Goal: Task Accomplishment & Management: Use online tool/utility

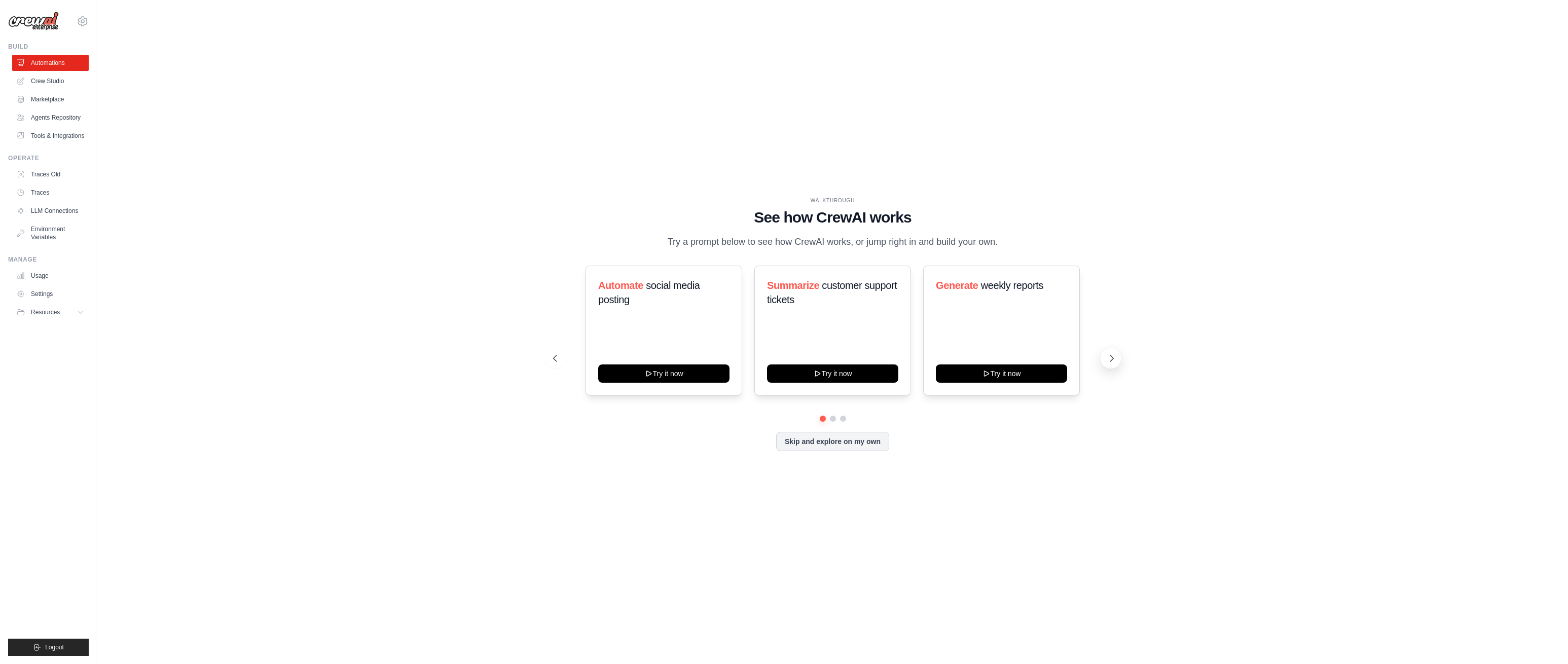
click at [1113, 358] on icon at bounding box center [1112, 358] width 10 height 10
drag, startPoint x: 1111, startPoint y: 358, endPoint x: 1085, endPoint y: 355, distance: 26.2
click at [1111, 358] on icon at bounding box center [1111, 358] width 10 height 10
click at [551, 359] on icon at bounding box center [554, 358] width 10 height 10
click at [828, 375] on button "Try it now" at bounding box center [833, 372] width 132 height 18
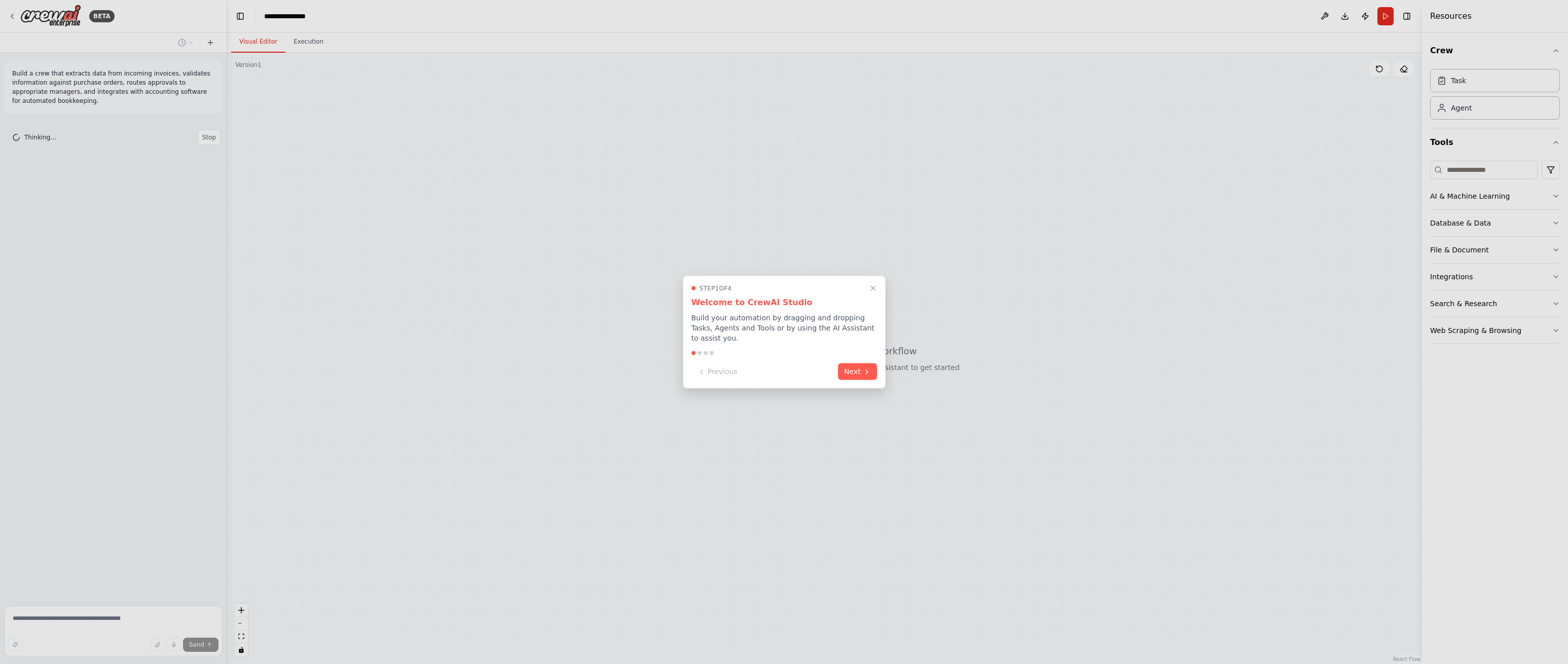
click at [844, 371] on button "Next" at bounding box center [857, 371] width 39 height 17
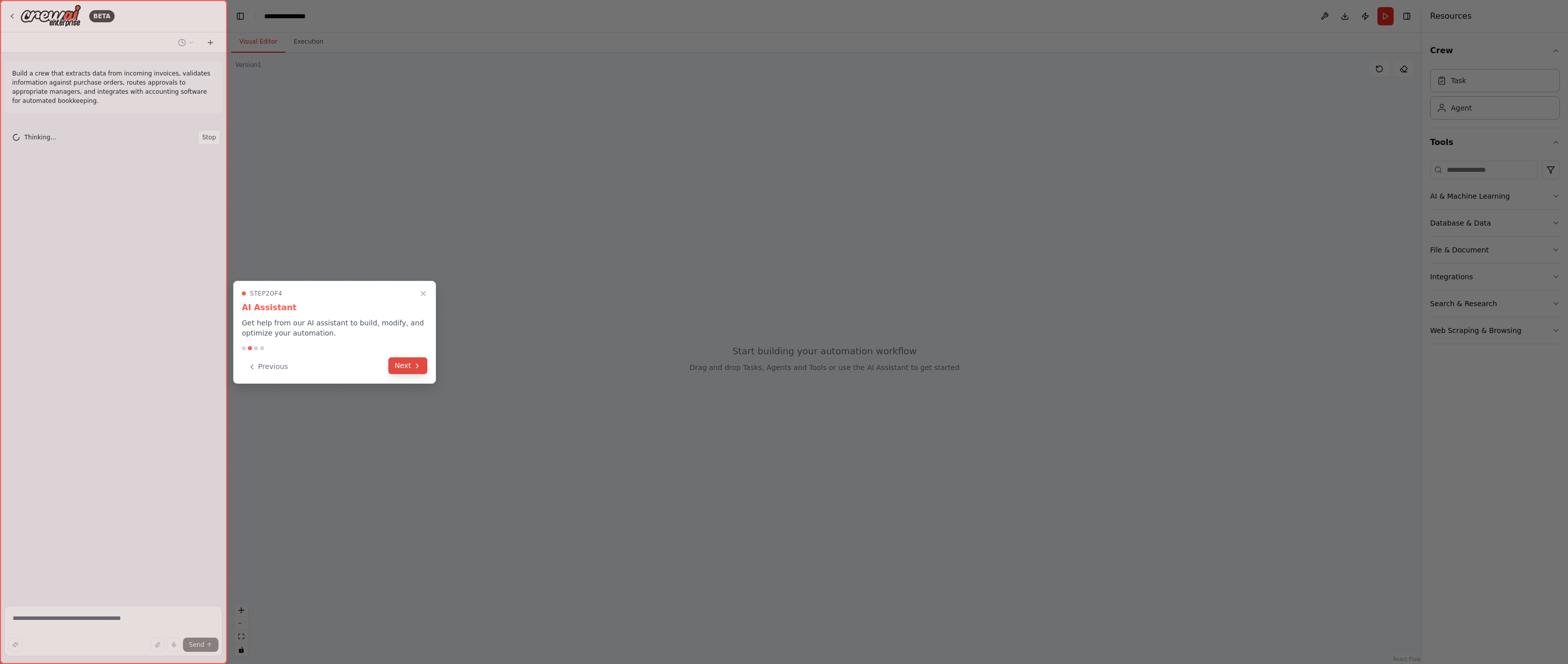
click at [427, 367] on div "Step 2 of 4 AI Assistant Get help from our AI assistant to build, modify, and o…" at bounding box center [335, 332] width 203 height 103
click at [409, 364] on button "Next" at bounding box center [408, 366] width 39 height 17
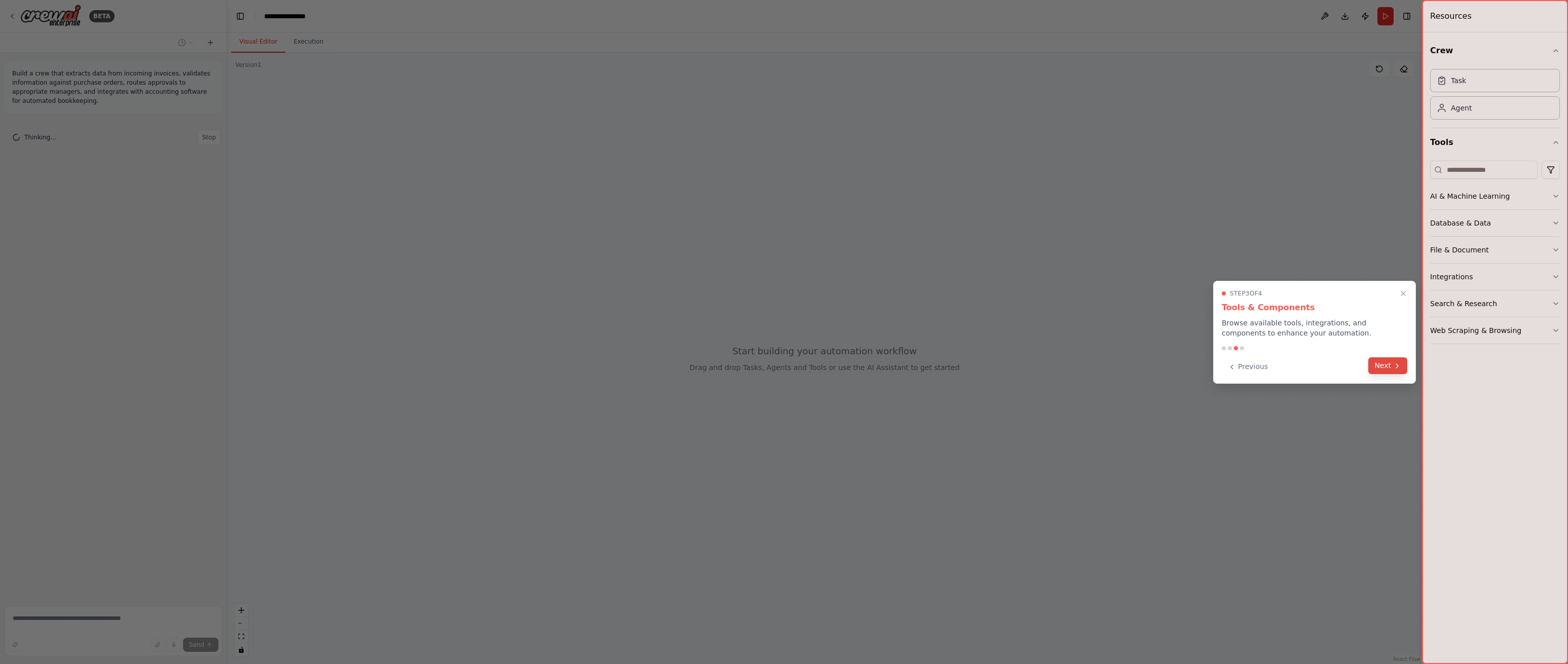
click at [1381, 367] on button "Next" at bounding box center [1388, 365] width 39 height 17
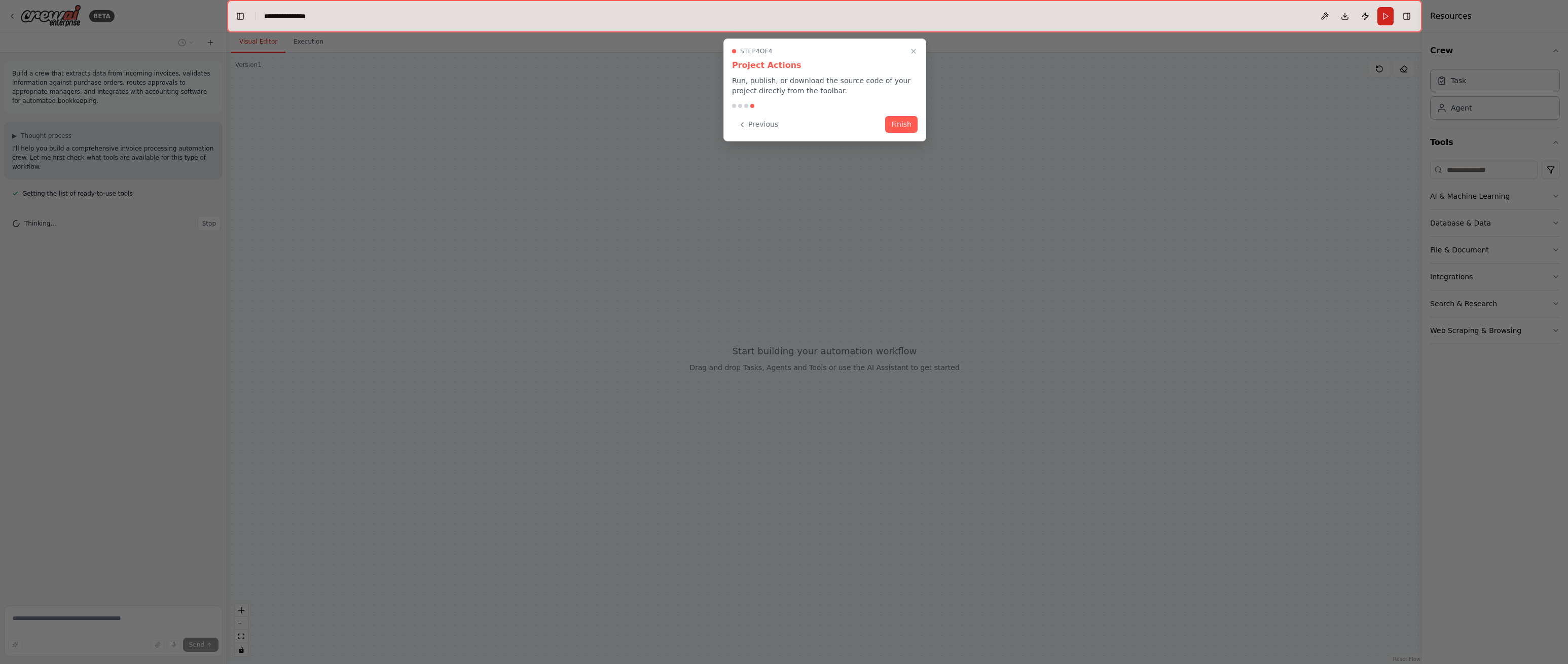
click at [906, 123] on button "Finish" at bounding box center [901, 124] width 33 height 17
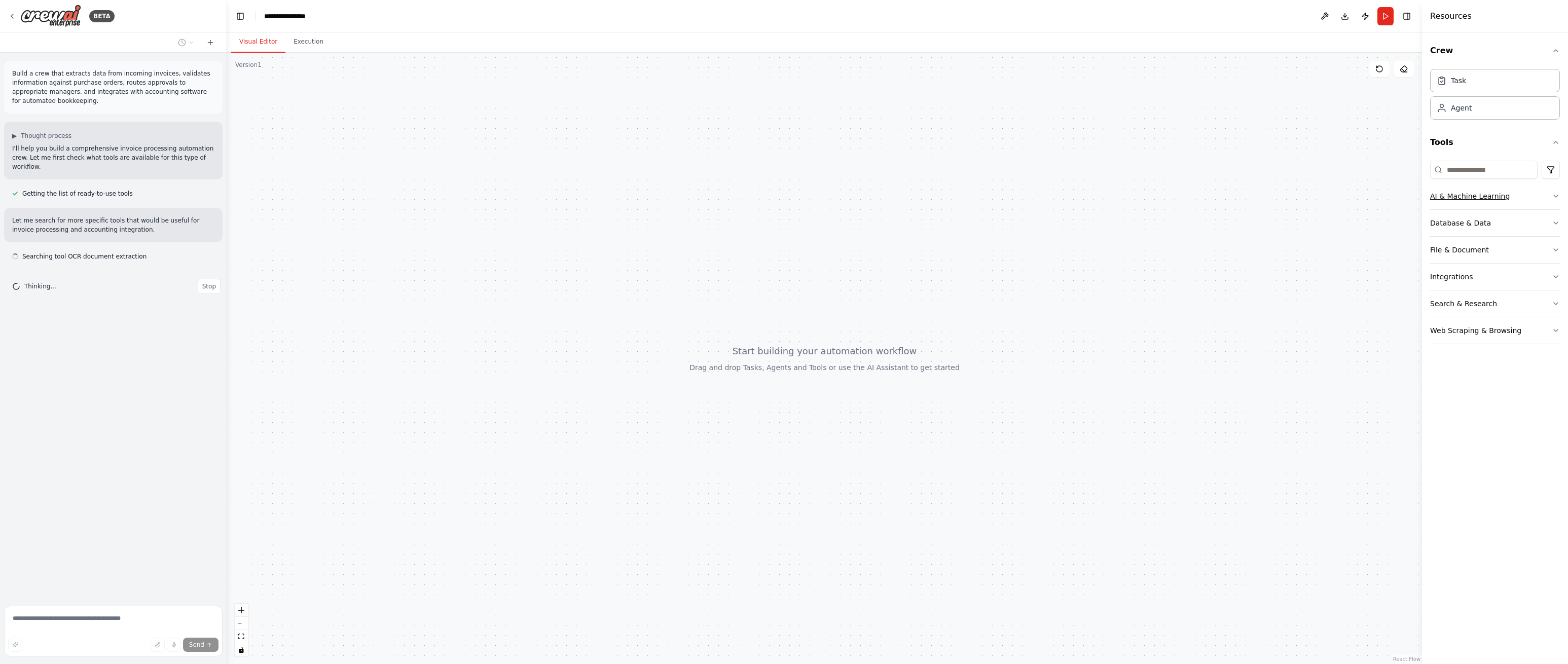
click at [1538, 196] on button "AI & Machine Learning" at bounding box center [1495, 196] width 130 height 26
click at [1541, 194] on button "AI & Machine Learning" at bounding box center [1495, 196] width 130 height 26
click at [1535, 220] on button "Database & Data" at bounding box center [1495, 223] width 130 height 26
click at [1530, 216] on button "Database & Data" at bounding box center [1495, 223] width 130 height 26
click at [1534, 245] on button "File & Document" at bounding box center [1495, 250] width 130 height 26
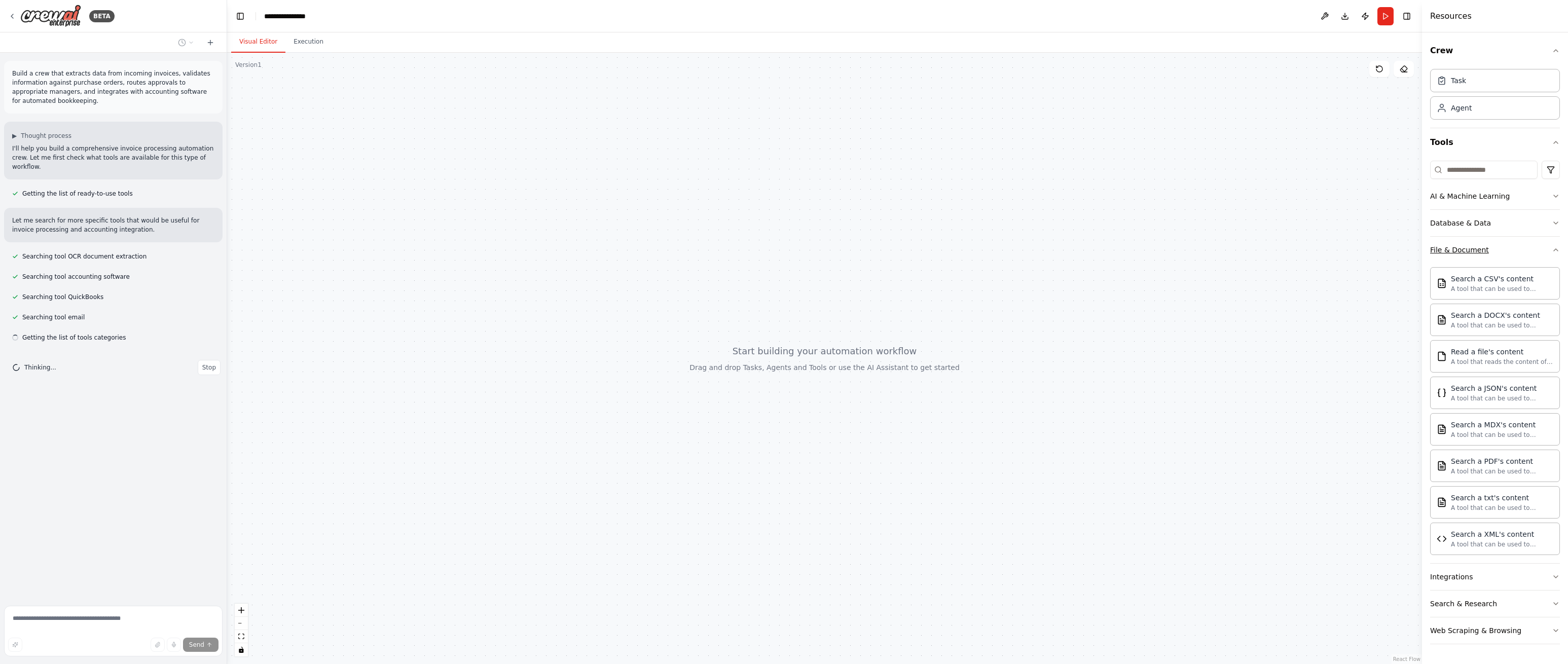
click at [1530, 246] on button "File & Document" at bounding box center [1495, 250] width 130 height 26
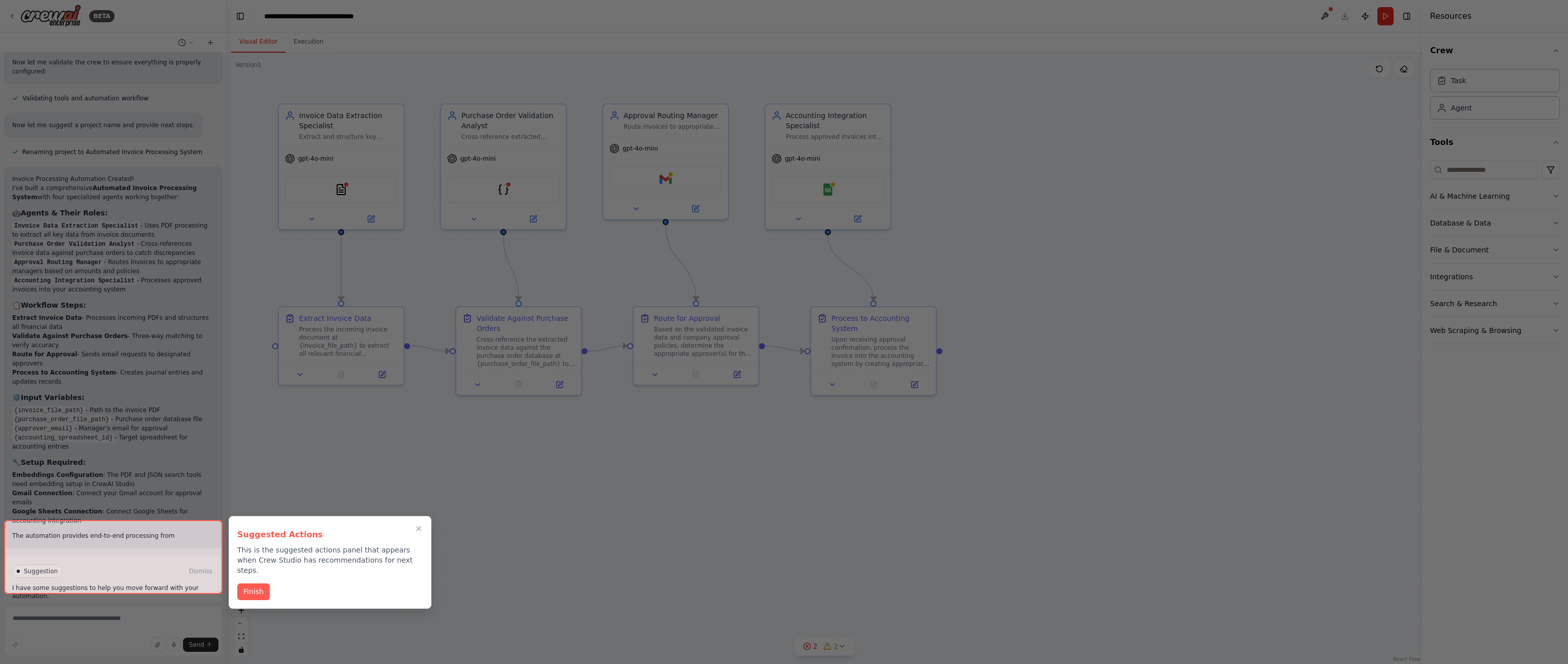
click at [257, 583] on button "Finish" at bounding box center [253, 591] width 33 height 17
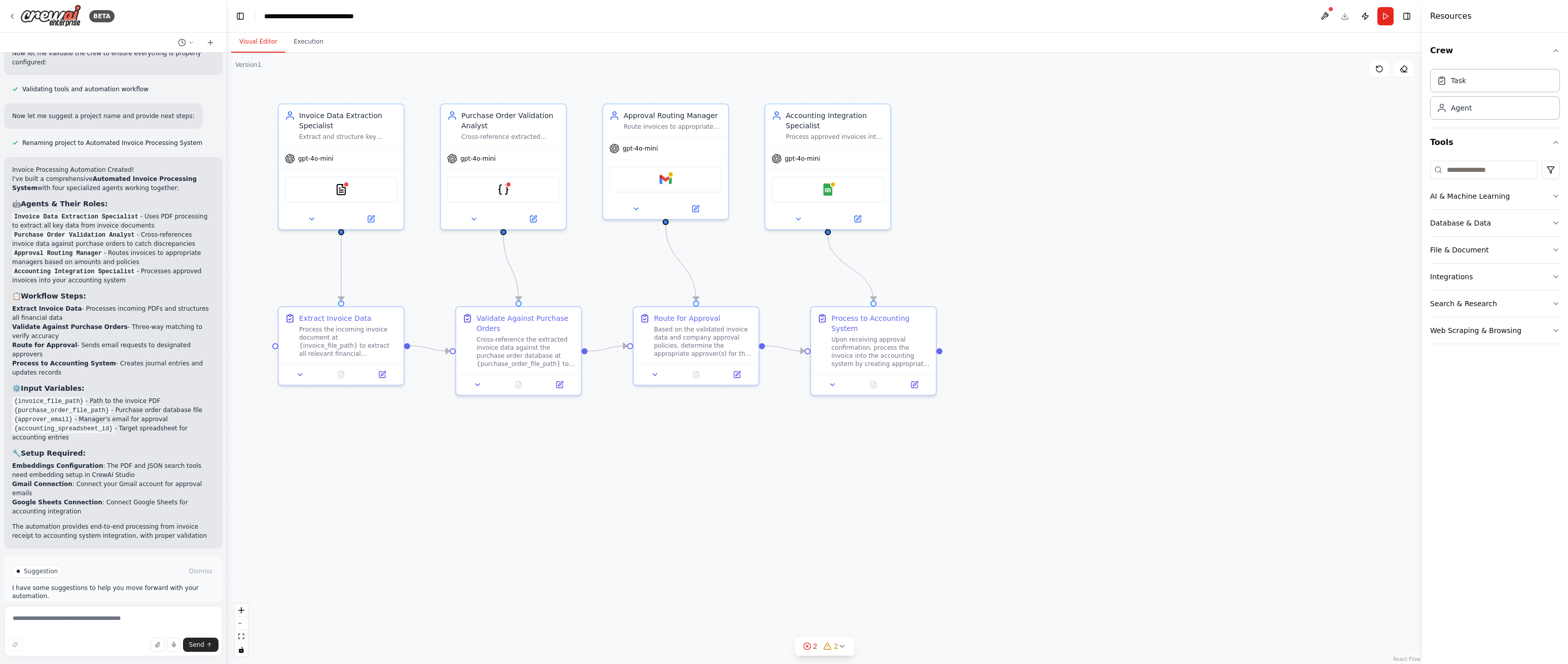
scroll to position [782, 0]
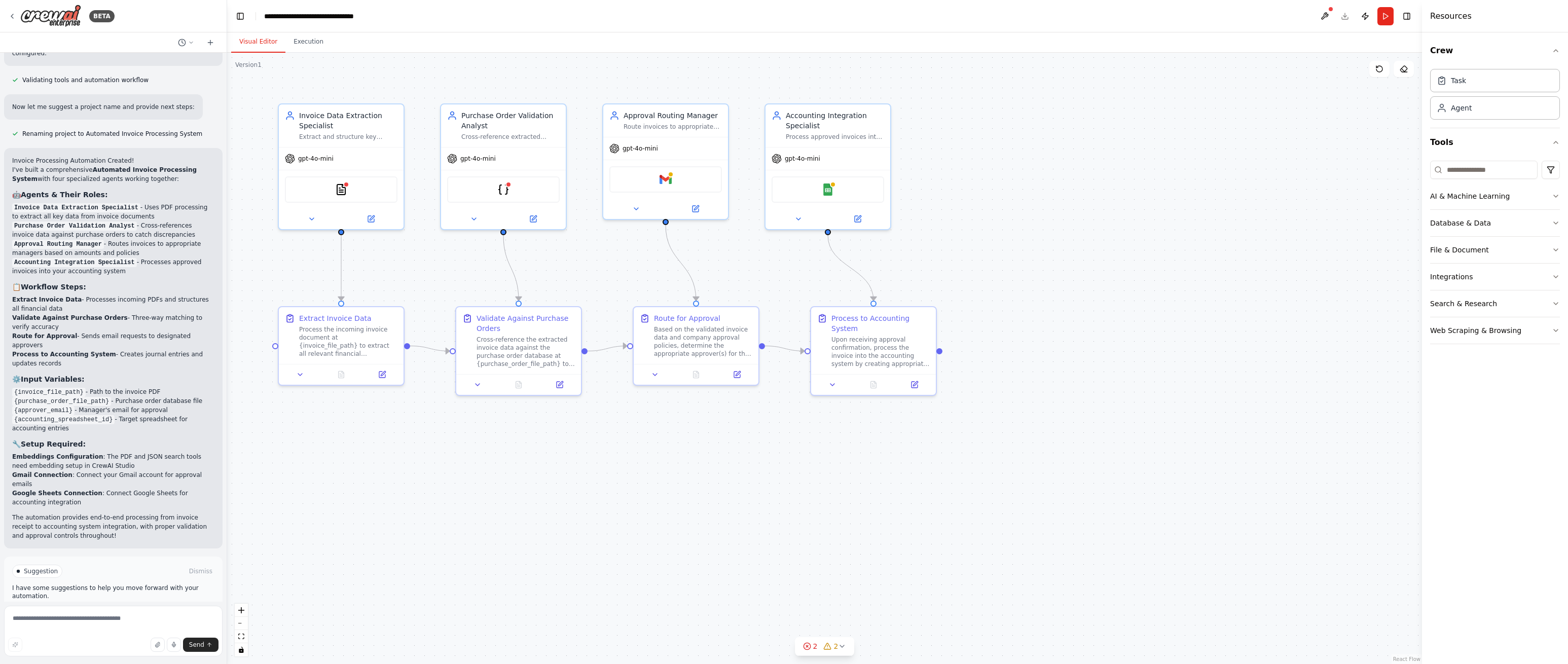
click at [132, 610] on span "Run Automation" at bounding box center [118, 613] width 49 height 8
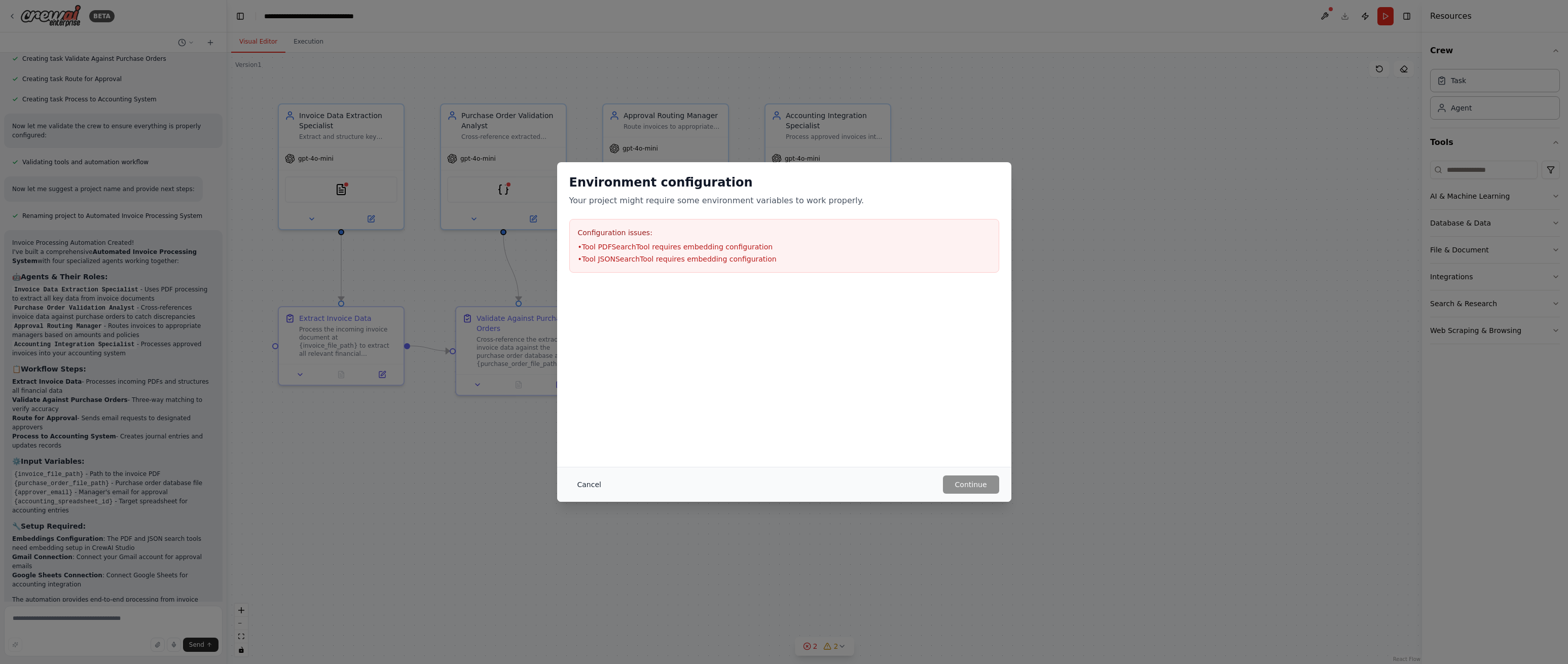
click at [591, 483] on button "Cancel" at bounding box center [589, 484] width 40 height 18
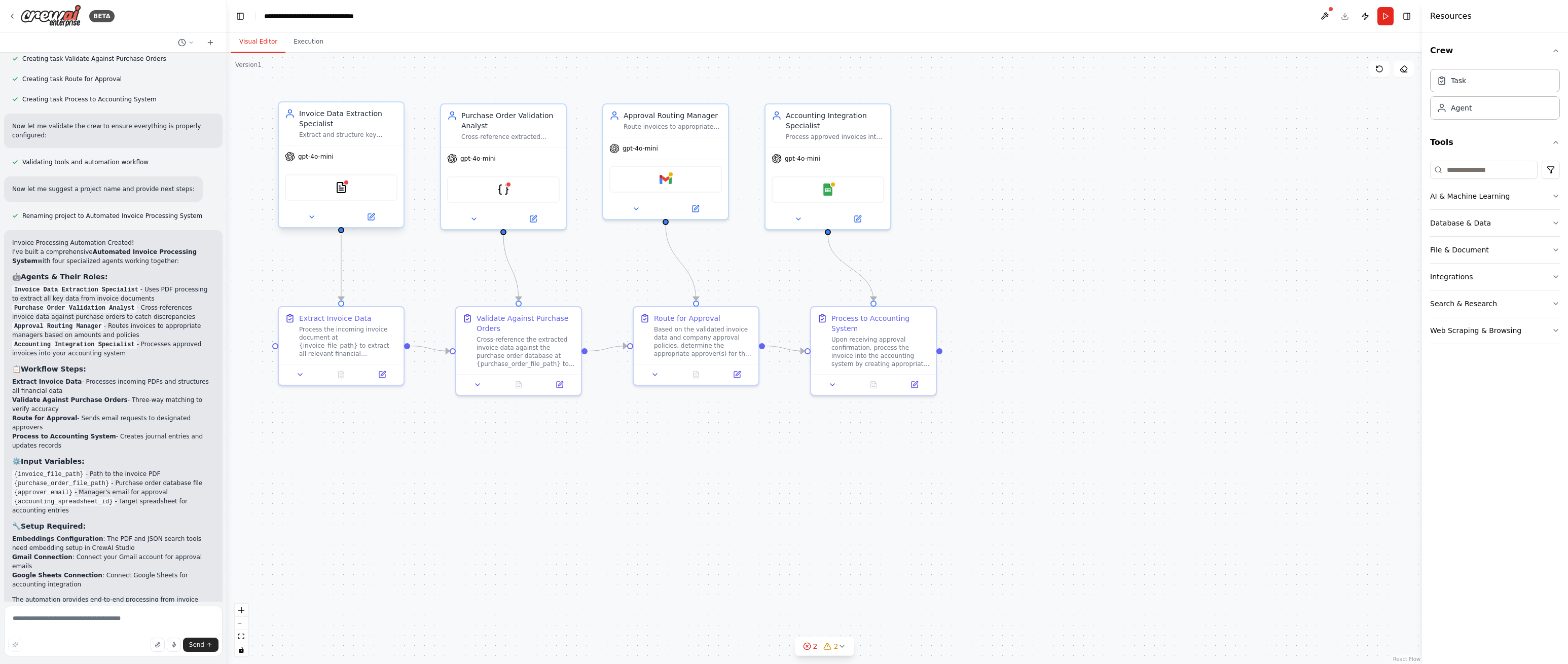
click at [314, 160] on span "gpt-4o-mini" at bounding box center [315, 156] width 35 height 8
click at [367, 213] on icon at bounding box center [371, 217] width 8 height 8
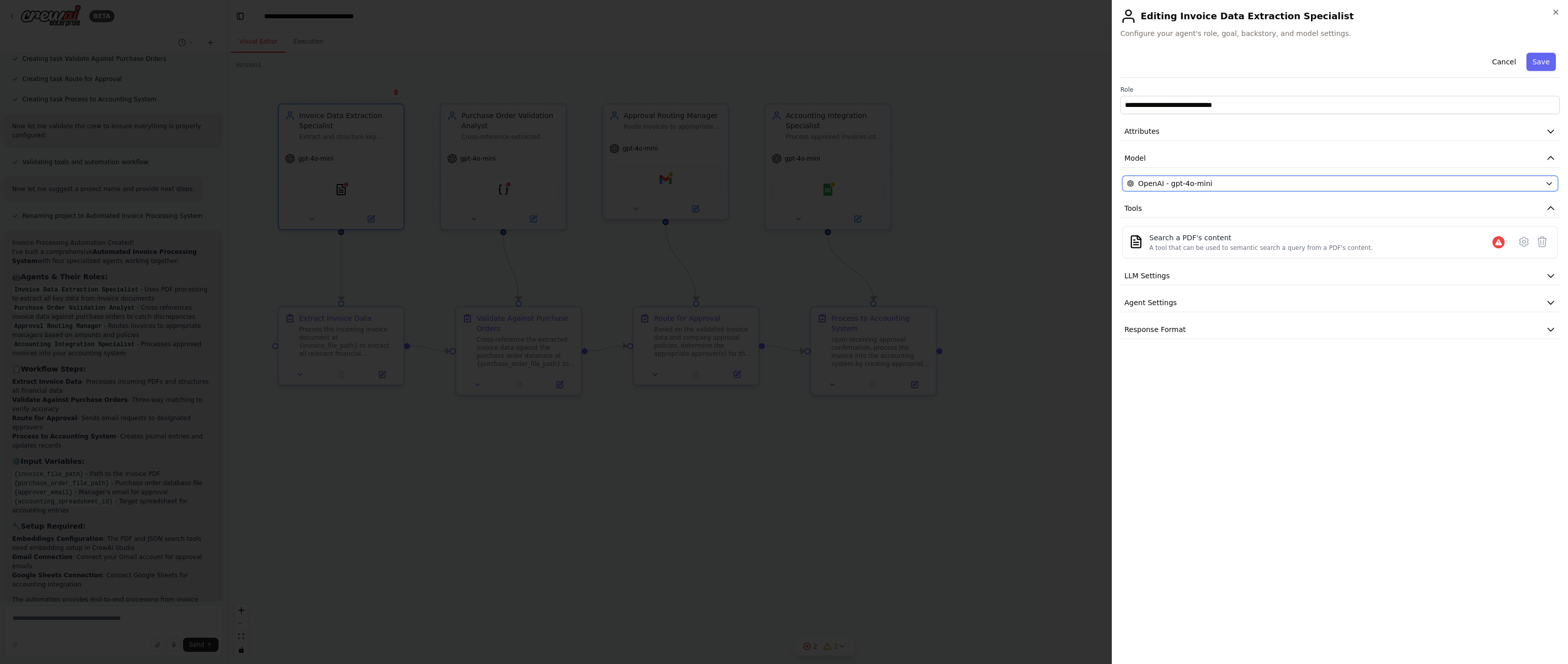
click at [1275, 181] on div "OpenAI - gpt-4o-mini" at bounding box center [1334, 184] width 414 height 10
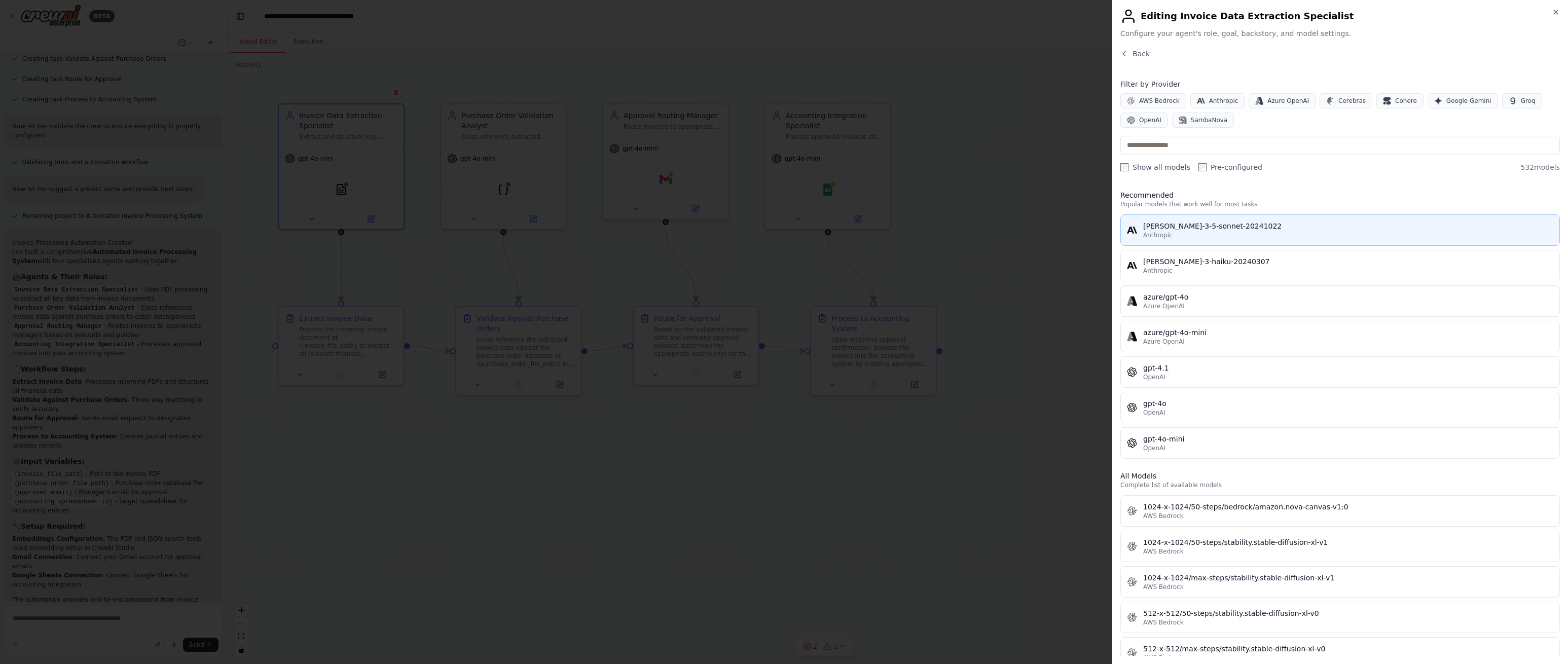
scroll to position [2, 0]
click at [1260, 220] on button "claude-3-5-sonnet-20241022 Anthropic" at bounding box center [1340, 230] width 440 height 31
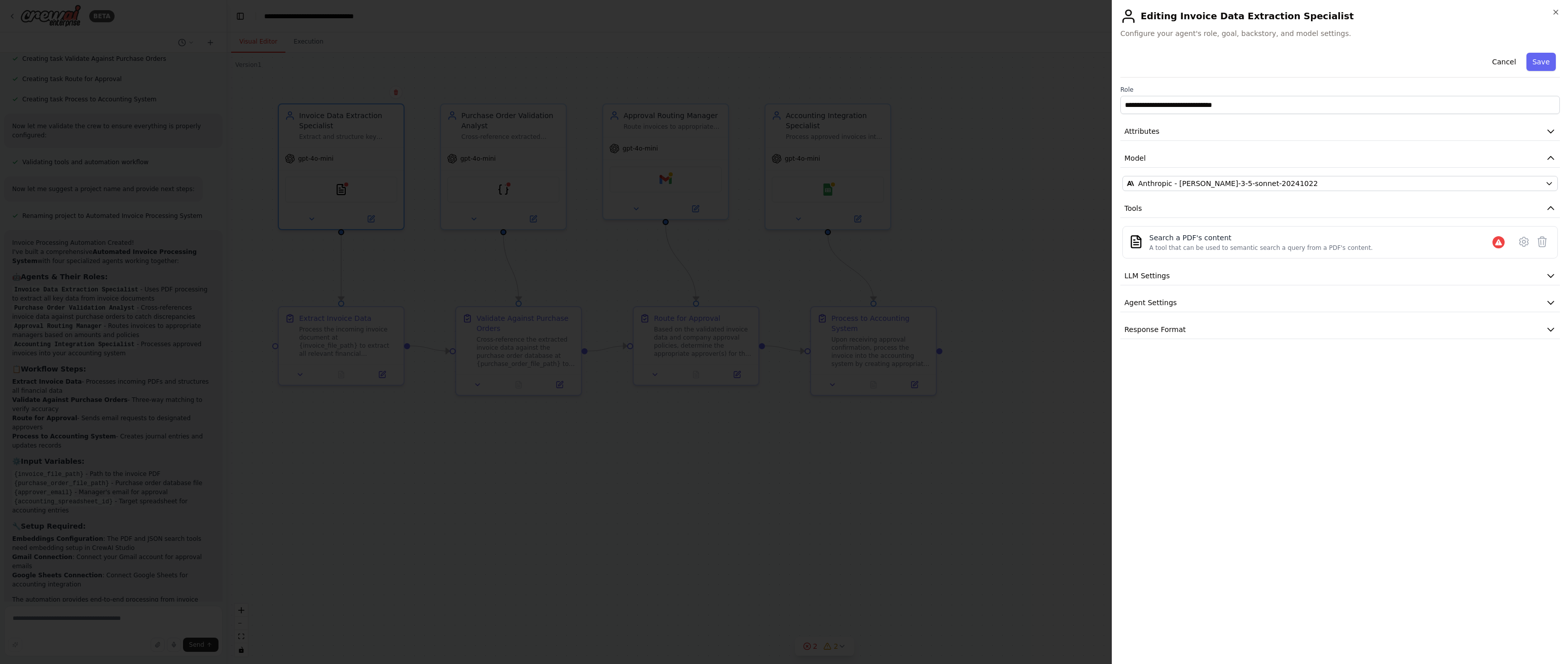
click at [1520, 242] on icon at bounding box center [1524, 241] width 12 height 12
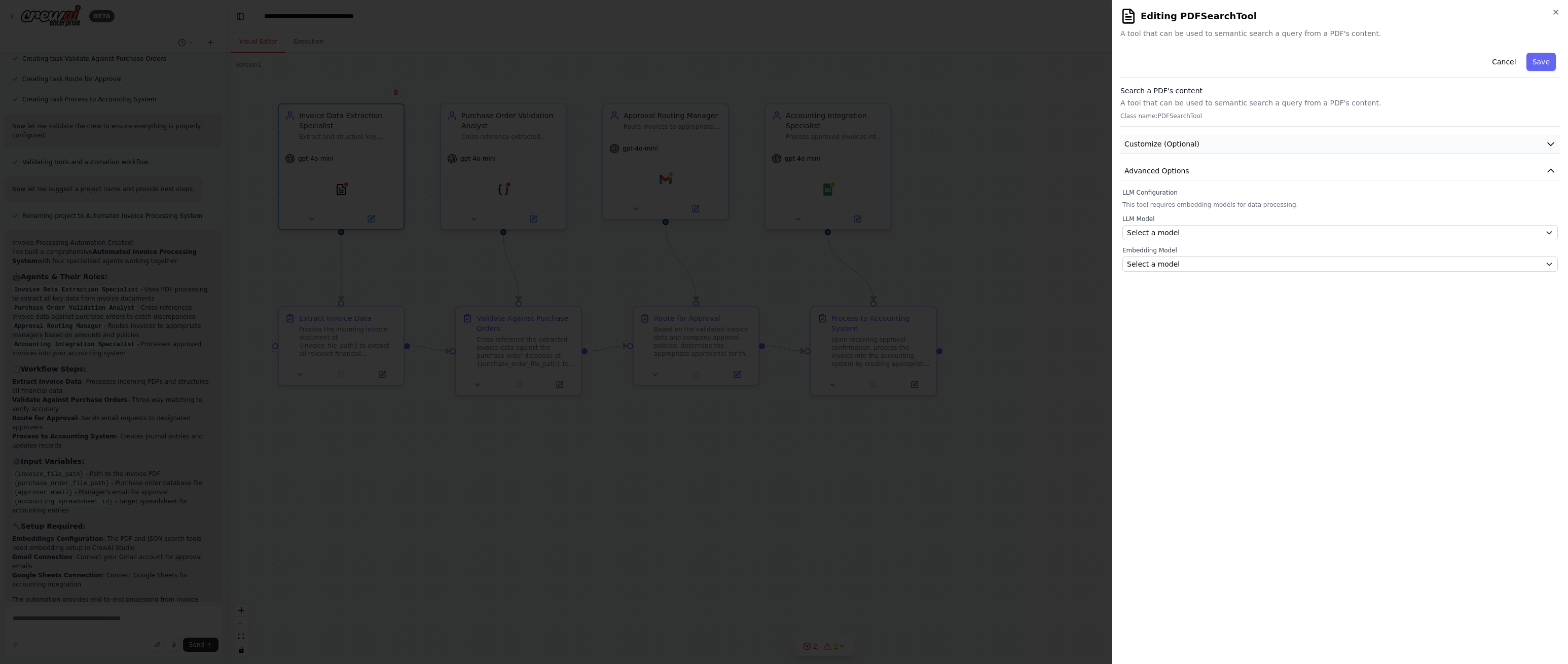
click at [1256, 142] on button "Customize (Optional)" at bounding box center [1340, 145] width 440 height 19
click at [1266, 171] on button "Advanced Options" at bounding box center [1340, 171] width 440 height 19
click at [1267, 171] on button "Advanced Options" at bounding box center [1340, 171] width 440 height 19
click at [1255, 233] on div "Select a model" at bounding box center [1334, 233] width 414 height 10
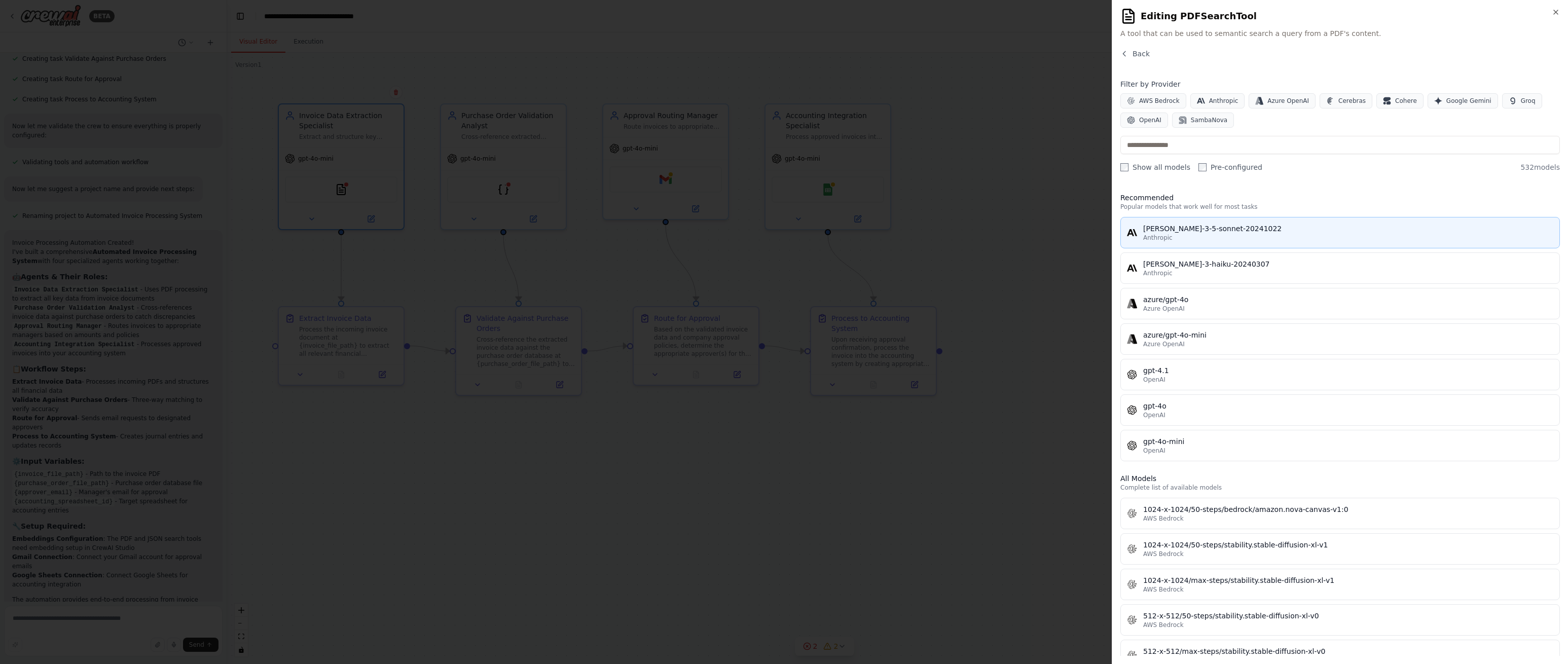
click at [1275, 228] on div "claude-3-5-sonnet-20241022" at bounding box center [1348, 228] width 410 height 10
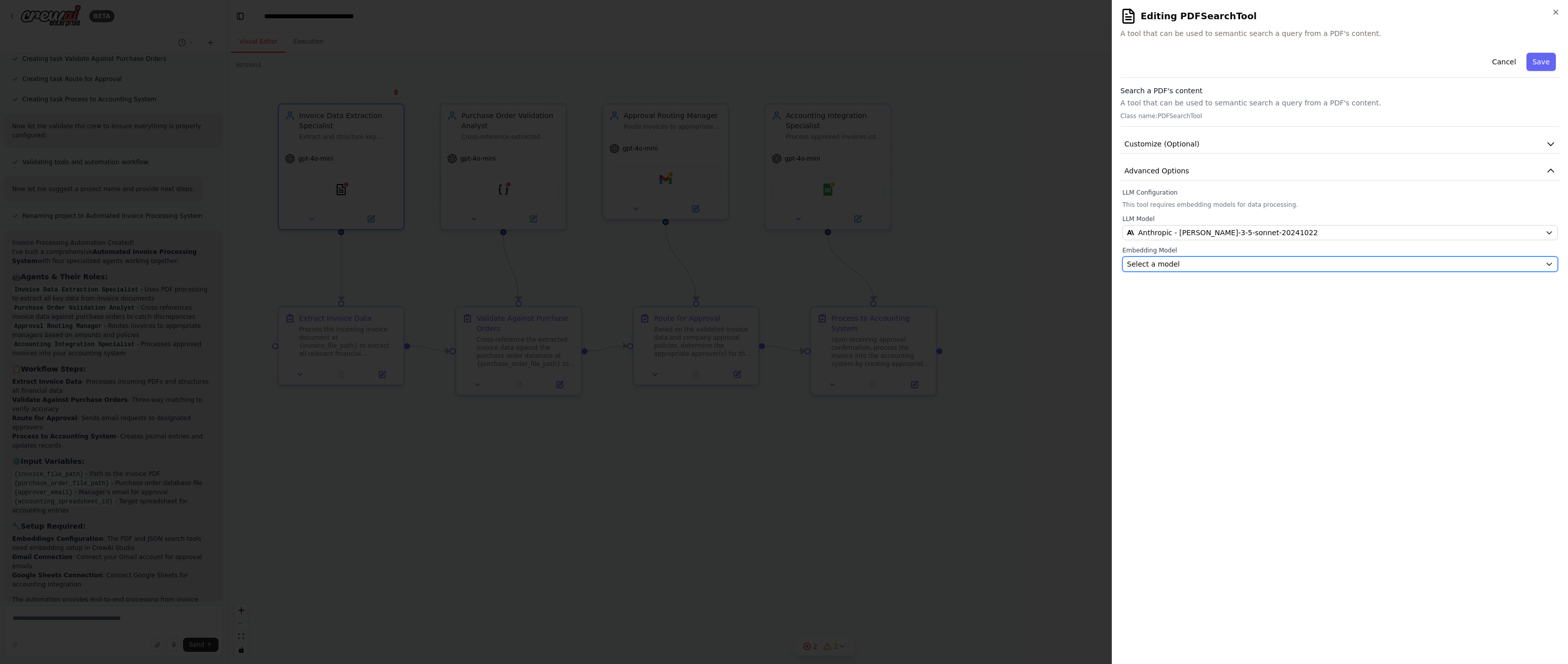
click at [1262, 260] on div "Select a model" at bounding box center [1334, 264] width 414 height 10
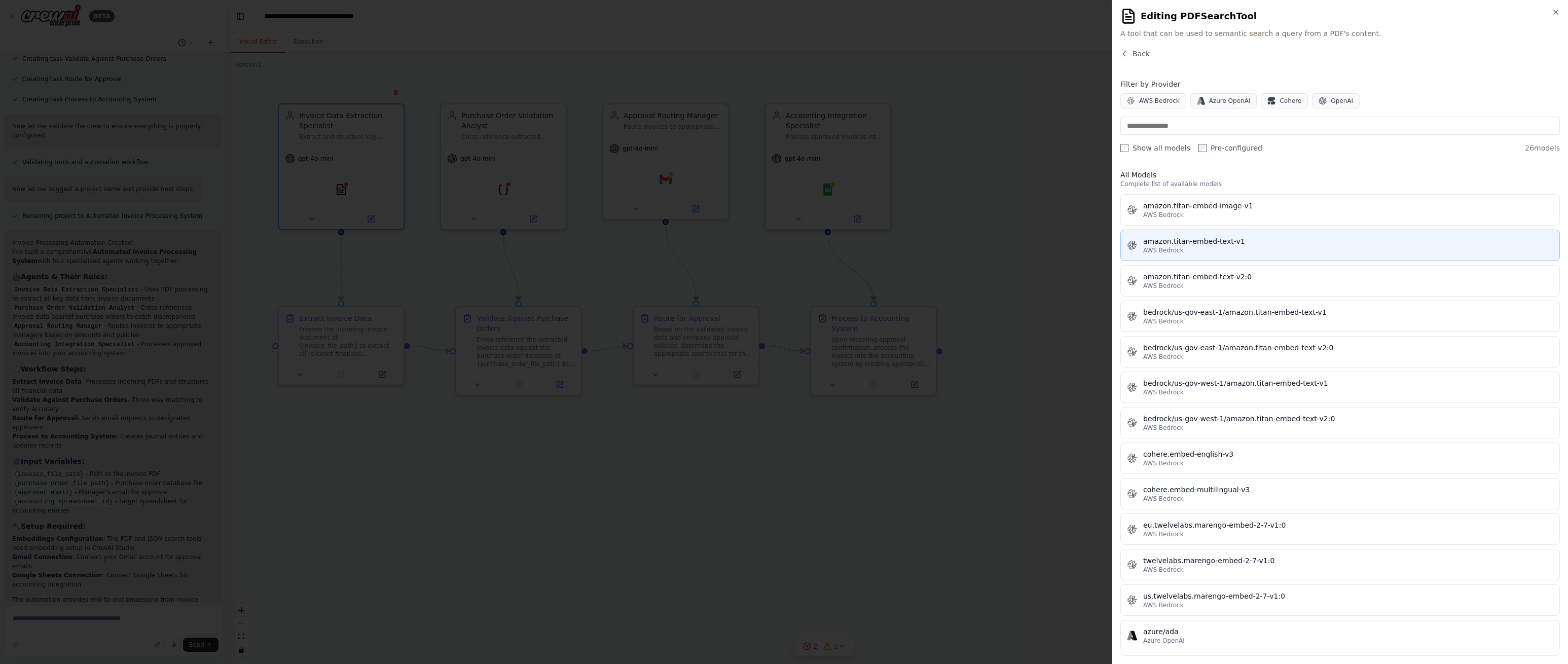
scroll to position [5, 0]
click at [1270, 276] on div "amazon.titan-embed-text-v2:0" at bounding box center [1348, 275] width 410 height 10
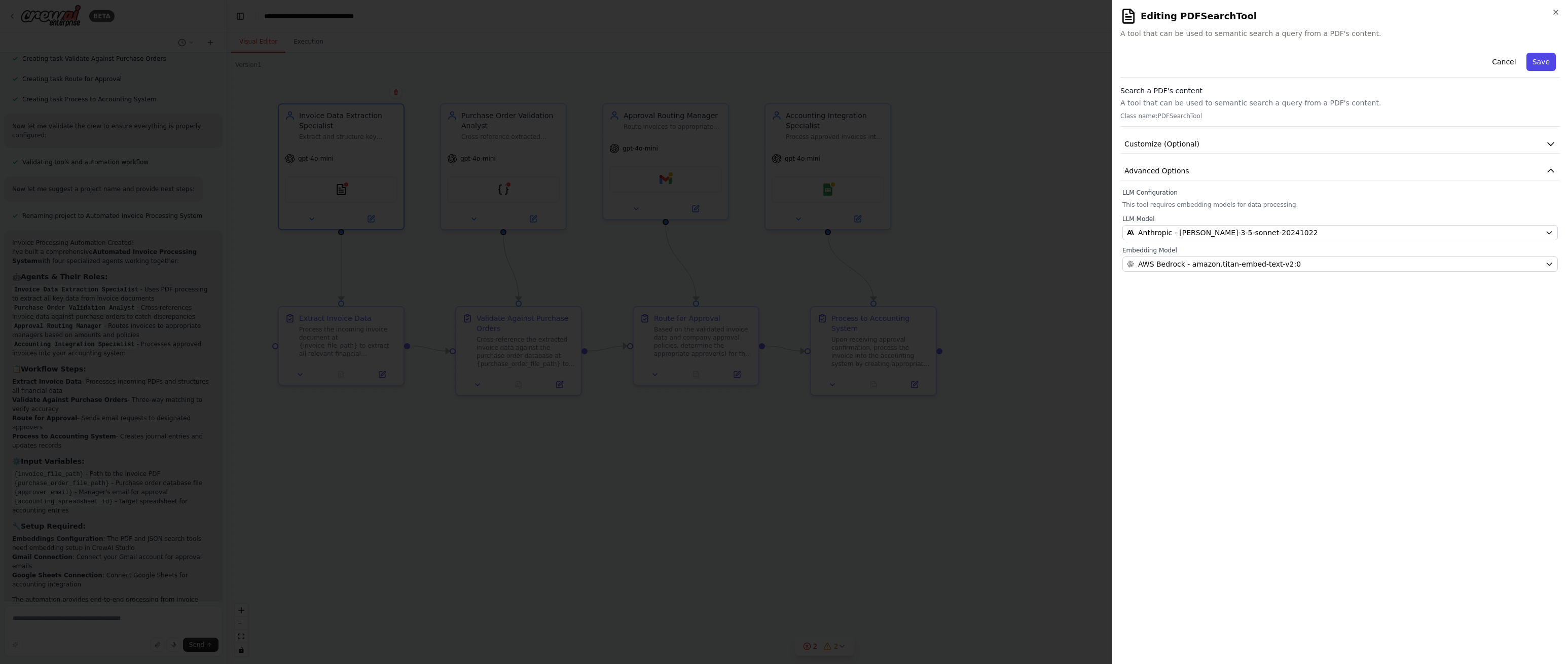
drag, startPoint x: 1541, startPoint y: 62, endPoint x: 1520, endPoint y: 65, distance: 21.2
click at [1541, 62] on button "Save" at bounding box center [1541, 61] width 30 height 18
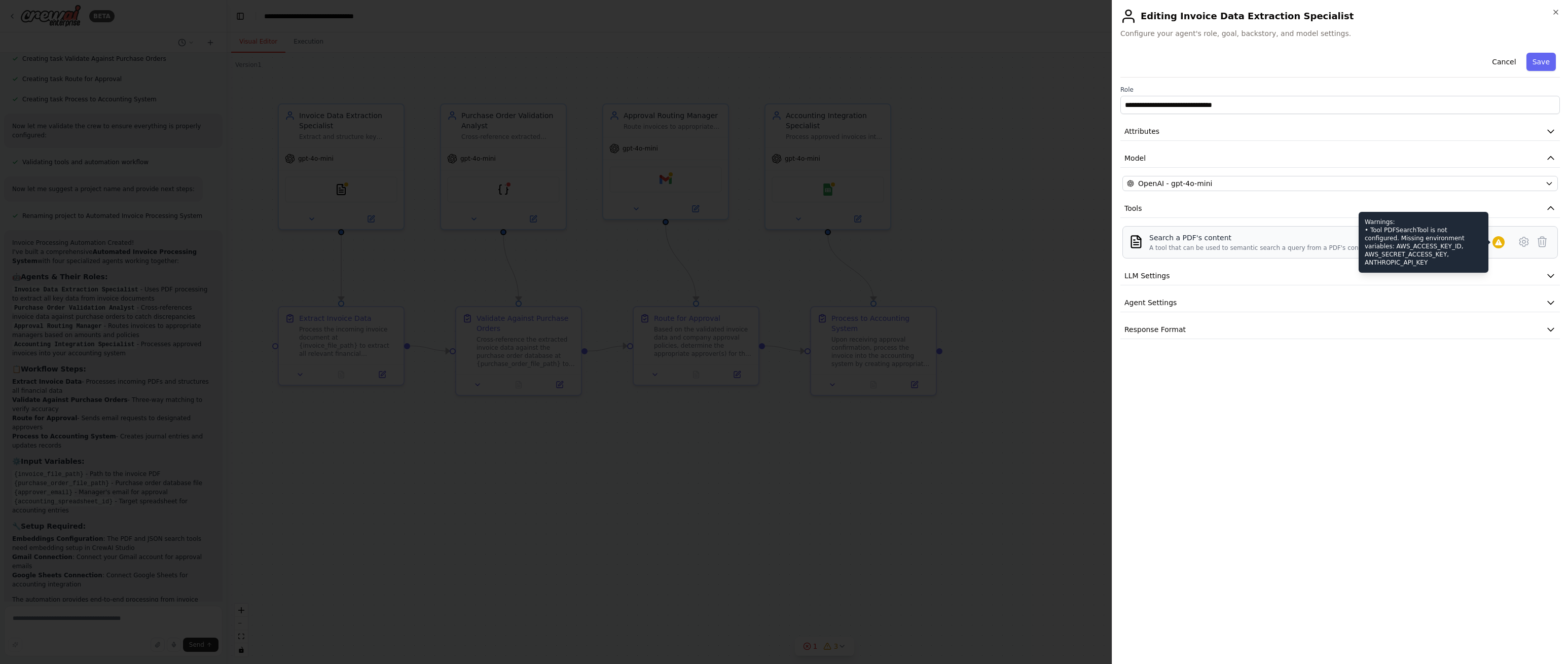
click at [1496, 242] on icon at bounding box center [1499, 242] width 8 height 8
click at [1517, 243] on button at bounding box center [1524, 241] width 18 height 18
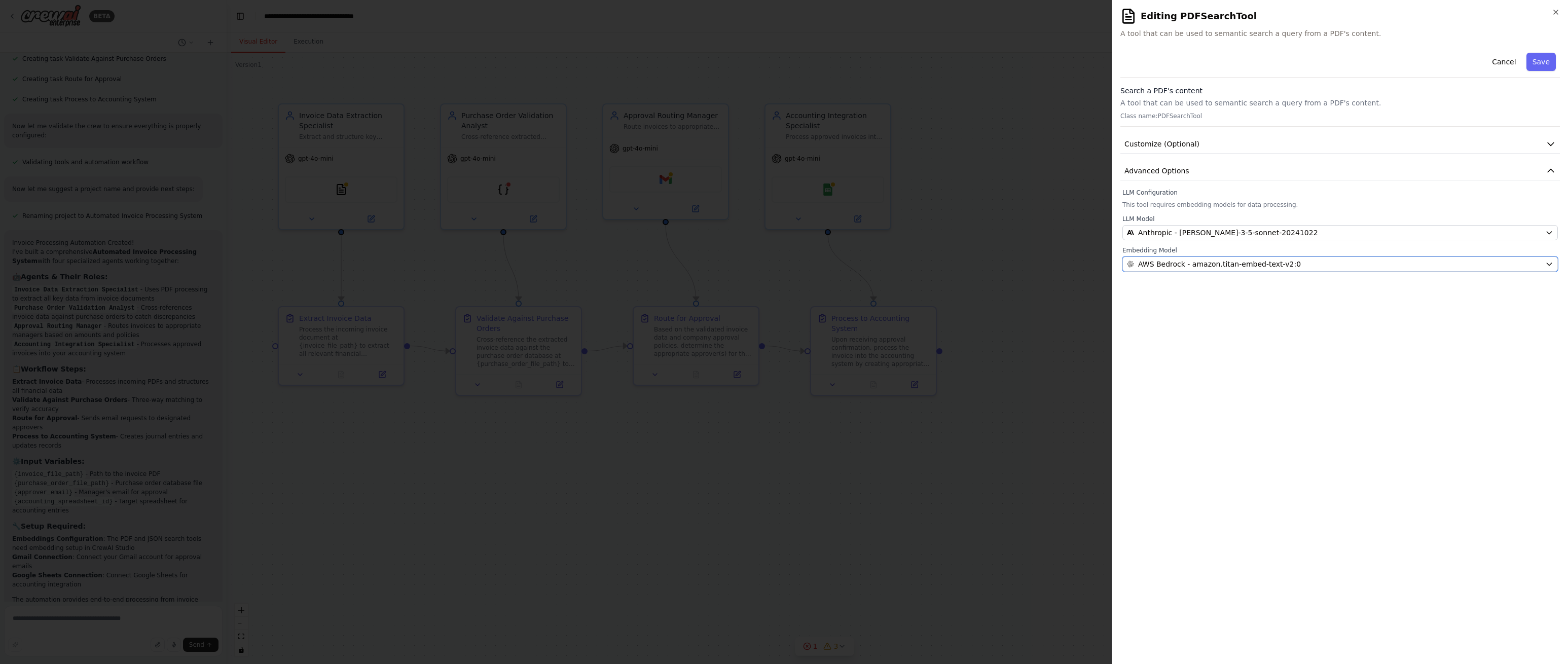
click at [1328, 263] on div "AWS Bedrock - amazon.titan-embed-text-v2:0" at bounding box center [1334, 264] width 414 height 10
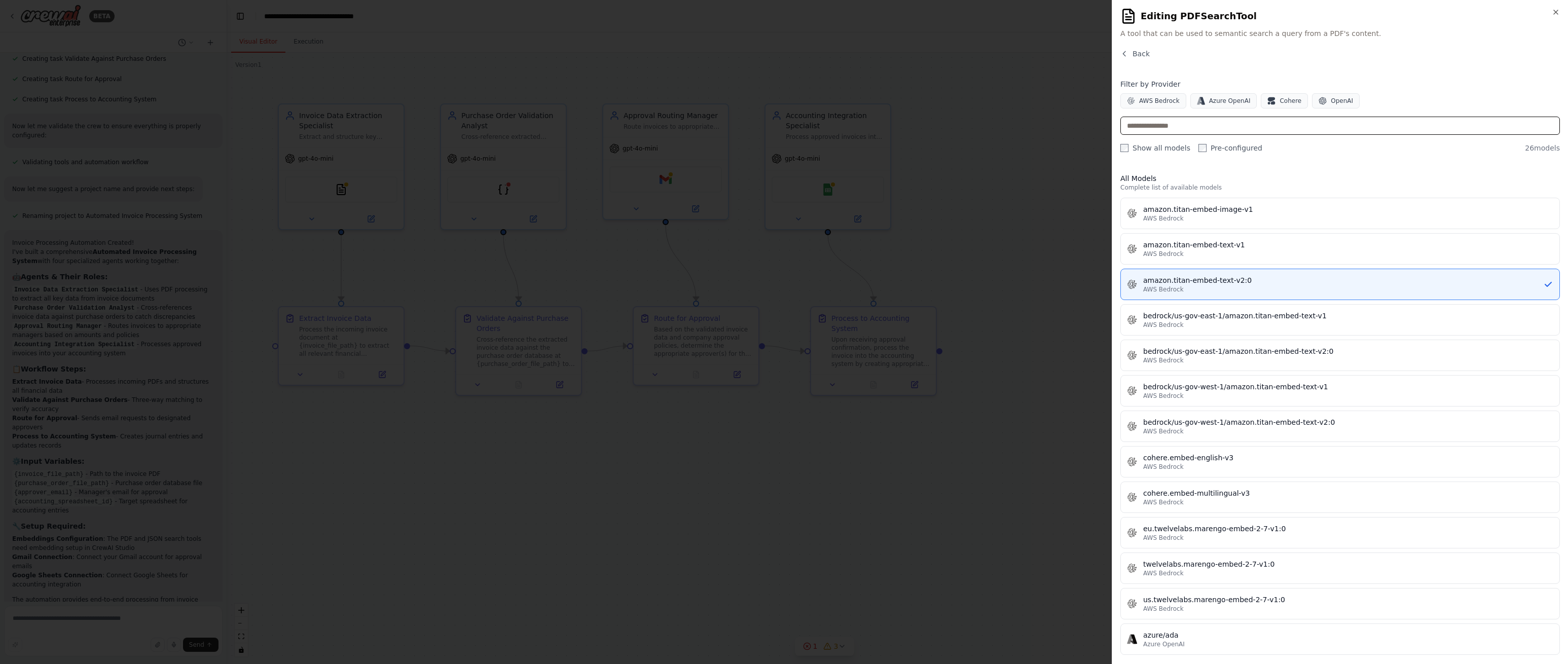
click at [1248, 121] on input "text" at bounding box center [1340, 125] width 440 height 18
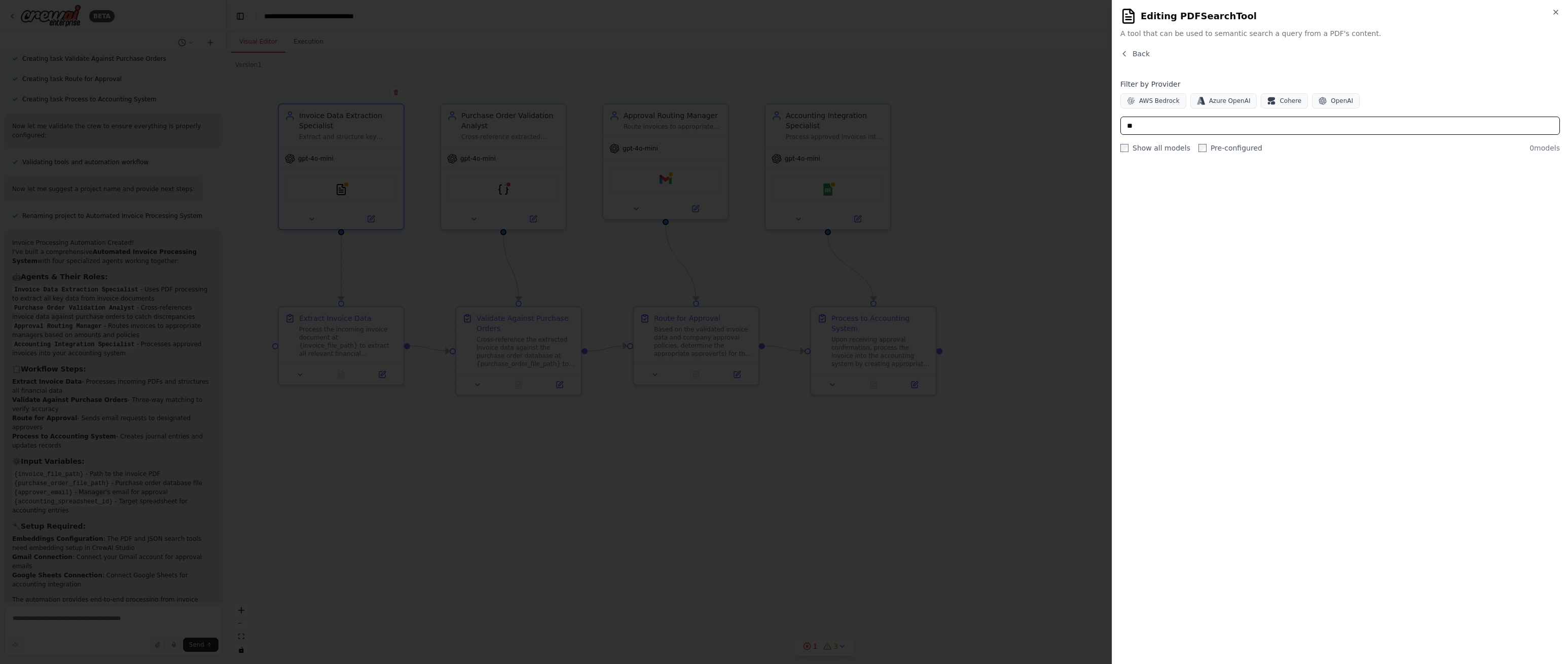
type input "*"
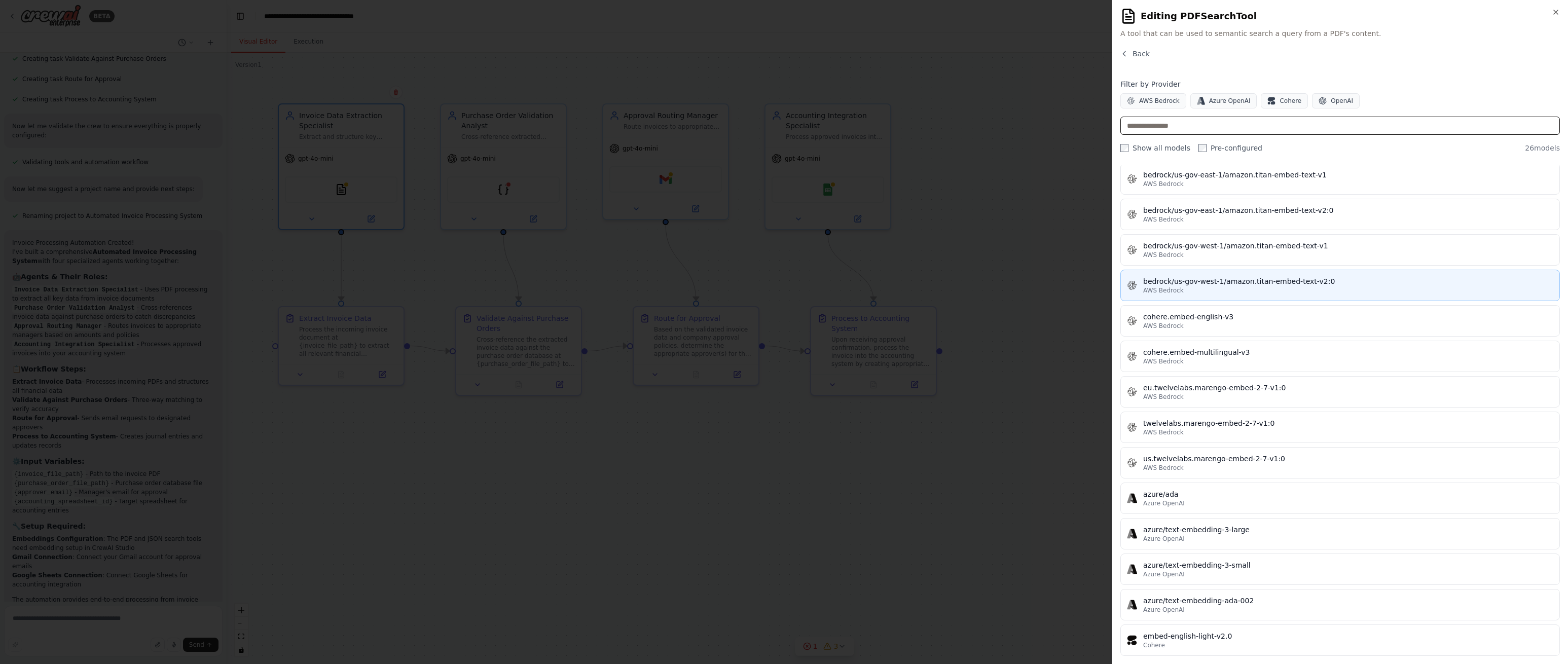
scroll to position [0, 0]
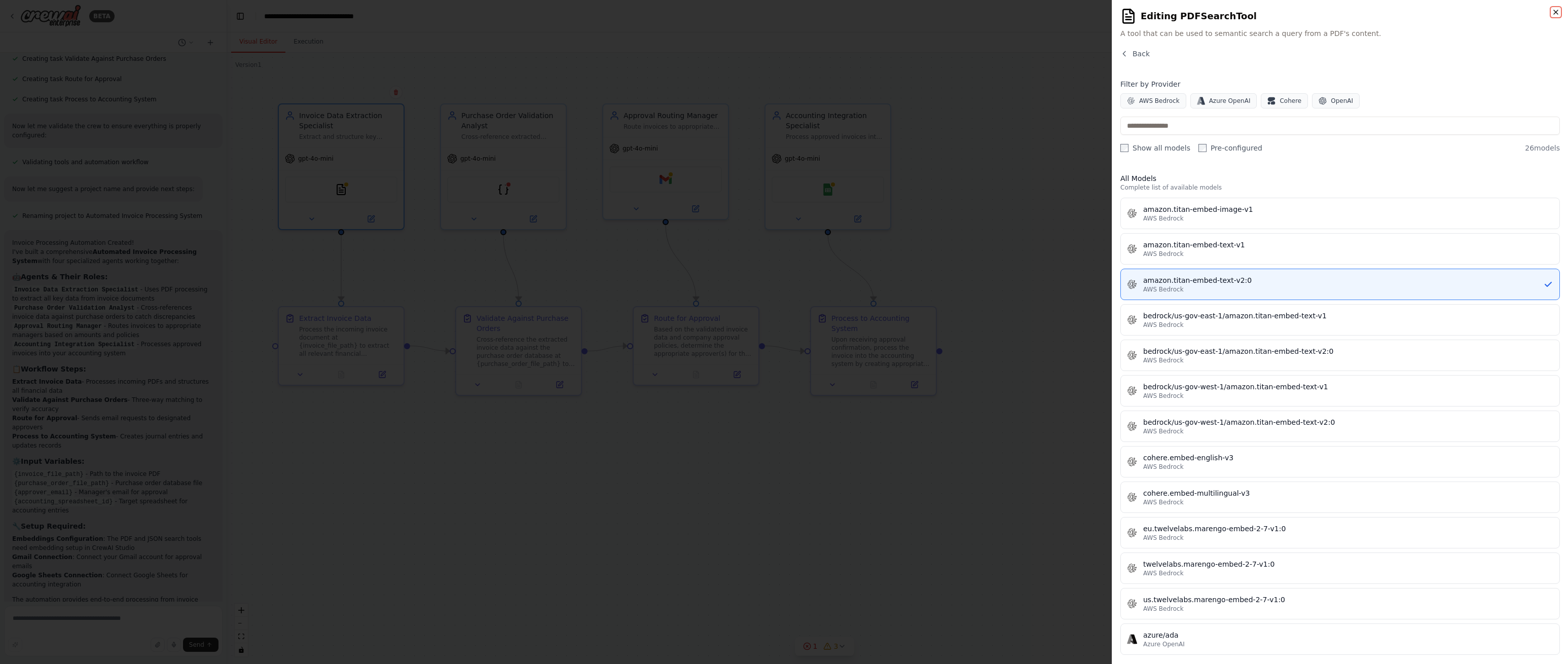
click at [1557, 12] on icon "button" at bounding box center [1556, 12] width 8 height 8
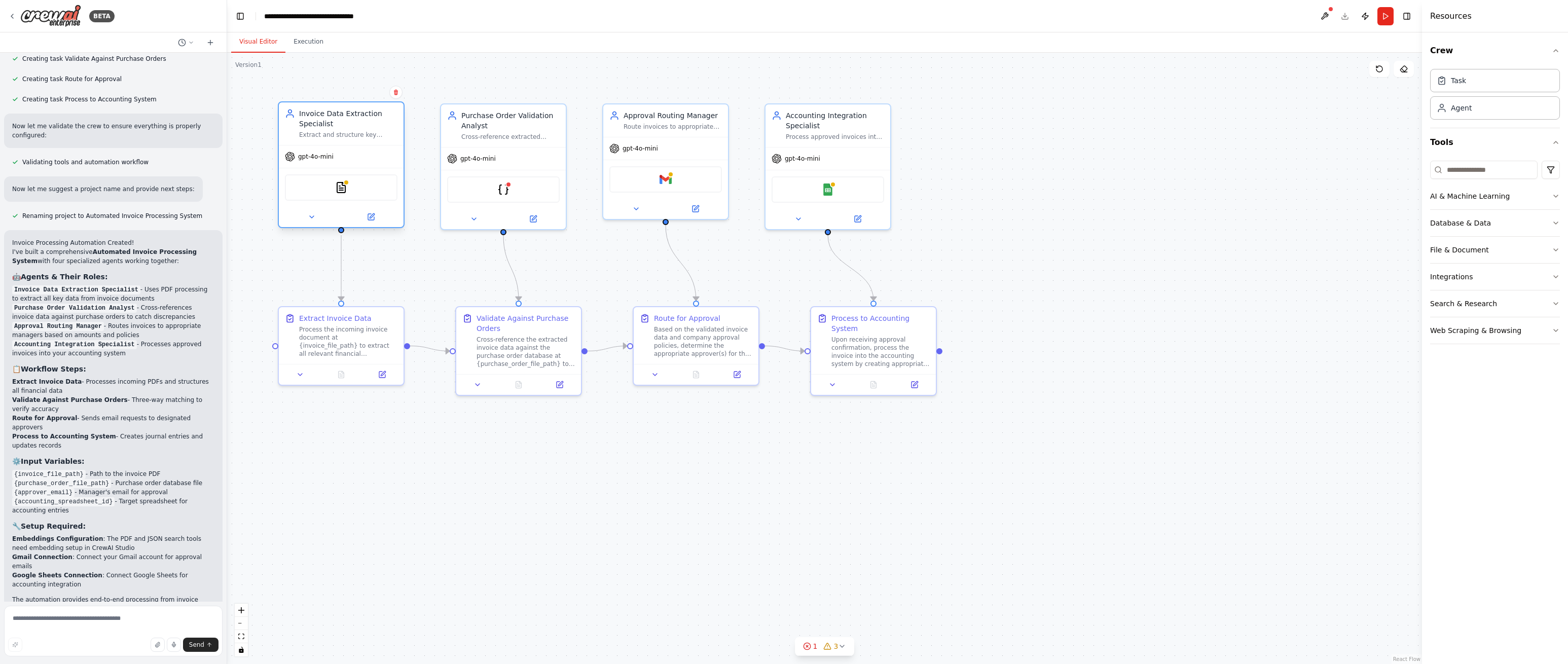
click at [343, 159] on div "gpt-4o-mini" at bounding box center [341, 156] width 125 height 22
click at [369, 215] on icon at bounding box center [371, 217] width 6 height 6
click at [303, 217] on button at bounding box center [311, 217] width 57 height 12
click at [320, 216] on button at bounding box center [311, 217] width 57 height 12
click at [403, 336] on div "OpenAI - gpt-4o-mini" at bounding box center [373, 335] width 159 height 10
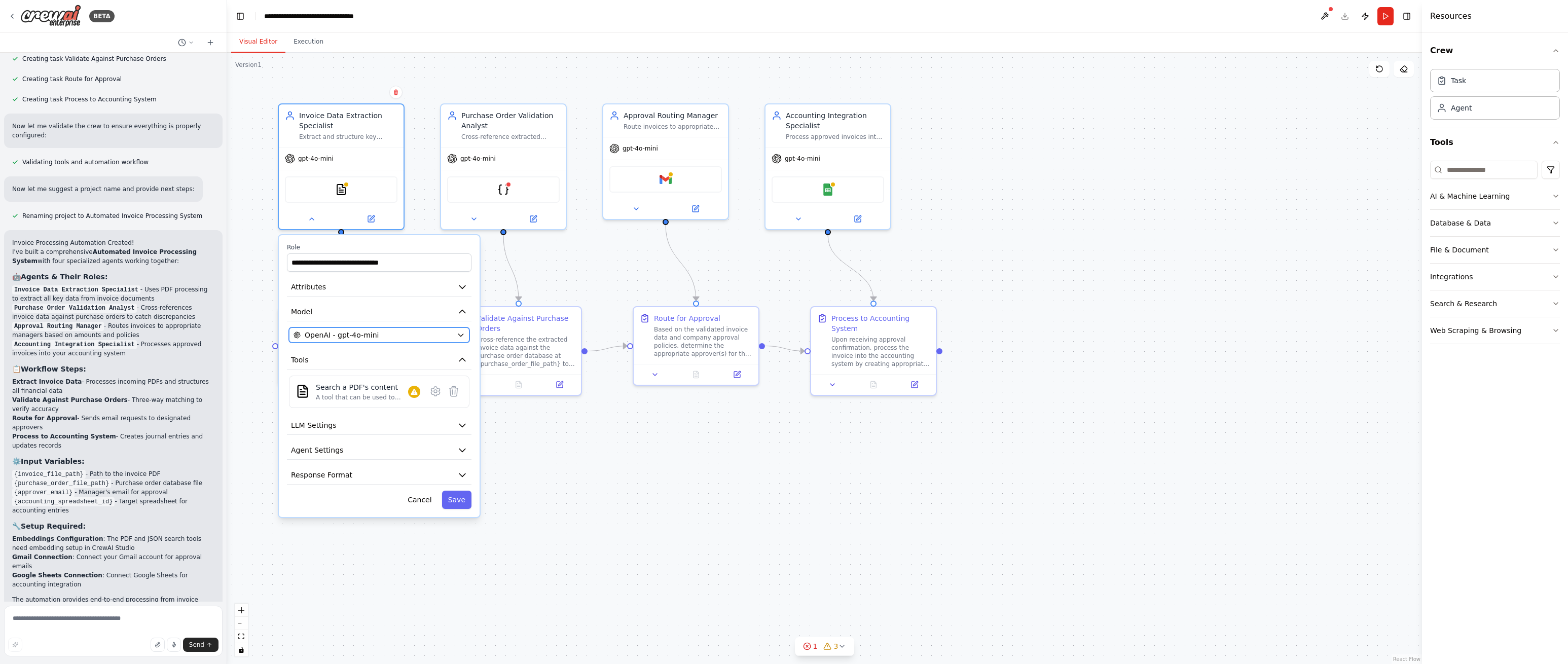
click at [462, 338] on icon "button" at bounding box center [460, 335] width 8 height 8
click at [458, 421] on icon "button" at bounding box center [463, 425] width 10 height 10
click at [460, 424] on icon "button" at bounding box center [462, 425] width 6 height 3
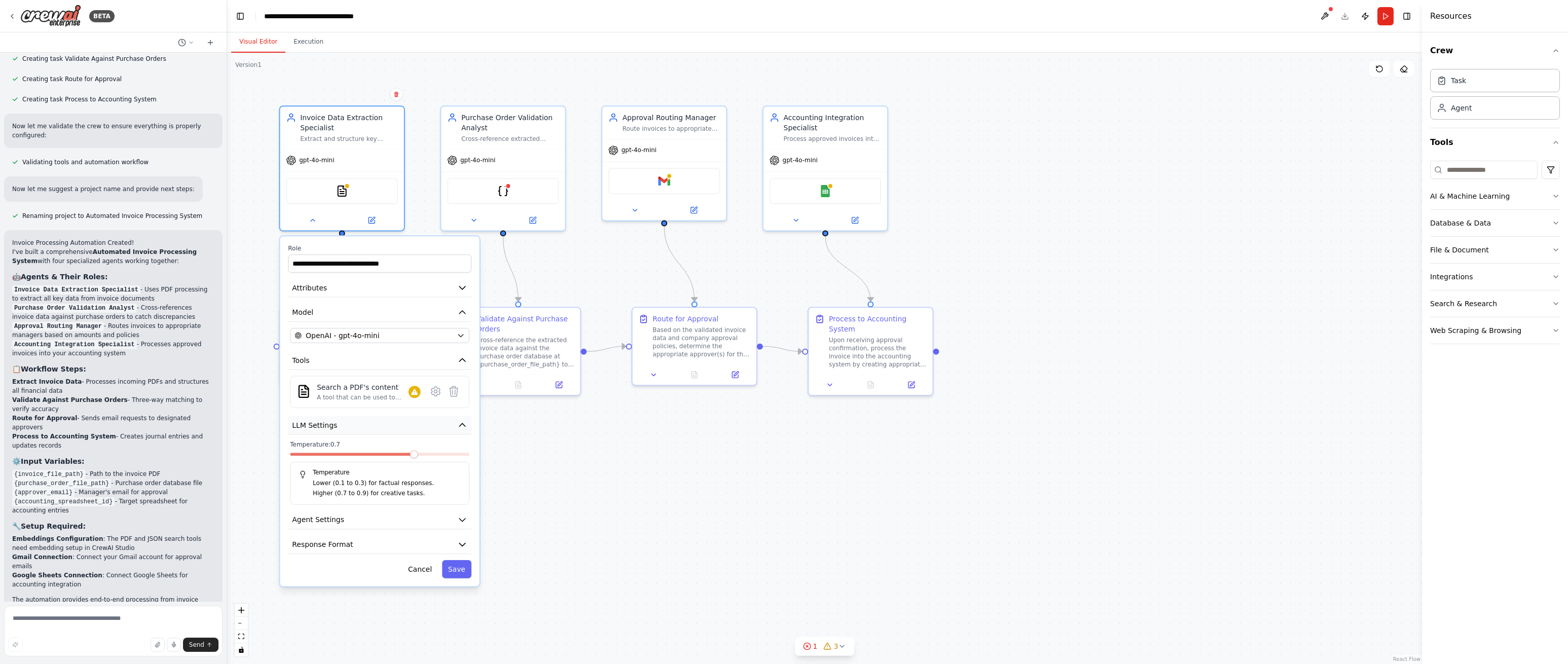
click at [463, 425] on icon "button" at bounding box center [462, 425] width 6 height 3
click at [453, 361] on button "Tools" at bounding box center [379, 361] width 183 height 19
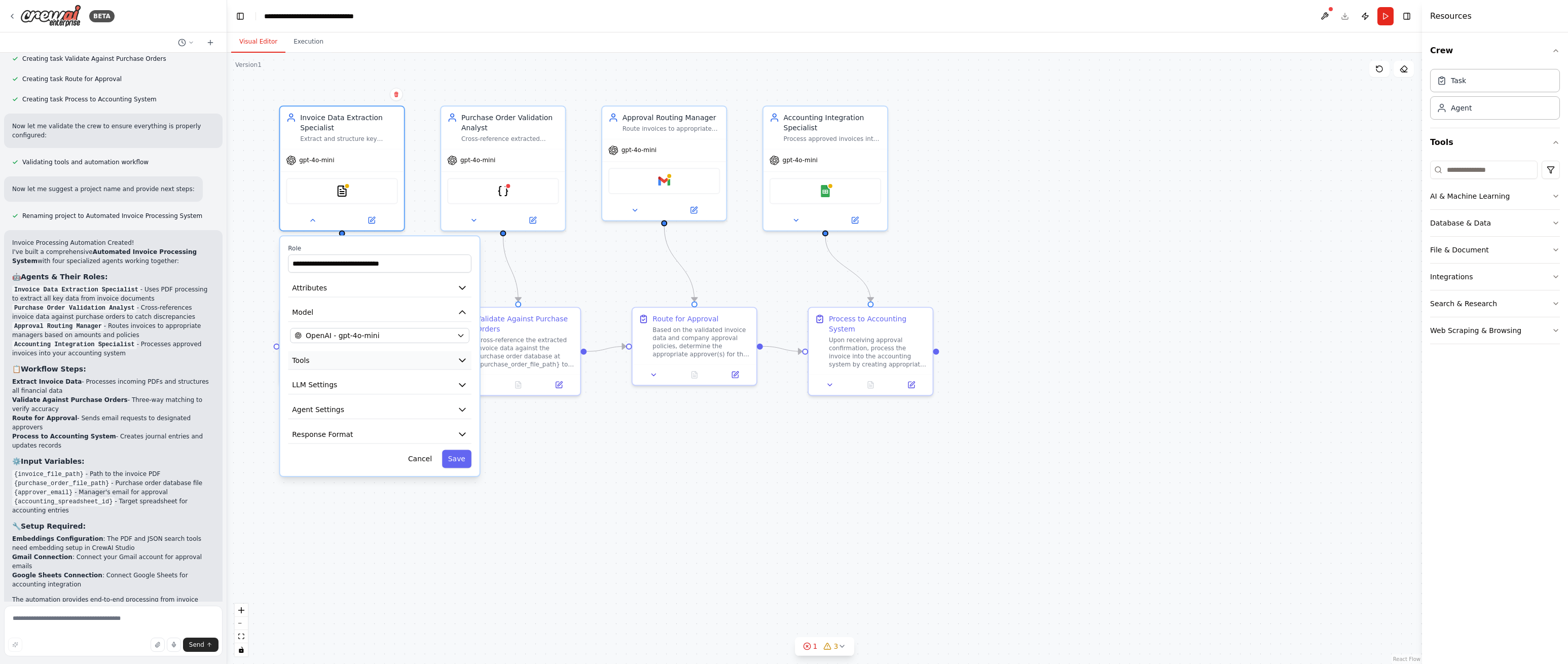
click at [455, 360] on button "Tools" at bounding box center [379, 361] width 183 height 19
click at [463, 447] on icon "button" at bounding box center [463, 449] width 10 height 10
click at [461, 449] on icon "button" at bounding box center [462, 449] width 6 height 3
click at [460, 359] on icon "button" at bounding box center [463, 361] width 10 height 10
click at [460, 336] on icon "button" at bounding box center [460, 336] width 4 height 3
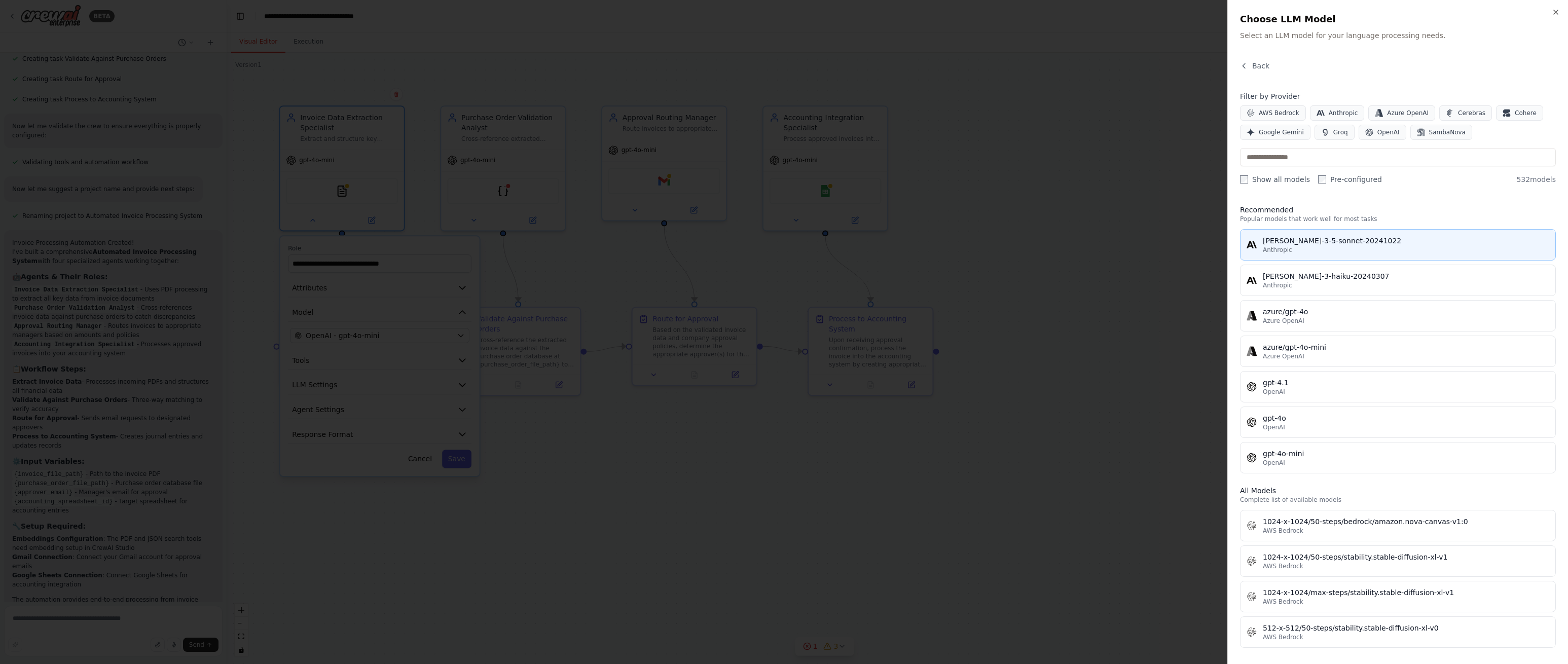
click at [1360, 245] on div "claude-3-5-sonnet-20241022" at bounding box center [1406, 241] width 286 height 10
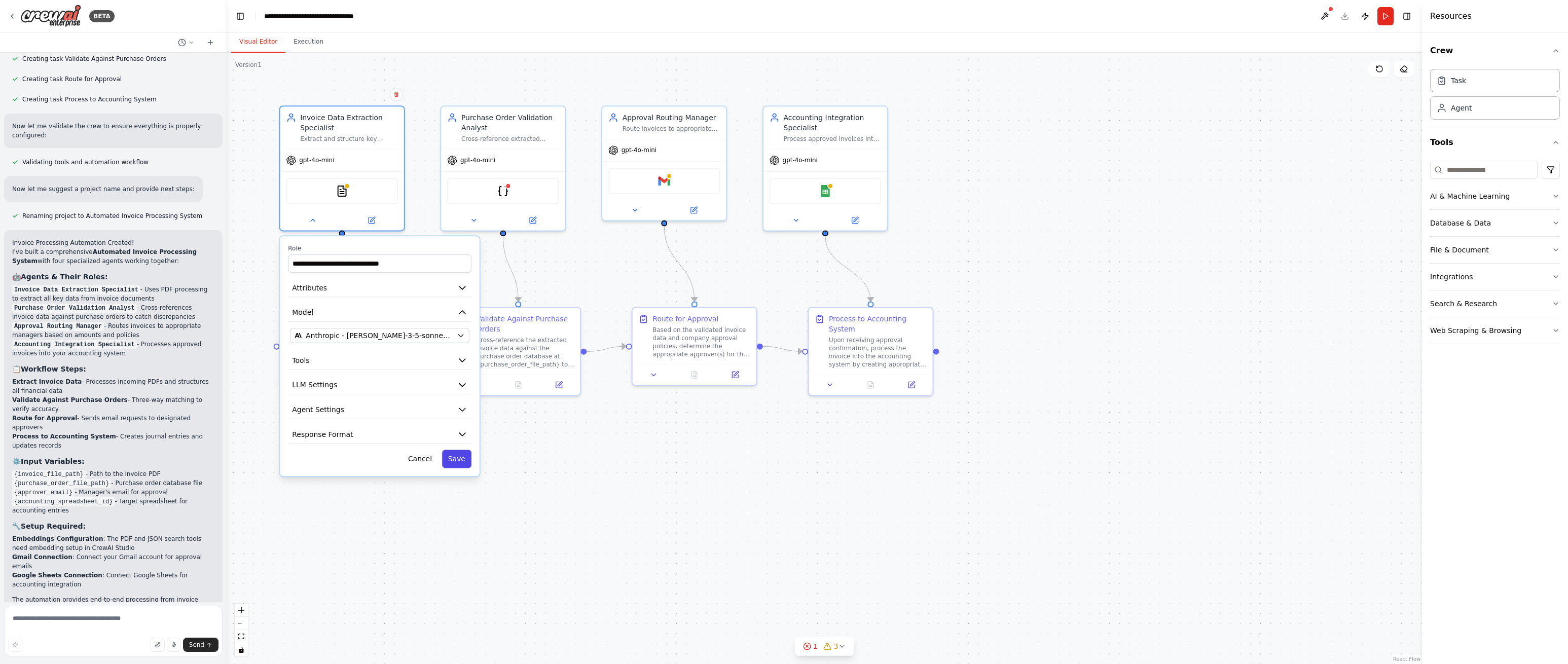
click at [464, 457] on button "Save" at bounding box center [457, 458] width 30 height 18
click at [456, 458] on button "Save" at bounding box center [457, 458] width 30 height 18
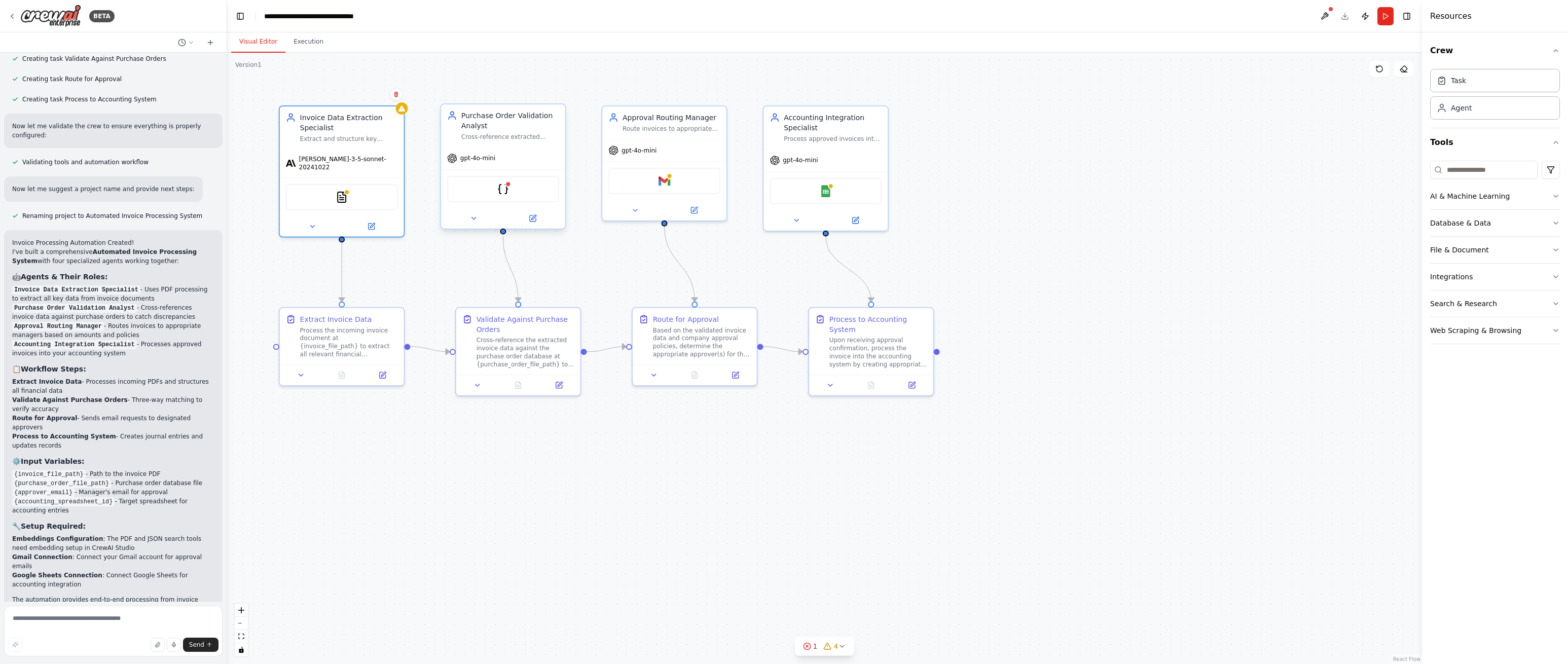
click at [515, 160] on div "gpt-4o-mini" at bounding box center [503, 158] width 124 height 22
click at [497, 159] on div "gpt-4o-mini" at bounding box center [503, 158] width 124 height 22
click at [534, 225] on div at bounding box center [503, 218] width 124 height 20
click at [537, 220] on button at bounding box center [532, 218] width 57 height 12
click at [532, 218] on icon at bounding box center [534, 217] width 4 height 4
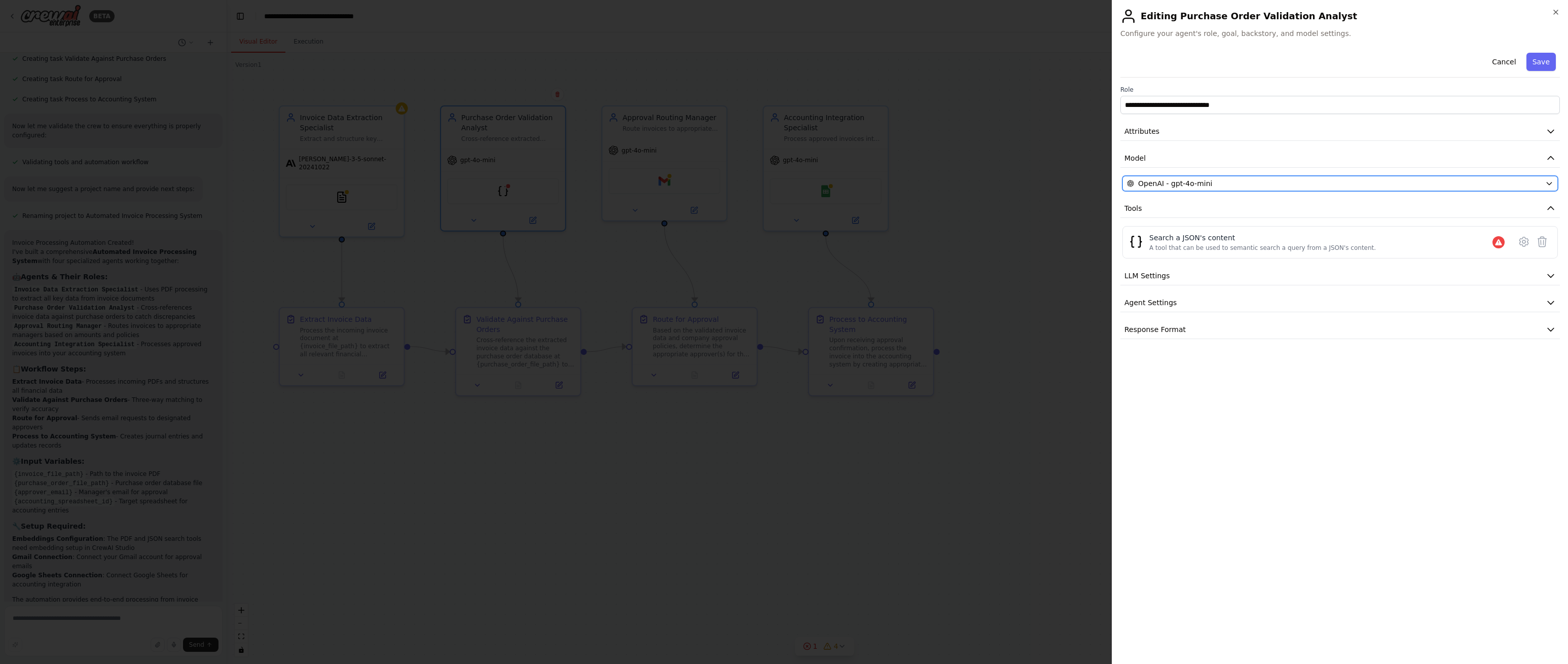
click at [1279, 179] on div "OpenAI - gpt-4o-mini" at bounding box center [1334, 184] width 414 height 10
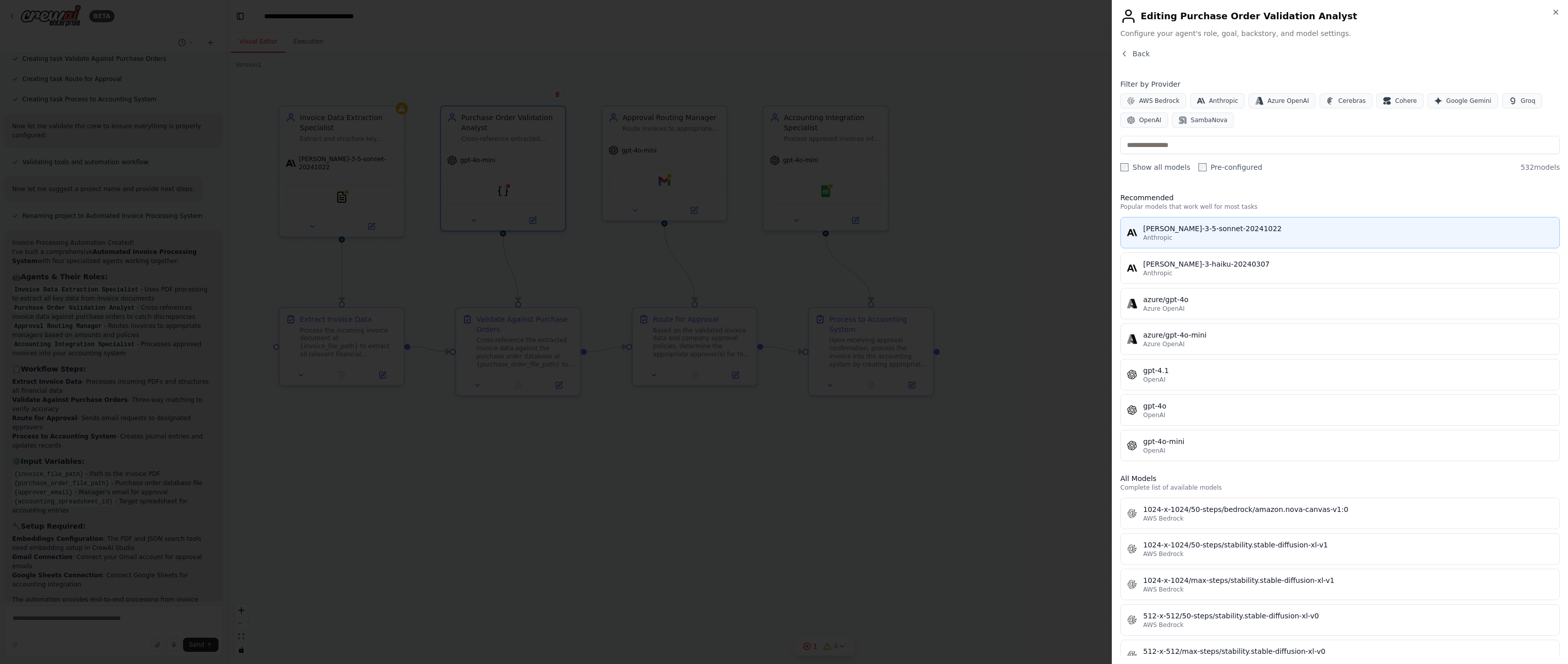
click at [1256, 228] on div "claude-3-5-sonnet-20241022" at bounding box center [1348, 228] width 410 height 10
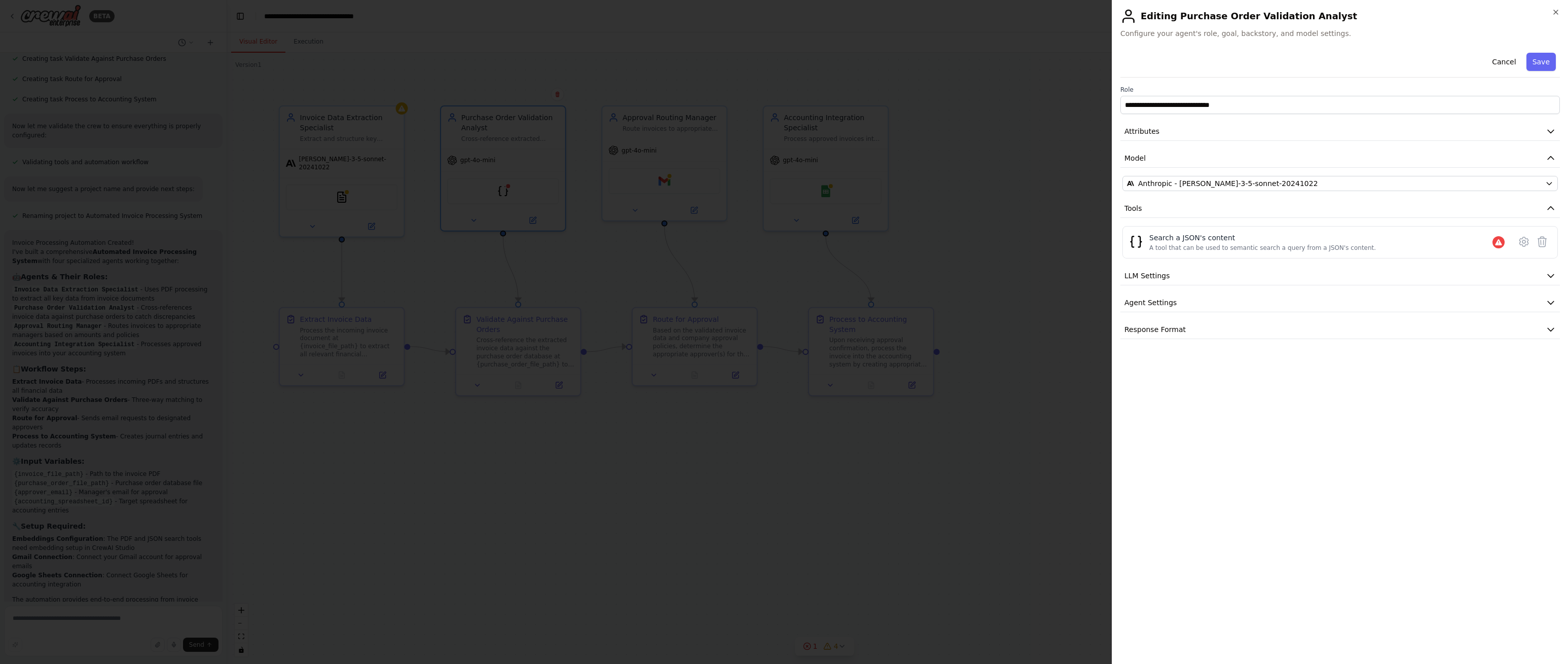
click at [1535, 63] on button "Save" at bounding box center [1541, 61] width 30 height 18
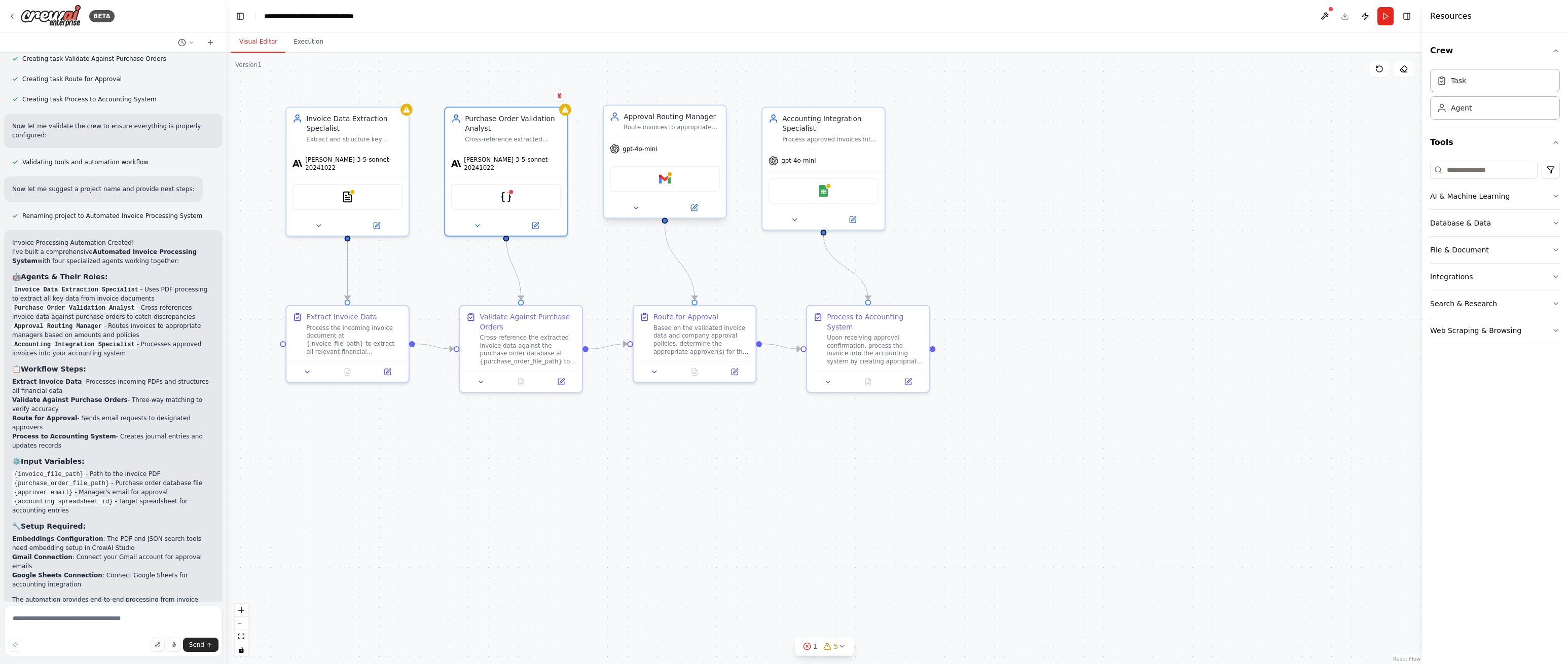
click at [658, 150] on div "gpt-4o-mini" at bounding box center [664, 149] width 122 height 22
click at [695, 209] on icon at bounding box center [694, 207] width 6 height 6
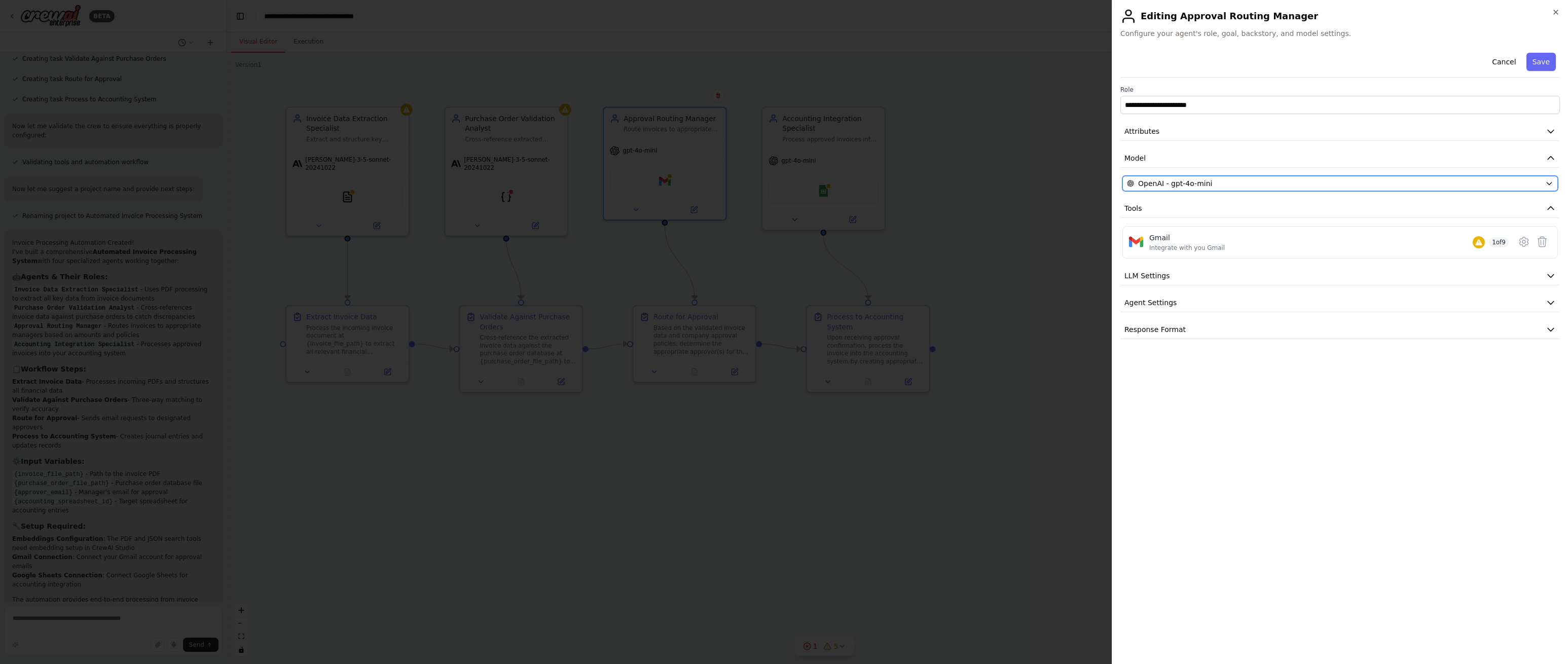
click at [1369, 179] on div "OpenAI - gpt-4o-mini" at bounding box center [1334, 184] width 414 height 10
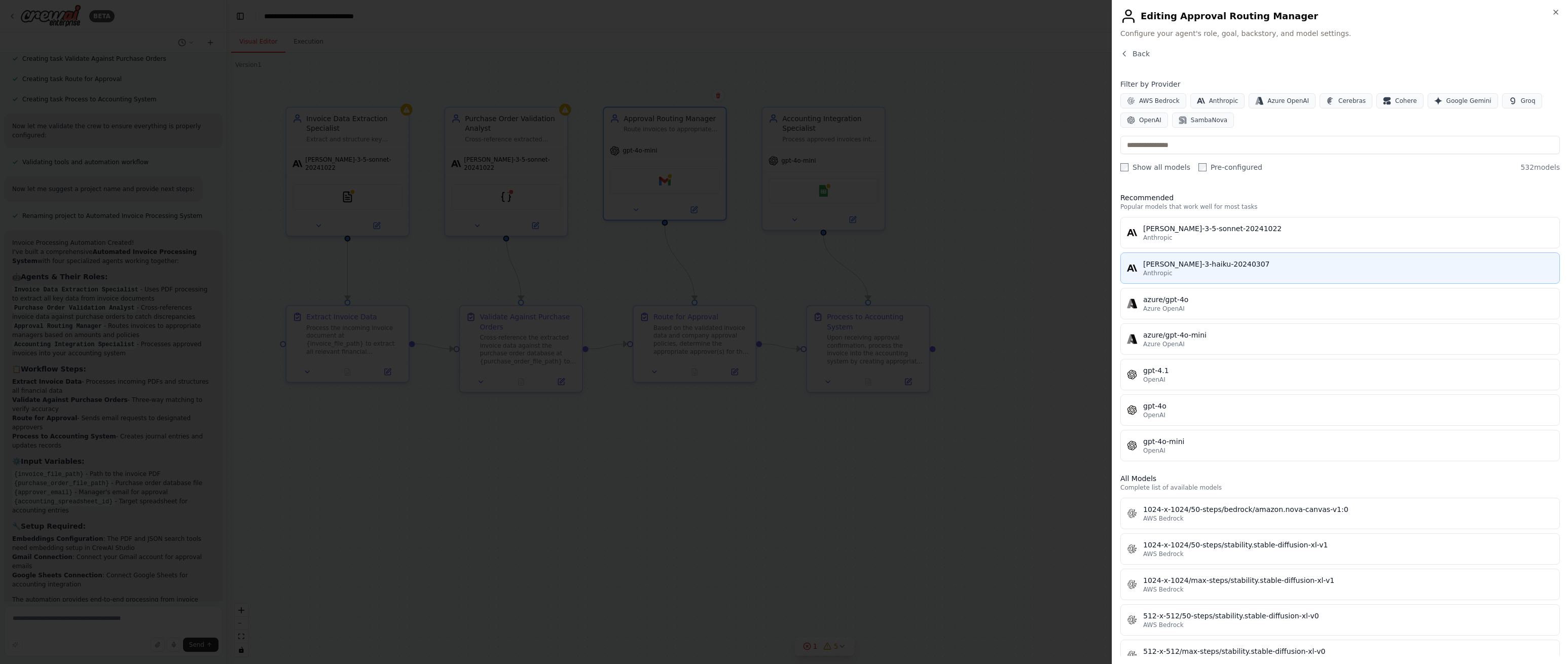
click at [1239, 259] on div "claude-3-haiku-20240307" at bounding box center [1348, 264] width 410 height 10
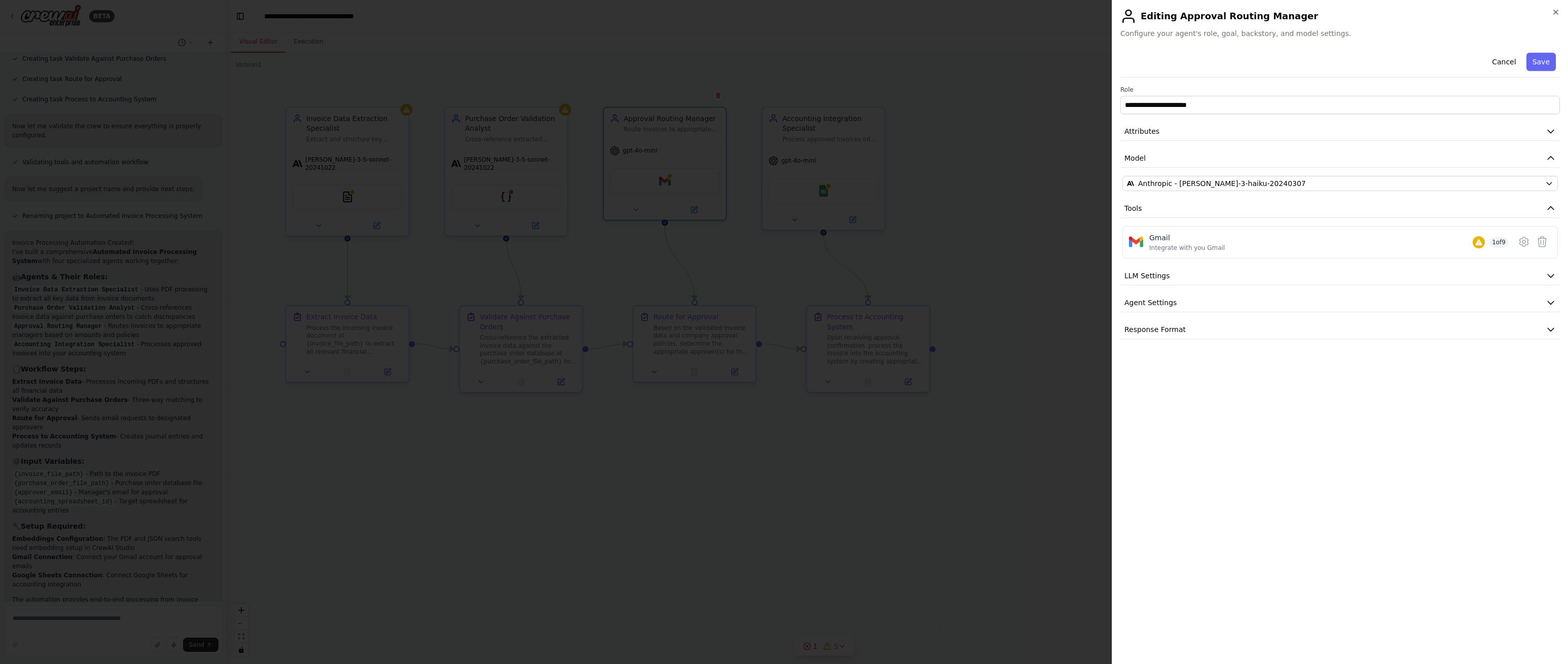
click at [1538, 66] on button "Save" at bounding box center [1541, 61] width 30 height 18
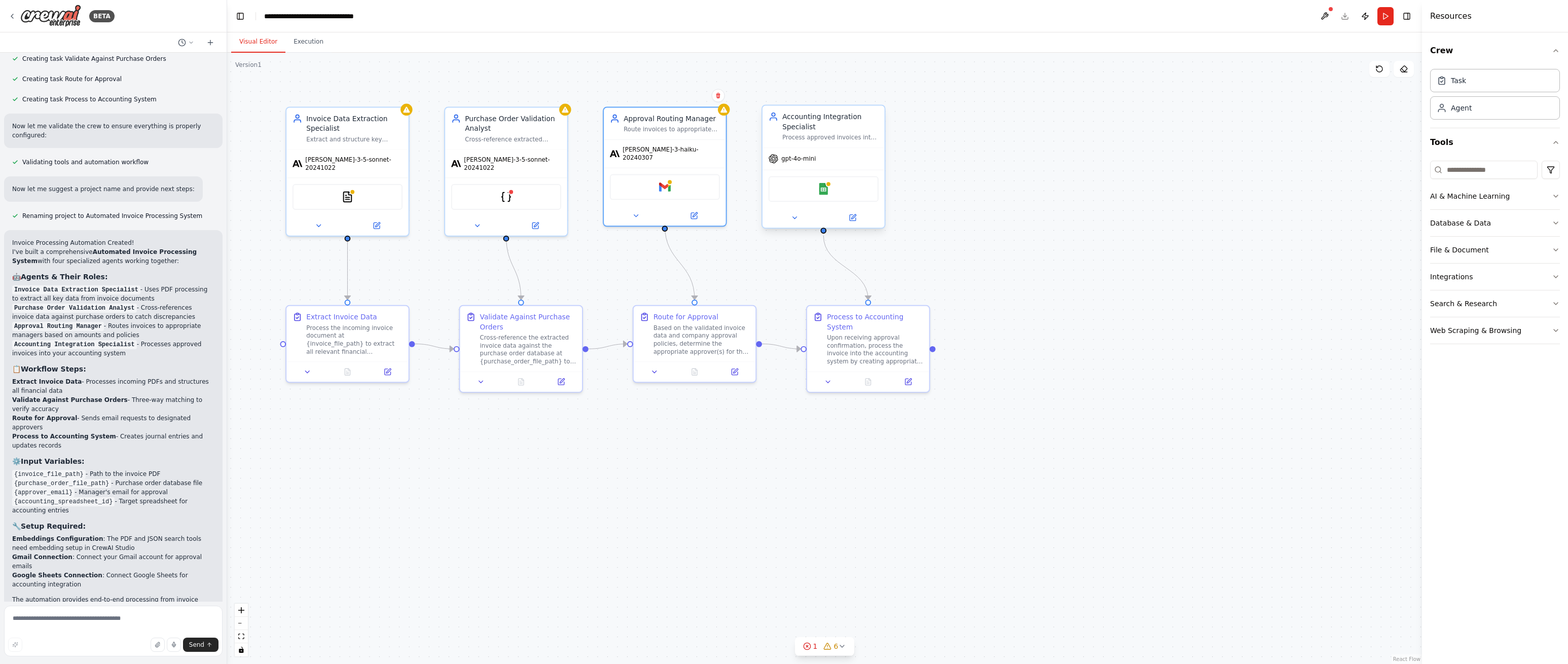
click at [836, 162] on div "gpt-4o-mini" at bounding box center [823, 159] width 122 height 22
drag, startPoint x: 834, startPoint y: 160, endPoint x: 826, endPoint y: 161, distance: 8.1
click at [834, 160] on div "gpt-4o-mini" at bounding box center [823, 159] width 122 height 22
click at [858, 219] on button at bounding box center [852, 217] width 56 height 12
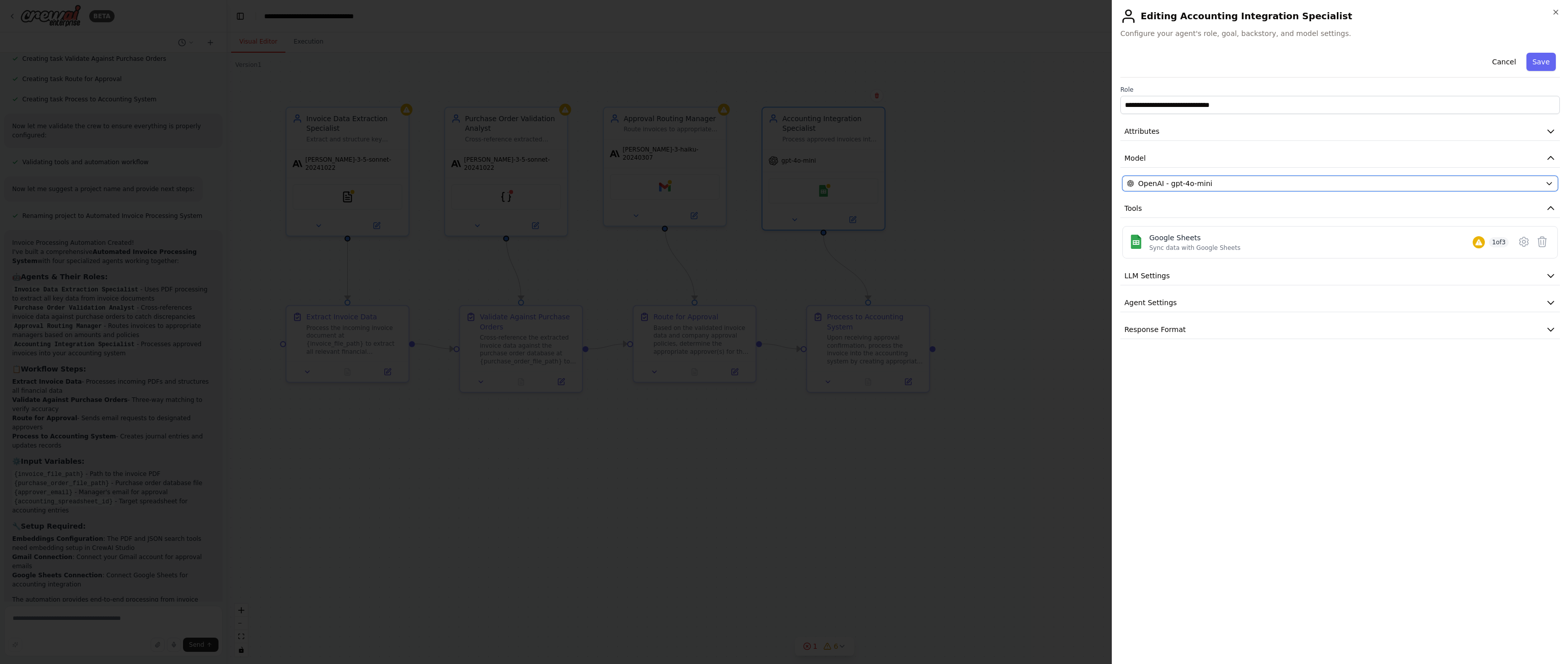
click at [1326, 186] on div "OpenAI - gpt-4o-mini" at bounding box center [1334, 184] width 414 height 10
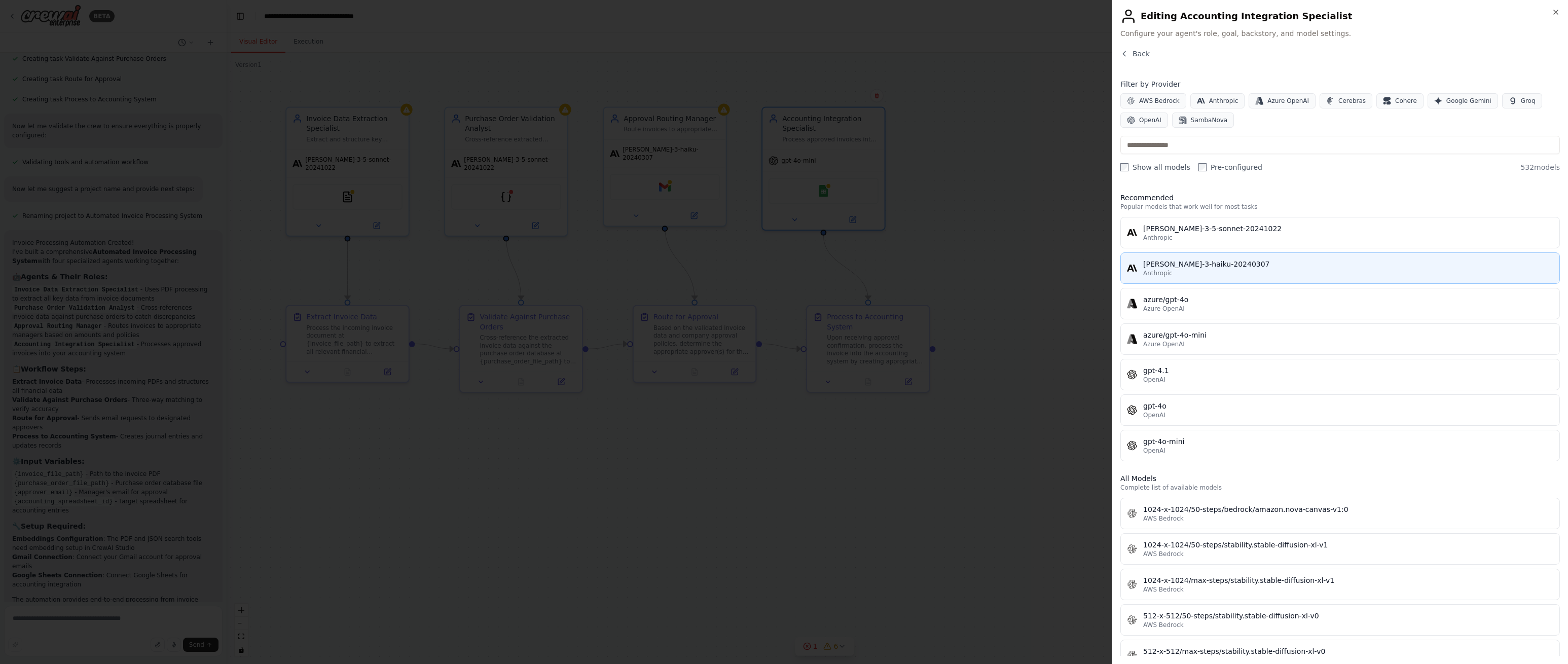
click at [1198, 264] on div "claude-3-haiku-20240307" at bounding box center [1348, 264] width 410 height 10
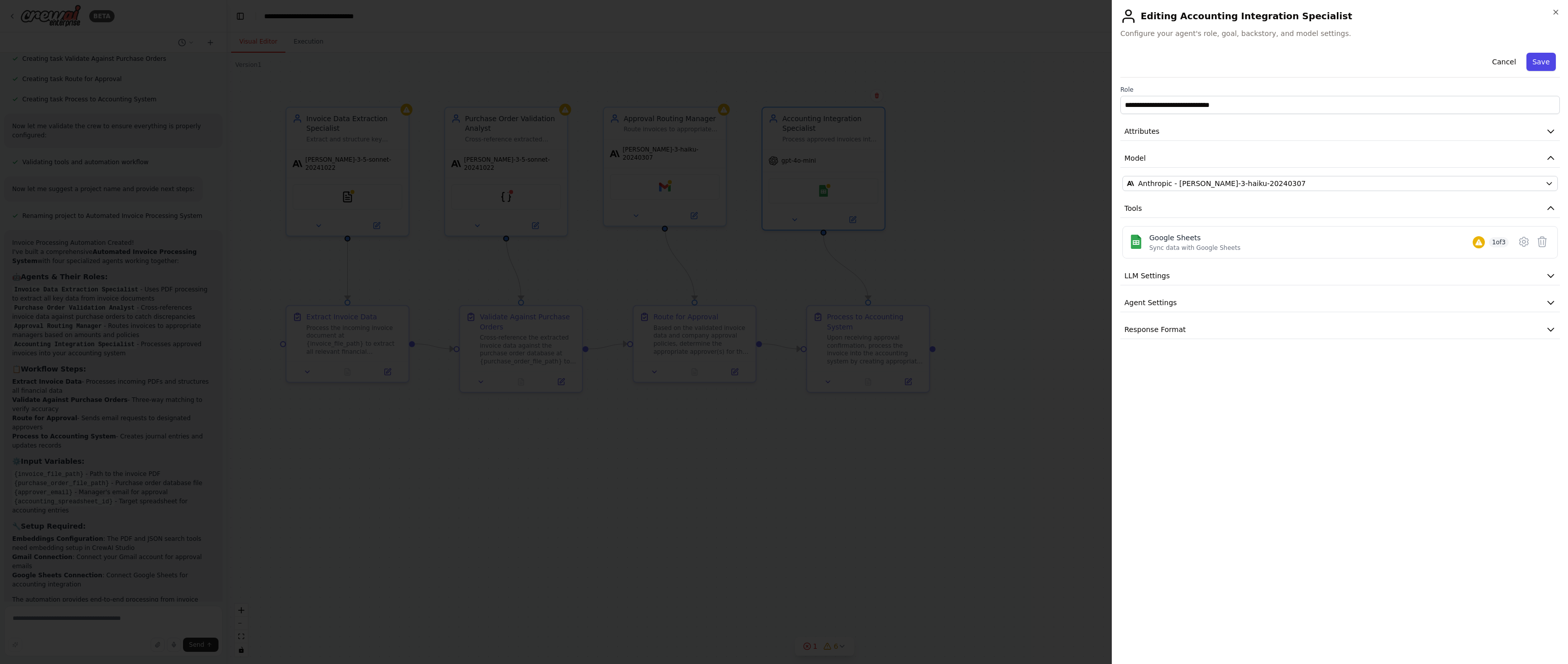
click at [1547, 60] on button "Save" at bounding box center [1541, 61] width 30 height 18
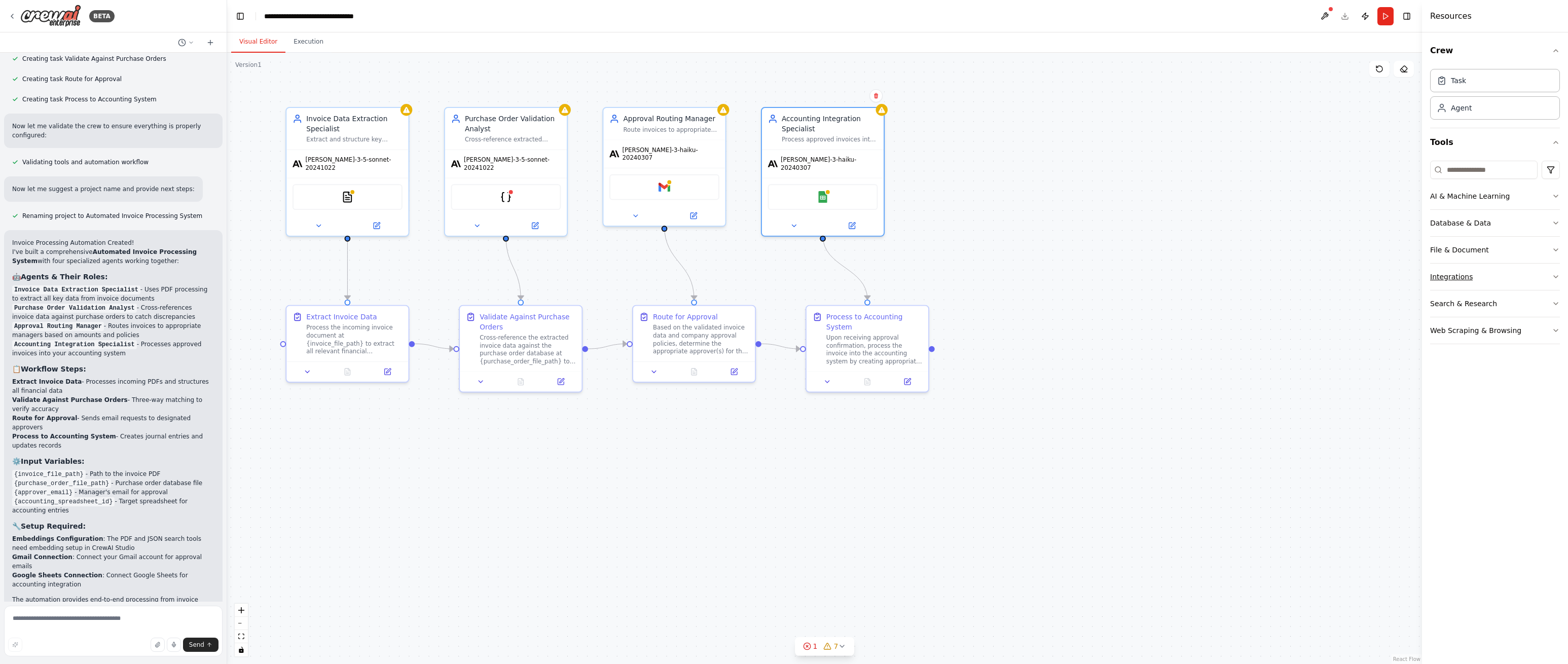
click at [1548, 276] on button "Integrations" at bounding box center [1495, 277] width 130 height 26
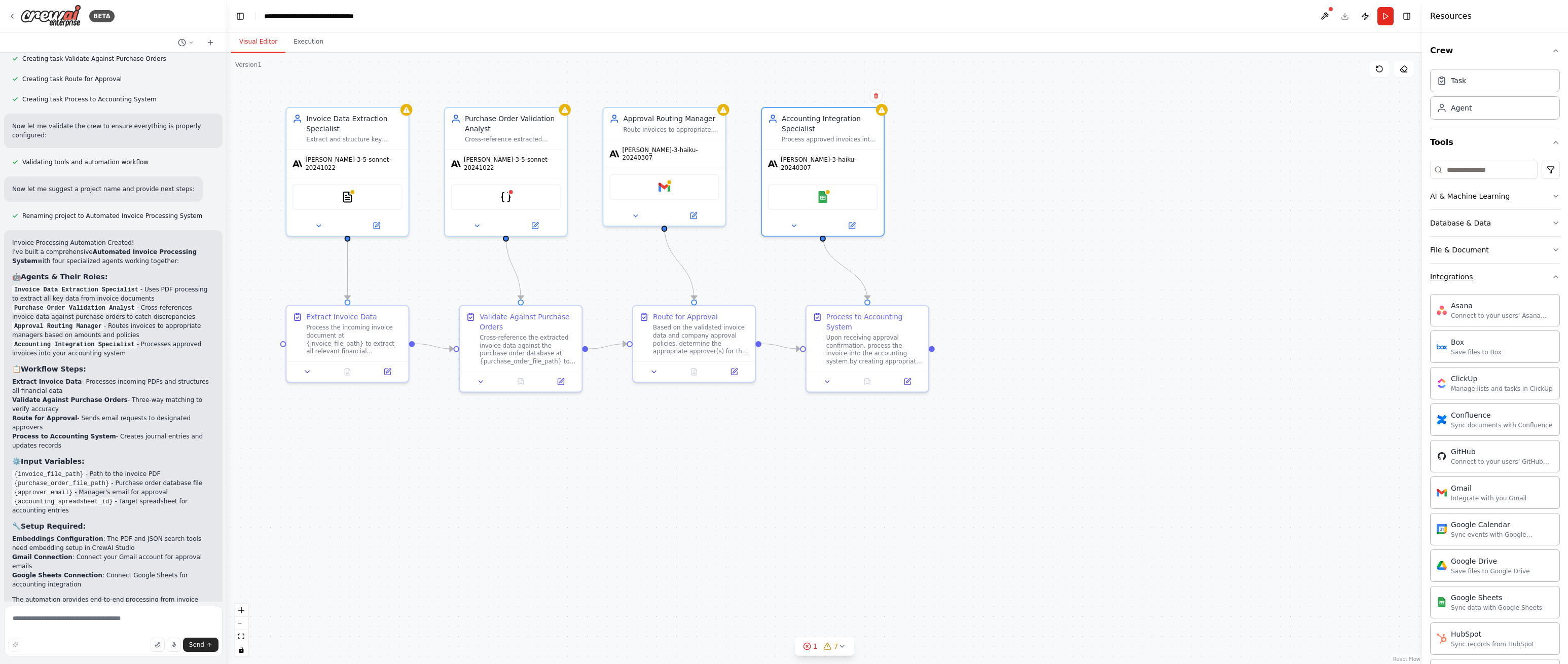
click at [1548, 274] on button "Integrations" at bounding box center [1495, 277] width 130 height 26
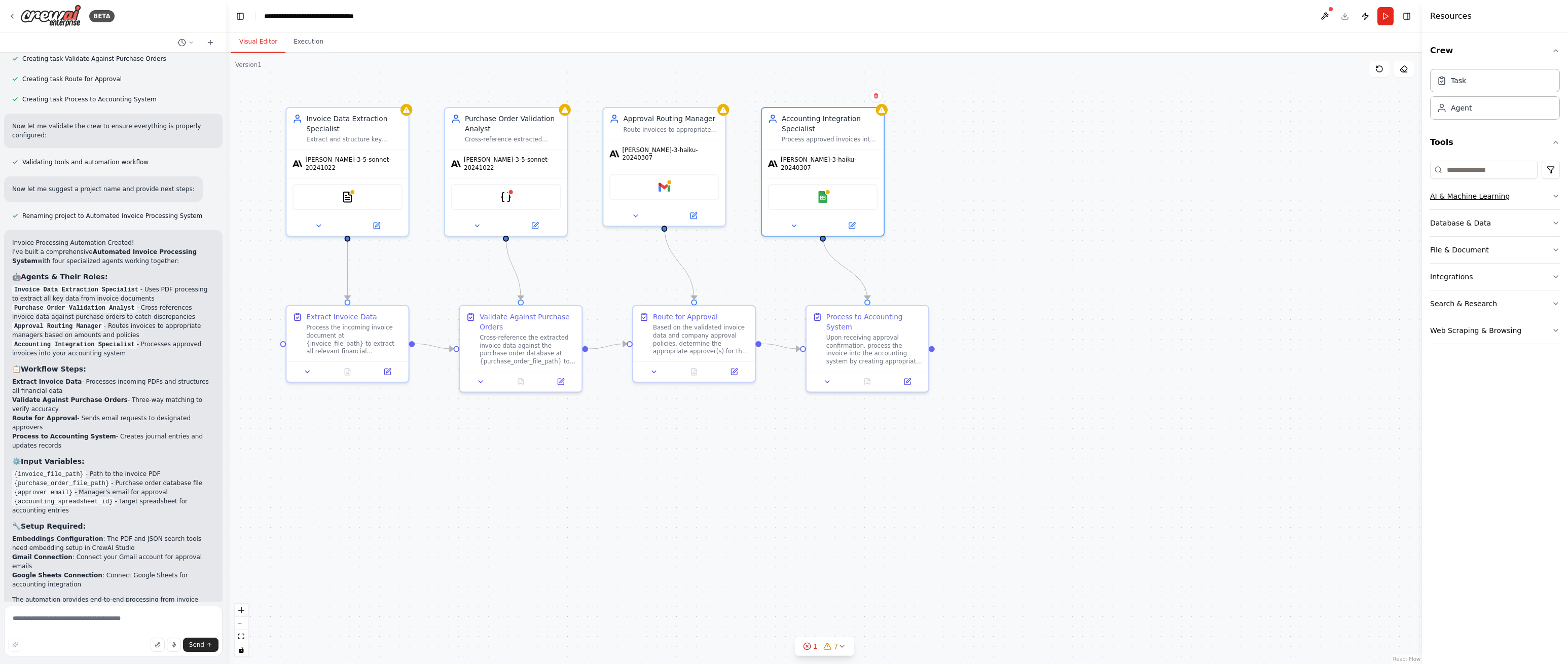
click at [1544, 197] on button "AI & Machine Learning" at bounding box center [1495, 196] width 130 height 26
click at [1547, 196] on button "AI & Machine Learning" at bounding box center [1495, 196] width 130 height 26
click at [1324, 17] on button at bounding box center [1324, 16] width 16 height 18
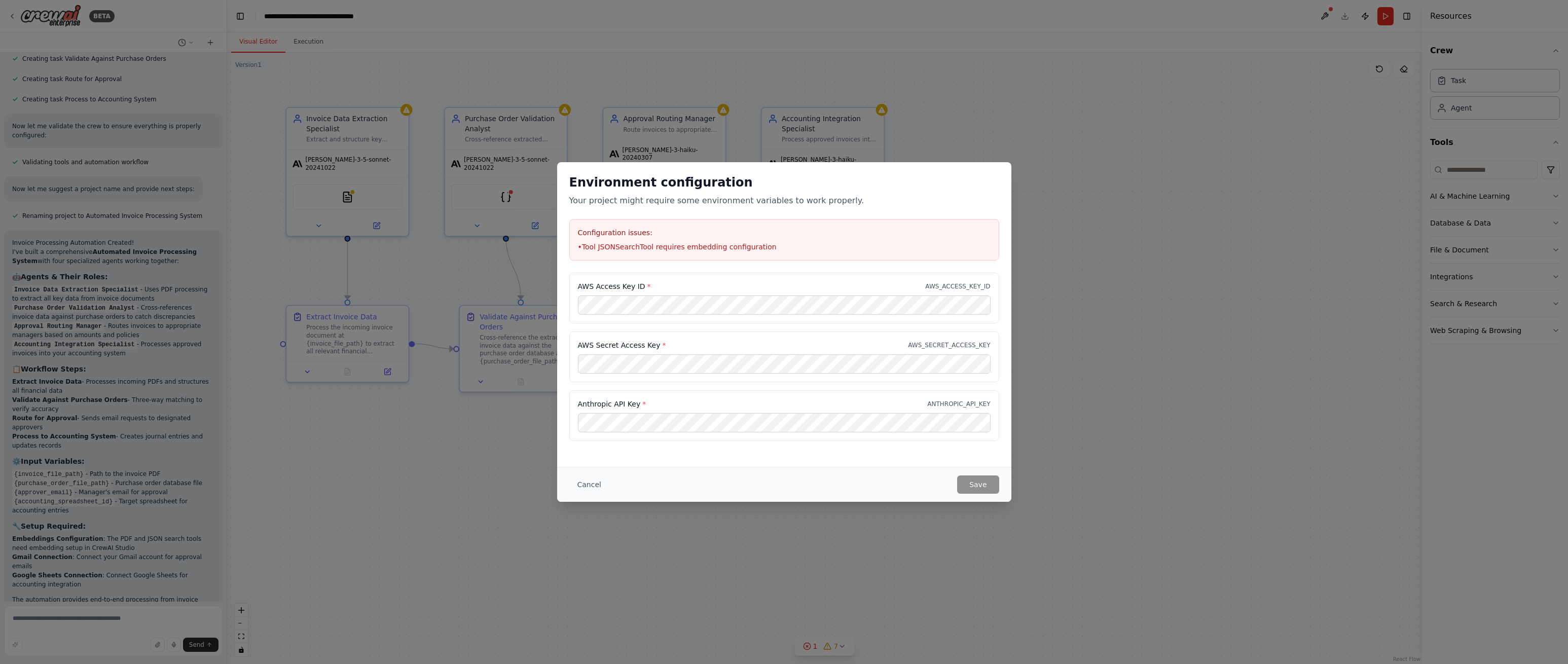
click at [841, 397] on div "Anthropic API Key * ANTHROPIC_API_KEY" at bounding box center [784, 415] width 430 height 51
click at [969, 484] on button "Save" at bounding box center [978, 484] width 42 height 18
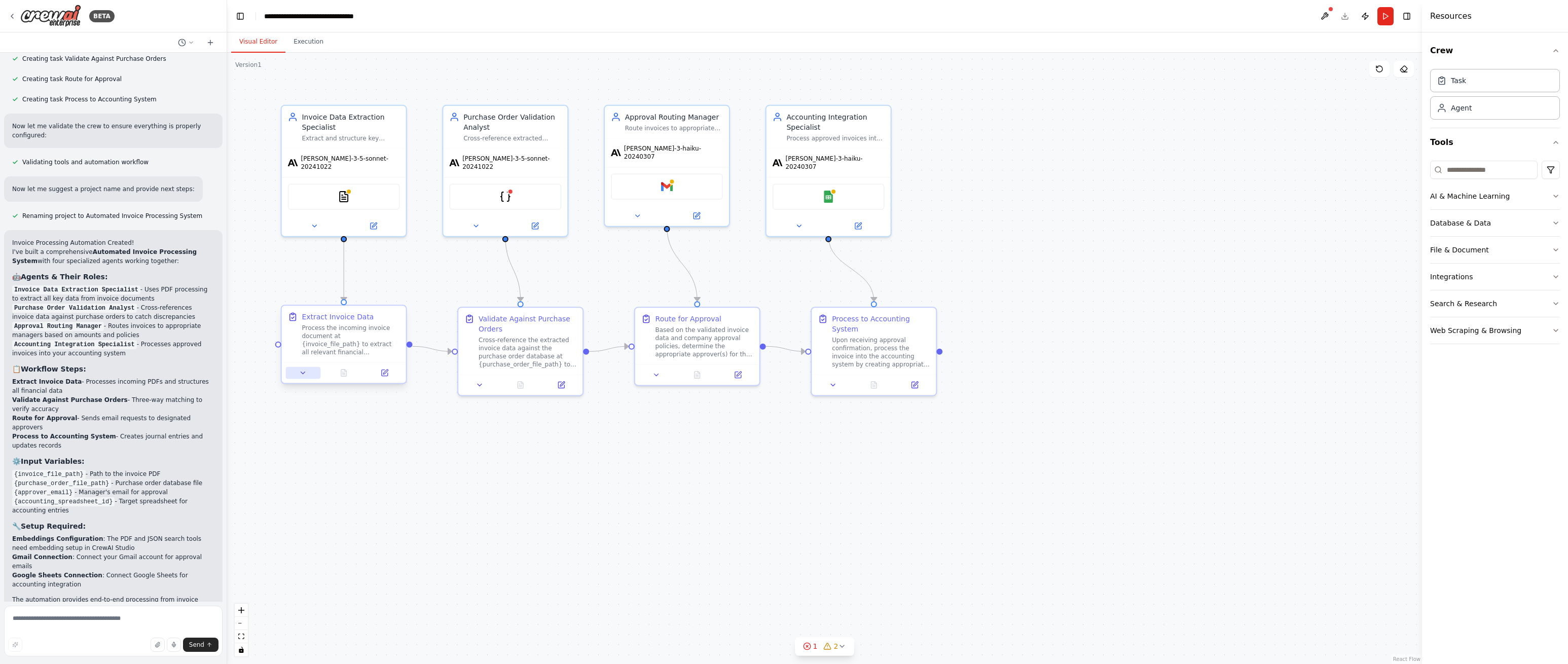
click at [305, 373] on icon at bounding box center [303, 373] width 8 height 8
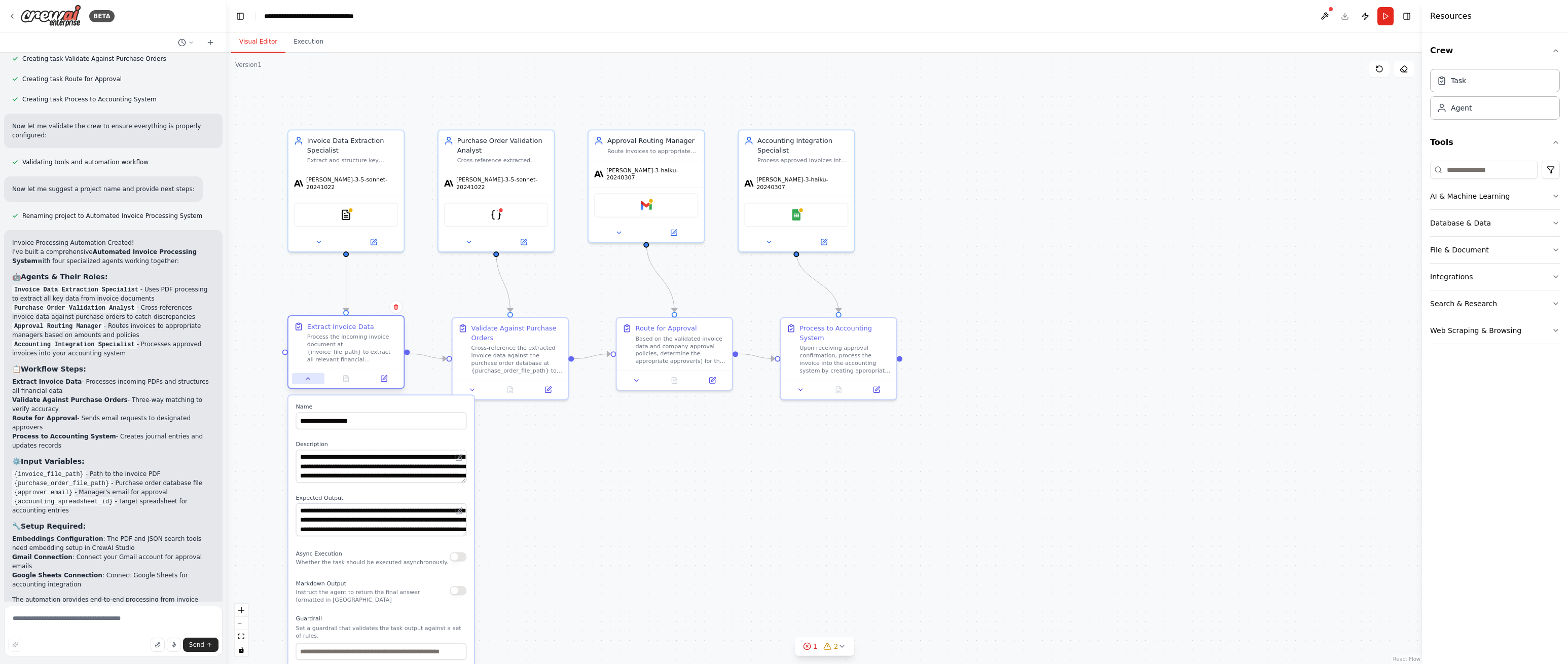
click at [310, 379] on icon at bounding box center [308, 378] width 4 height 2
click at [310, 379] on icon at bounding box center [309, 378] width 8 height 8
drag, startPoint x: 542, startPoint y: 439, endPoint x: 536, endPoint y: 439, distance: 6.0
click at [542, 439] on div ".deletable-edge-delete-btn { width: 20px; height: 20px; border: 0px solid #ffff…" at bounding box center [824, 358] width 1195 height 611
drag, startPoint x: 530, startPoint y: 440, endPoint x: 509, endPoint y: 437, distance: 21.2
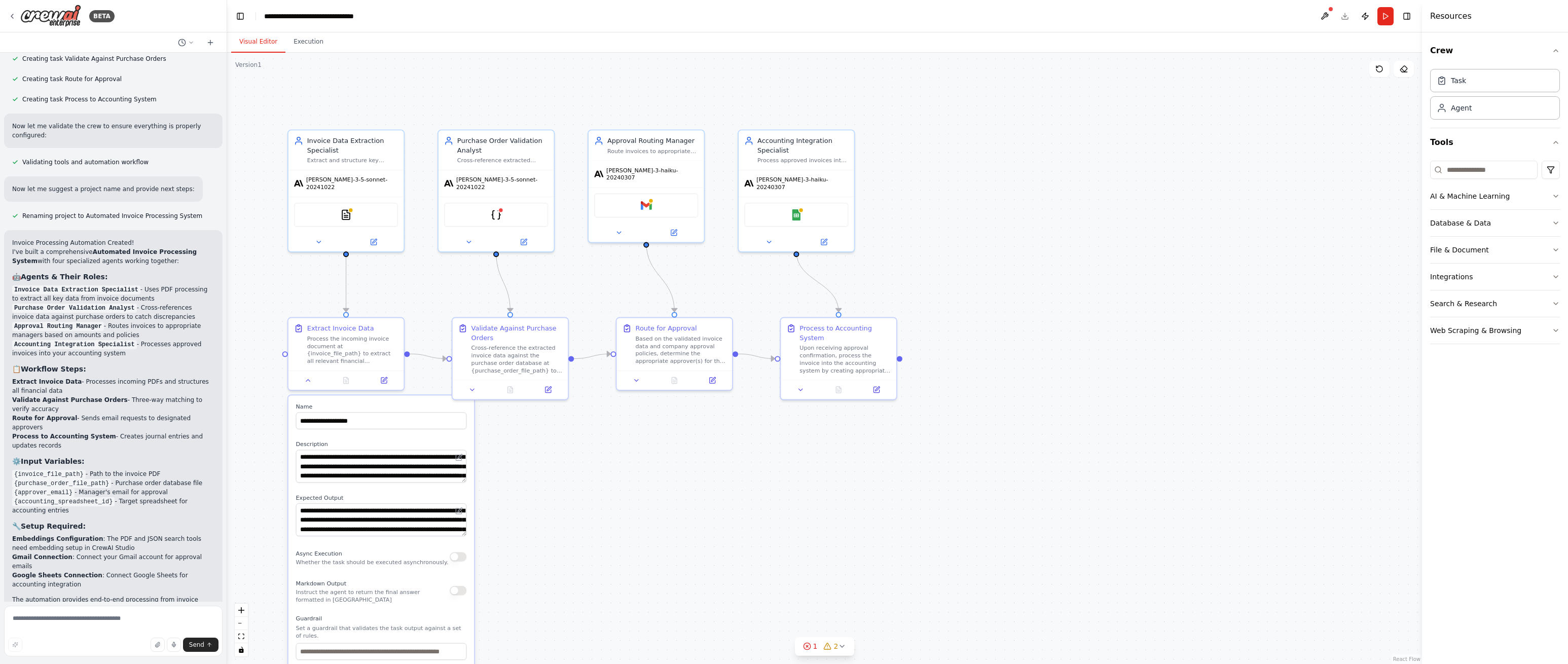
click at [528, 439] on div ".deletable-edge-delete-btn { width: 20px; height: 20px; border: 0px solid #ffff…" at bounding box center [824, 358] width 1195 height 611
click at [307, 379] on icon at bounding box center [307, 378] width 8 height 8
click at [307, 379] on icon at bounding box center [307, 378] width 8 height 8
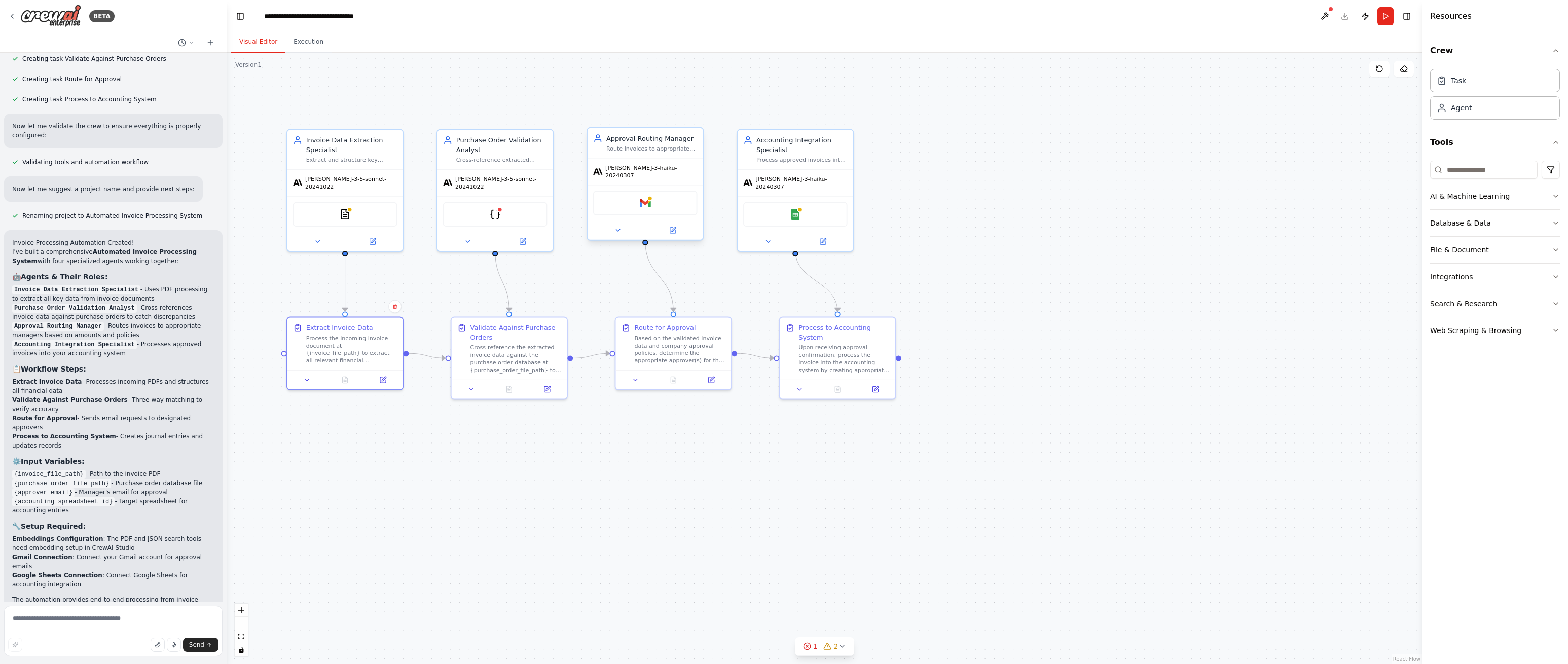
click at [653, 204] on div "Gmail" at bounding box center [646, 203] width 104 height 25
drag, startPoint x: 635, startPoint y: 202, endPoint x: 649, endPoint y: 211, distance: 16.6
click at [635, 202] on div "Gmail" at bounding box center [646, 203] width 104 height 25
click at [673, 227] on icon at bounding box center [674, 229] width 4 height 4
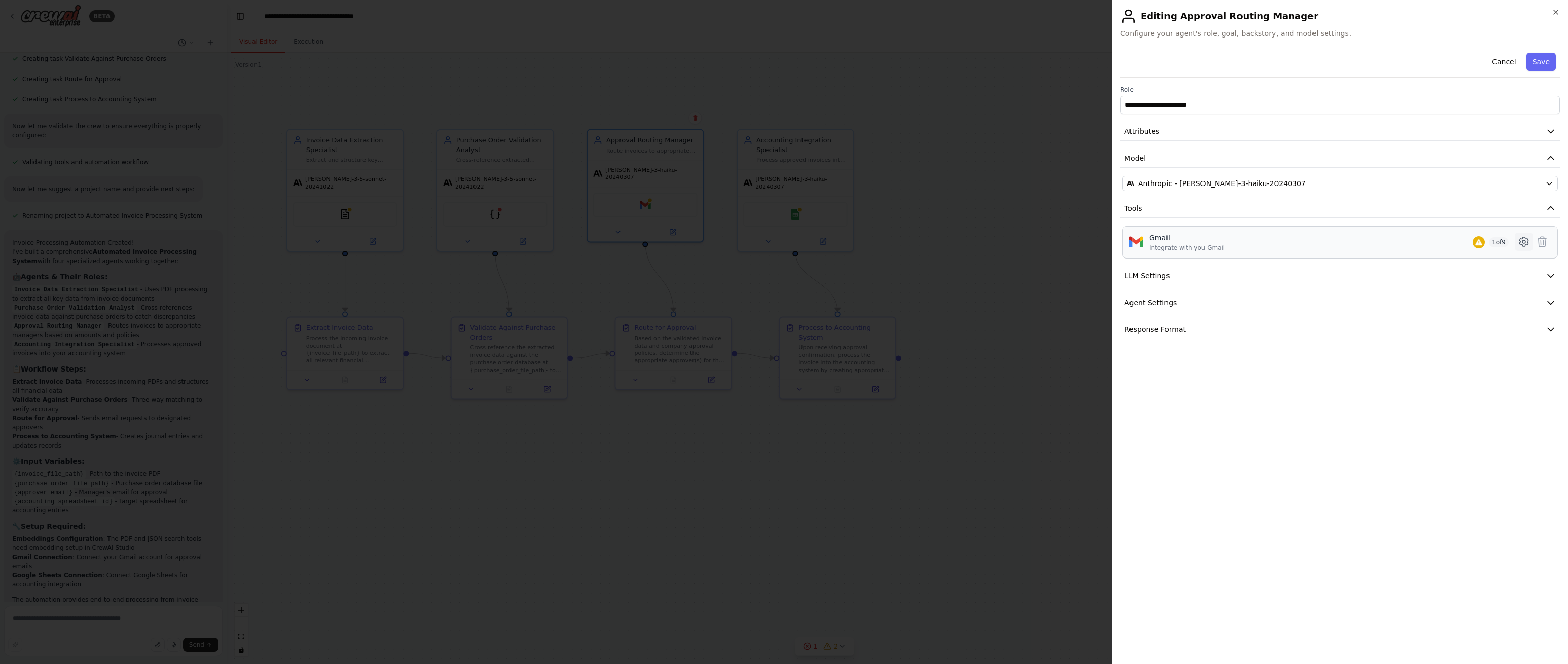
click at [1524, 243] on icon at bounding box center [1524, 241] width 12 height 12
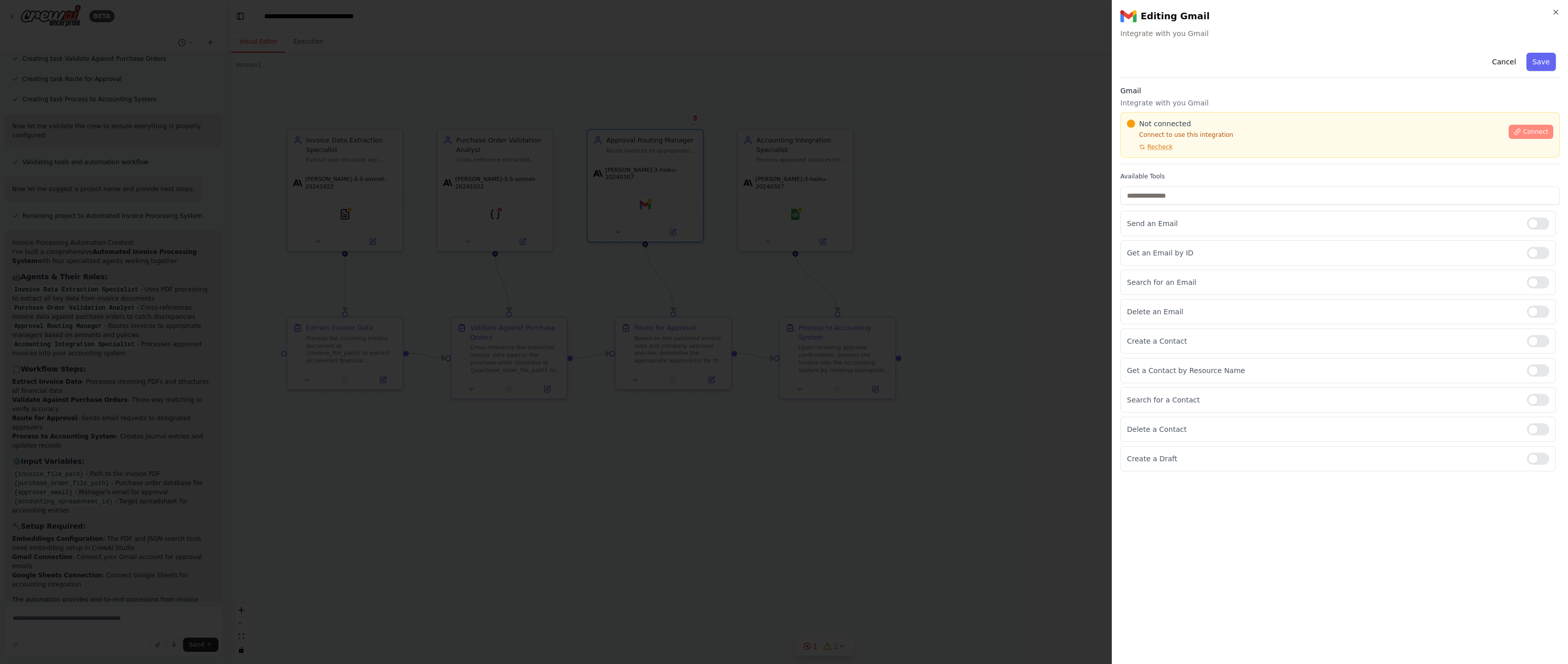
click at [1519, 133] on icon at bounding box center [1517, 131] width 7 height 7
click at [1498, 63] on button "Cancel" at bounding box center [1504, 61] width 36 height 18
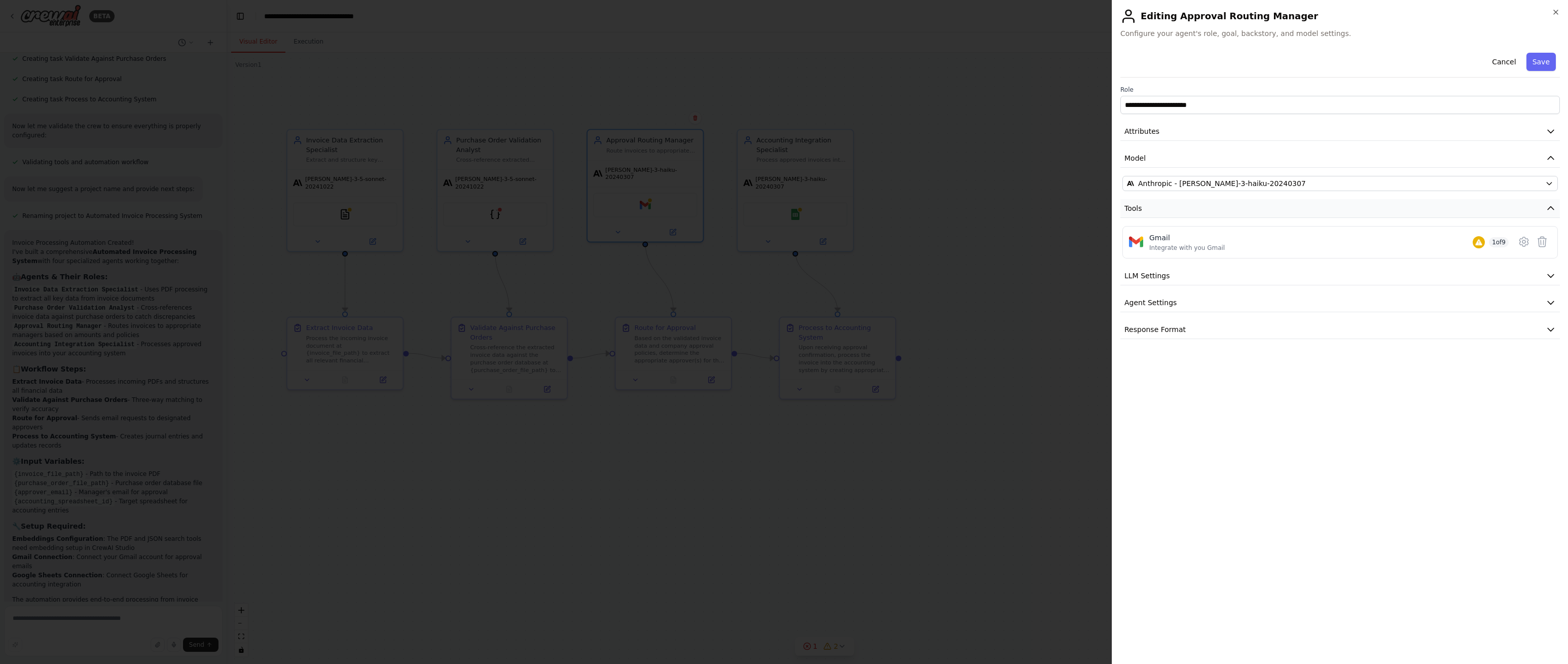
drag, startPoint x: 1548, startPoint y: 210, endPoint x: 1535, endPoint y: 210, distance: 13.0
click at [1548, 210] on icon "button" at bounding box center [1551, 208] width 6 height 3
click at [1503, 133] on button "Attributes" at bounding box center [1340, 131] width 440 height 19
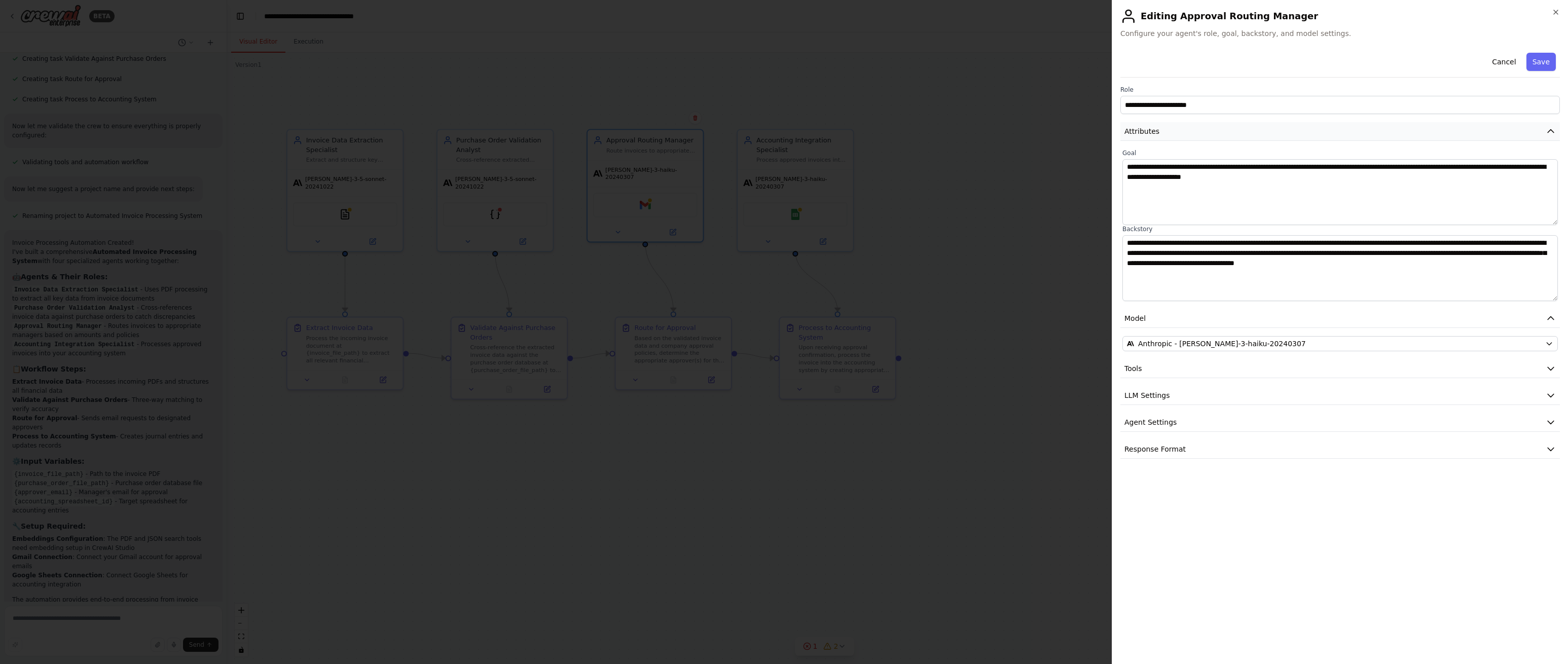
click at [1517, 134] on button "Attributes" at bounding box center [1340, 131] width 440 height 19
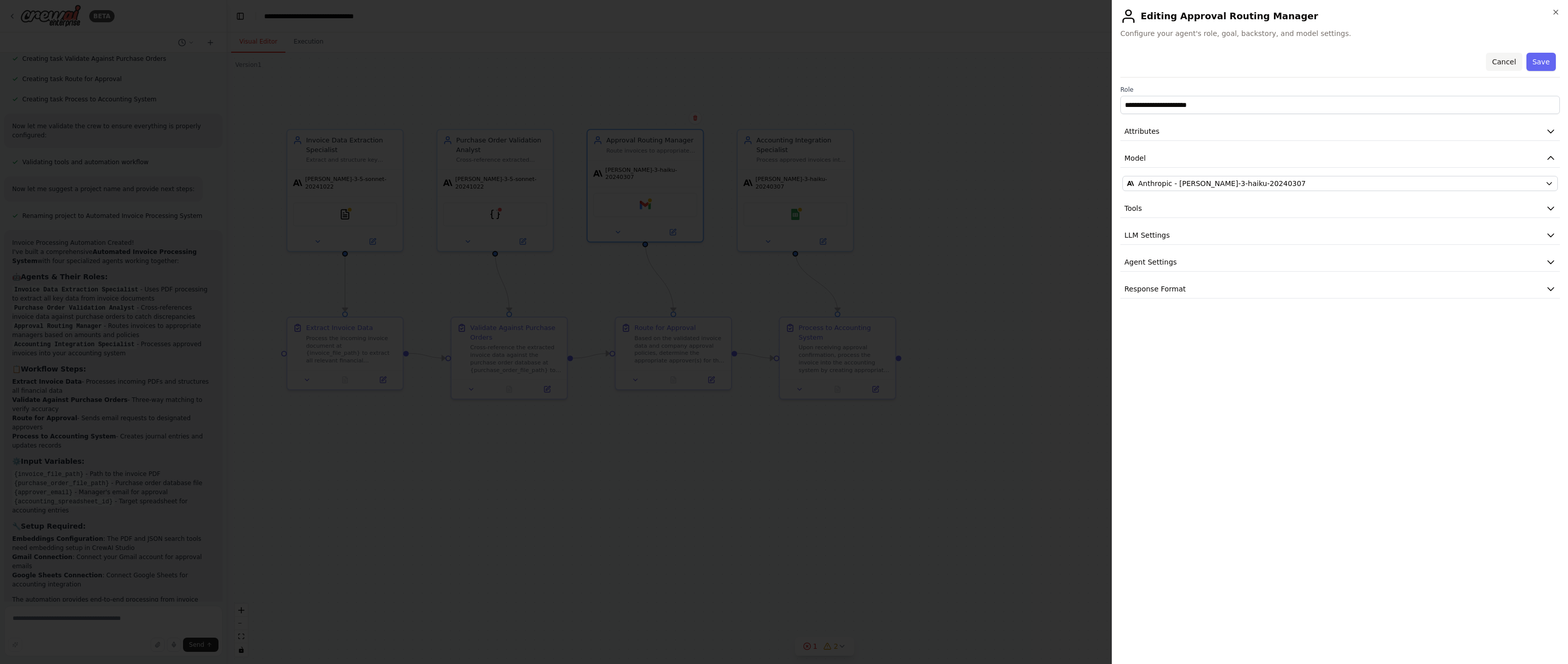
click at [1509, 62] on button "Cancel" at bounding box center [1504, 61] width 36 height 18
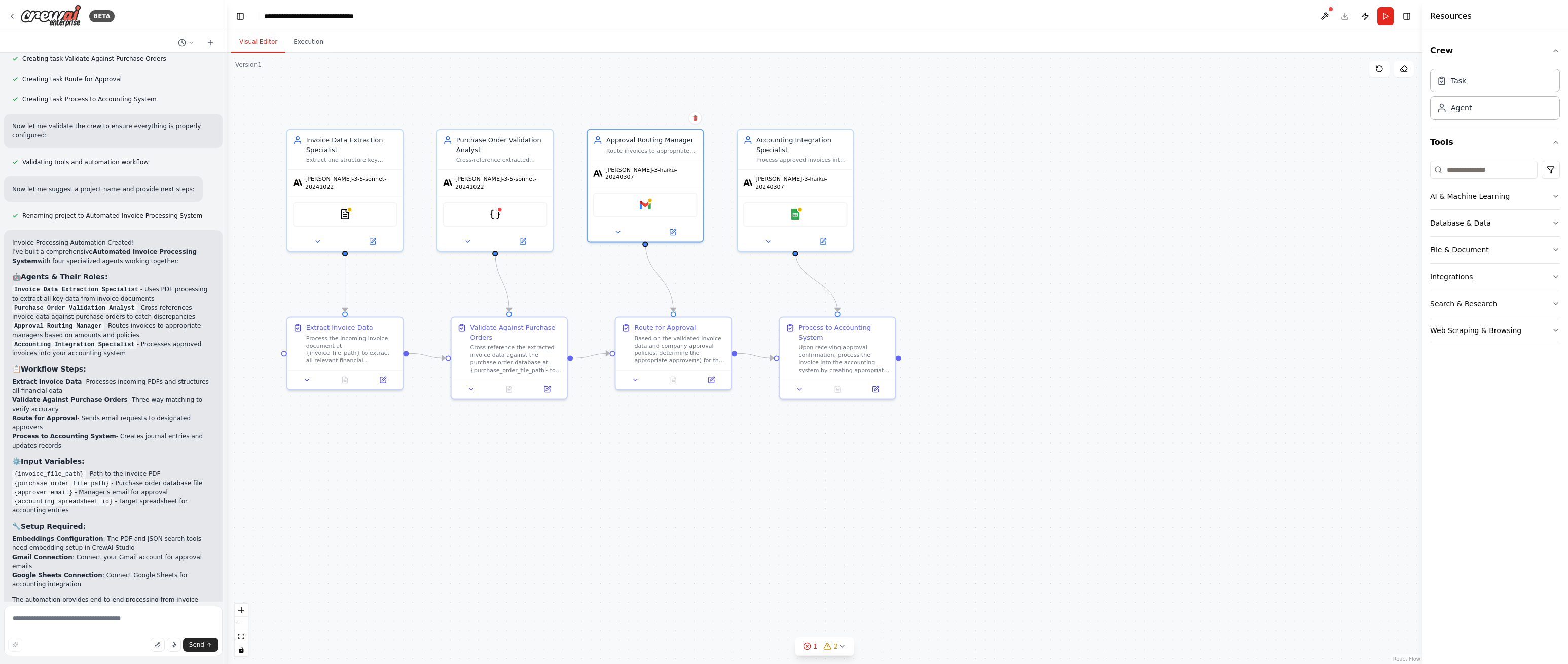
click at [1552, 271] on button "Integrations" at bounding box center [1495, 277] width 130 height 26
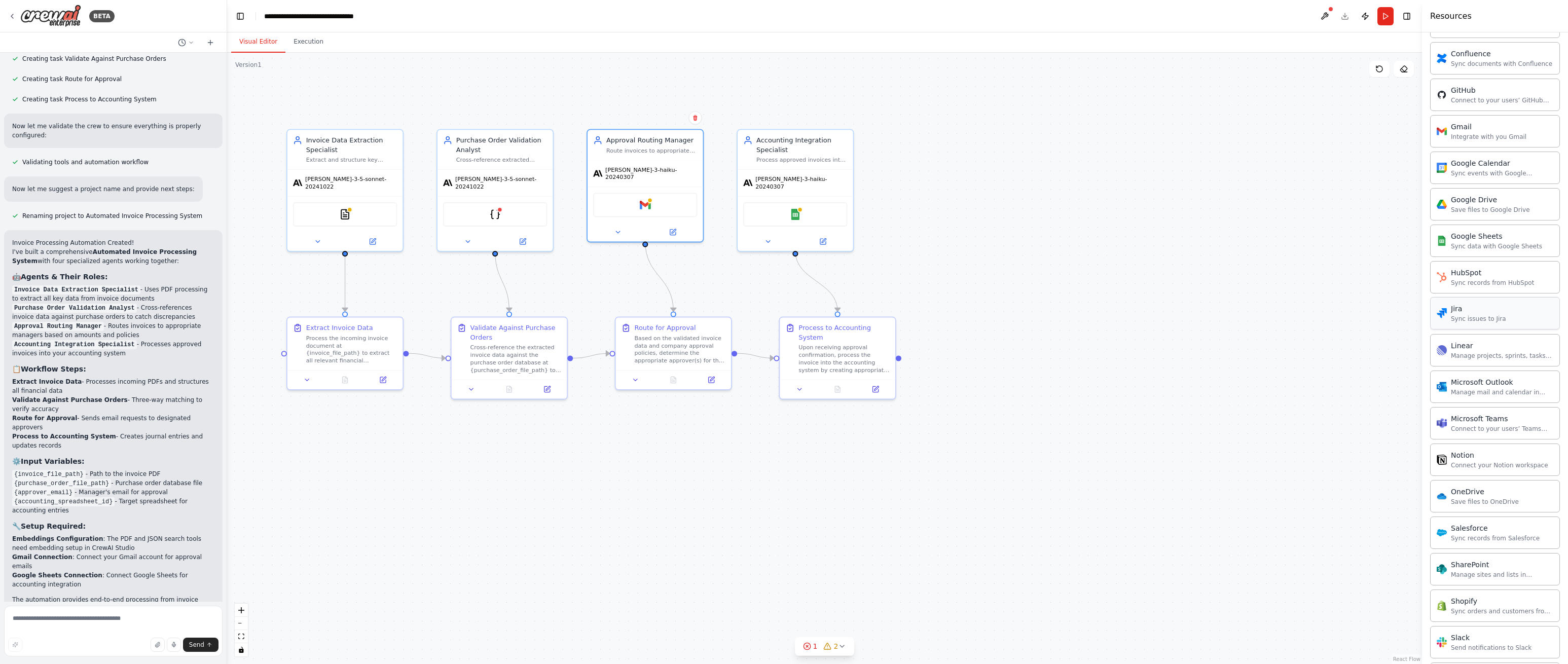
scroll to position [383, 0]
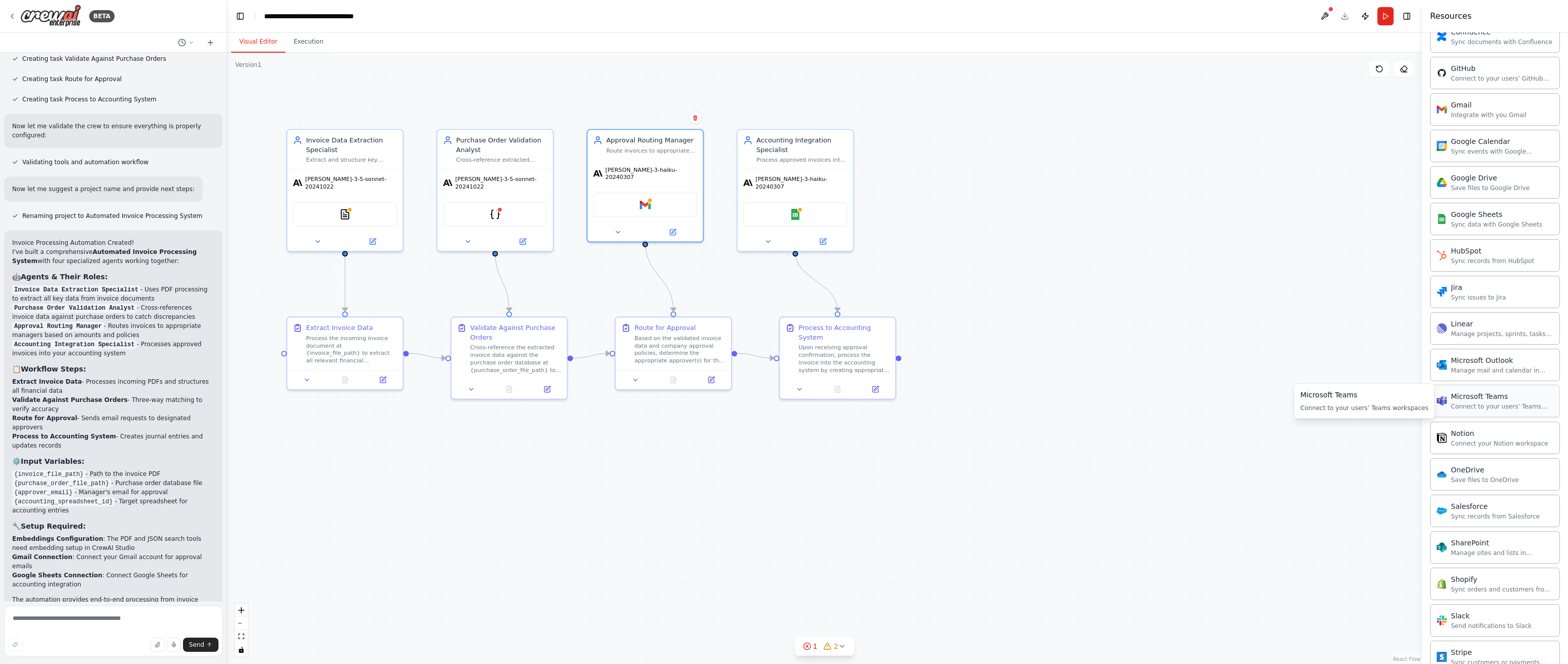
click at [1504, 408] on div "Connect to your users’ Teams workspaces" at bounding box center [1502, 406] width 103 height 8
click at [1474, 406] on div "Connect to your users’ Teams workspaces" at bounding box center [1502, 406] width 103 height 8
click at [1474, 405] on div "Connect to your users’ Teams workspaces" at bounding box center [1502, 406] width 103 height 8
drag, startPoint x: 1321, startPoint y: 394, endPoint x: 1229, endPoint y: 387, distance: 92.3
click at [1228, 388] on div "BETA Build a crew that extracts data from incoming invoices, validates informat…" at bounding box center [784, 332] width 1568 height 664
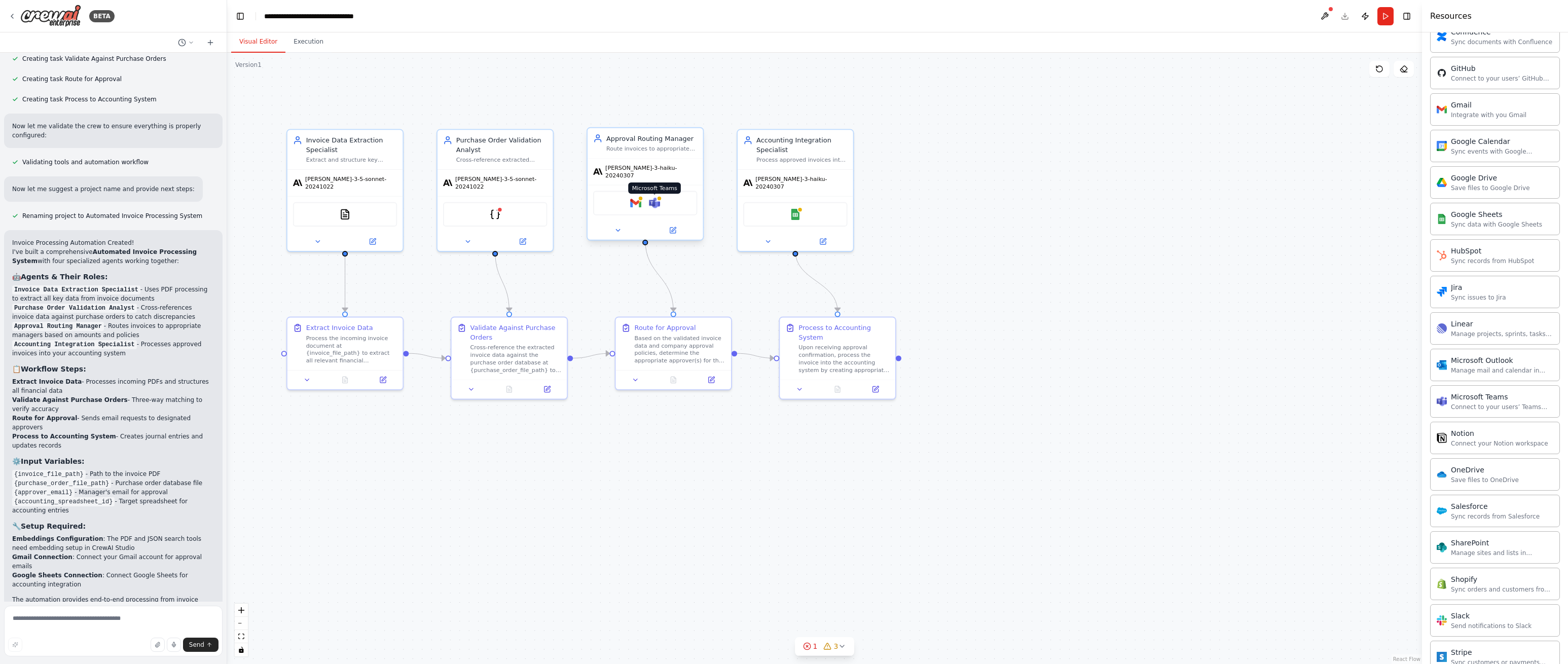
click at [656, 198] on img at bounding box center [654, 203] width 11 height 11
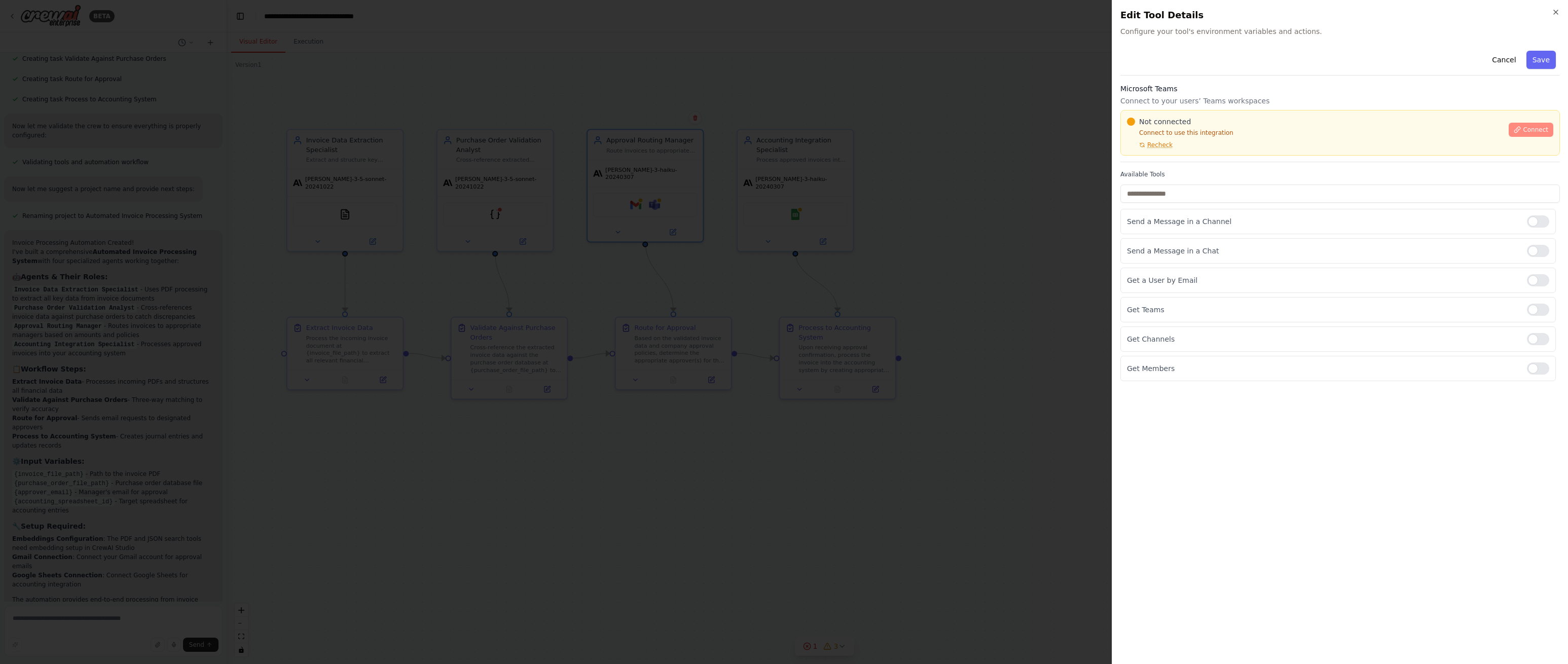
click at [1538, 130] on span "Connect" at bounding box center [1535, 129] width 25 height 8
click at [1507, 64] on button "Cancel" at bounding box center [1504, 59] width 36 height 18
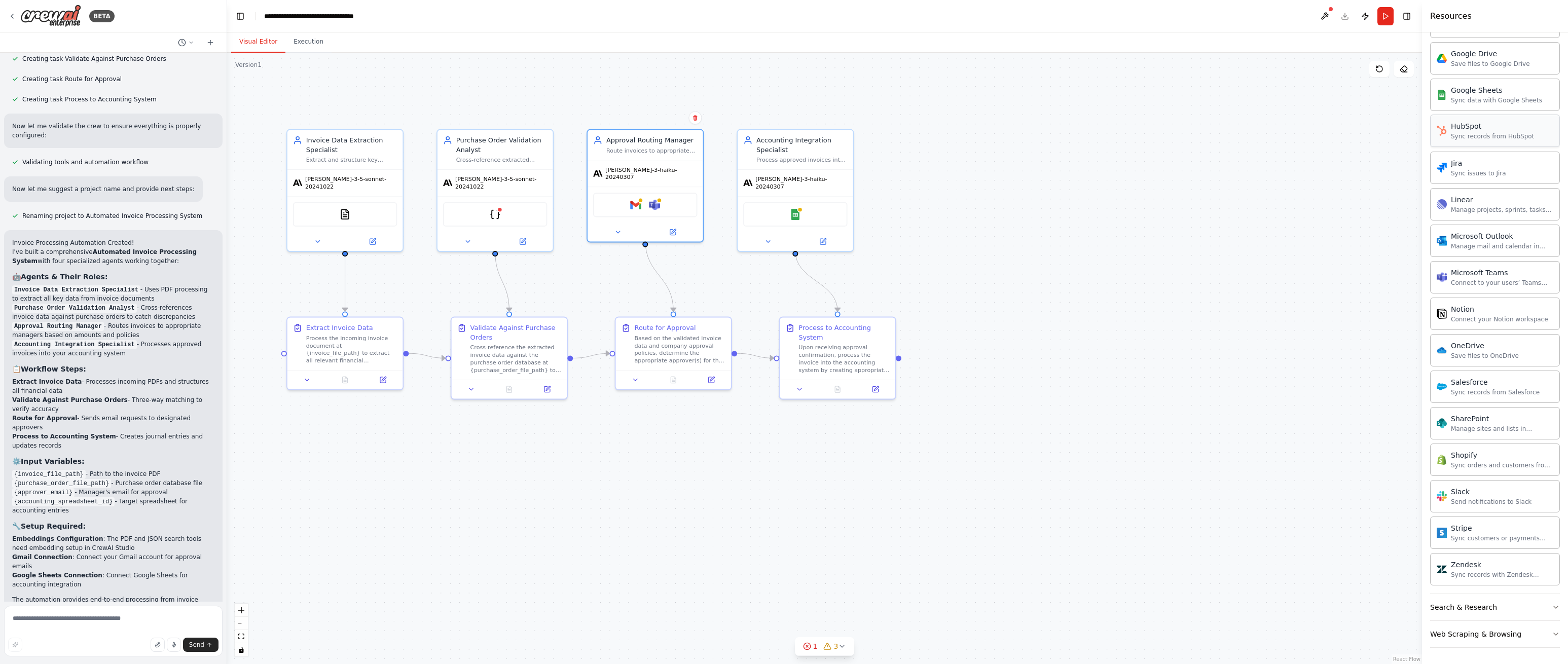
scroll to position [279, 0]
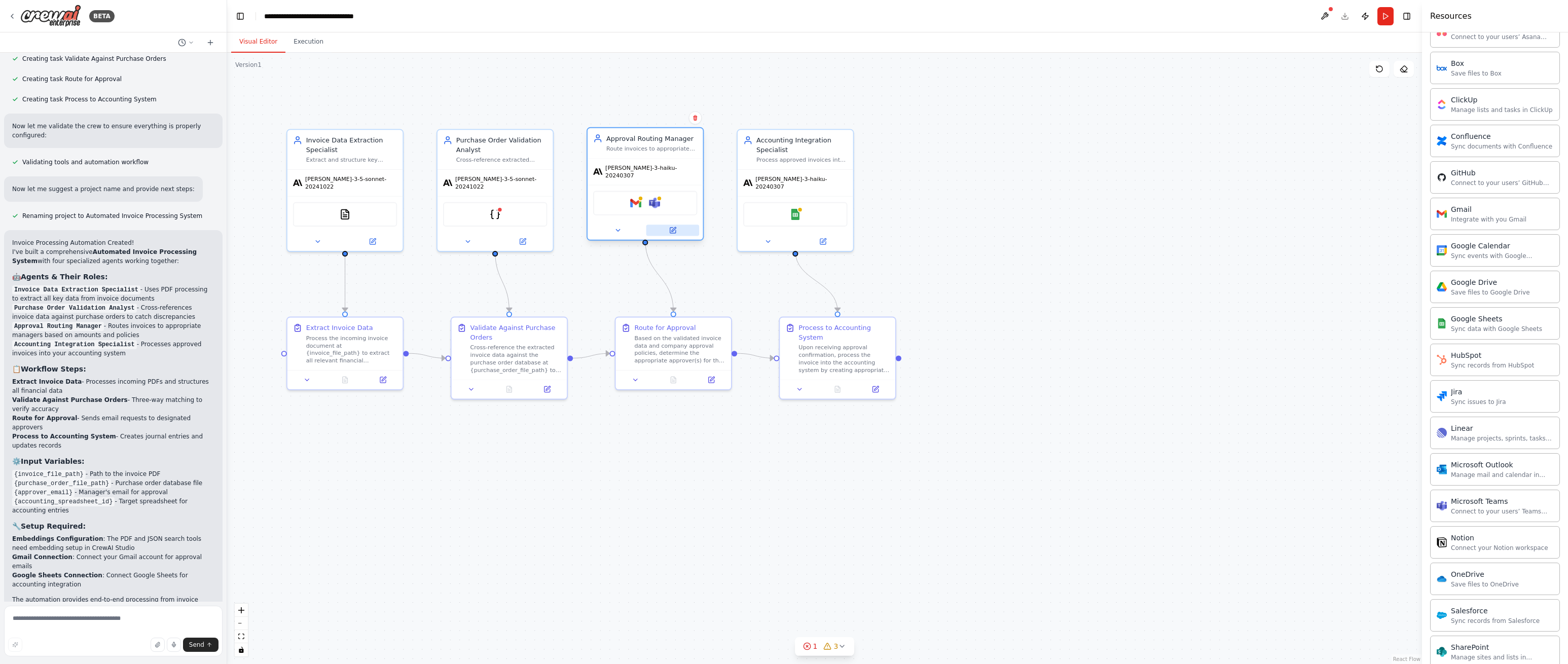
click at [673, 228] on icon at bounding box center [672, 230] width 6 height 6
click at [672, 228] on icon at bounding box center [673, 230] width 6 height 6
click at [619, 226] on icon at bounding box center [619, 230] width 8 height 8
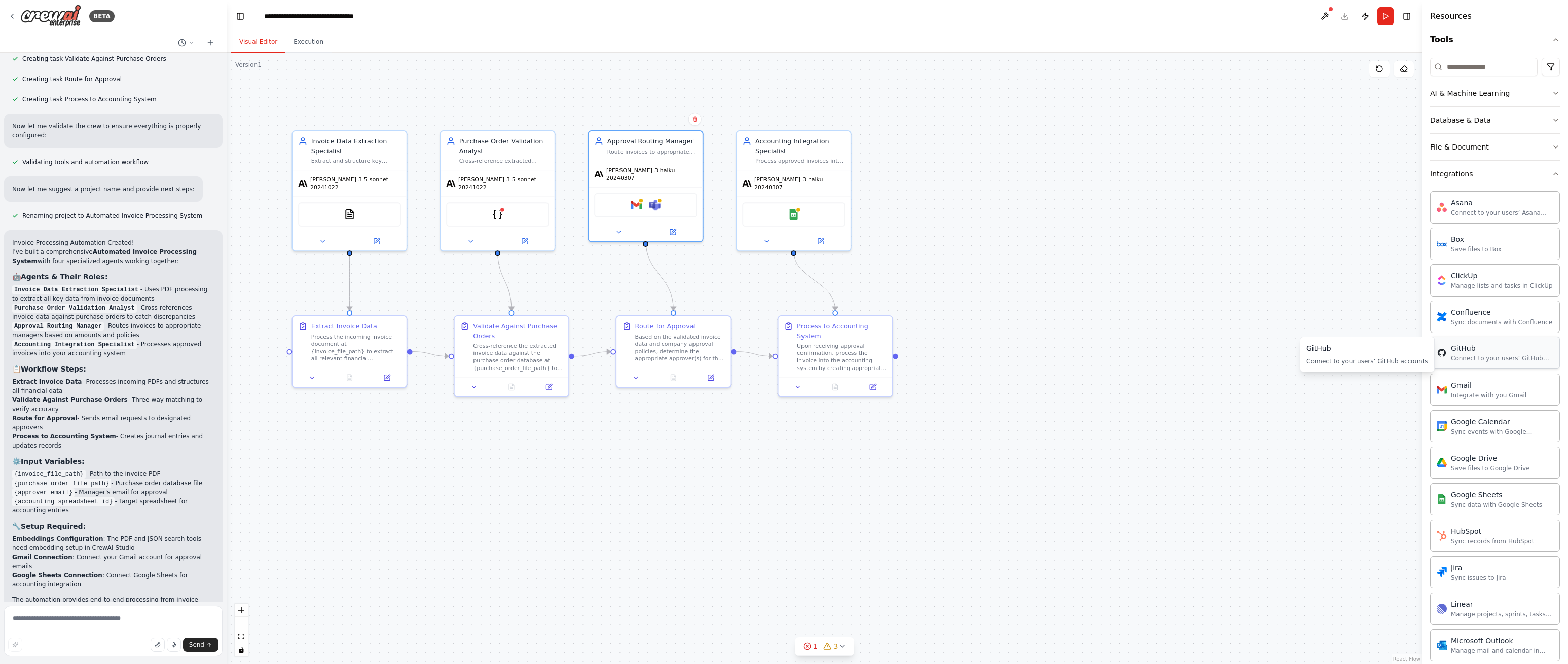
scroll to position [99, 0]
click at [620, 226] on icon at bounding box center [619, 230] width 8 height 8
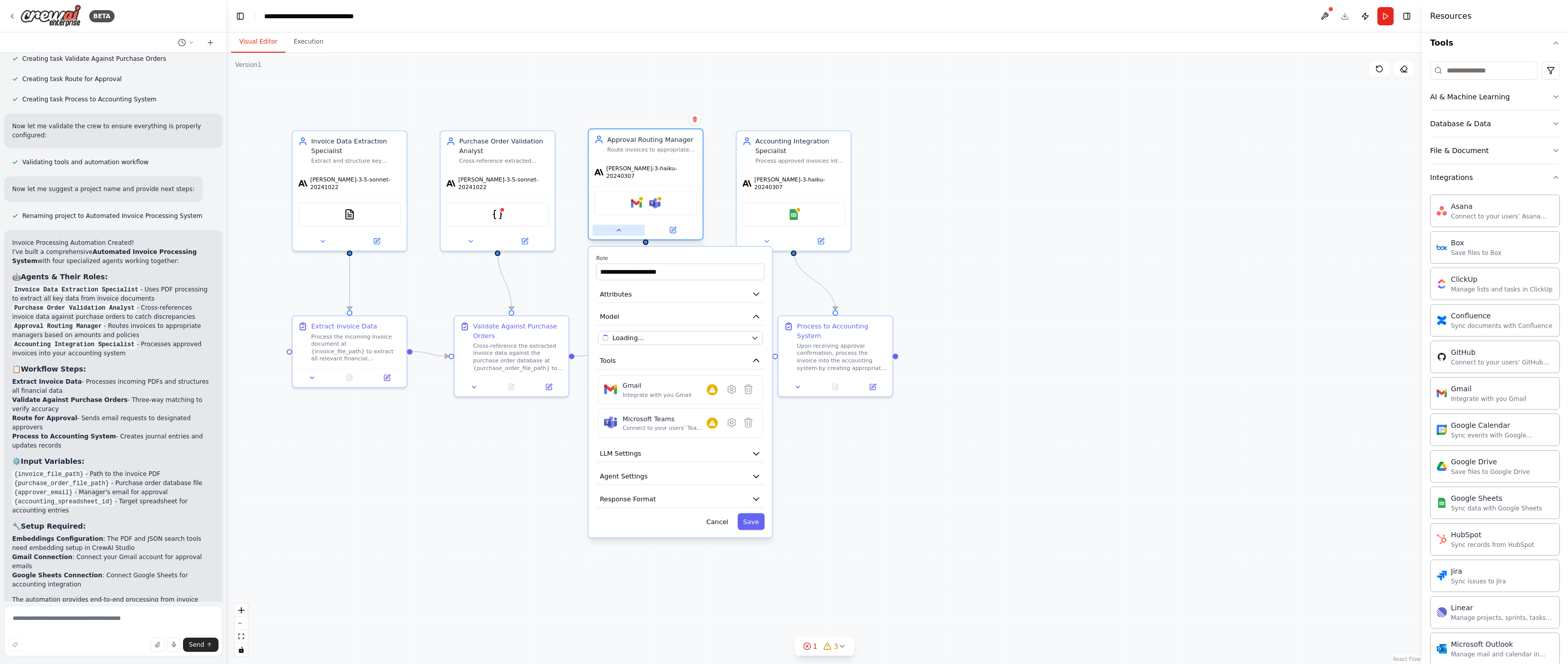
click at [620, 226] on icon at bounding box center [619, 230] width 8 height 8
click at [746, 418] on icon at bounding box center [748, 423] width 8 height 9
click at [750, 419] on icon at bounding box center [748, 423] width 8 height 9
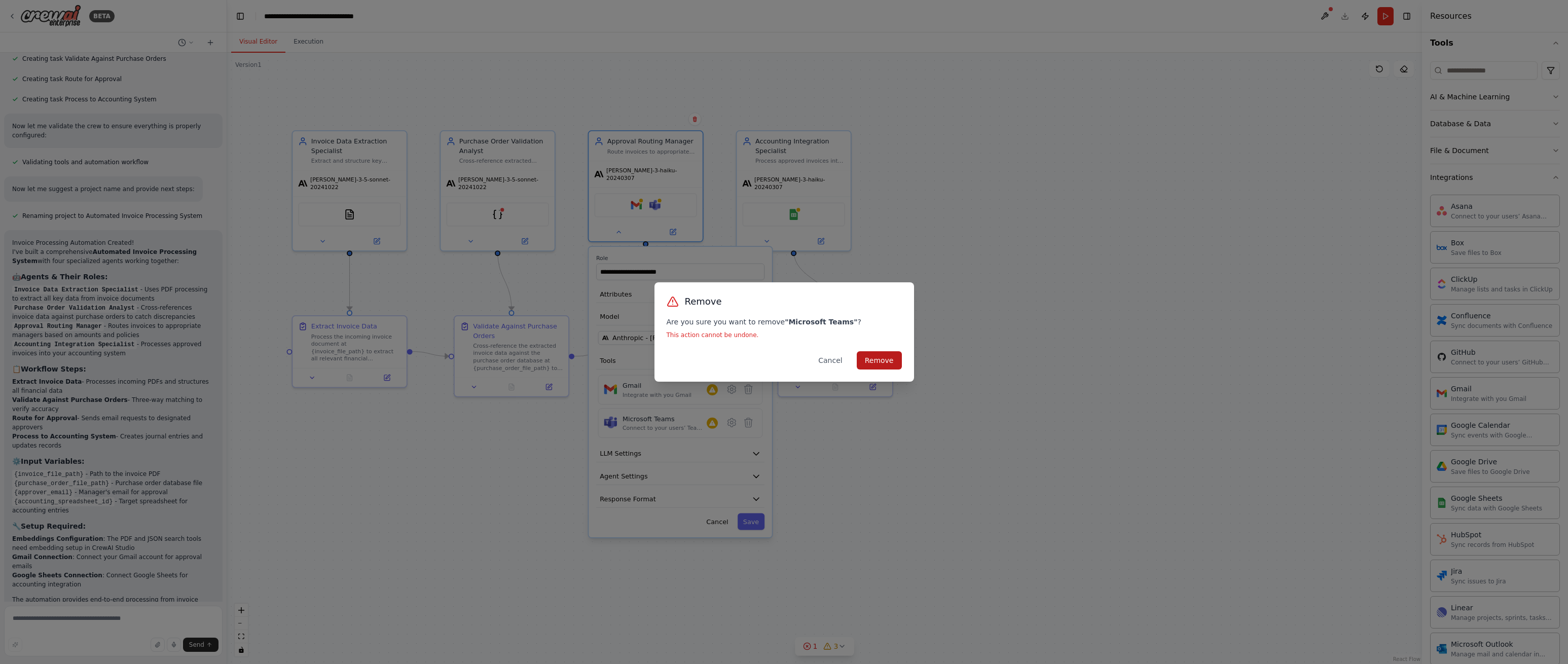
click at [881, 366] on button "Remove" at bounding box center [879, 360] width 45 height 18
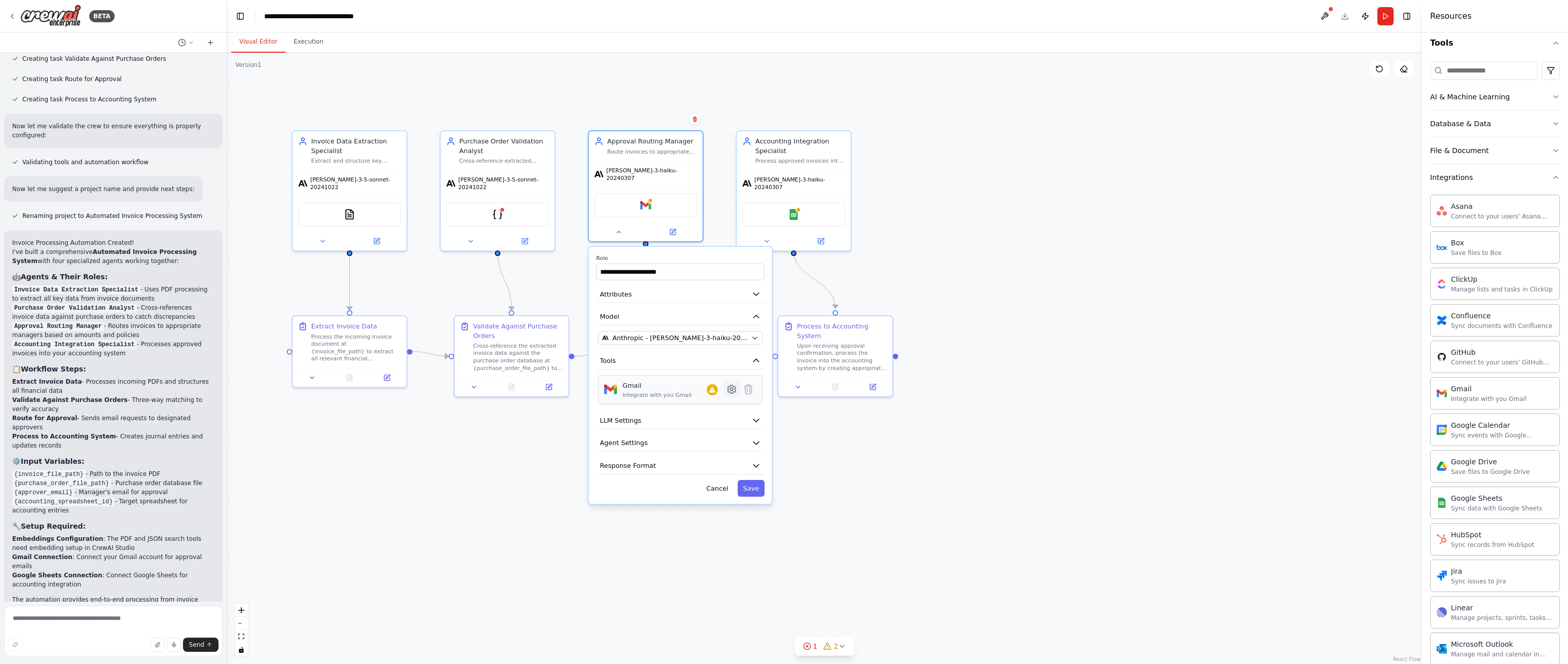
click at [732, 387] on icon at bounding box center [731, 389] width 8 height 8
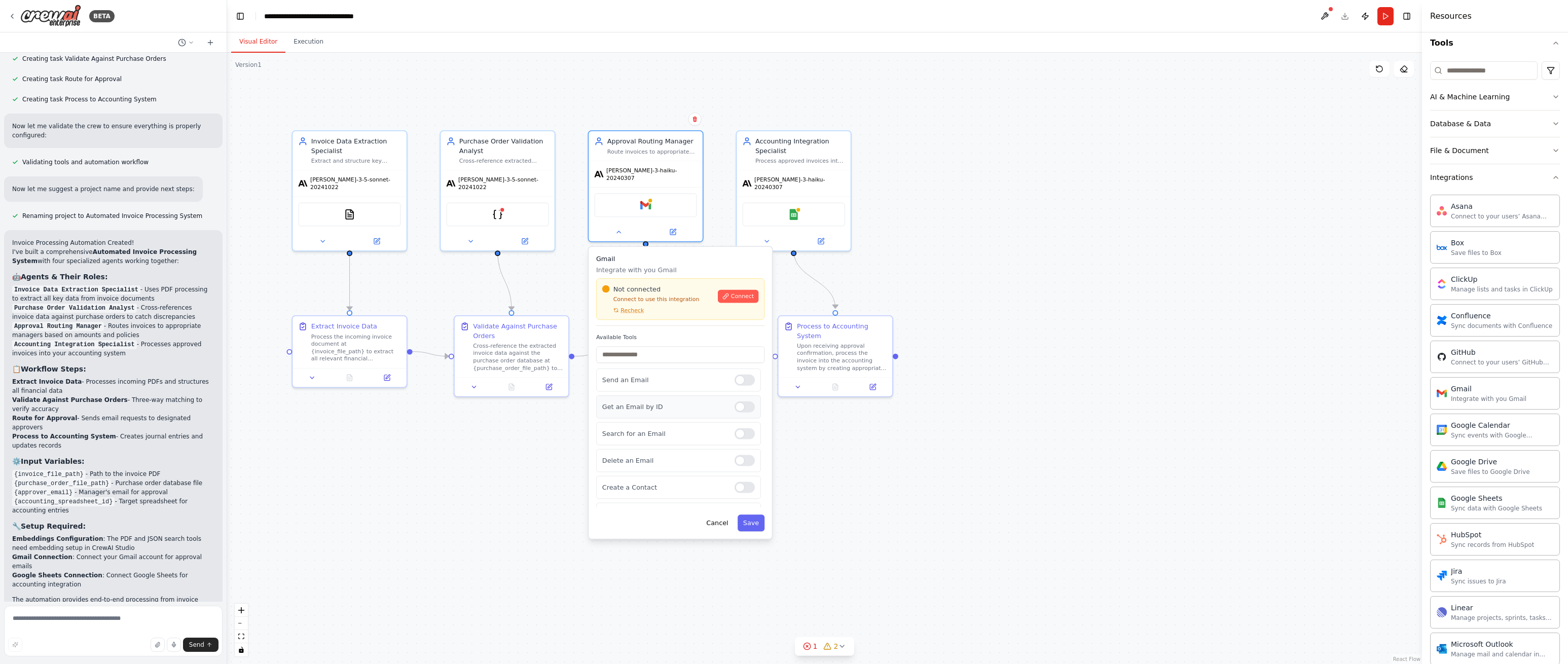
scroll to position [1, 0]
click at [732, 293] on span "Connect" at bounding box center [742, 296] width 23 height 8
click at [347, 18] on div "**********" at bounding box center [321, 16] width 114 height 10
click at [14, 16] on icon at bounding box center [12, 16] width 8 height 8
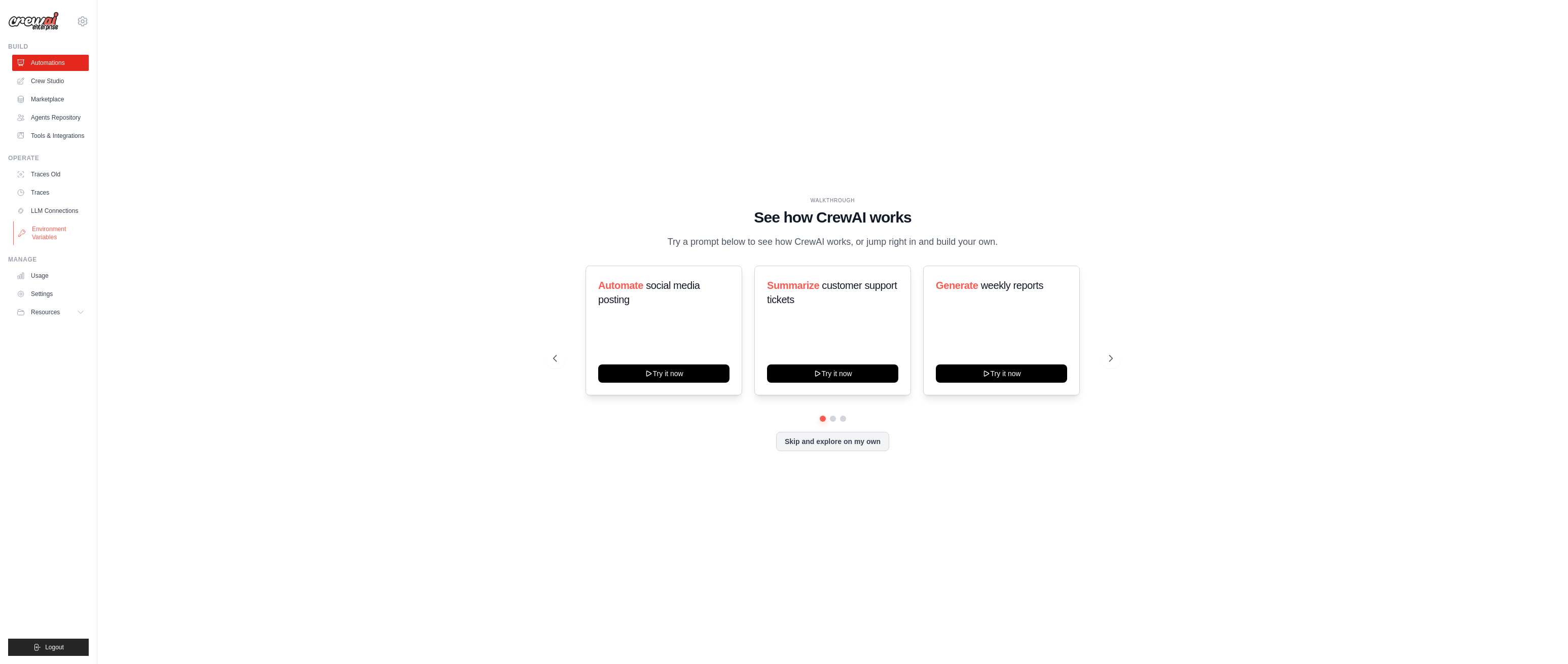
click at [57, 233] on link "Environment Variables" at bounding box center [51, 233] width 77 height 25
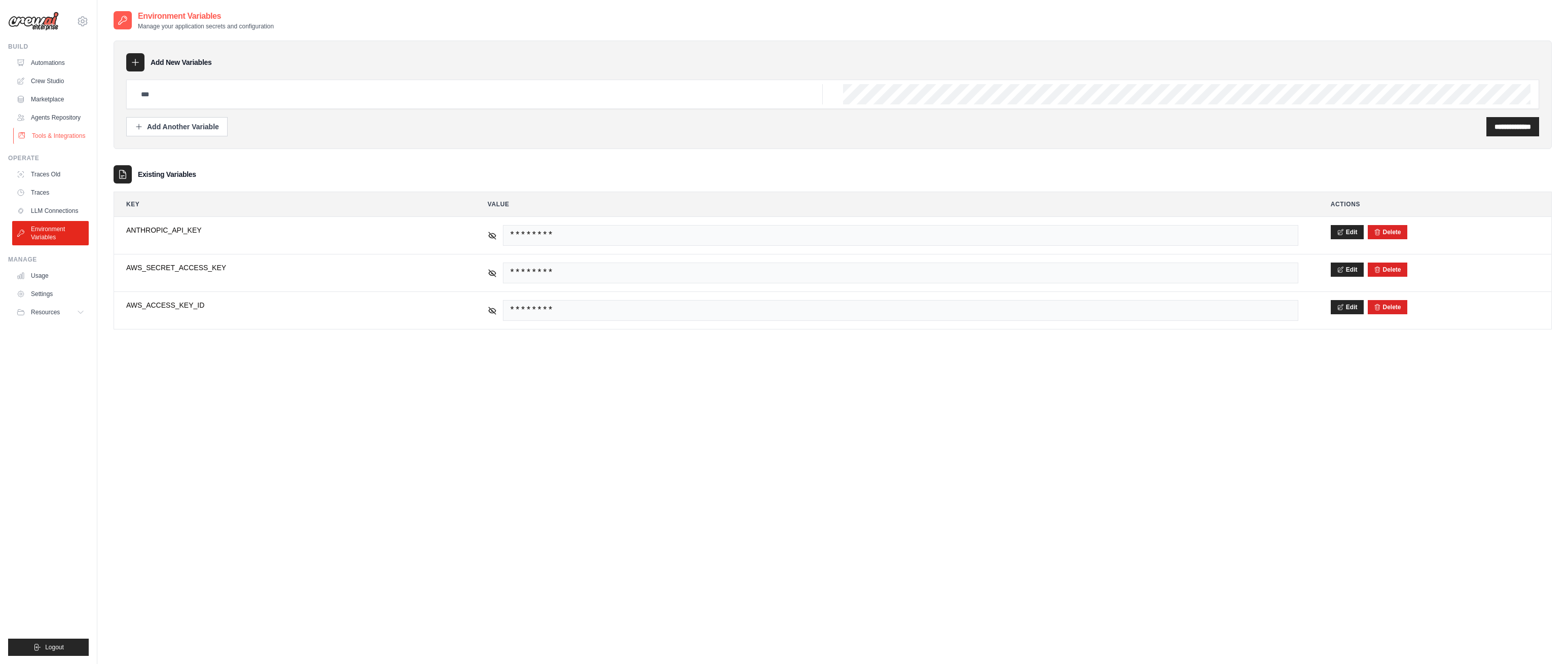
click at [45, 135] on link "Tools & Integrations" at bounding box center [51, 136] width 77 height 16
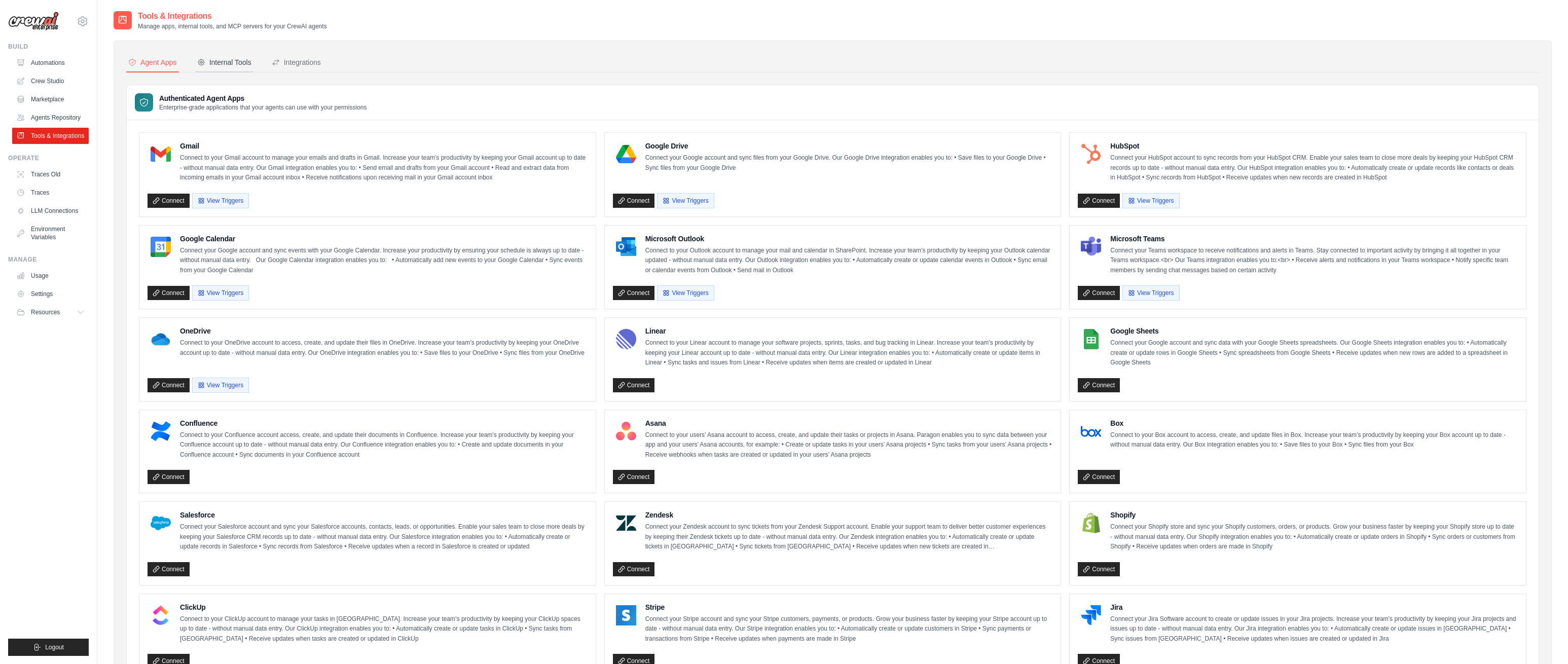
click at [223, 61] on div "Internal Tools" at bounding box center [224, 62] width 54 height 10
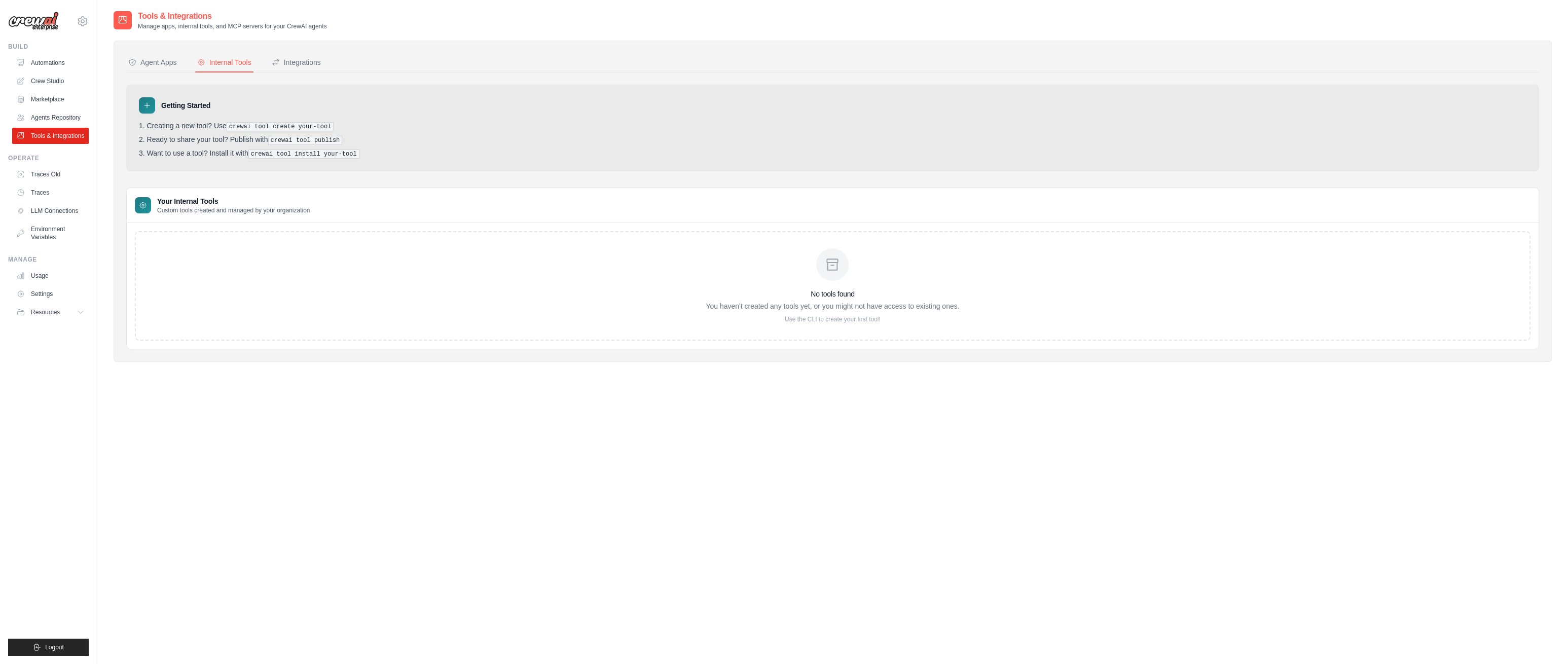
drag, startPoint x: 162, startPoint y: 65, endPoint x: 187, endPoint y: 62, distance: 25.2
click at [162, 66] on div "Agent Apps" at bounding box center [152, 62] width 48 height 10
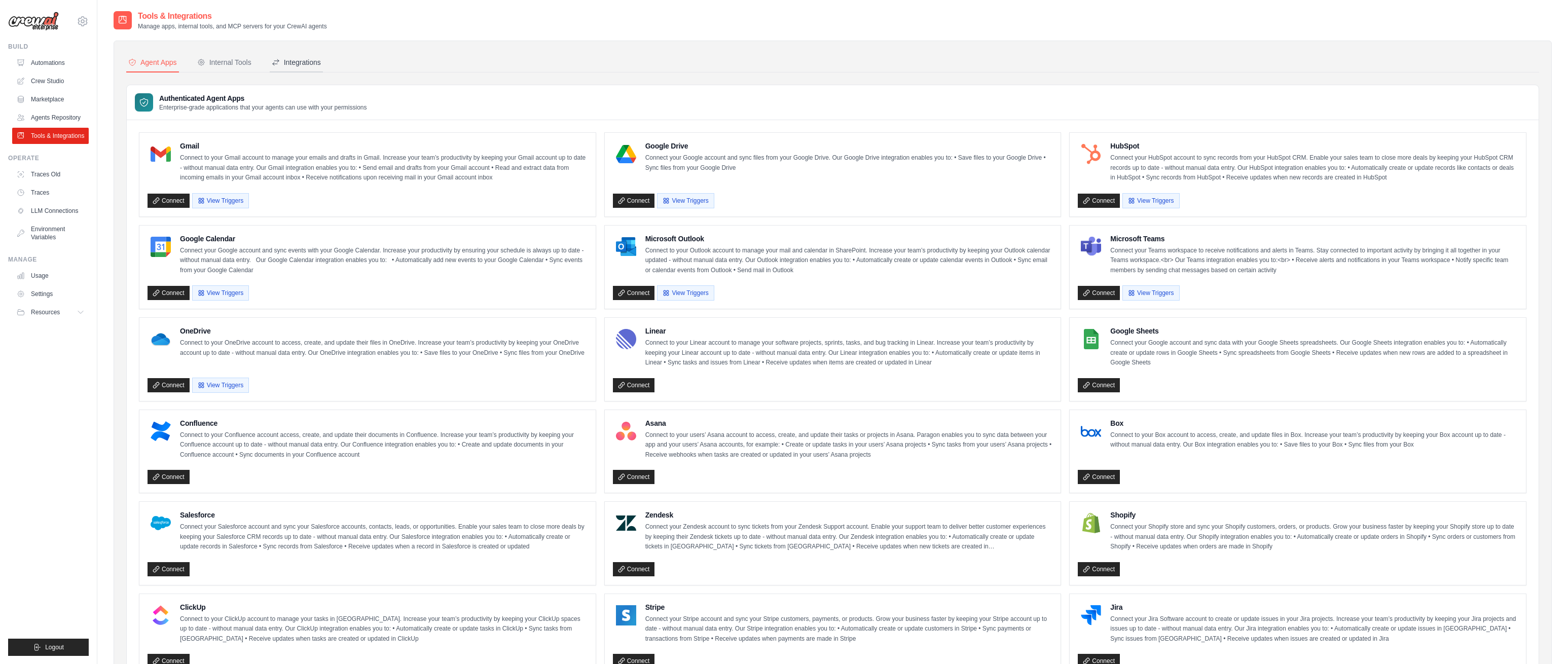
click at [303, 62] on div "Integrations" at bounding box center [296, 62] width 49 height 10
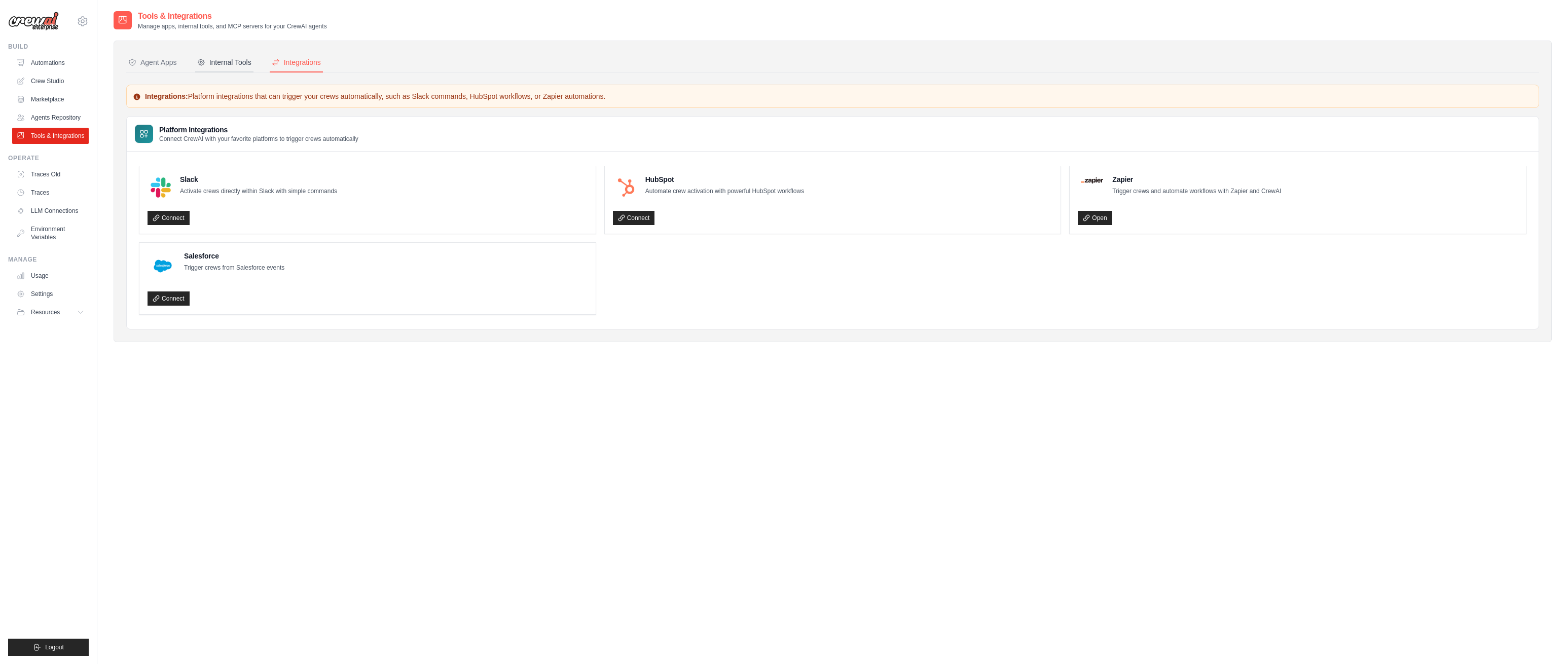
click at [222, 63] on div "Internal Tools" at bounding box center [224, 62] width 54 height 10
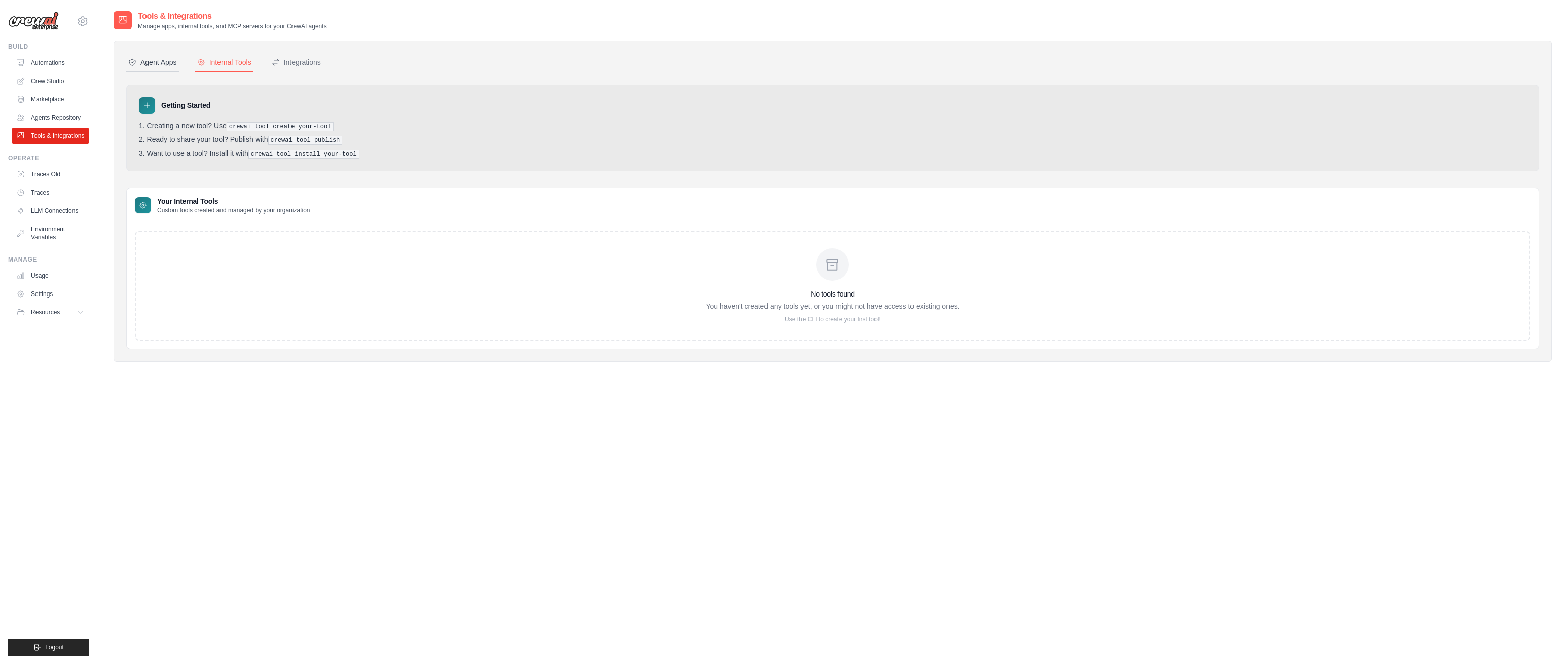
click at [170, 62] on div "Agent Apps" at bounding box center [152, 62] width 48 height 10
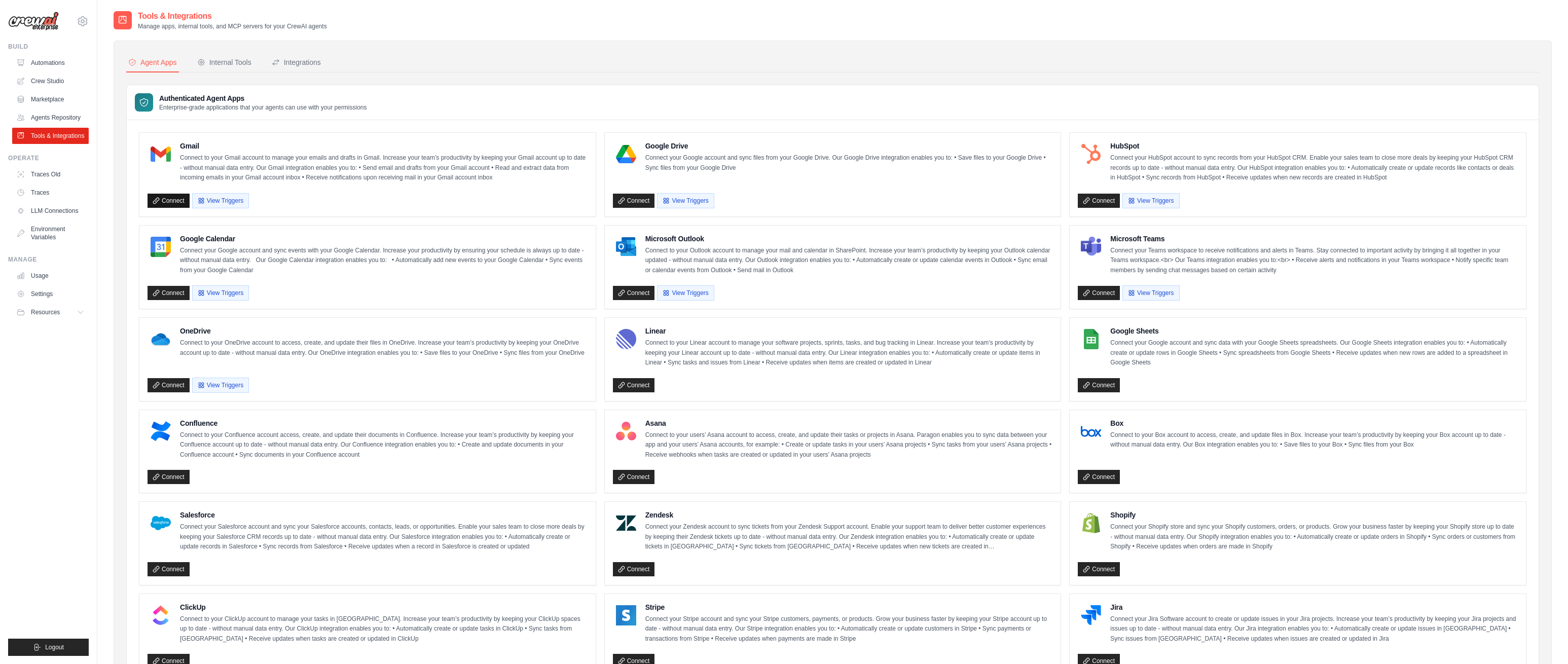
click at [176, 198] on link "Connect" at bounding box center [168, 201] width 42 height 14
click at [64, 311] on button "Resources" at bounding box center [51, 312] width 77 height 16
click at [55, 332] on span "Documentation" at bounding box center [56, 329] width 41 height 8
click at [240, 65] on div "Internal Tools" at bounding box center [224, 62] width 54 height 10
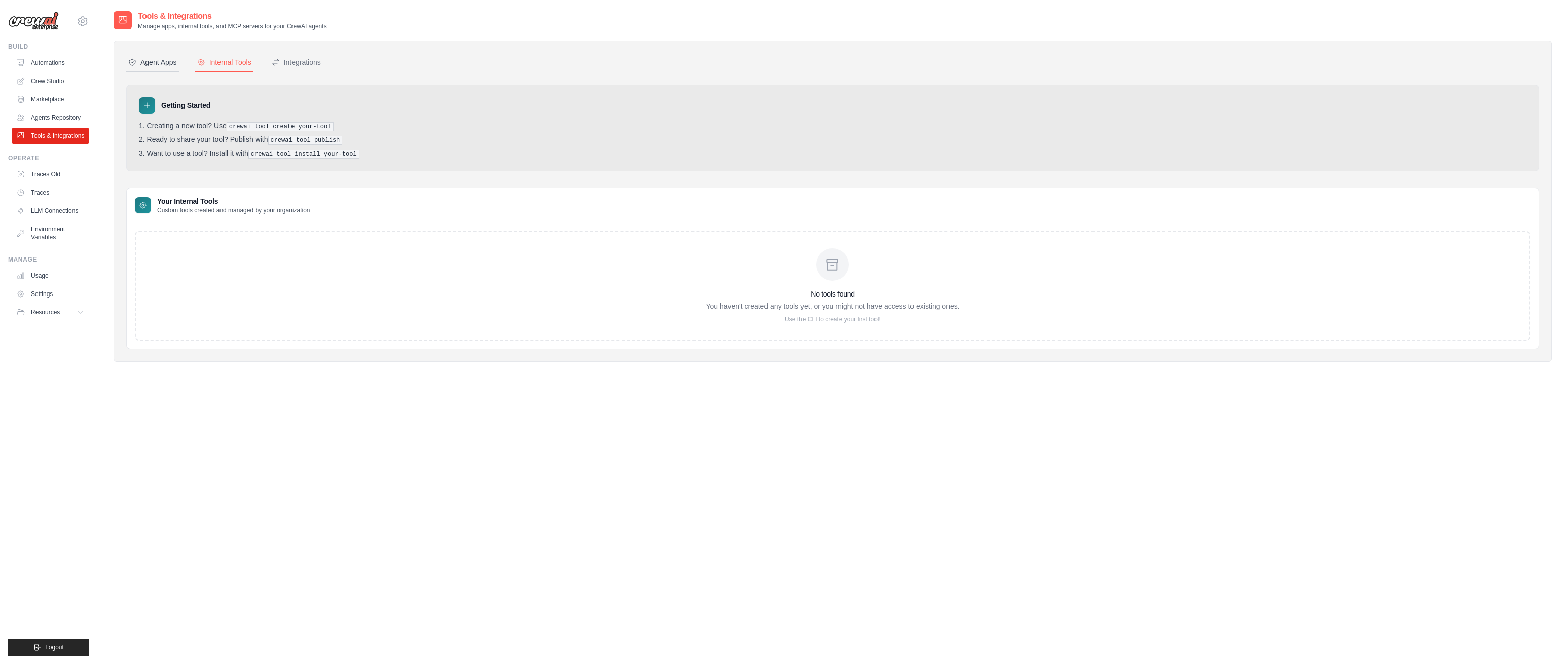
click at [161, 64] on div "Agent Apps" at bounding box center [152, 62] width 48 height 10
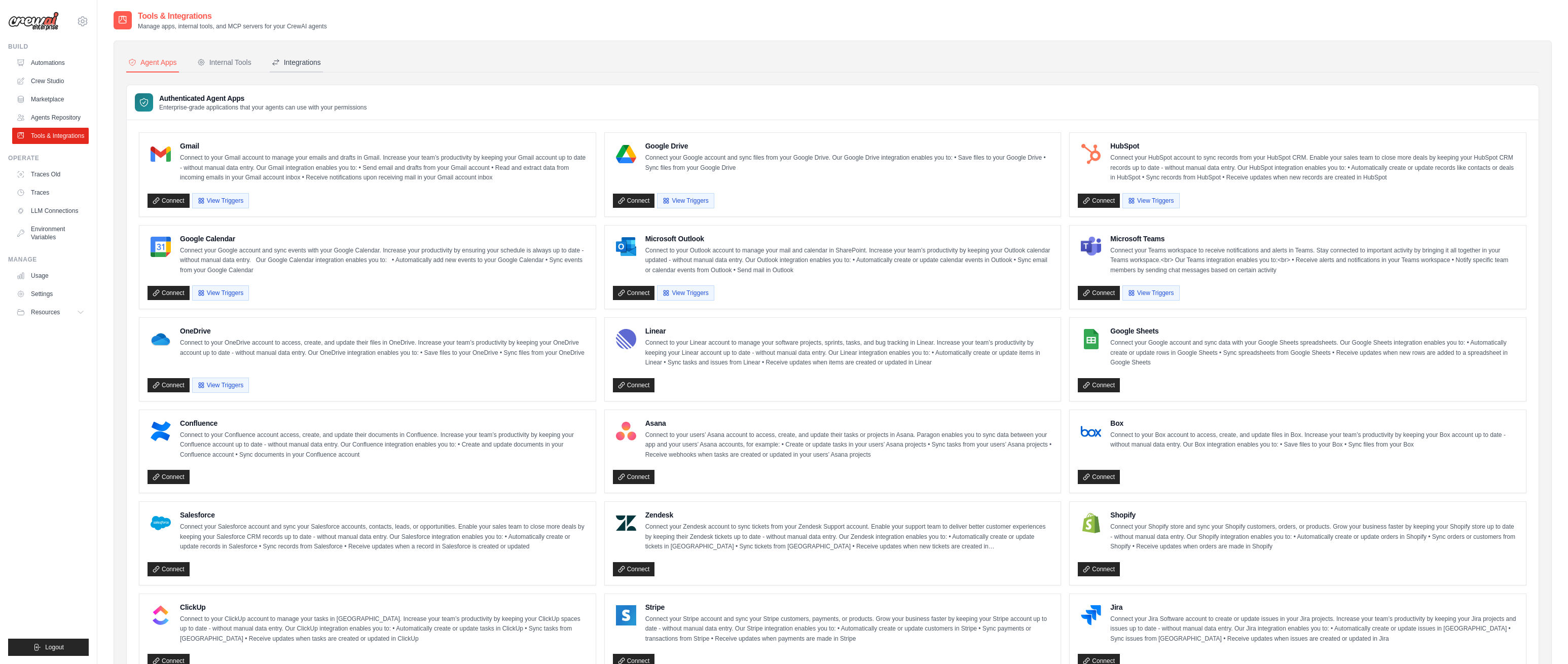
click at [293, 61] on div "Integrations" at bounding box center [296, 62] width 49 height 10
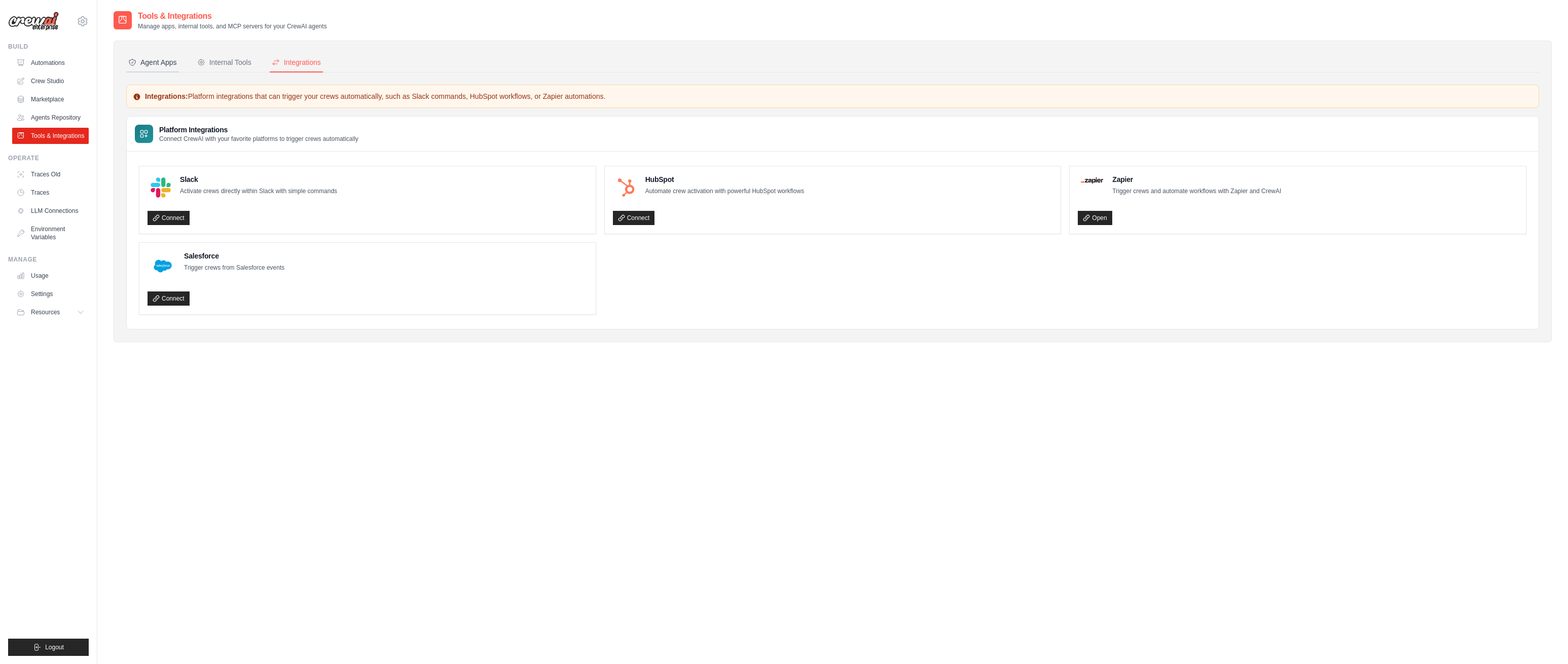
click at [166, 60] on div "Agent Apps" at bounding box center [152, 62] width 48 height 10
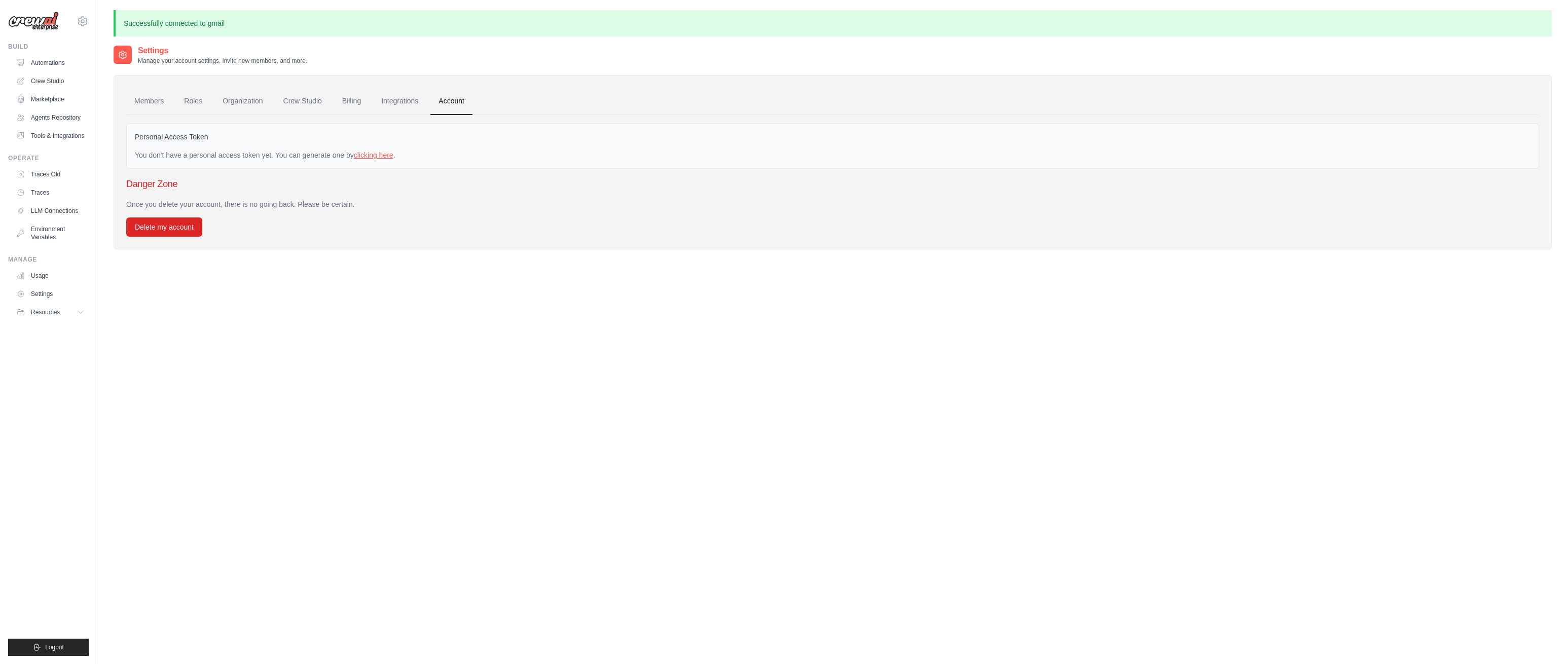
click at [364, 155] on link "clicking here" at bounding box center [374, 155] width 40 height 8
click at [1504, 160] on icon "button" at bounding box center [1506, 159] width 8 height 8
click at [412, 103] on link "Integrations" at bounding box center [400, 101] width 53 height 27
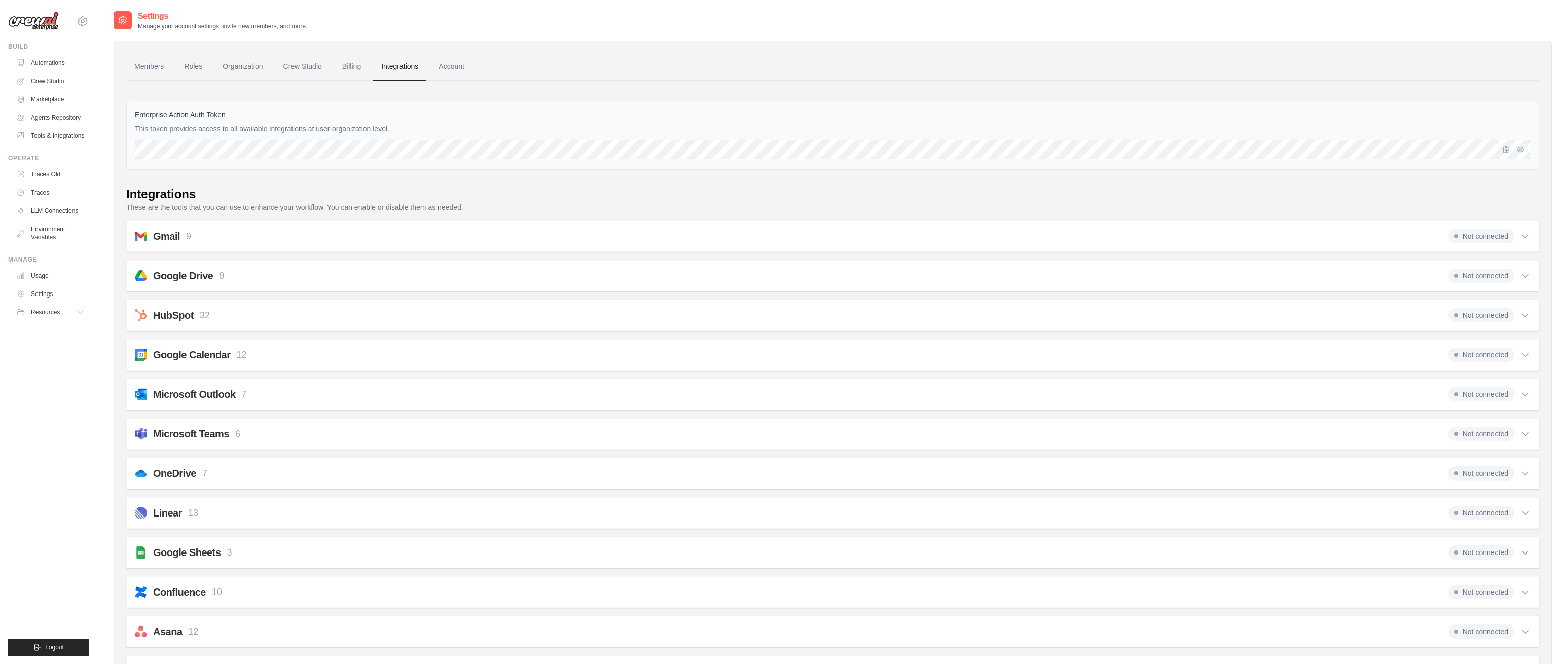
click at [1525, 235] on icon at bounding box center [1525, 236] width 10 height 10
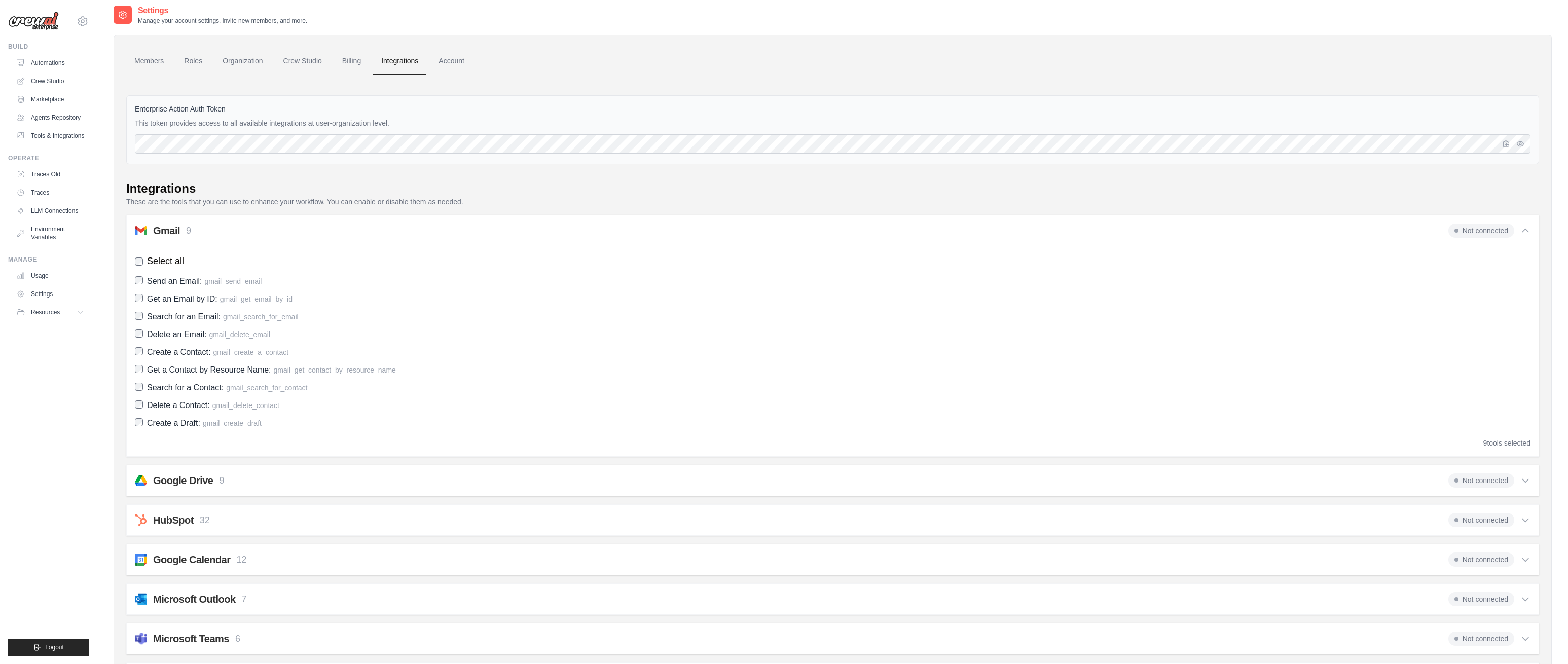
scroll to position [4, 0]
click at [137, 356] on label "Create a Contact: gmail_create_a_contact" at bounding box center [833, 353] width 1396 height 14
click at [136, 392] on label "Search for a Contact: gmail_search_for_contact" at bounding box center [833, 388] width 1396 height 14
click at [1523, 233] on icon at bounding box center [1525, 231] width 10 height 10
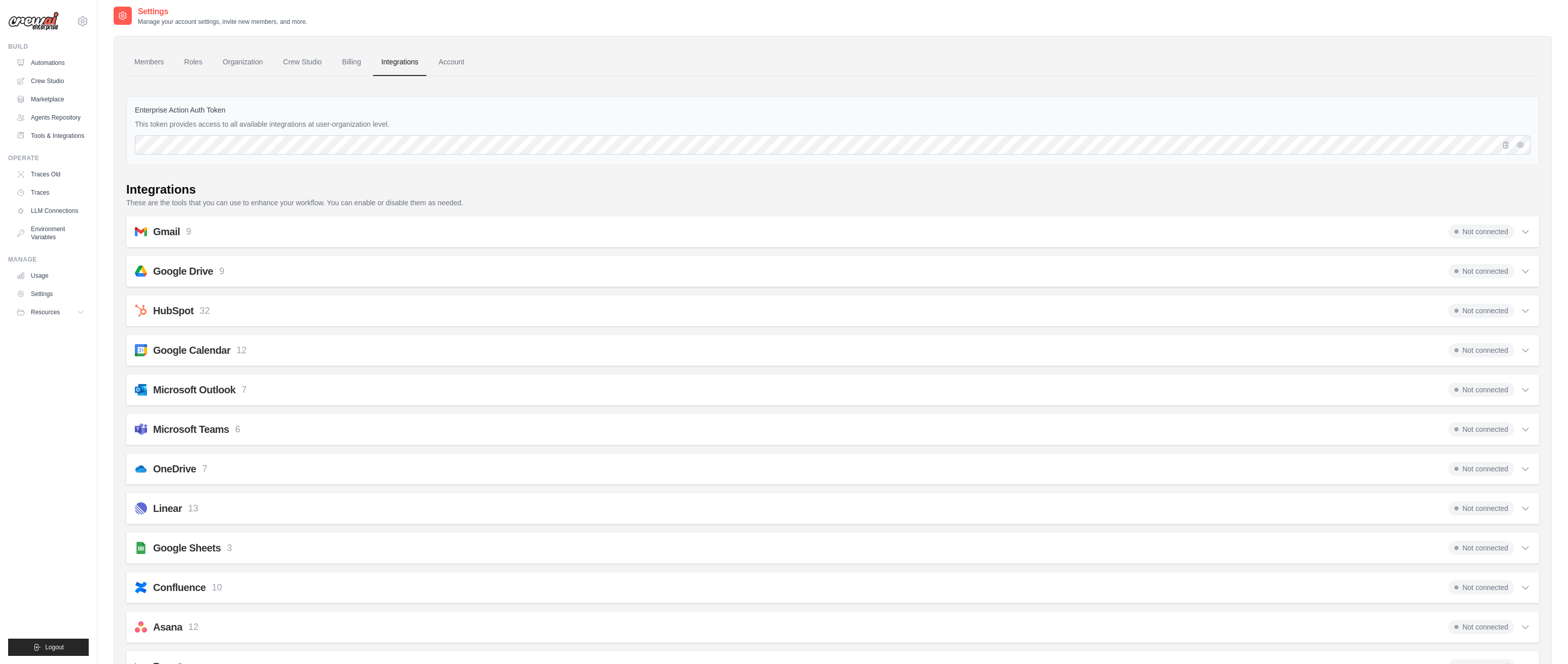
click at [1529, 270] on icon at bounding box center [1525, 271] width 10 height 10
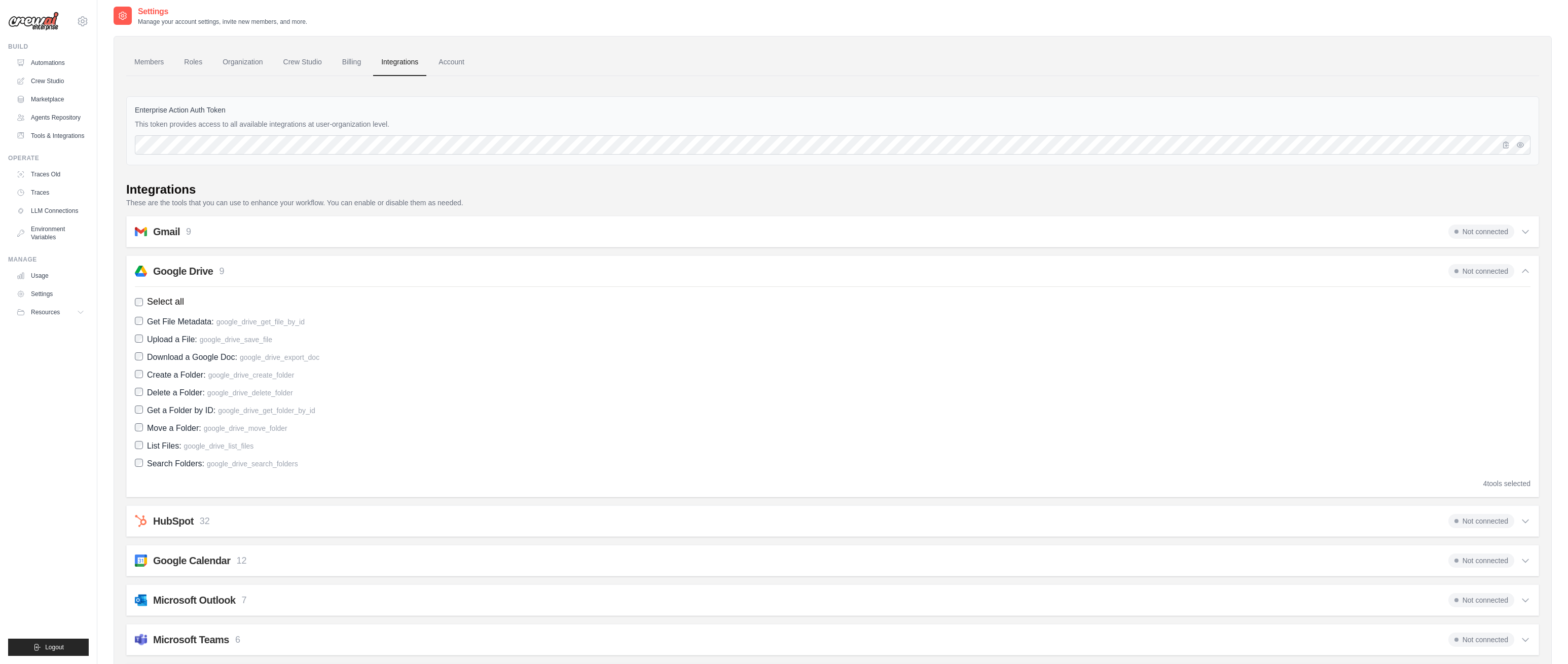
click at [1527, 271] on icon at bounding box center [1525, 271] width 6 height 3
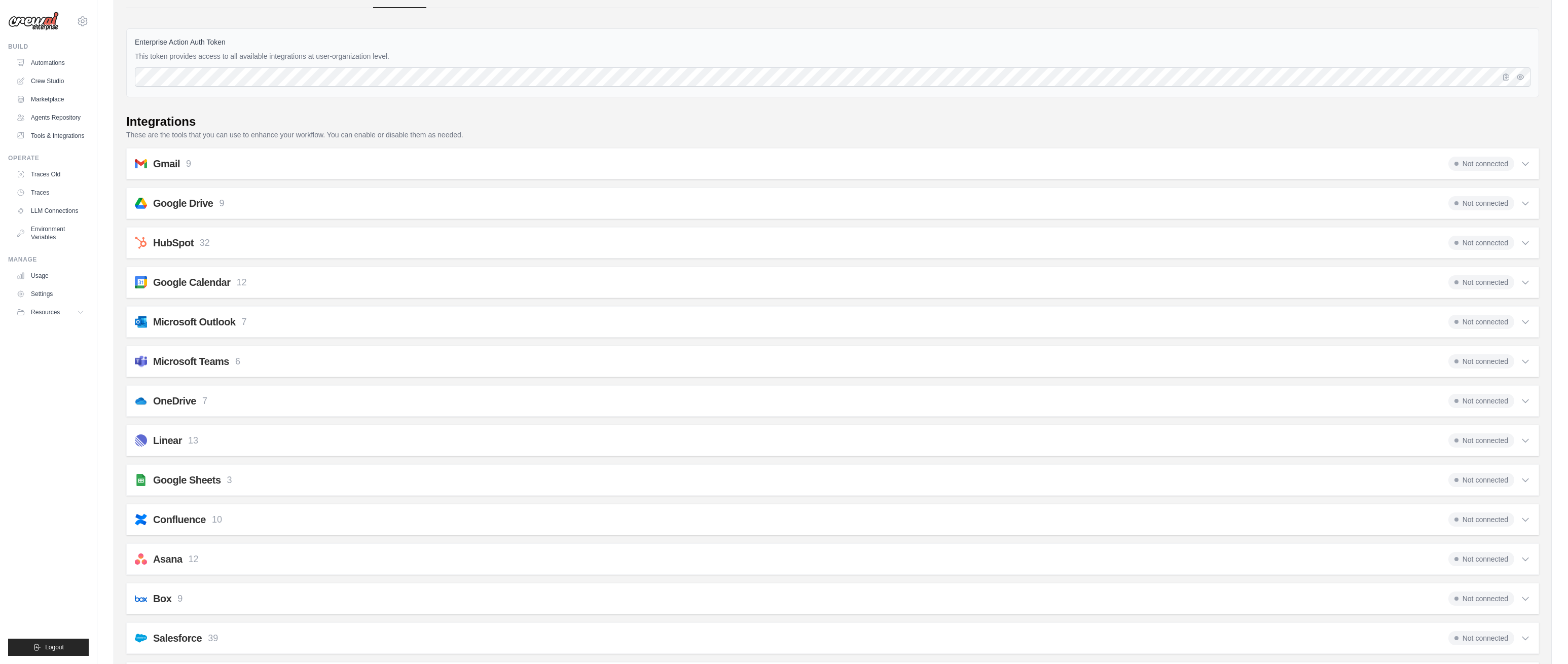
scroll to position [77, 0]
click at [959, 480] on div "Google Sheets 3 Not connected" at bounding box center [833, 475] width 1396 height 14
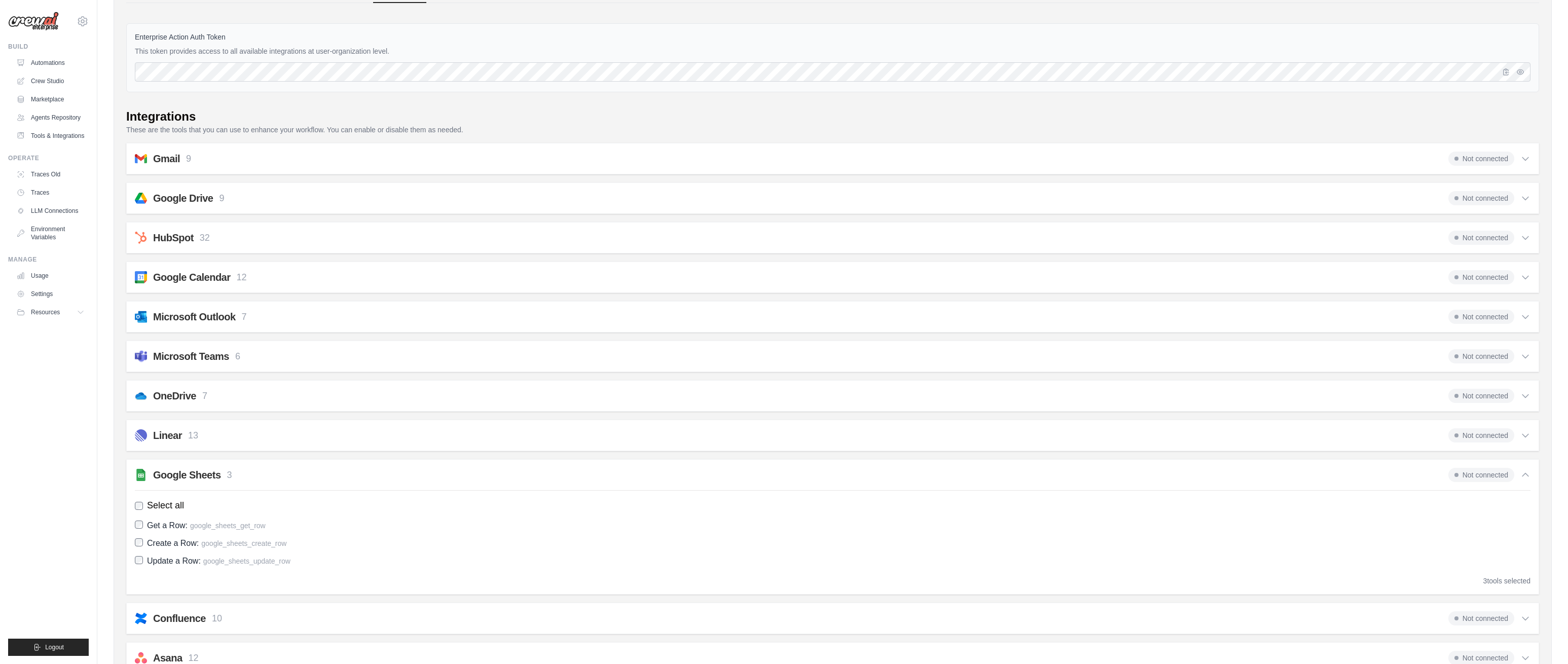
drag, startPoint x: 1529, startPoint y: 475, endPoint x: 1521, endPoint y: 468, distance: 10.6
click at [1529, 475] on icon at bounding box center [1525, 475] width 10 height 10
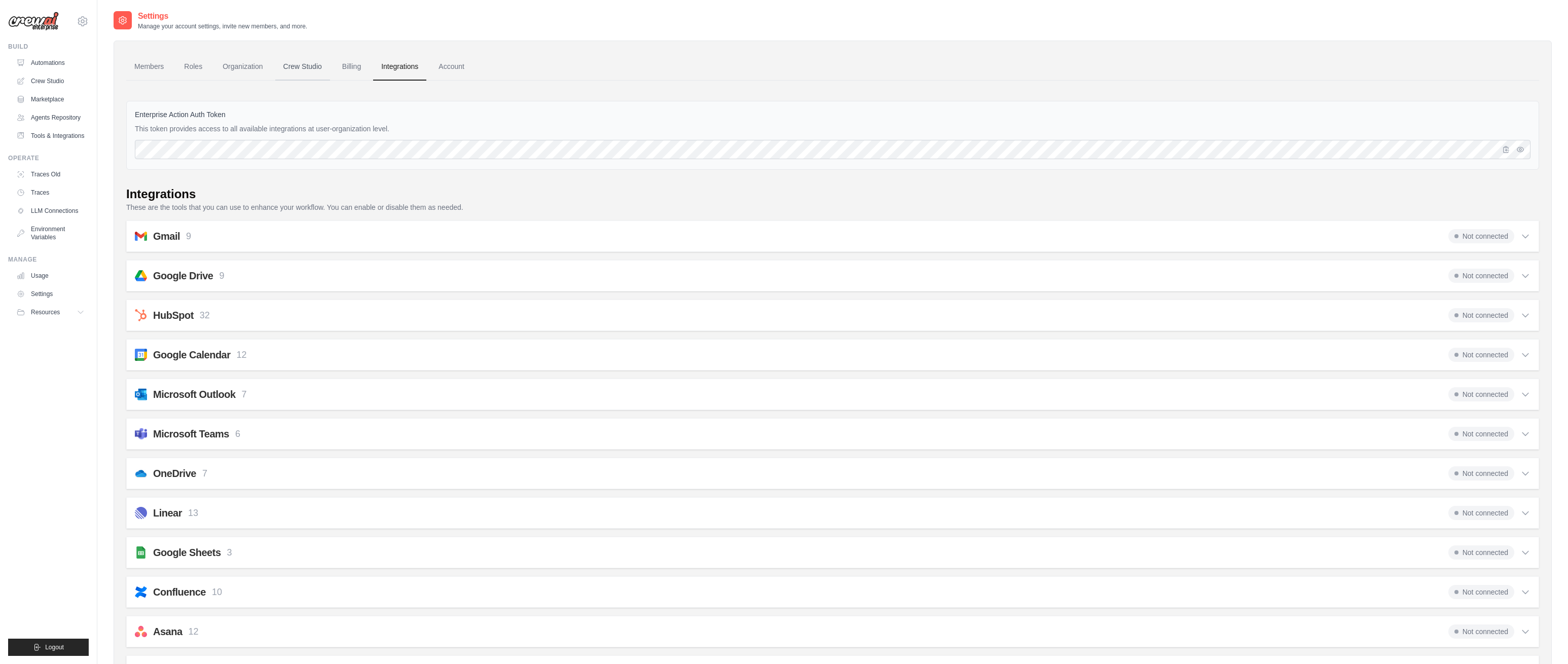
click at [307, 66] on link "Crew Studio" at bounding box center [303, 67] width 55 height 27
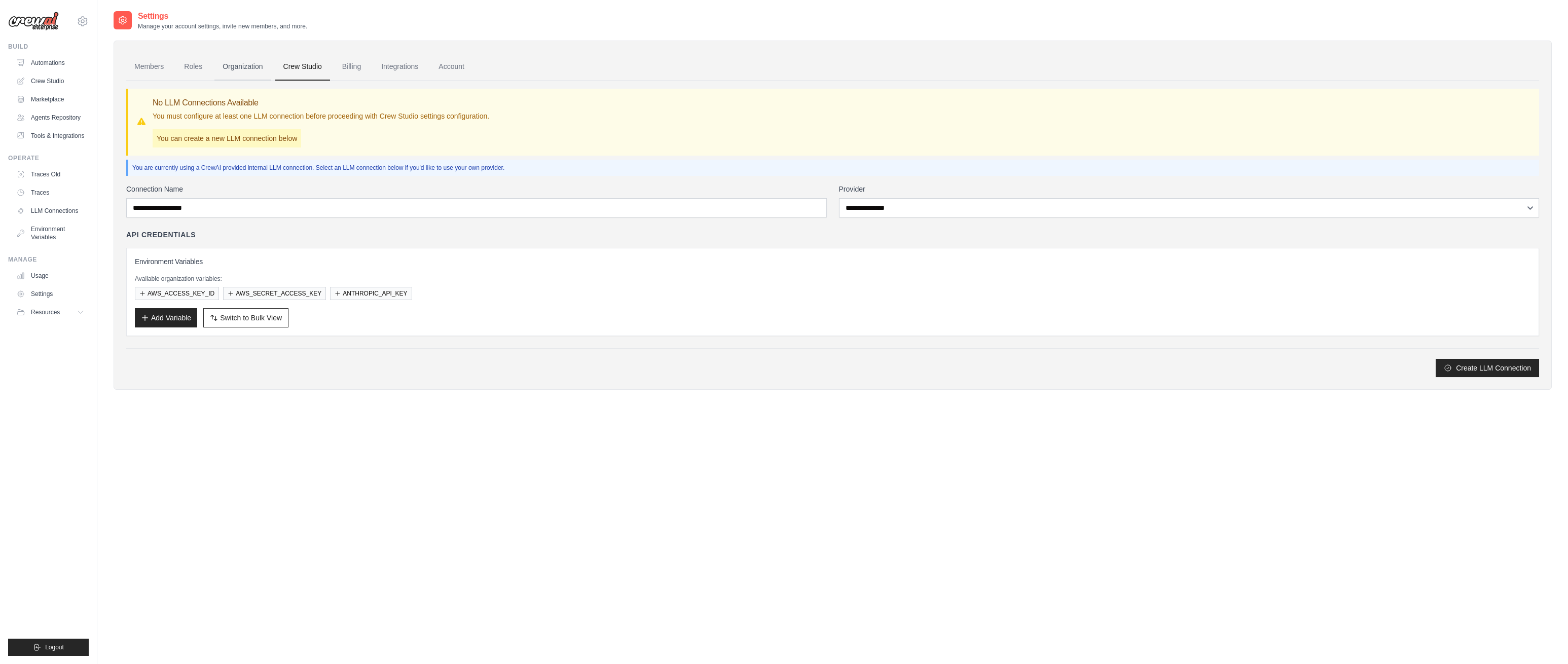
click at [244, 62] on link "Organization" at bounding box center [243, 67] width 56 height 27
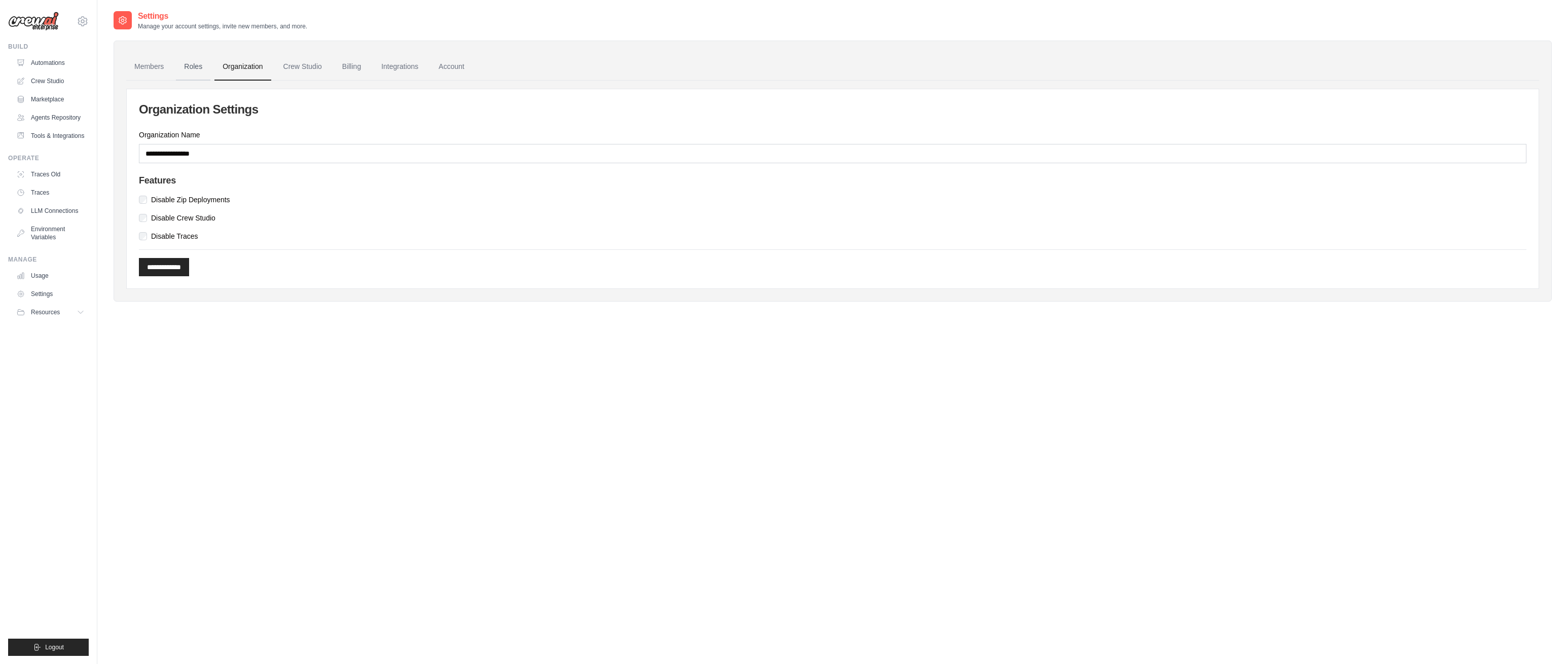
click at [189, 69] on link "Roles" at bounding box center [193, 67] width 35 height 27
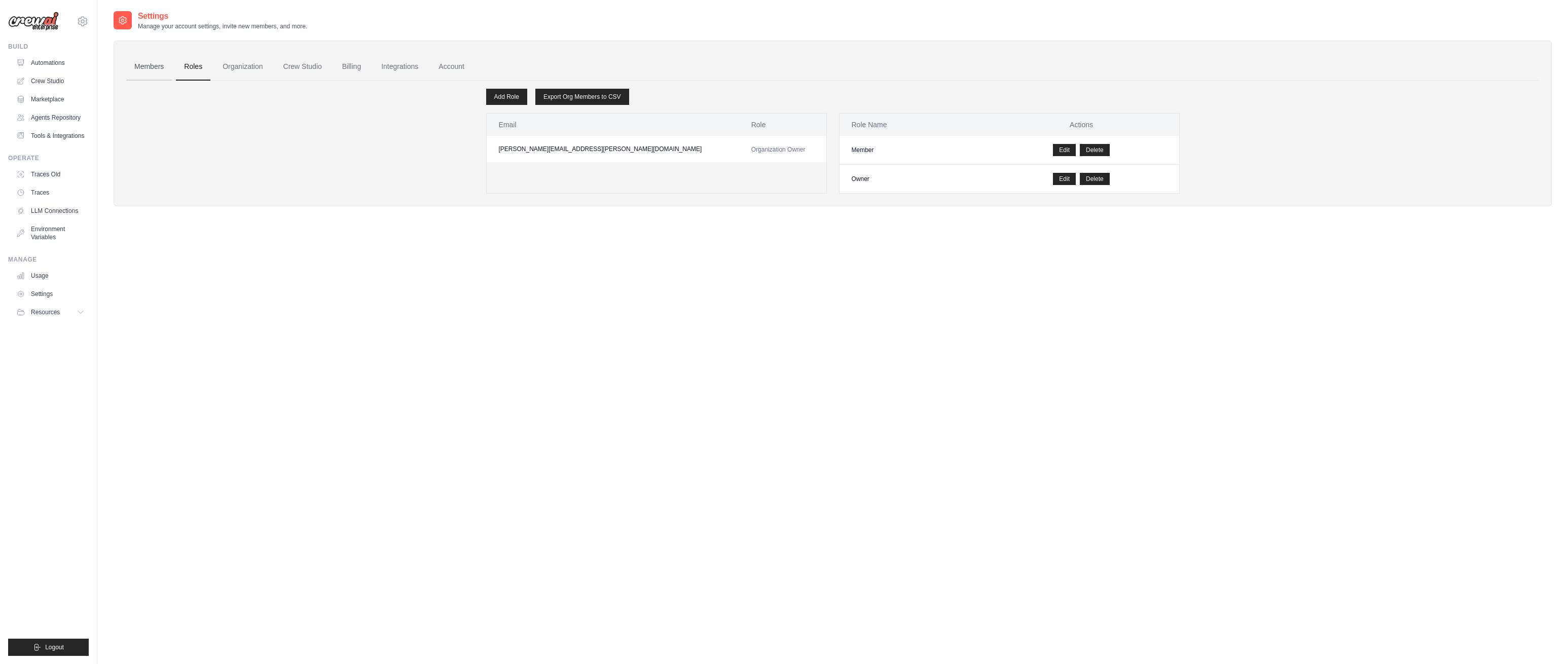
click at [148, 64] on link "Members" at bounding box center [149, 67] width 46 height 27
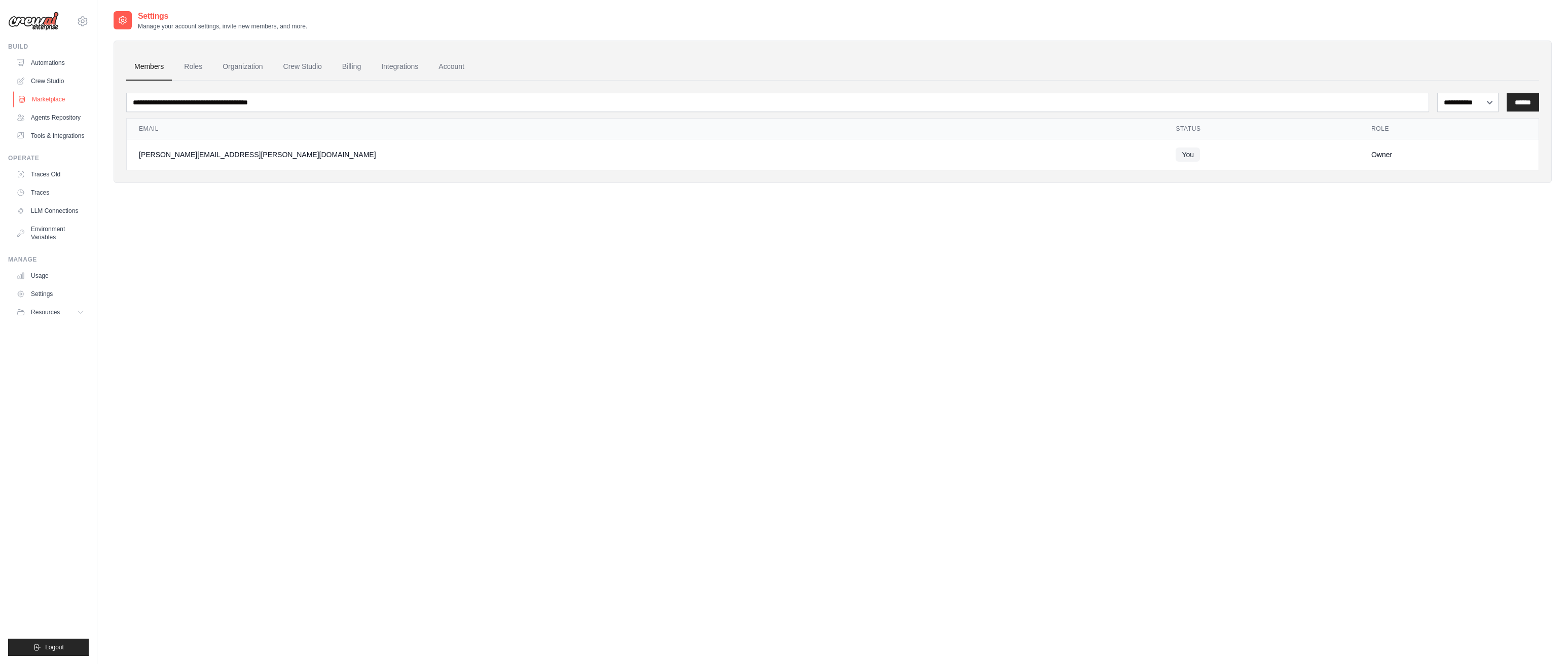
click at [51, 99] on link "Marketplace" at bounding box center [51, 99] width 77 height 16
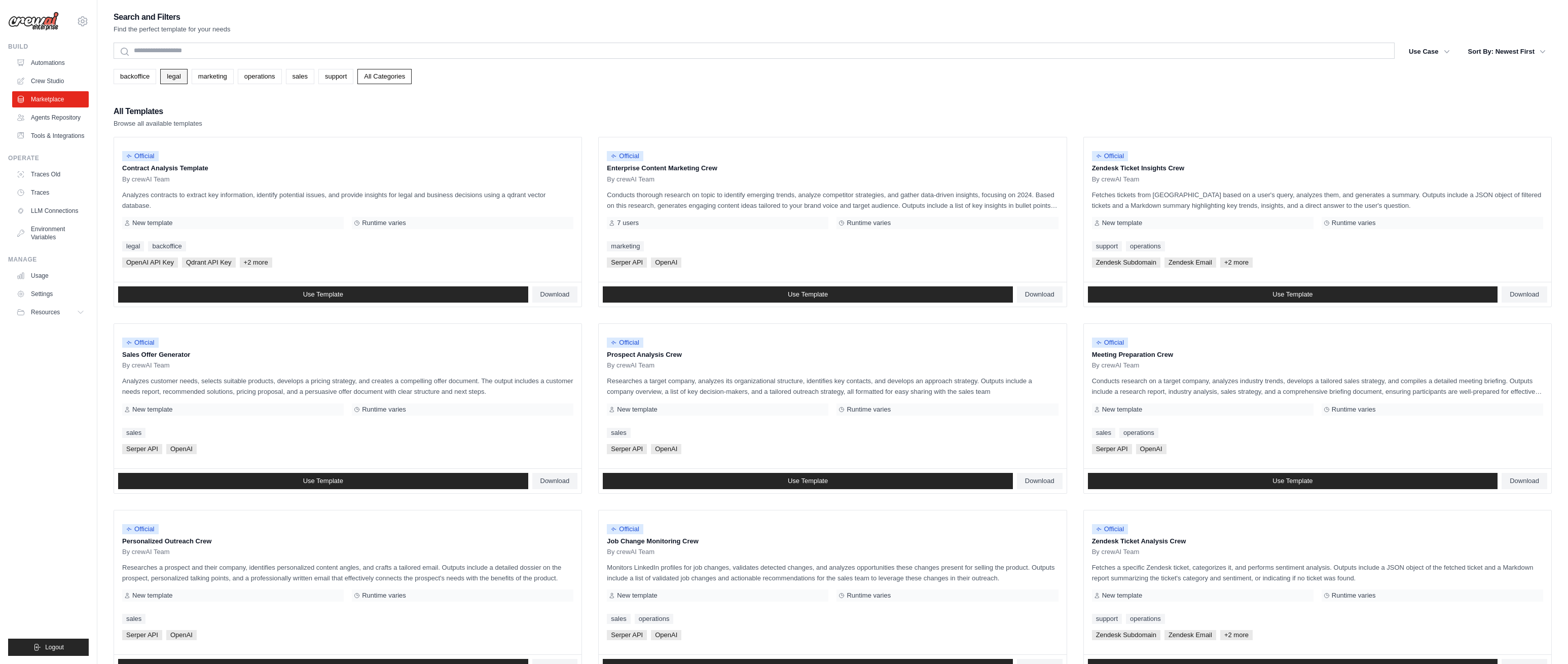
click at [177, 75] on link "legal" at bounding box center [173, 76] width 27 height 15
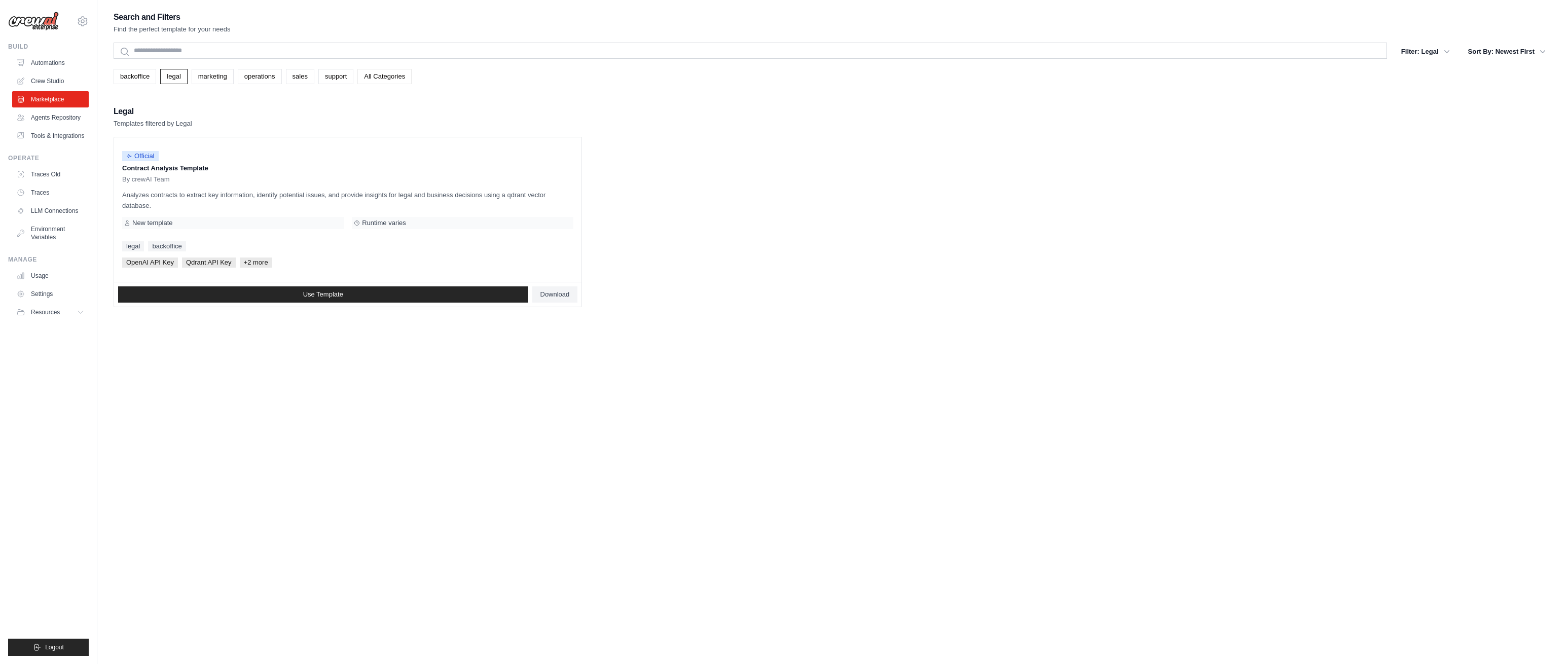
click at [377, 81] on link "All Categories" at bounding box center [384, 76] width 54 height 15
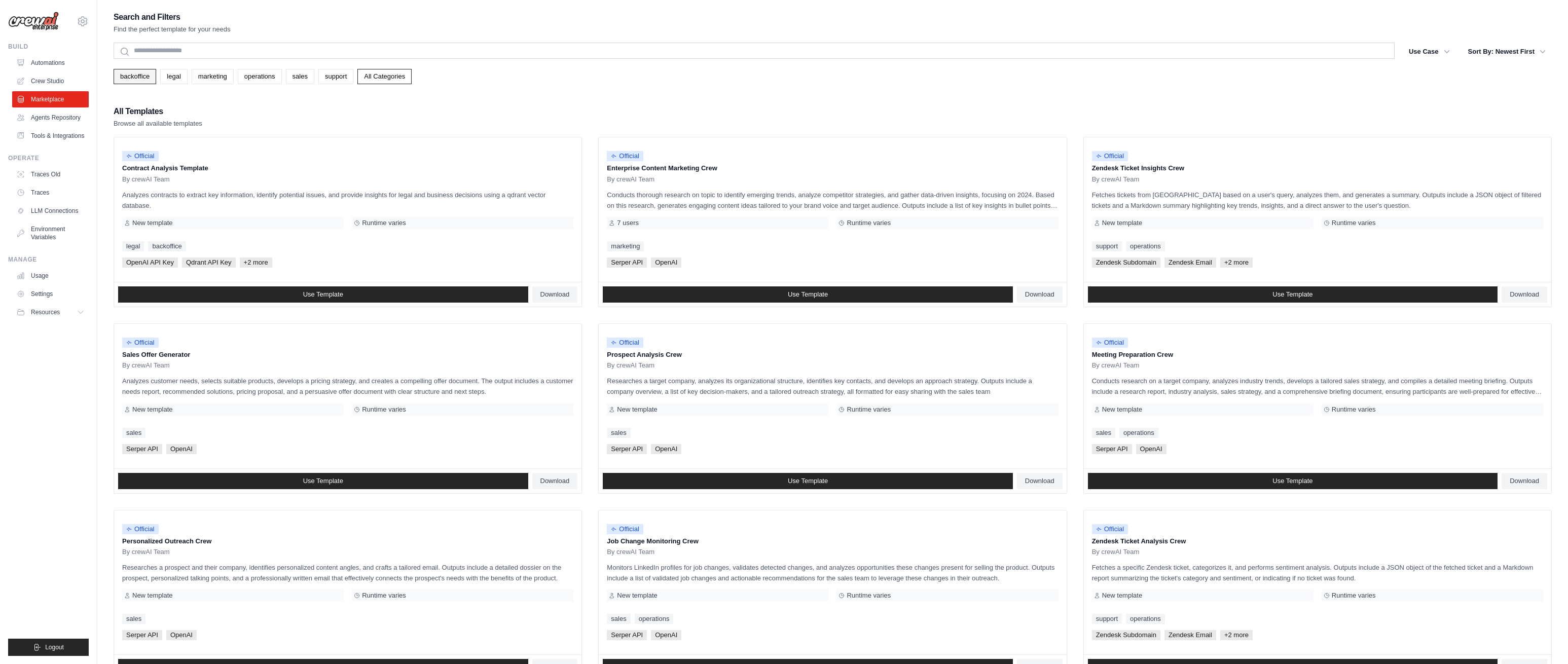
click at [135, 79] on link "backoffice" at bounding box center [134, 76] width 43 height 15
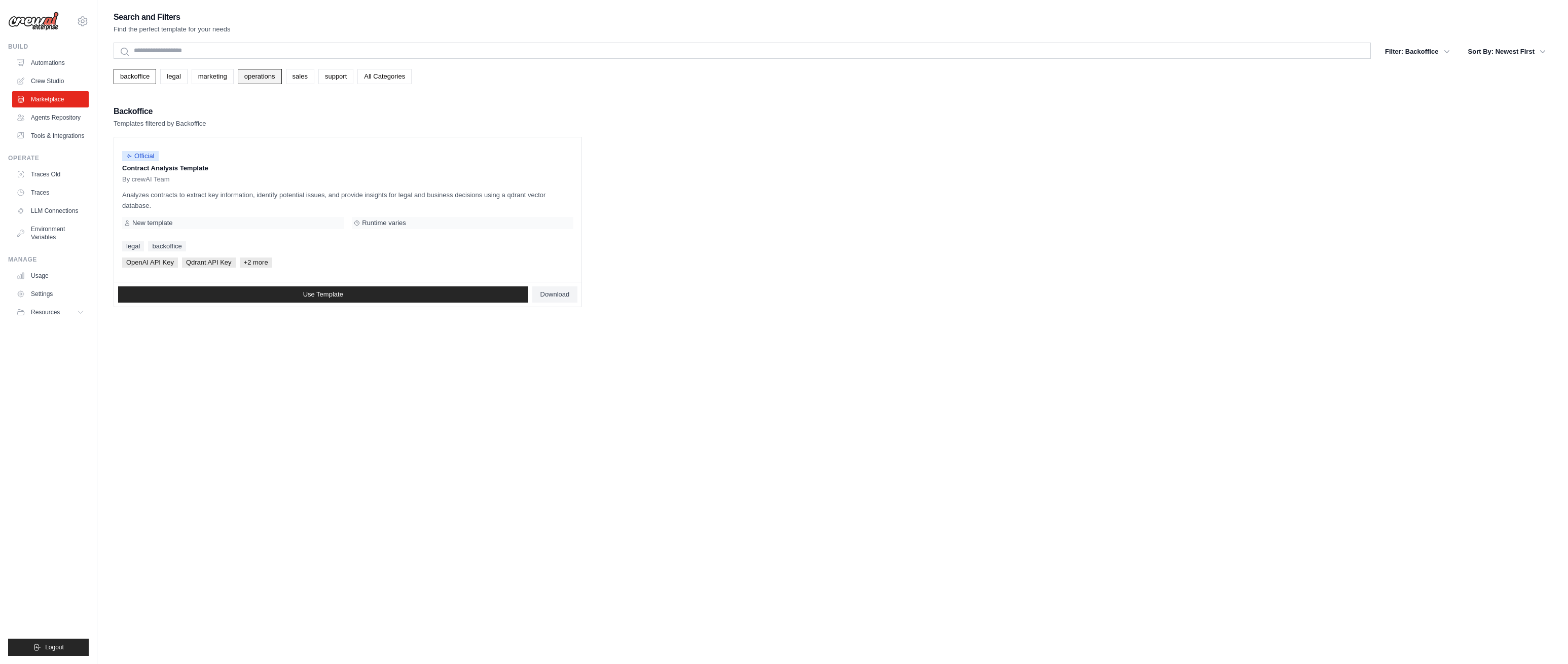
click at [266, 74] on link "operations" at bounding box center [260, 76] width 44 height 15
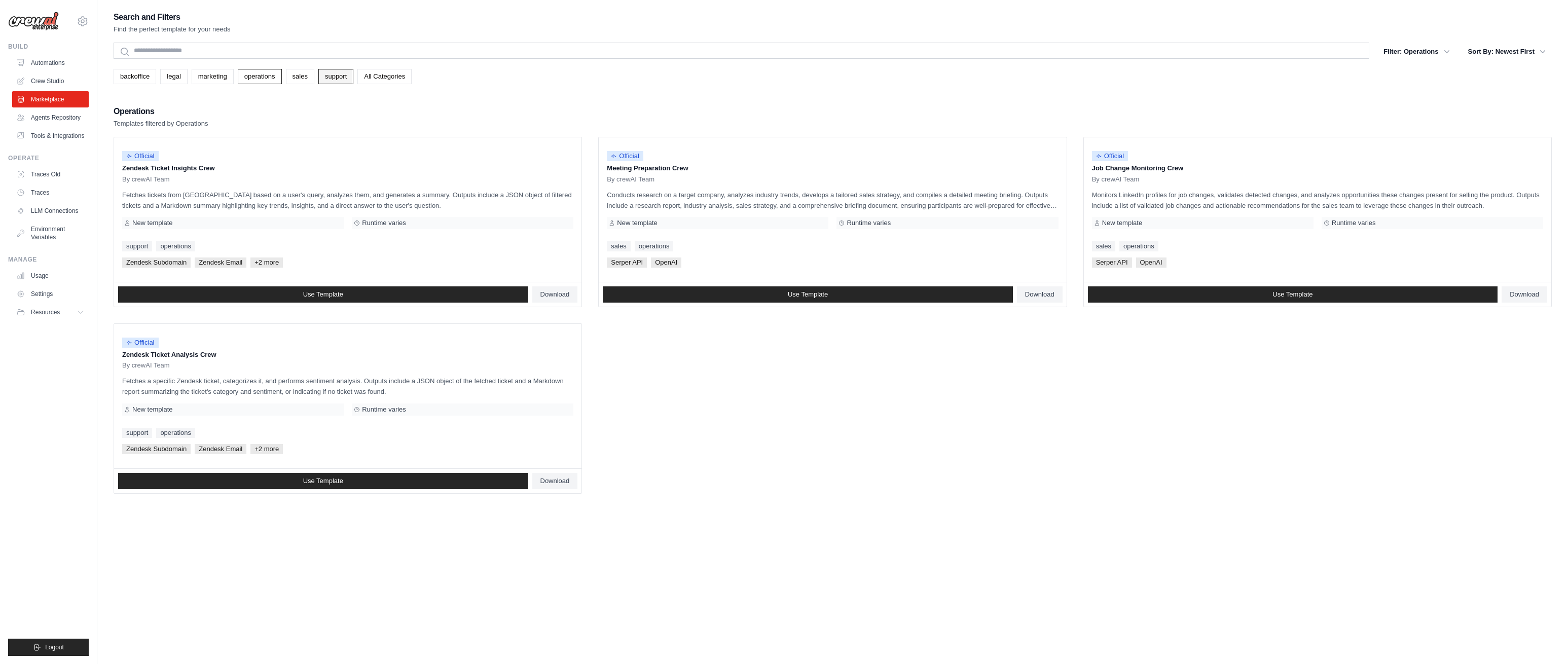
click at [336, 79] on link "support" at bounding box center [335, 76] width 35 height 15
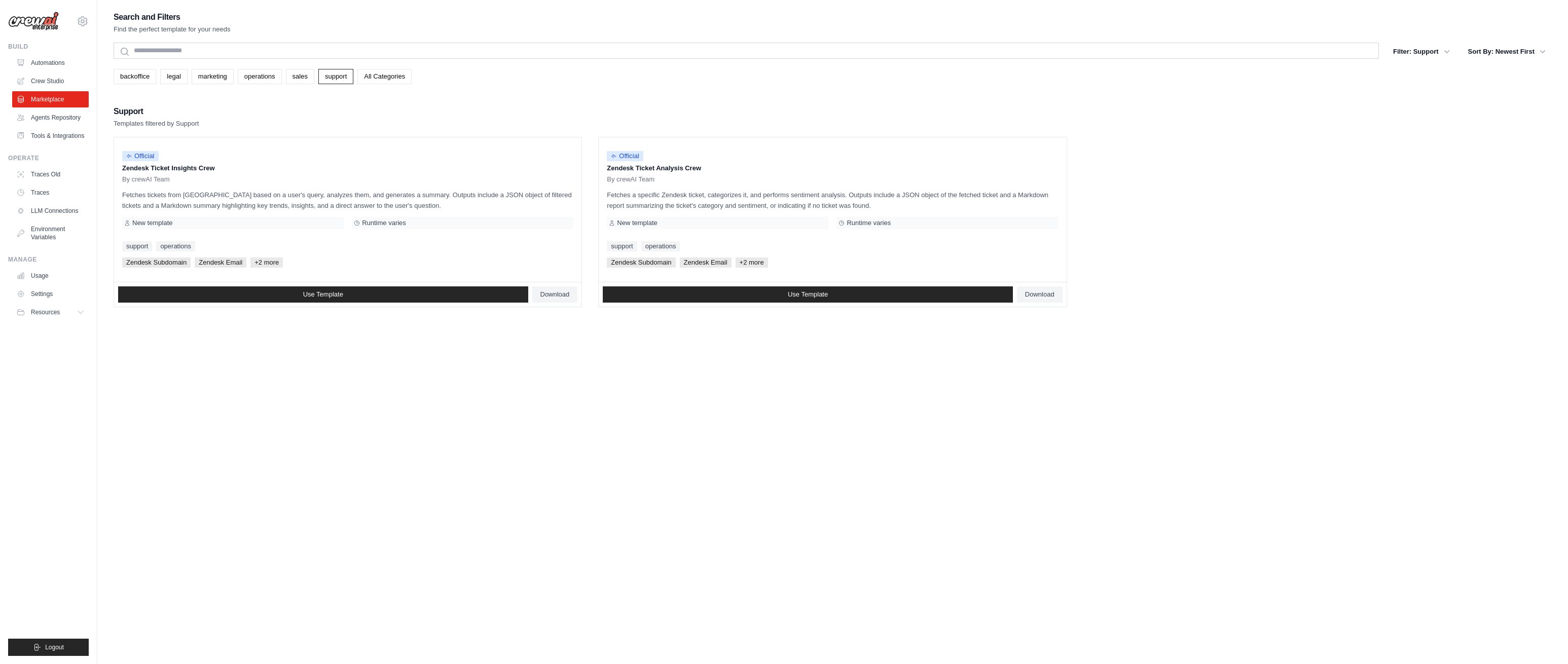
click at [373, 77] on link "All Categories" at bounding box center [384, 76] width 54 height 15
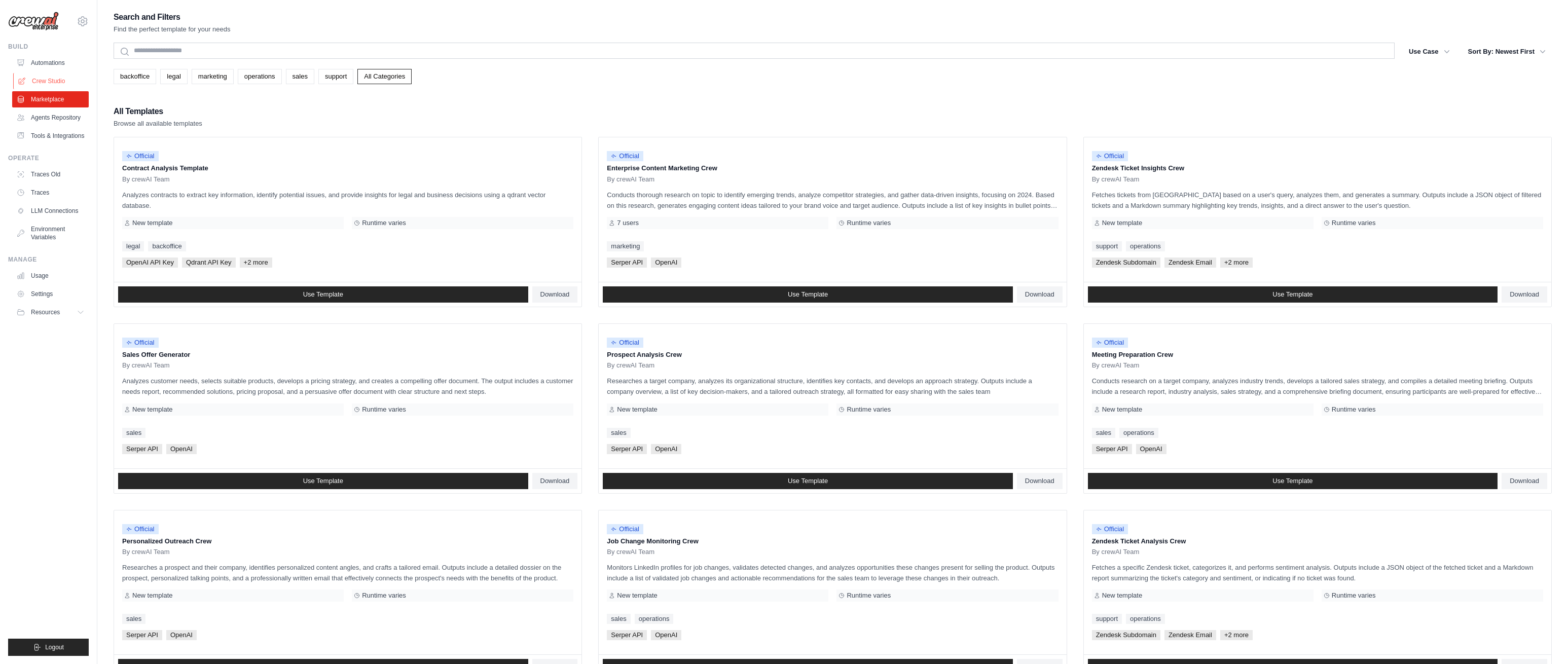
click at [58, 82] on link "Crew Studio" at bounding box center [51, 81] width 77 height 16
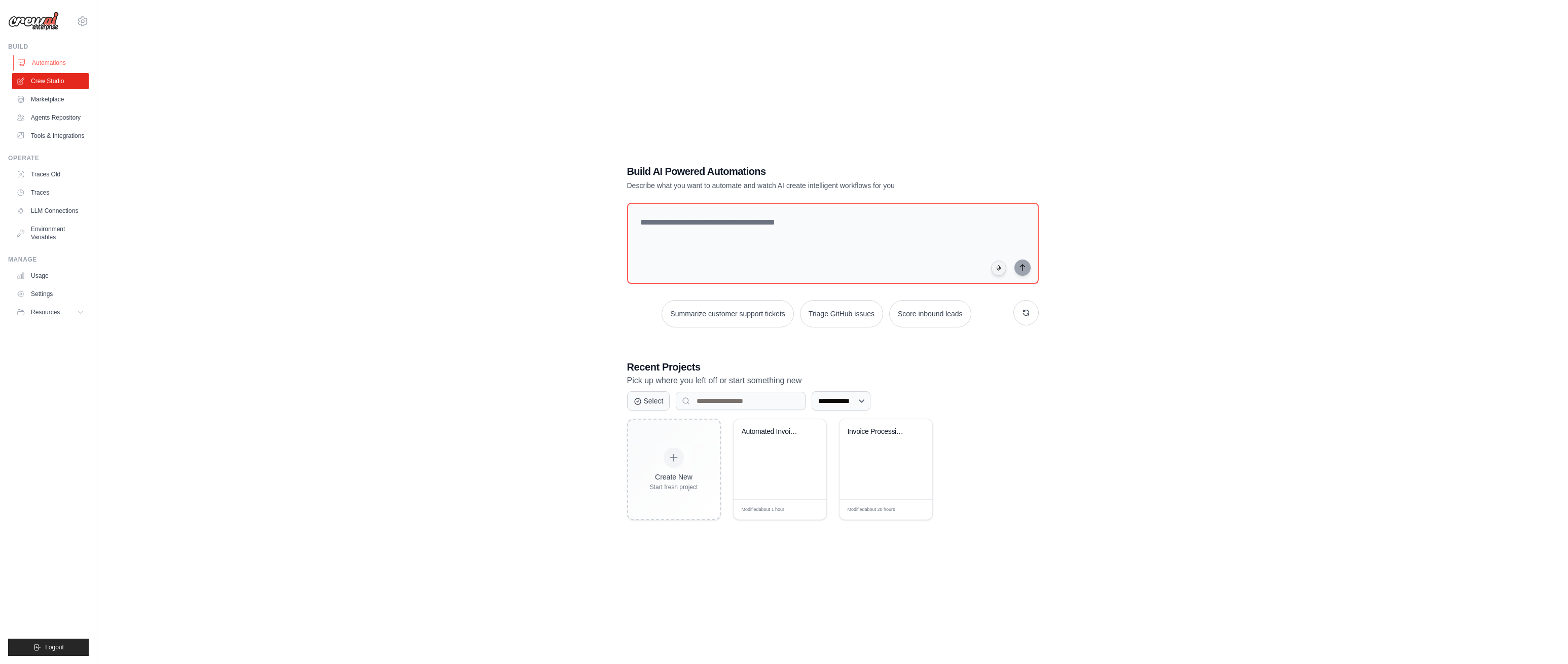
click at [50, 59] on link "Automations" at bounding box center [51, 63] width 77 height 16
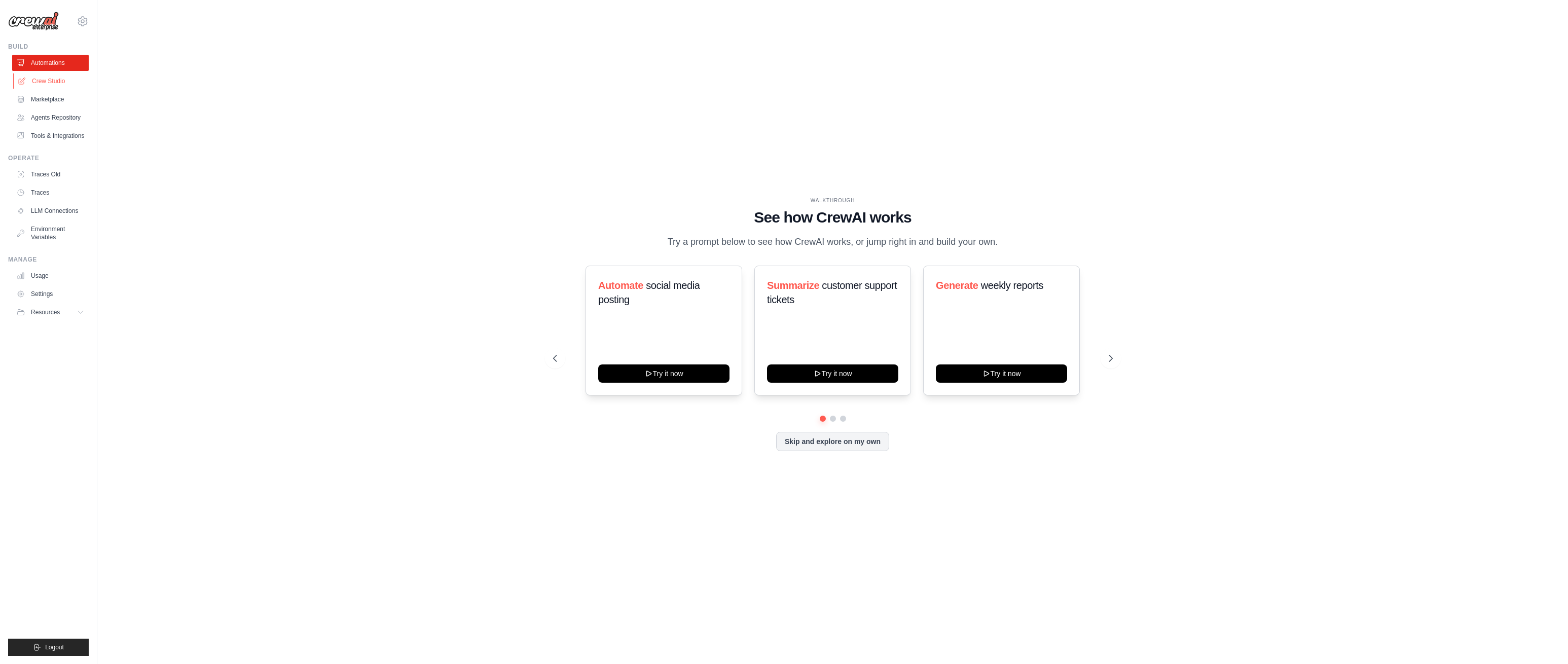
click at [51, 79] on link "Crew Studio" at bounding box center [51, 81] width 77 height 16
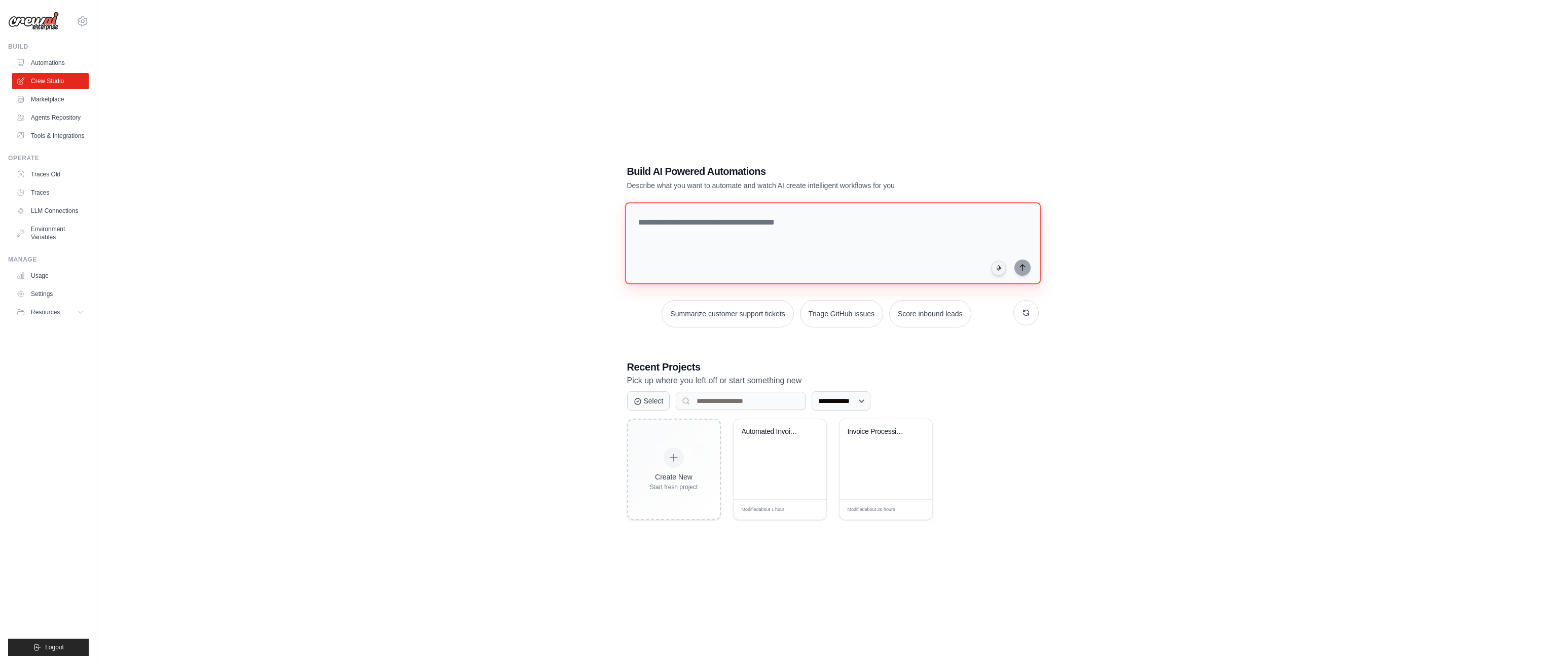
click at [680, 227] on textarea at bounding box center [832, 243] width 416 height 82
type textarea "**********"
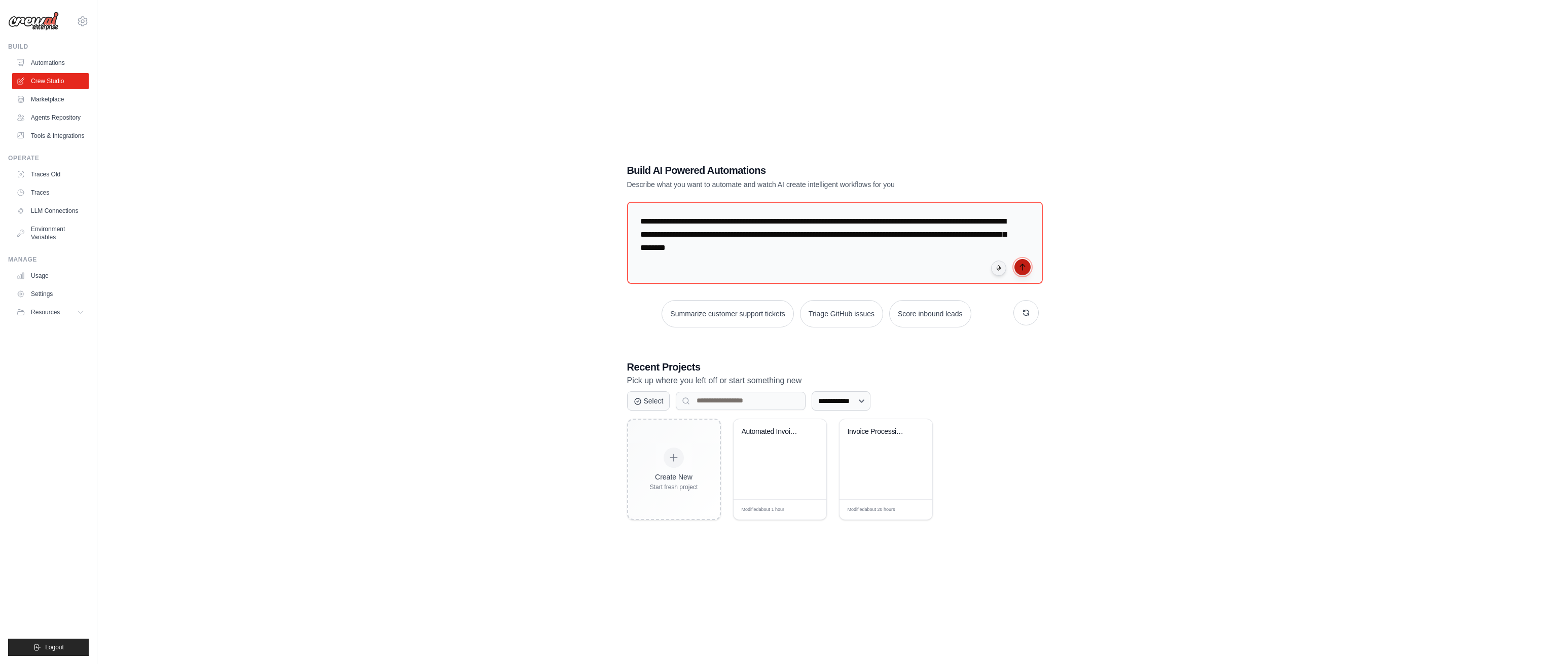
drag, startPoint x: 1027, startPoint y: 268, endPoint x: 1016, endPoint y: 268, distance: 11.0
click at [1026, 268] on icon "submit" at bounding box center [1022, 267] width 8 height 8
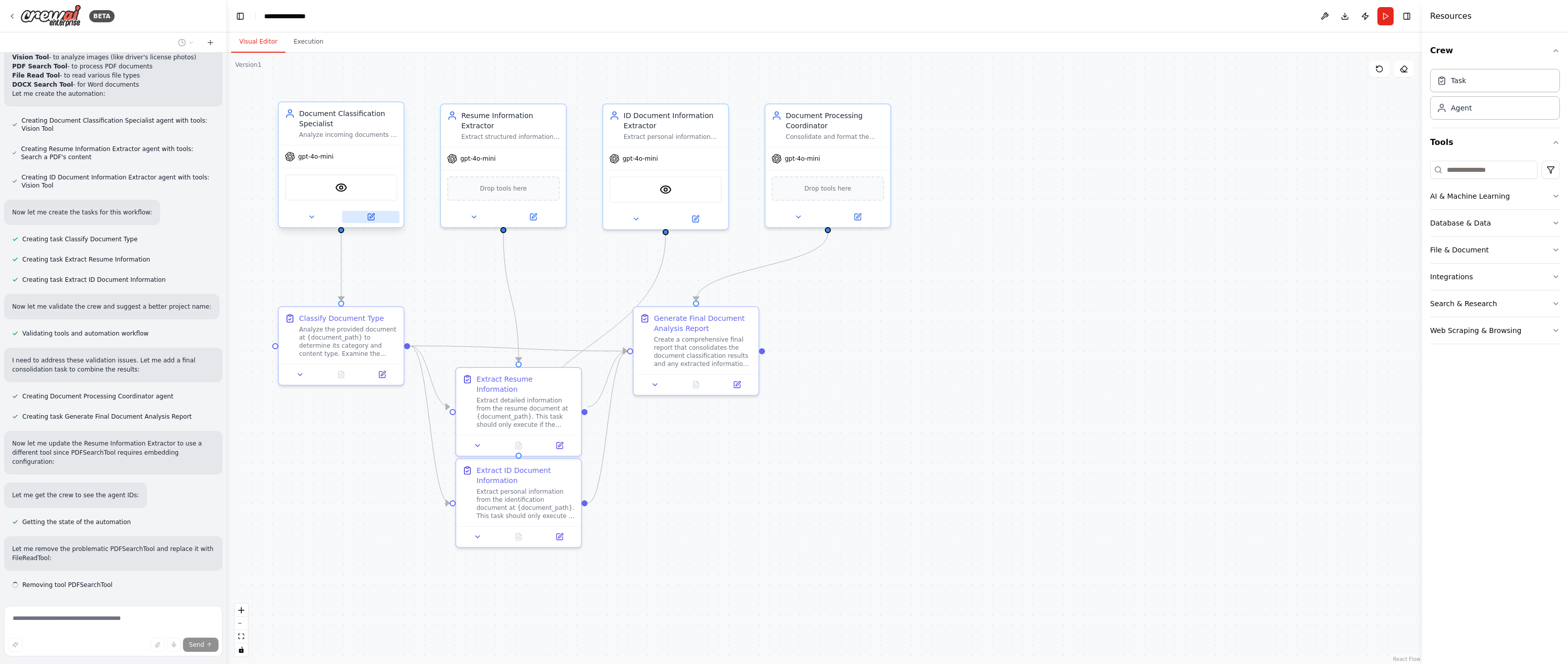
scroll to position [557, 0]
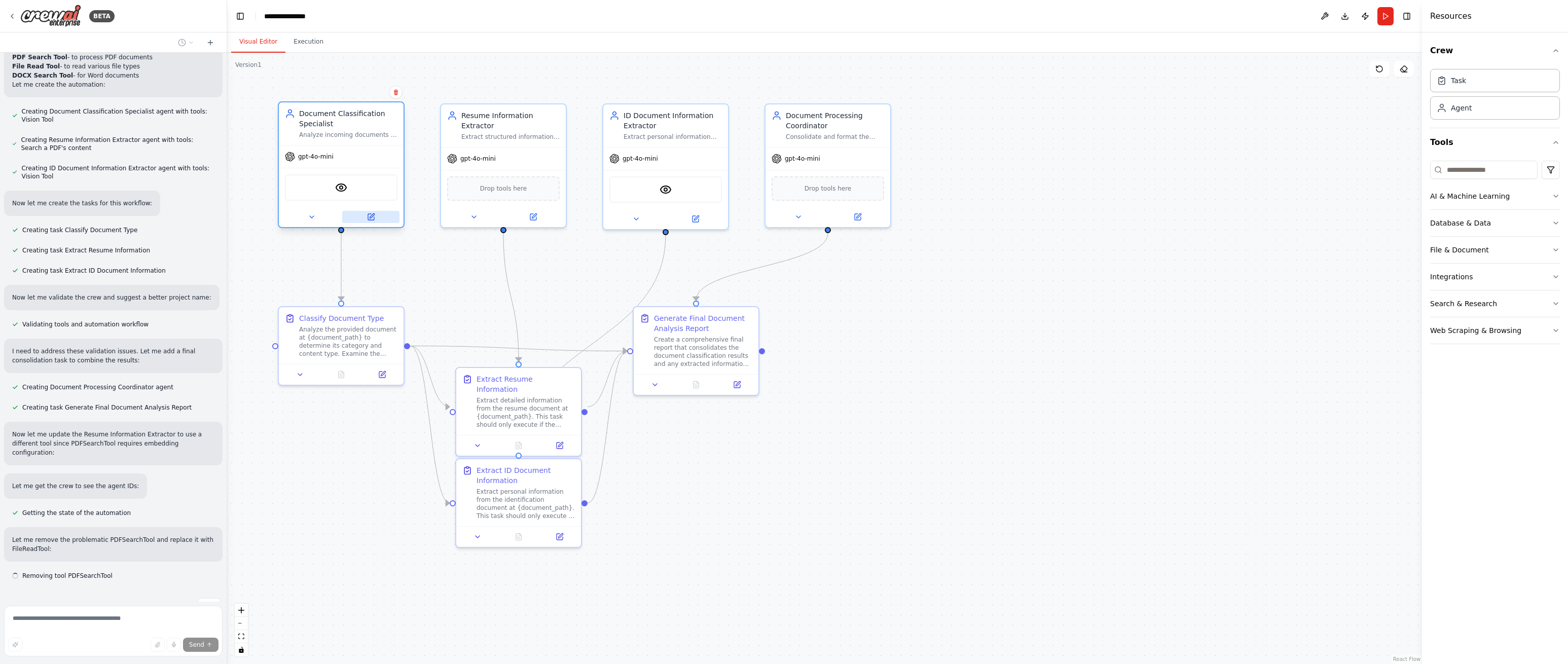
click at [372, 215] on icon at bounding box center [372, 215] width 4 height 4
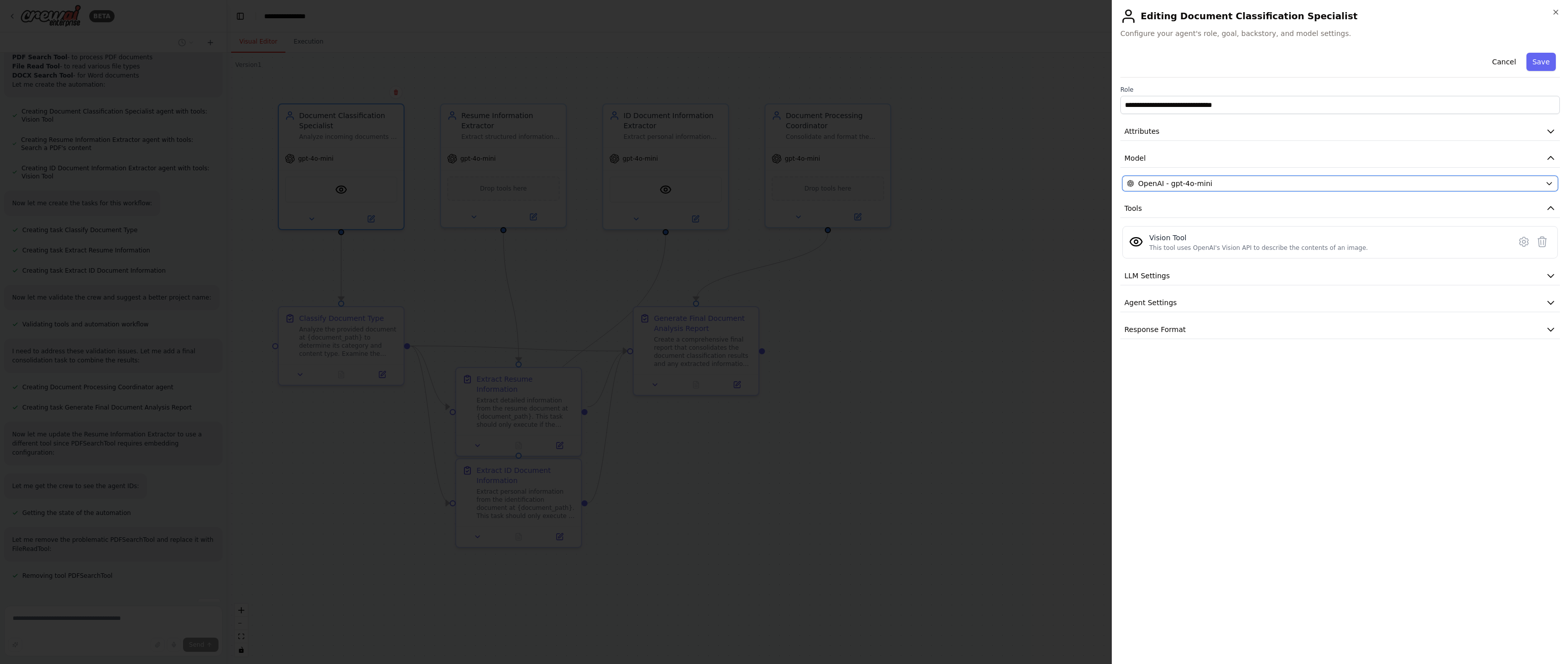
click at [1206, 182] on span "OpenAI - gpt-4o-mini" at bounding box center [1175, 184] width 74 height 10
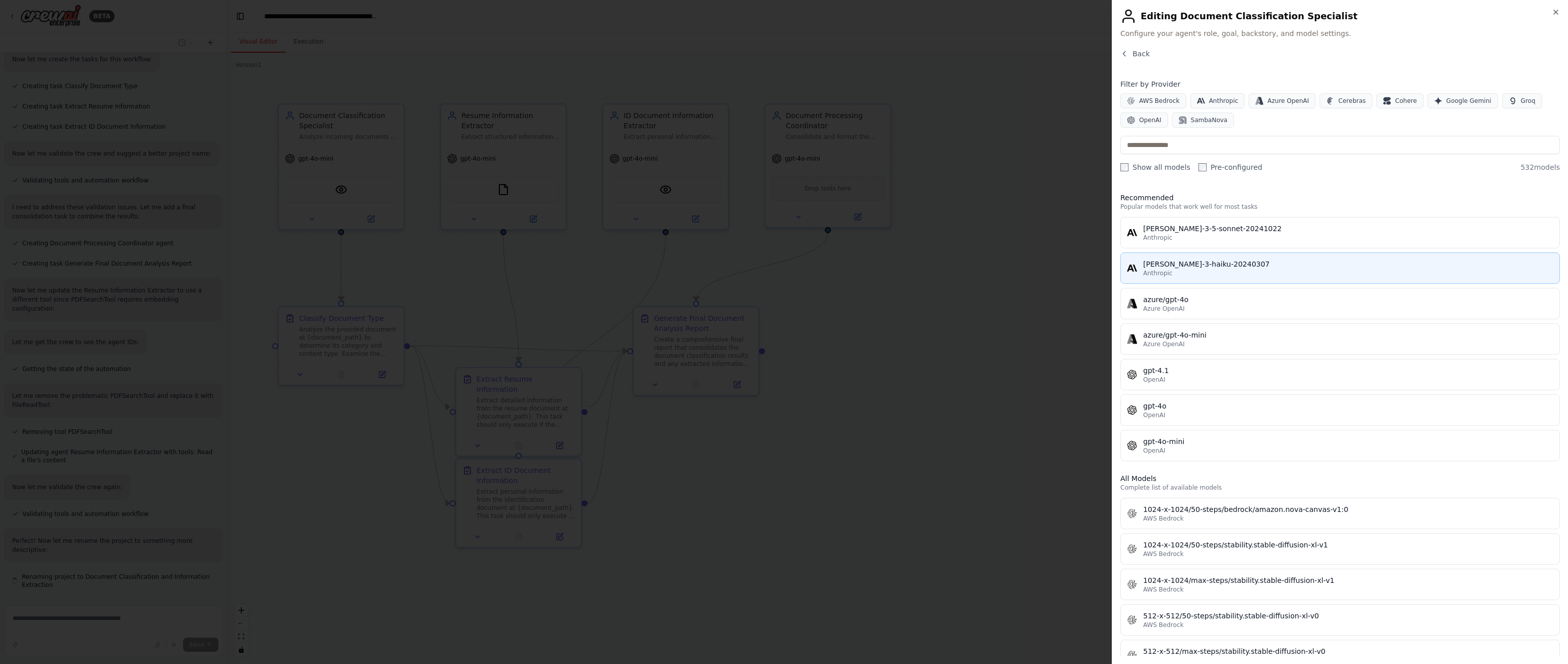
scroll to position [710, 0]
click at [1252, 262] on div "claude-3-haiku-20240307" at bounding box center [1348, 264] width 410 height 10
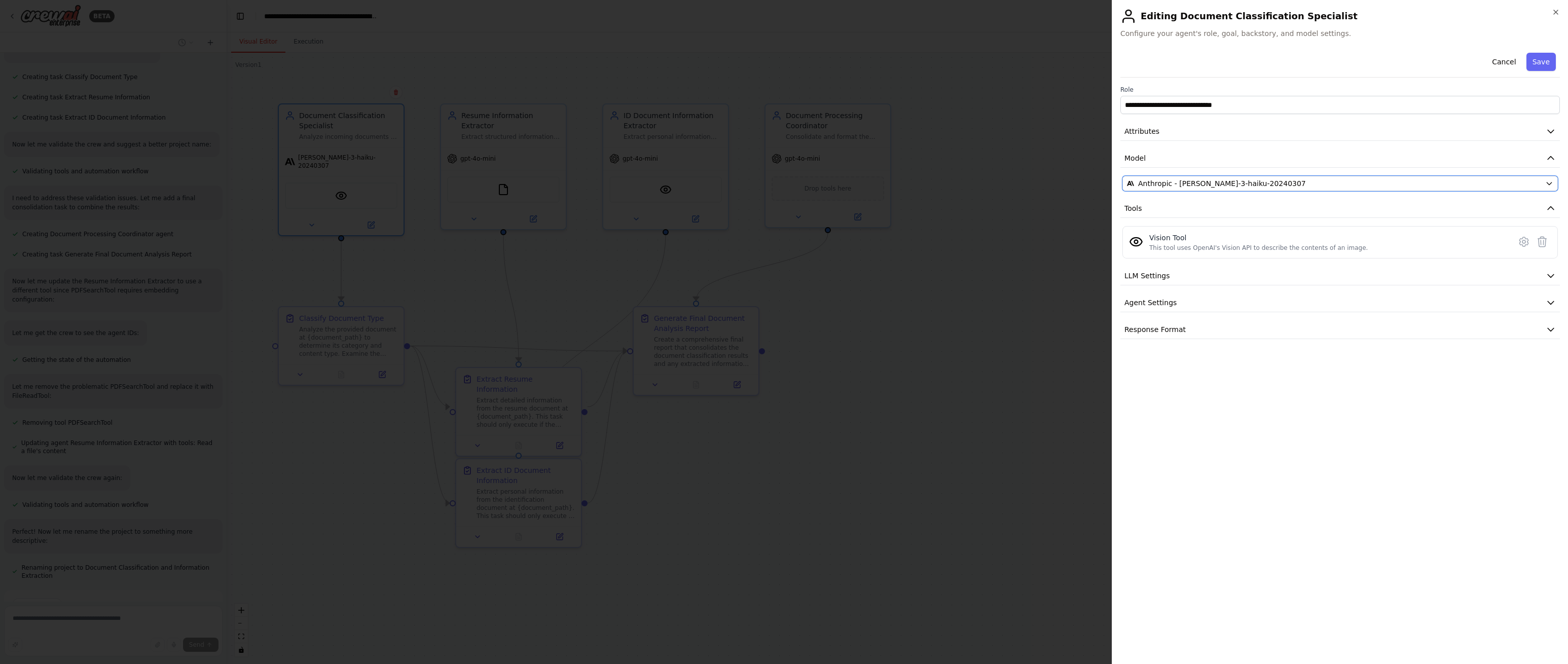
click at [1282, 181] on div "Anthropic - claude-3-haiku-20240307" at bounding box center [1334, 184] width 414 height 10
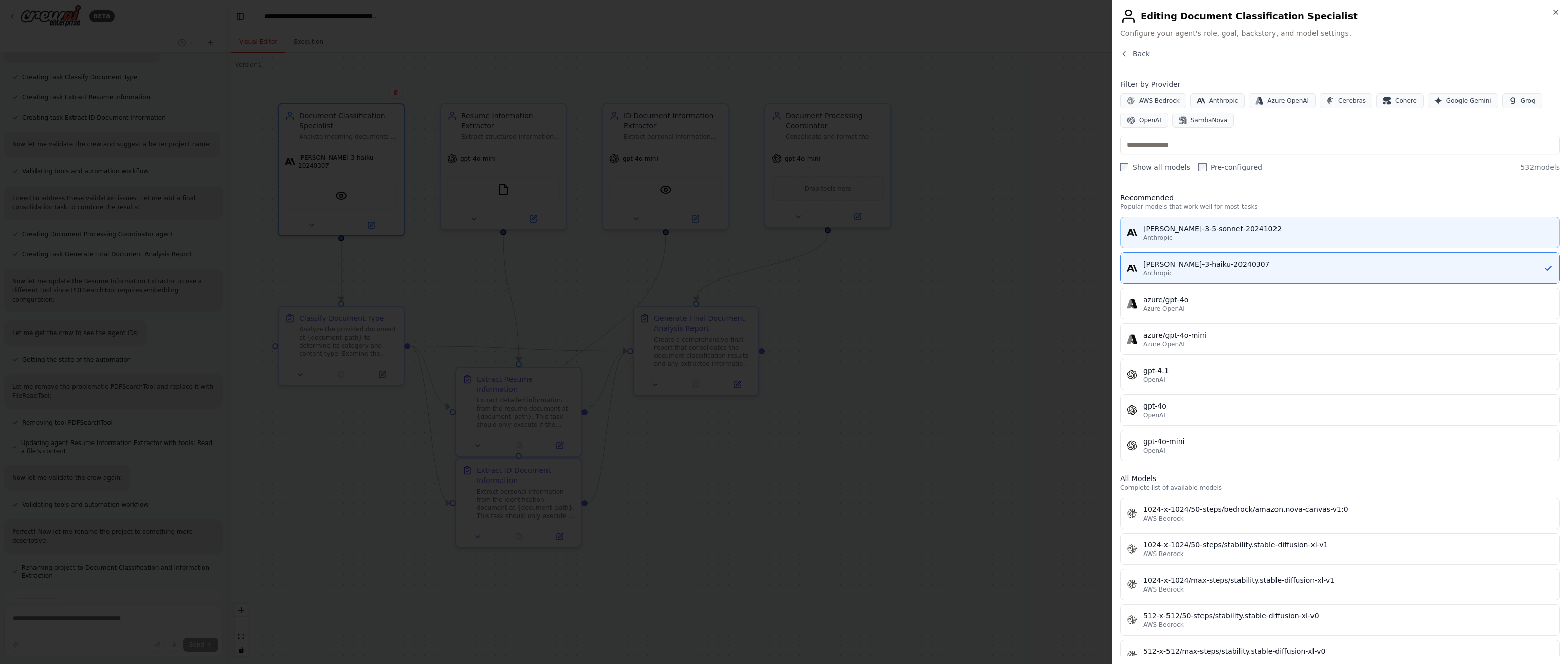
click at [1247, 233] on div "Anthropic" at bounding box center [1348, 237] width 410 height 8
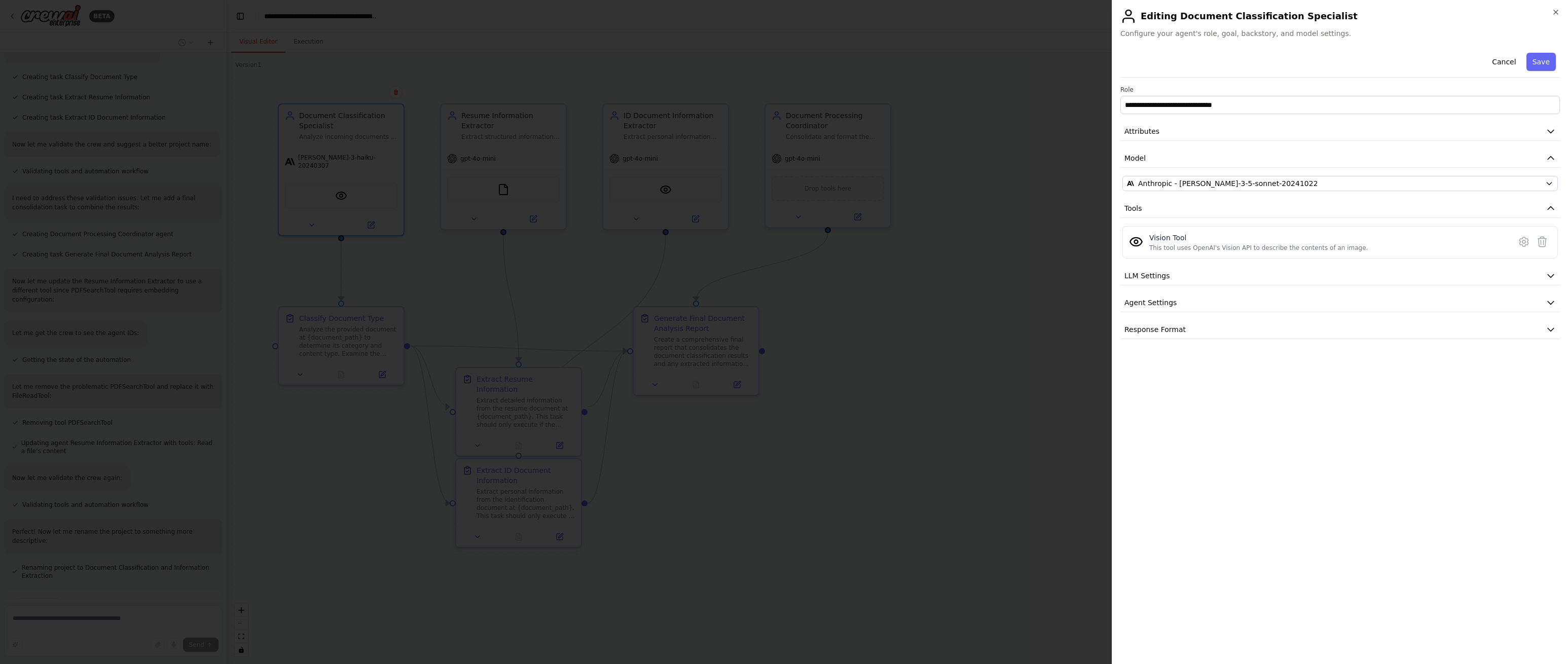
click at [1520, 241] on icon at bounding box center [1524, 241] width 9 height 9
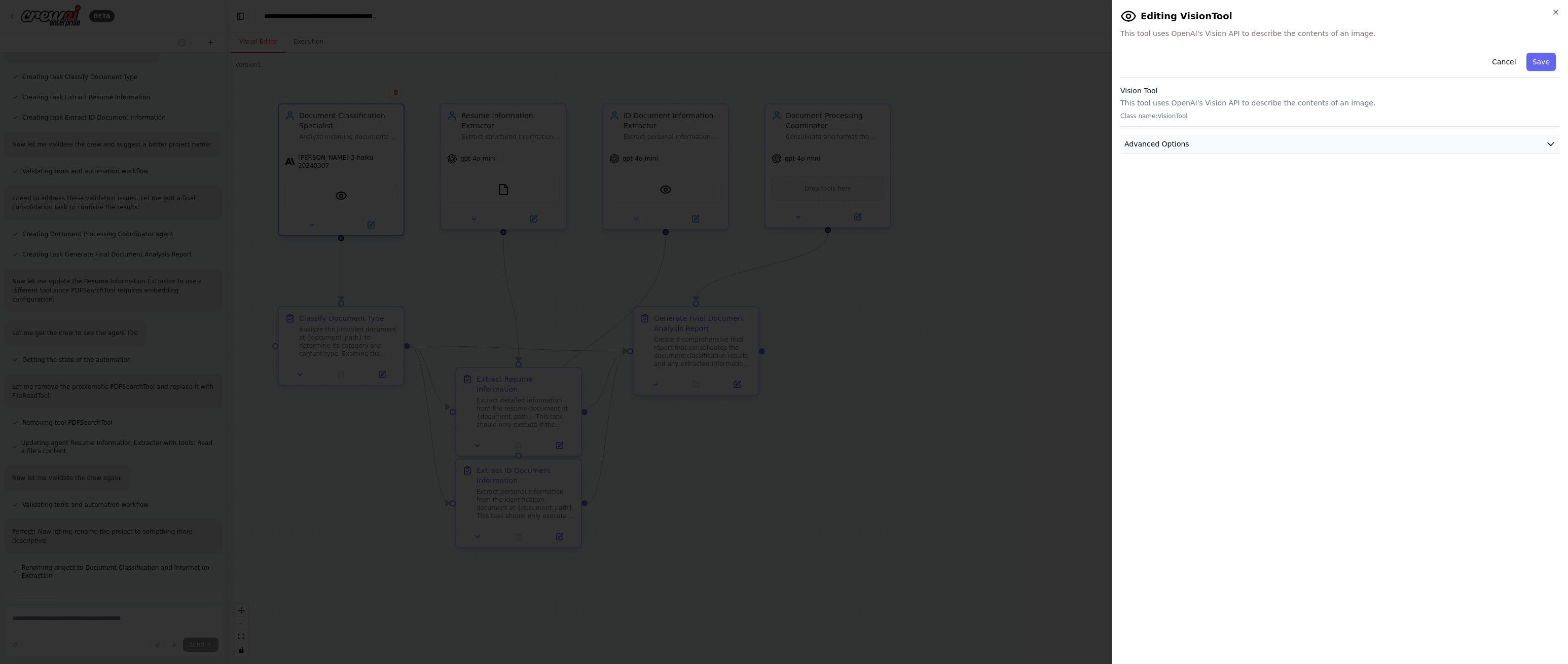
click at [1281, 139] on button "Advanced Options" at bounding box center [1340, 145] width 440 height 19
drag, startPoint x: 1296, startPoint y: 137, endPoint x: 1290, endPoint y: 137, distance: 6.0
click at [1295, 137] on button "Advanced Options" at bounding box center [1340, 145] width 440 height 19
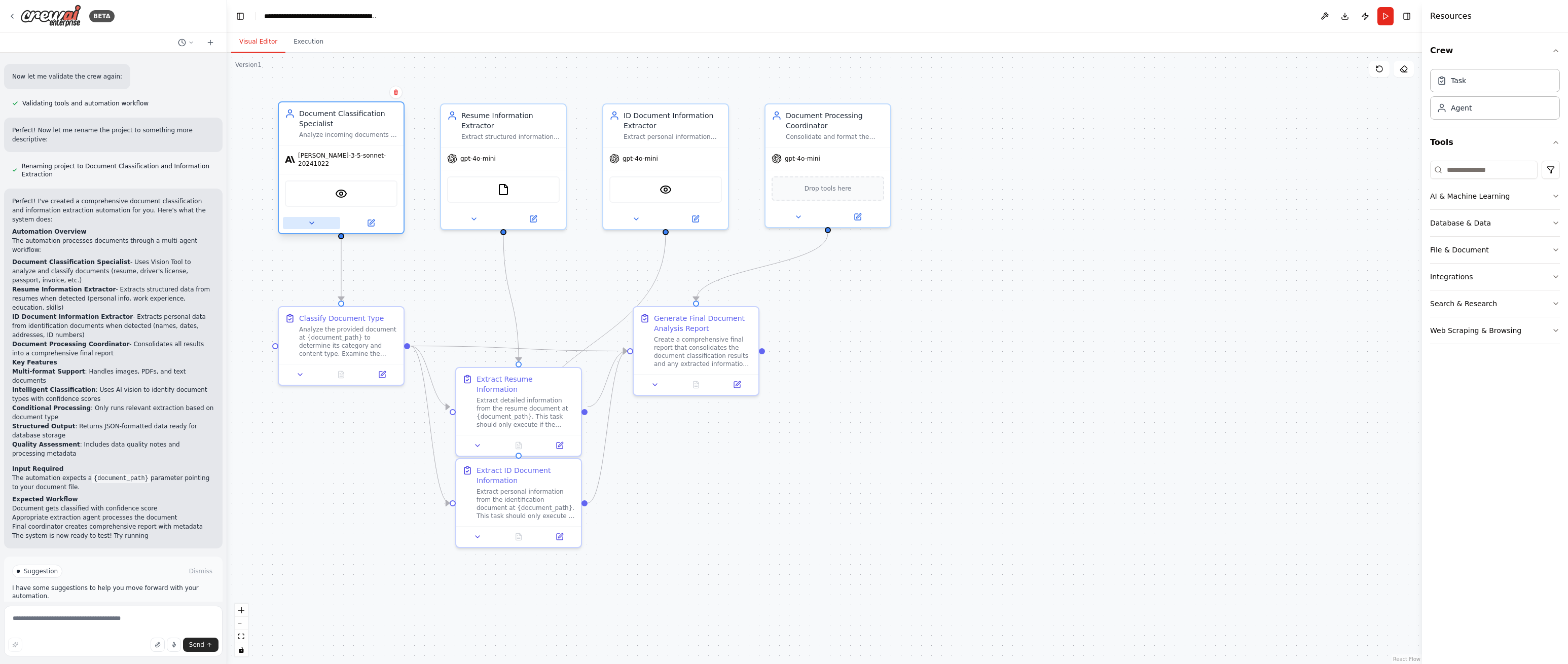
scroll to position [1121, 0]
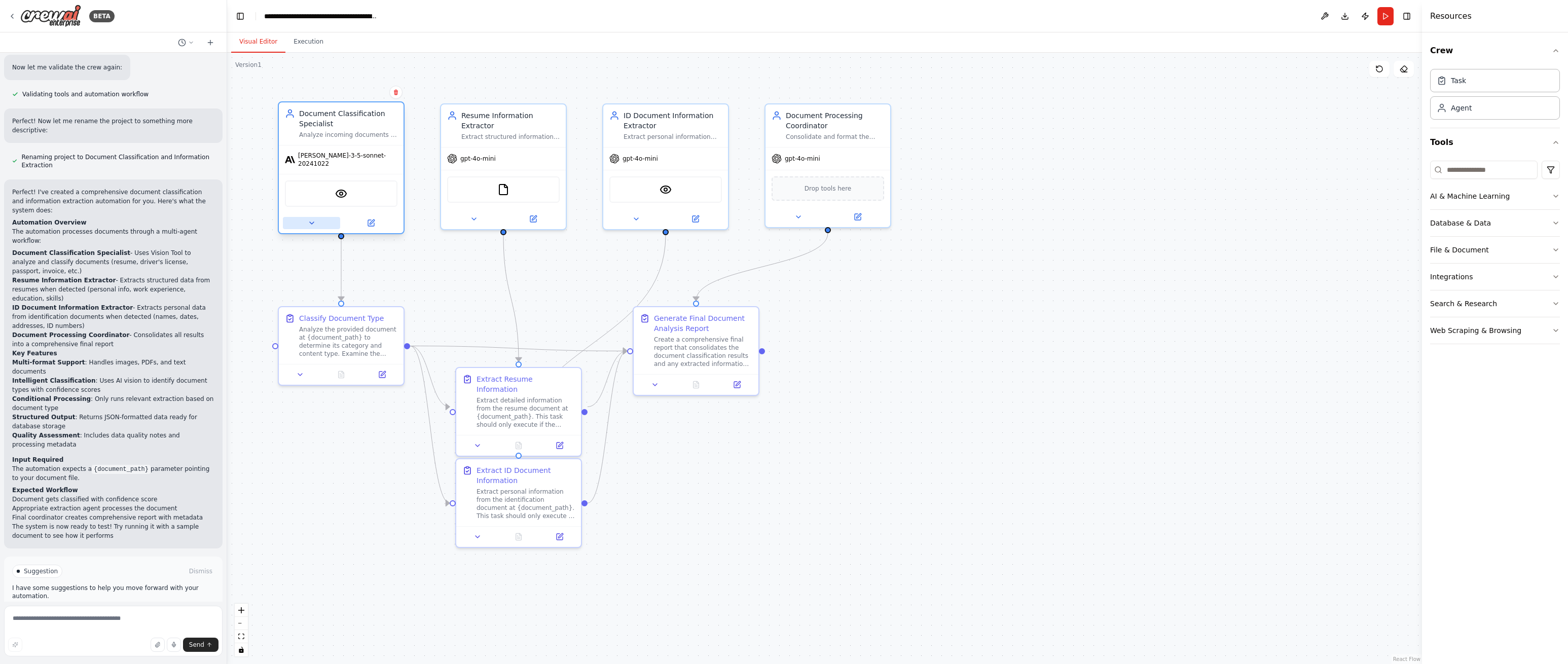
click at [317, 217] on button at bounding box center [311, 223] width 57 height 12
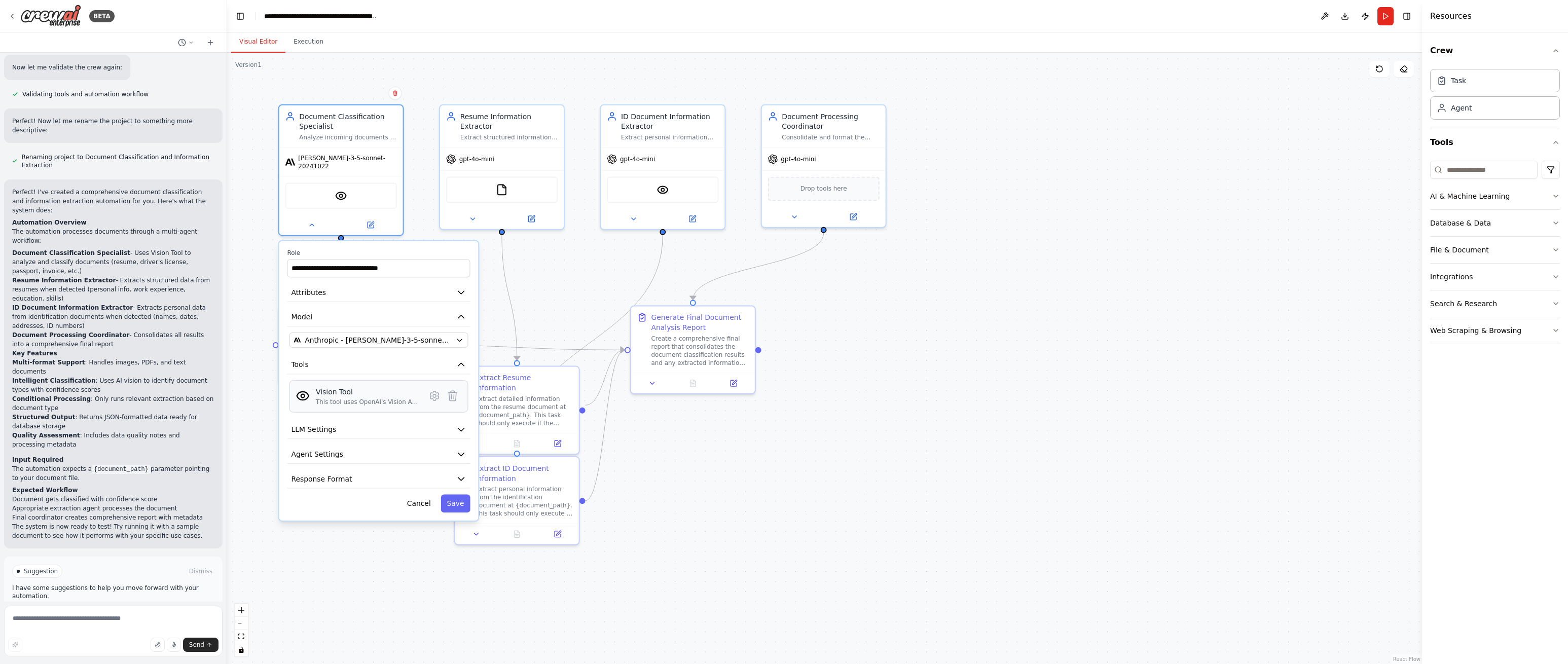
click at [381, 389] on div "Vision Tool" at bounding box center [367, 392] width 103 height 10
click at [434, 394] on icon at bounding box center [435, 396] width 3 height 3
click at [436, 391] on icon at bounding box center [434, 395] width 9 height 9
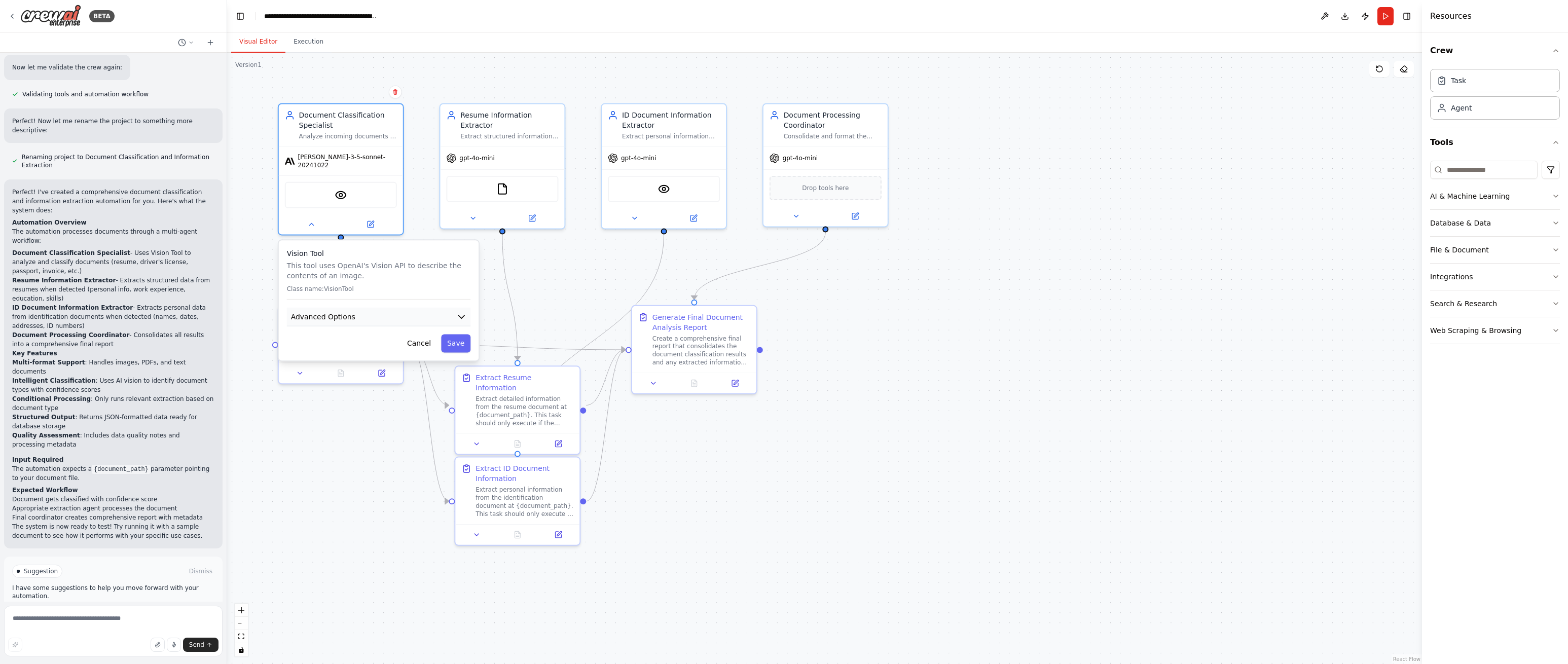
click at [421, 309] on button "Advanced Options" at bounding box center [379, 317] width 184 height 19
click at [422, 308] on button "Advanced Options" at bounding box center [379, 317] width 184 height 19
click at [445, 308] on button "Advanced Options" at bounding box center [379, 317] width 184 height 19
click at [364, 372] on input "text" at bounding box center [379, 376] width 167 height 18
paste input "**********"
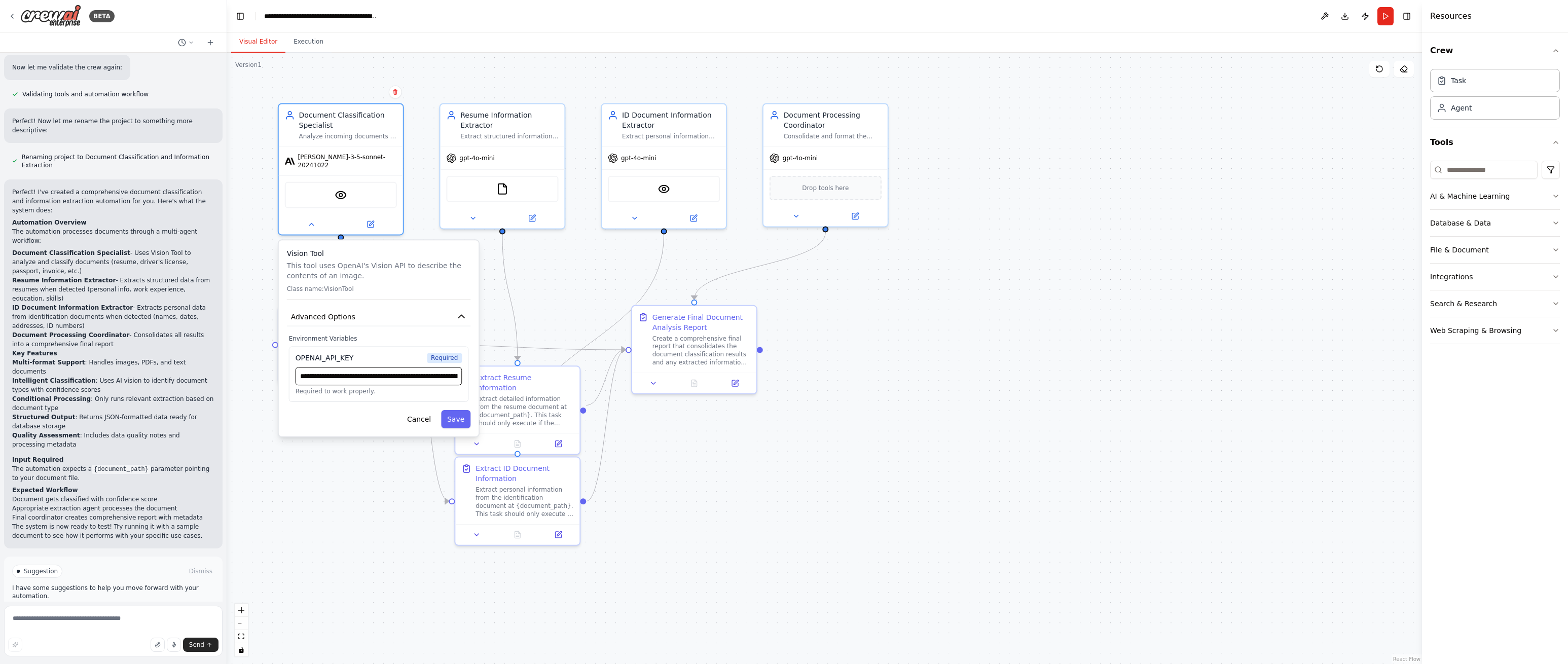
scroll to position [0, 525]
type input "**********"
click at [459, 411] on button "Save" at bounding box center [455, 418] width 30 height 18
click at [456, 411] on button "Save" at bounding box center [455, 418] width 30 height 18
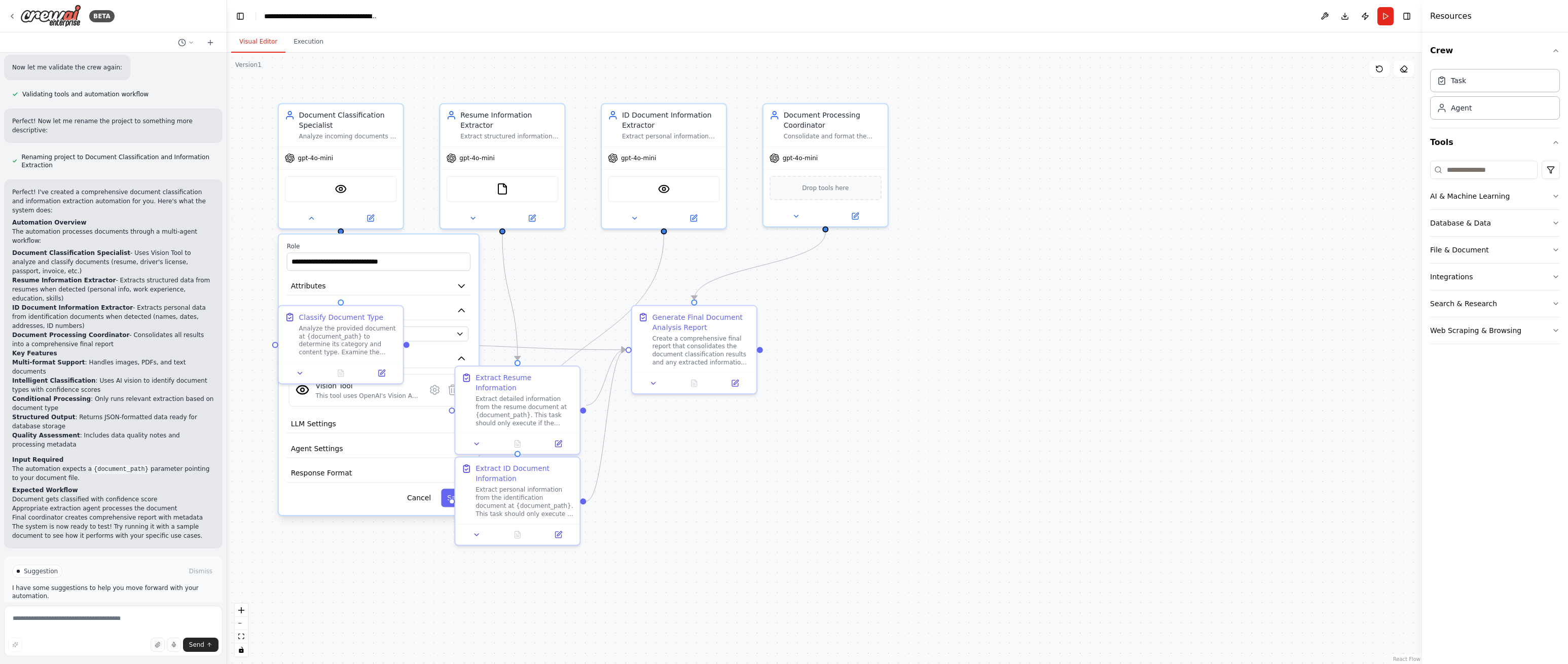
click at [395, 551] on div ".deletable-edge-delete-btn { width: 20px; height: 20px; border: 0px solid #ffff…" at bounding box center [824, 358] width 1195 height 611
click at [526, 283] on div ".deletable-edge-delete-btn { width: 20px; height: 20px; border: 0px solid #ffff…" at bounding box center [824, 358] width 1195 height 611
click at [532, 215] on icon at bounding box center [533, 215] width 4 height 4
click at [307, 215] on icon at bounding box center [311, 216] width 8 height 8
click at [536, 216] on icon at bounding box center [531, 216] width 8 height 8
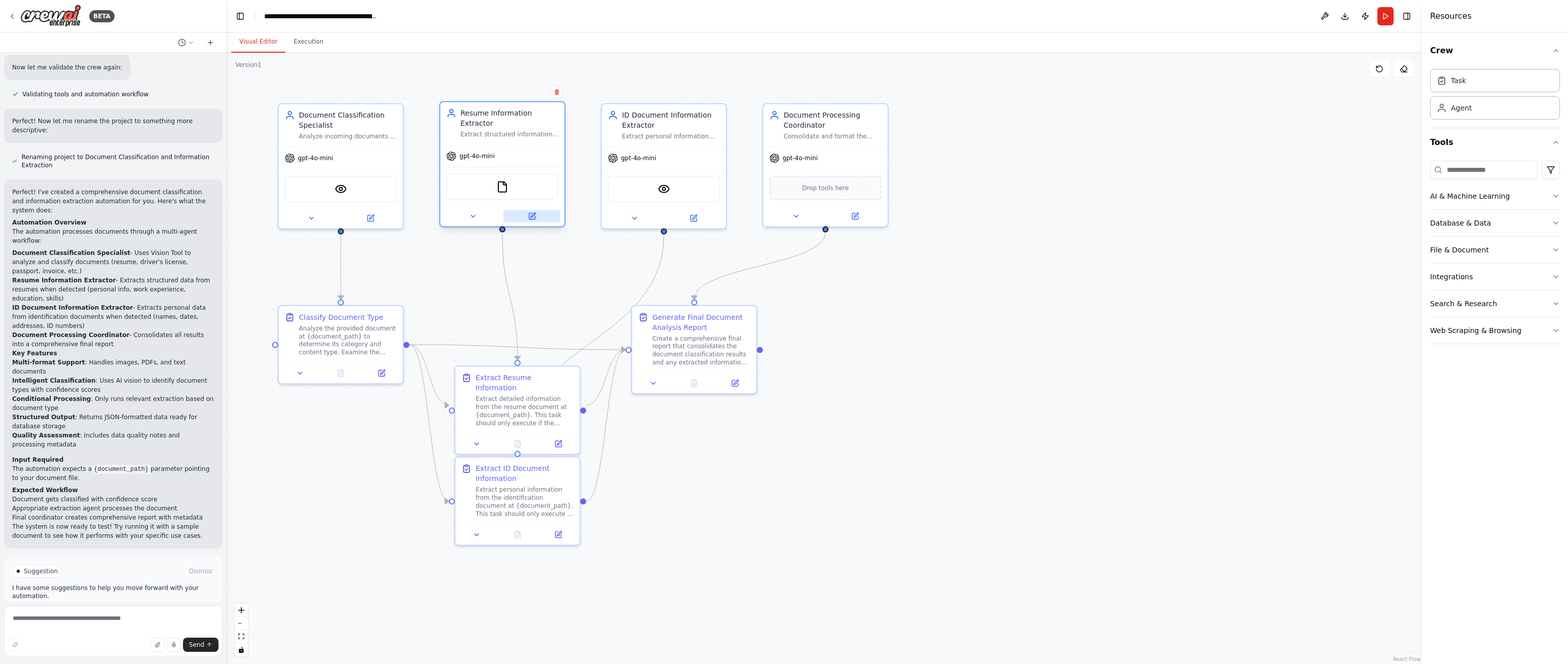
click at [531, 216] on icon at bounding box center [533, 215] width 4 height 4
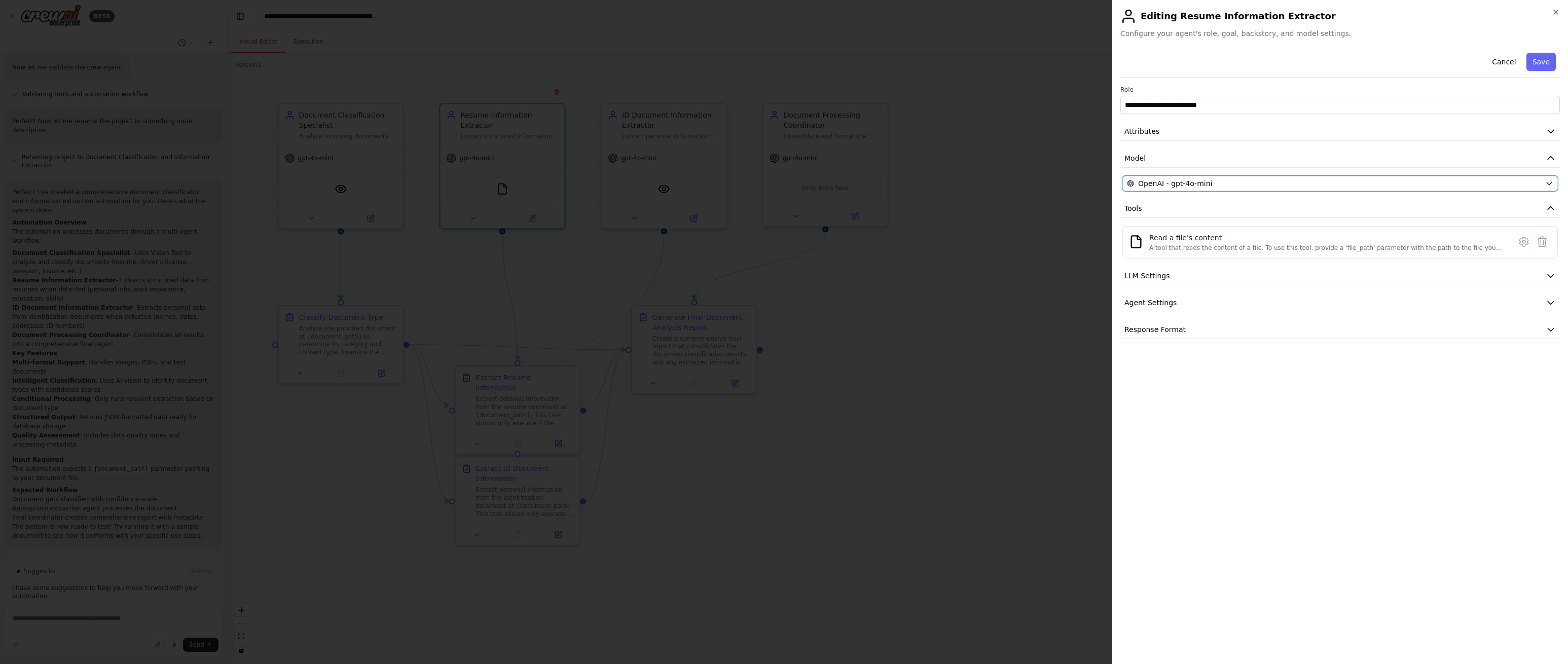
click at [1255, 182] on div "OpenAI - gpt-4o-mini" at bounding box center [1334, 184] width 414 height 10
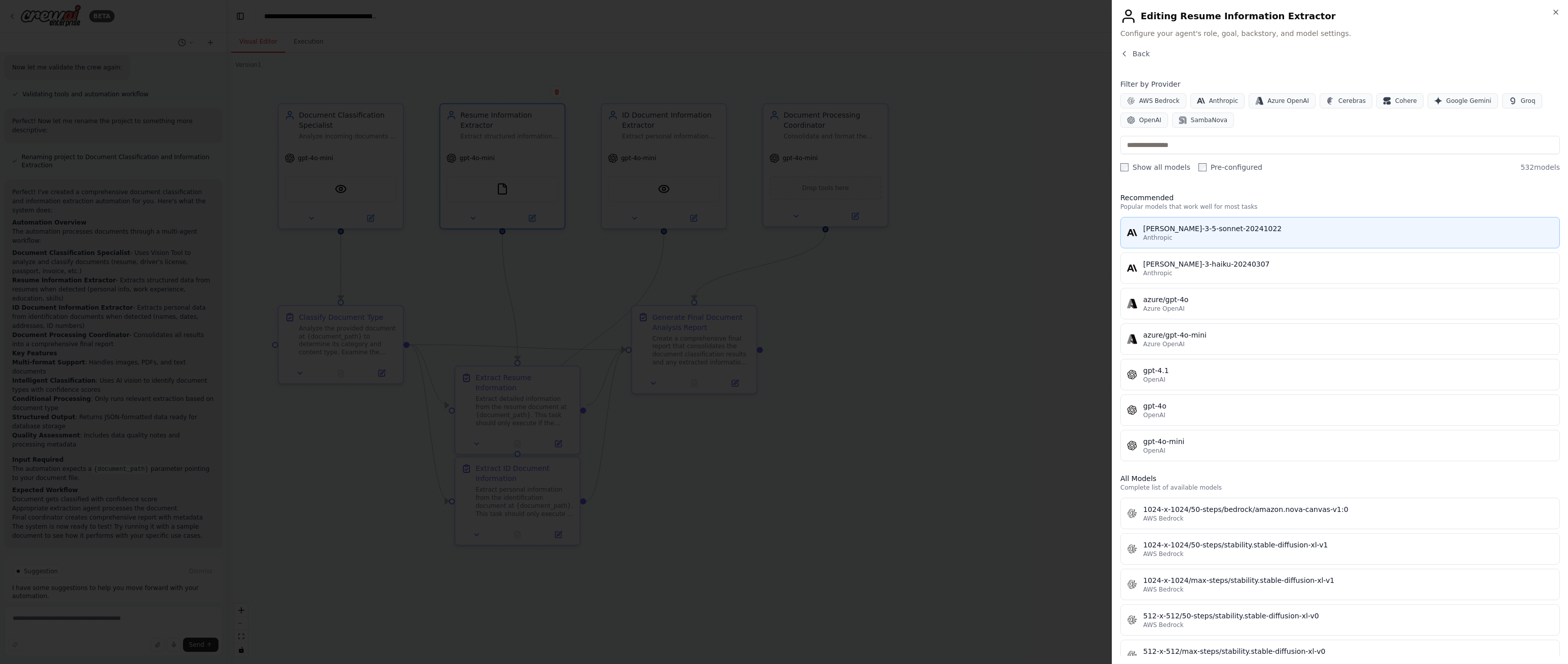
click at [1243, 235] on div "Anthropic" at bounding box center [1348, 237] width 410 height 8
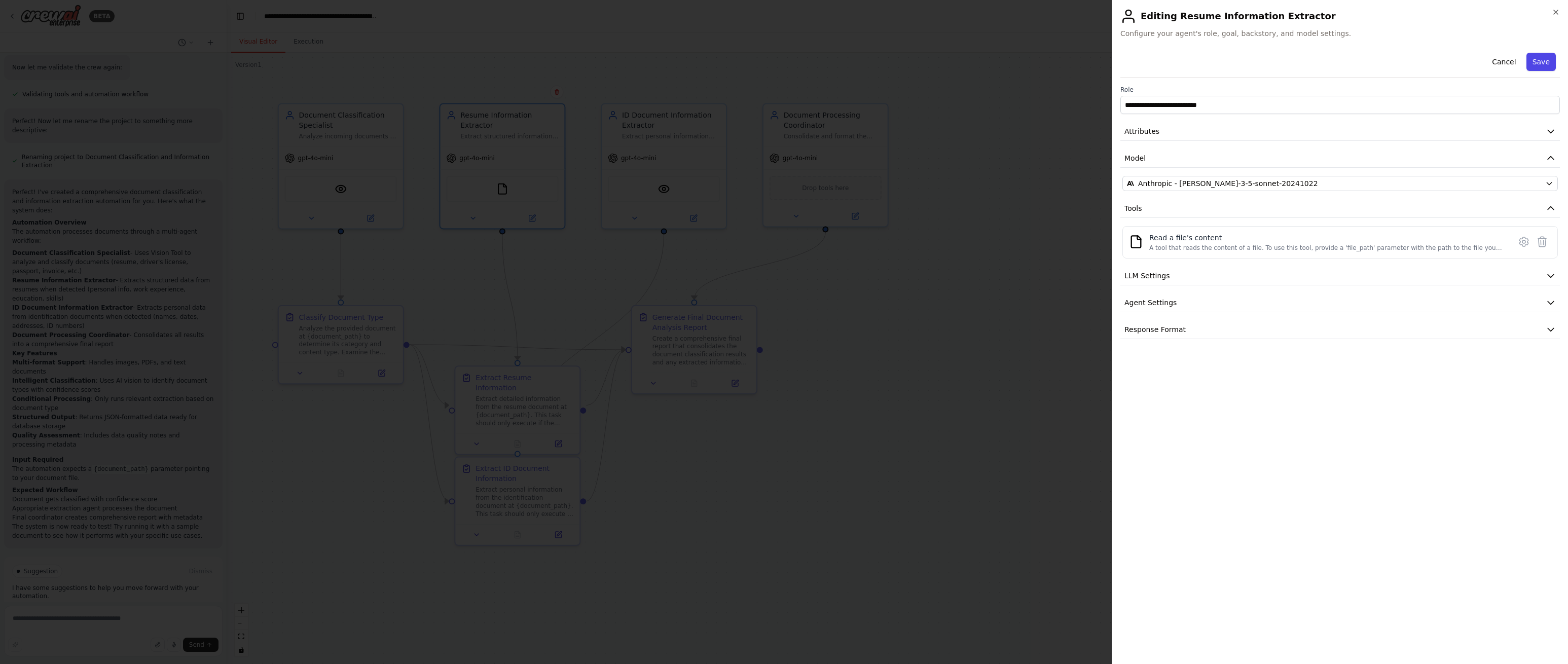
click at [1546, 65] on button "Save" at bounding box center [1541, 61] width 30 height 18
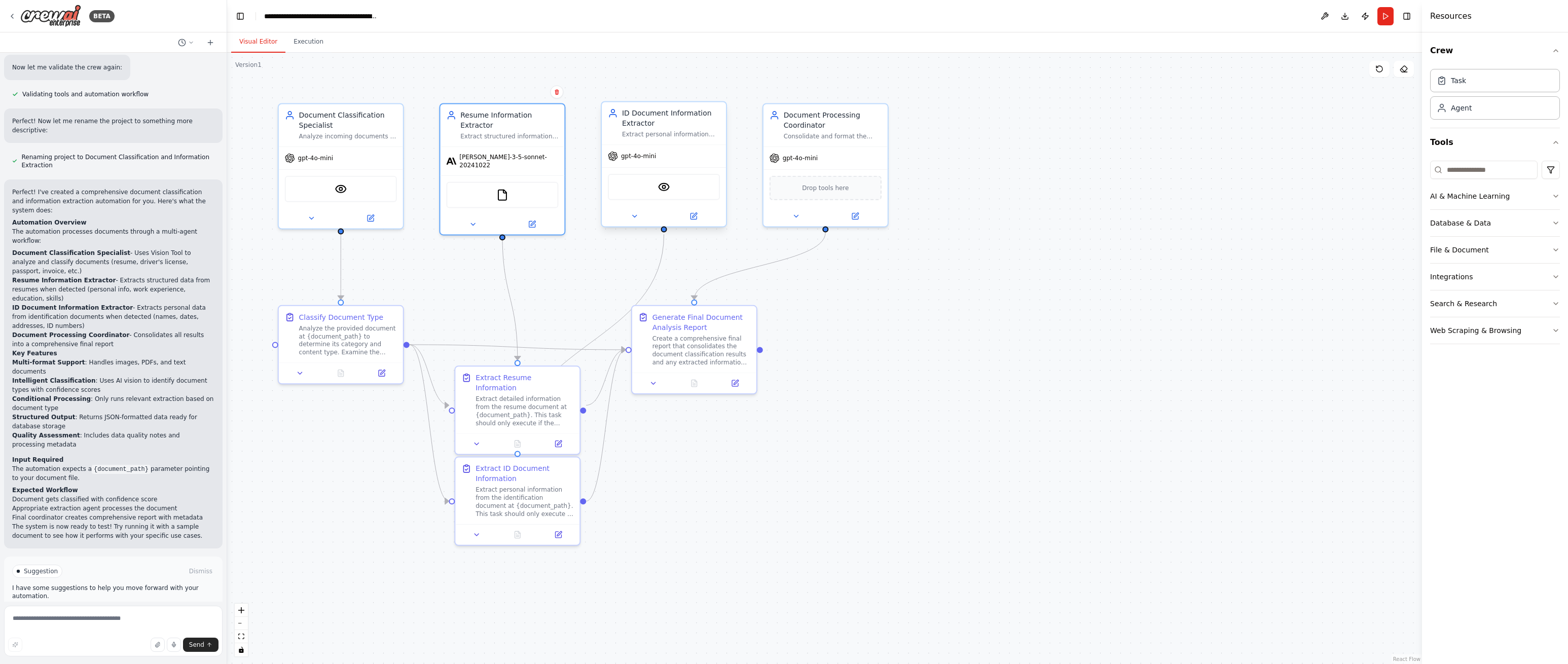
click at [669, 158] on div "gpt-4o-mini" at bounding box center [664, 156] width 124 height 22
click at [695, 217] on icon at bounding box center [693, 216] width 6 height 6
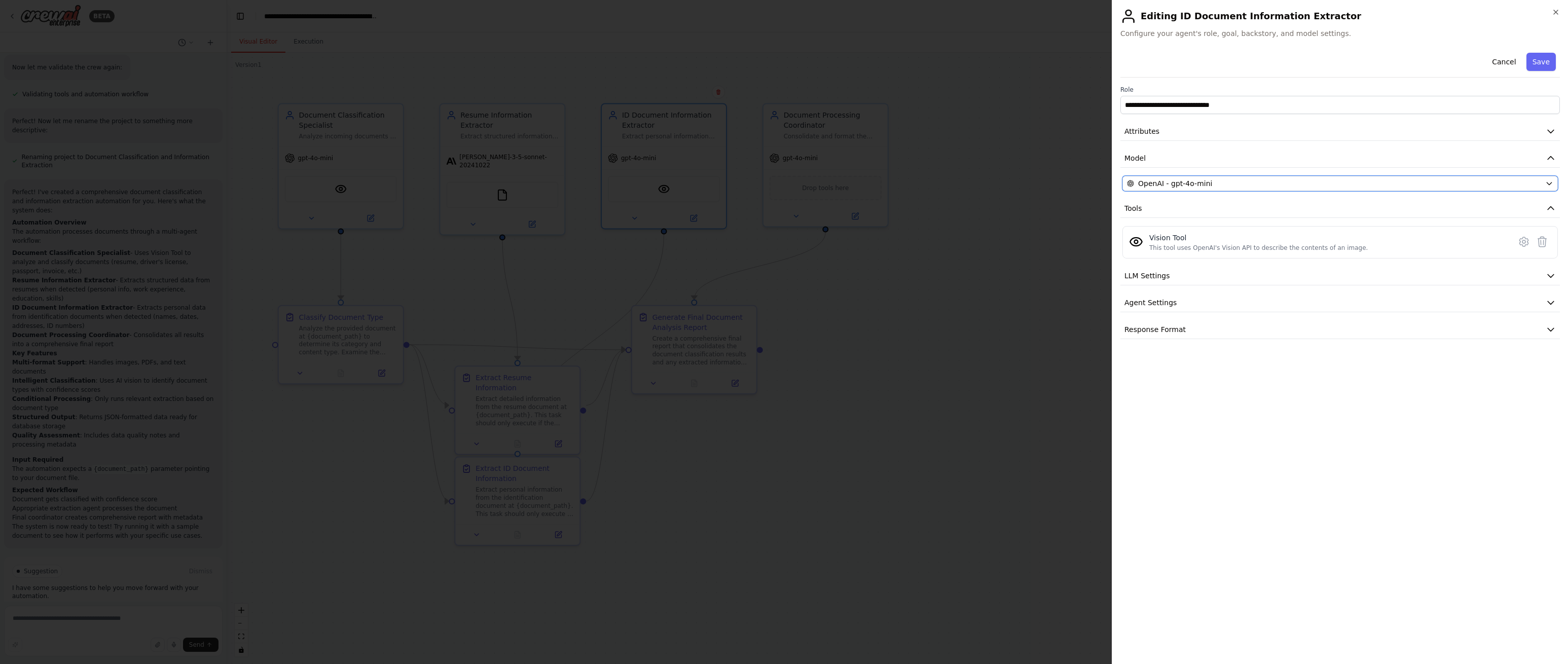
drag, startPoint x: 1265, startPoint y: 180, endPoint x: 1257, endPoint y: 186, distance: 10.0
click at [1265, 180] on div "OpenAI - gpt-4o-mini" at bounding box center [1334, 184] width 414 height 10
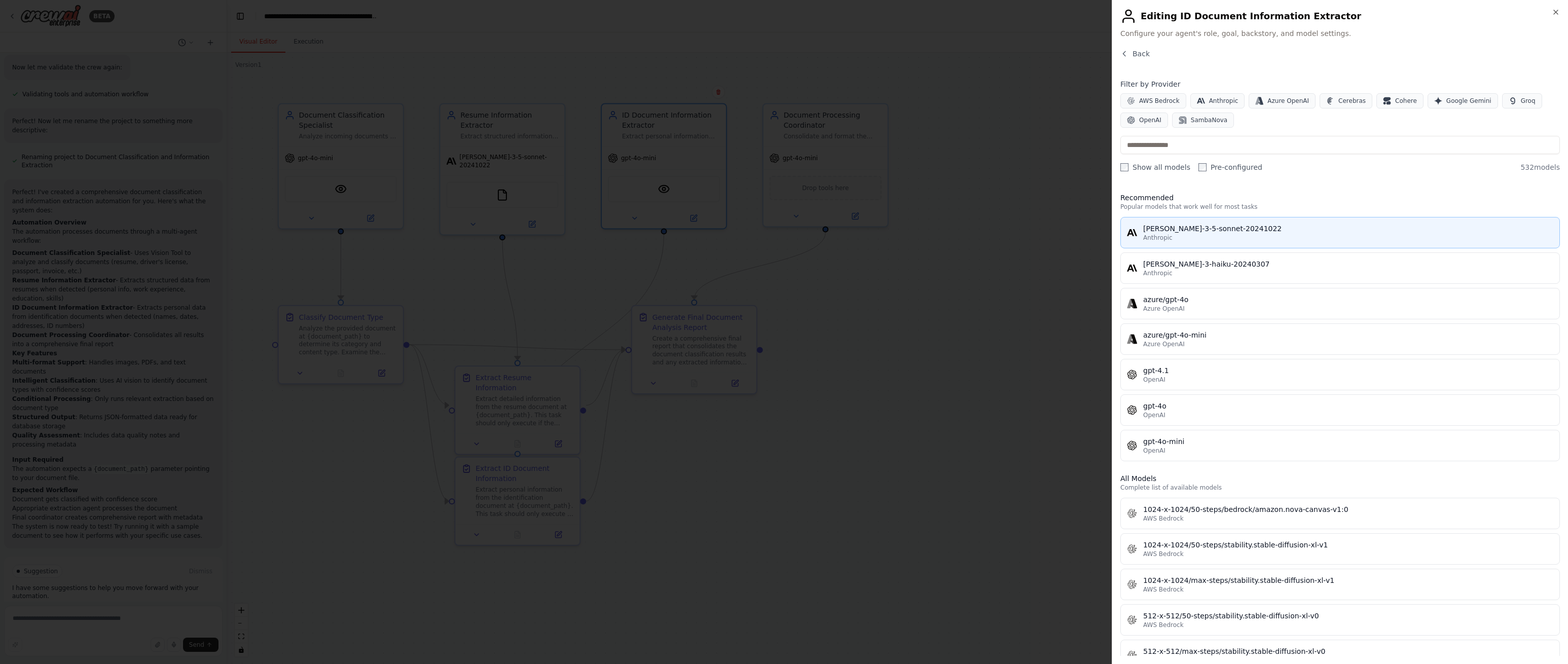
click at [1217, 236] on div "Anthropic" at bounding box center [1348, 237] width 410 height 8
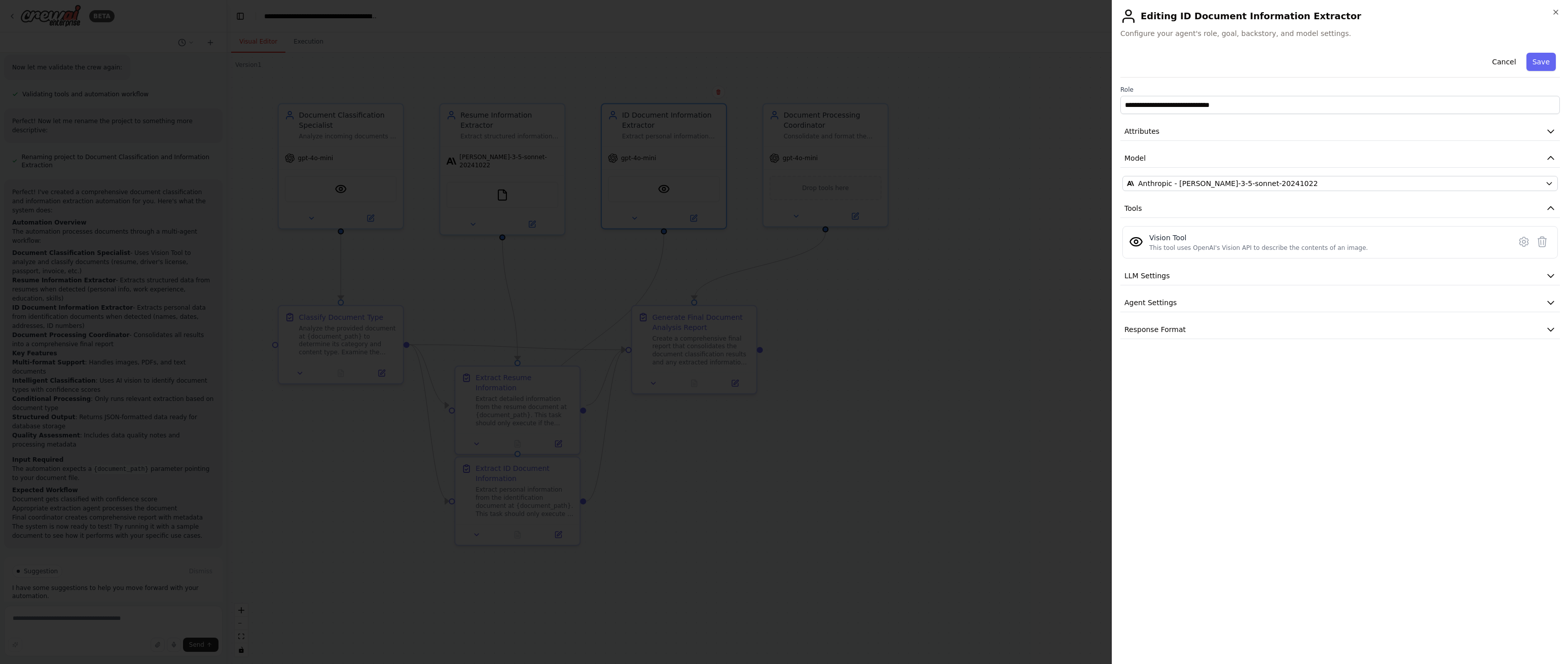
click at [1534, 62] on button "Save" at bounding box center [1541, 61] width 30 height 18
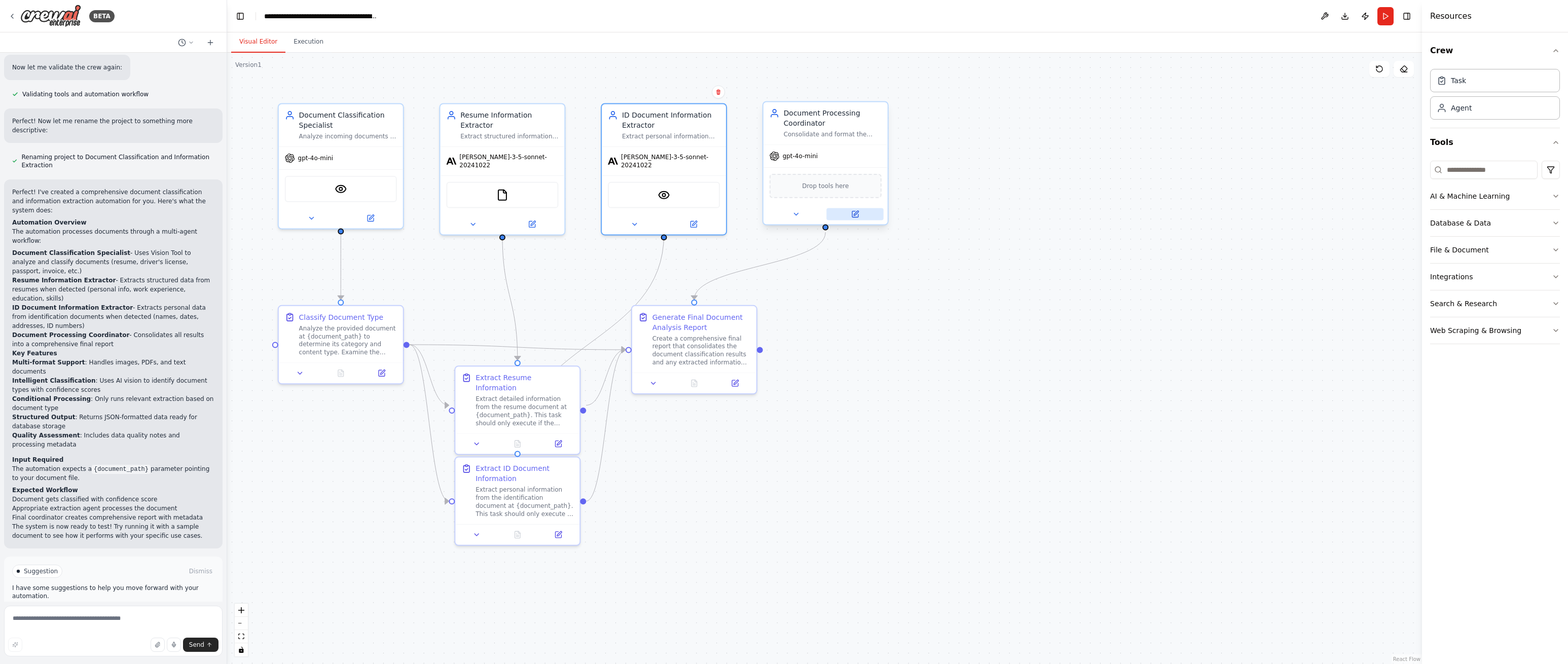
click at [857, 211] on icon at bounding box center [856, 213] width 4 height 4
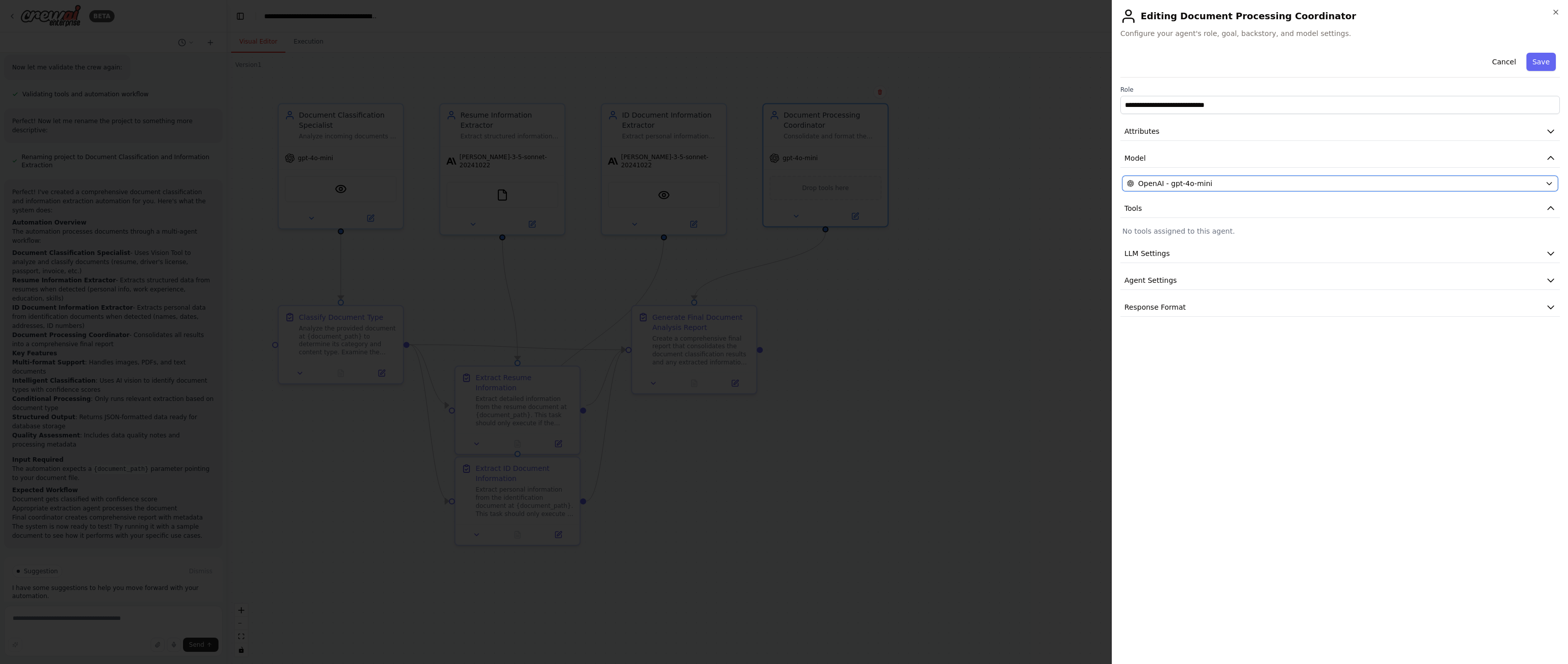
click at [1252, 184] on div "OpenAI - gpt-4o-mini" at bounding box center [1334, 184] width 414 height 10
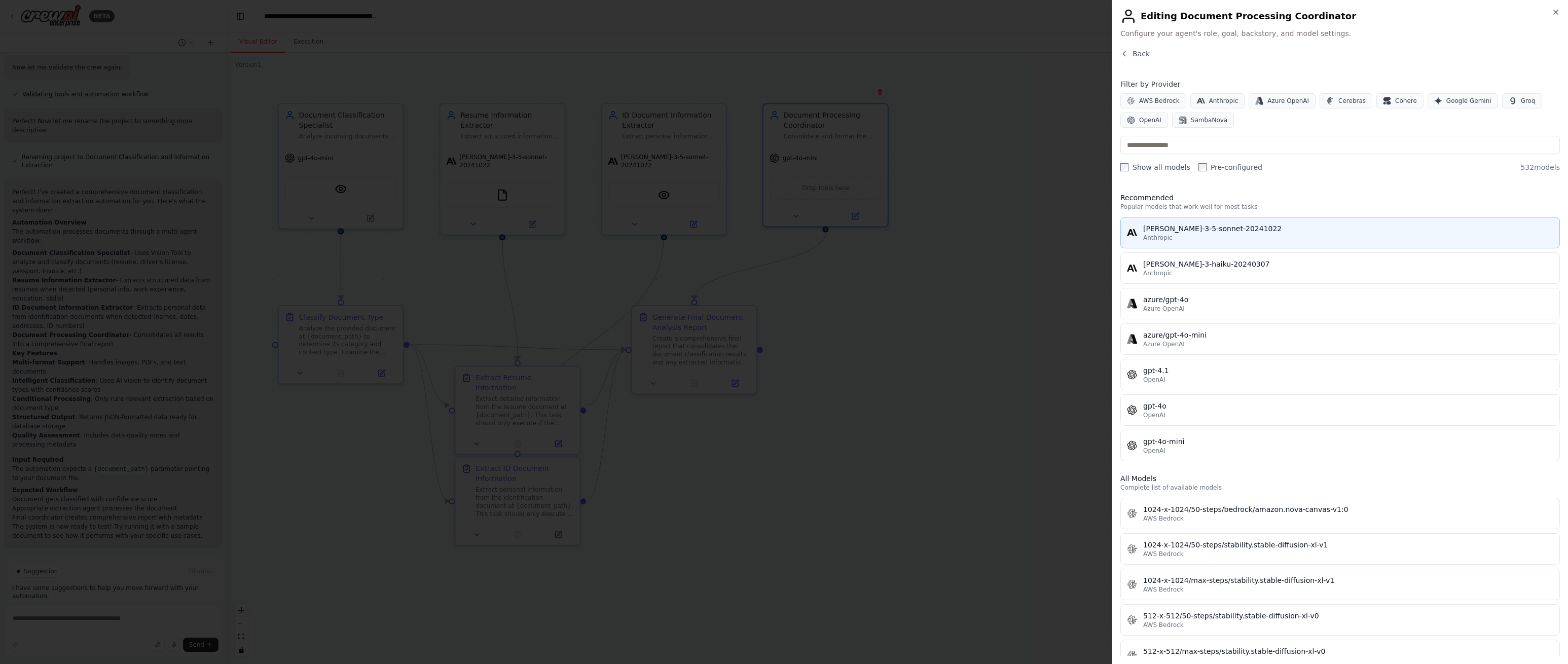
click at [1217, 228] on div "claude-3-5-sonnet-20241022" at bounding box center [1348, 228] width 410 height 10
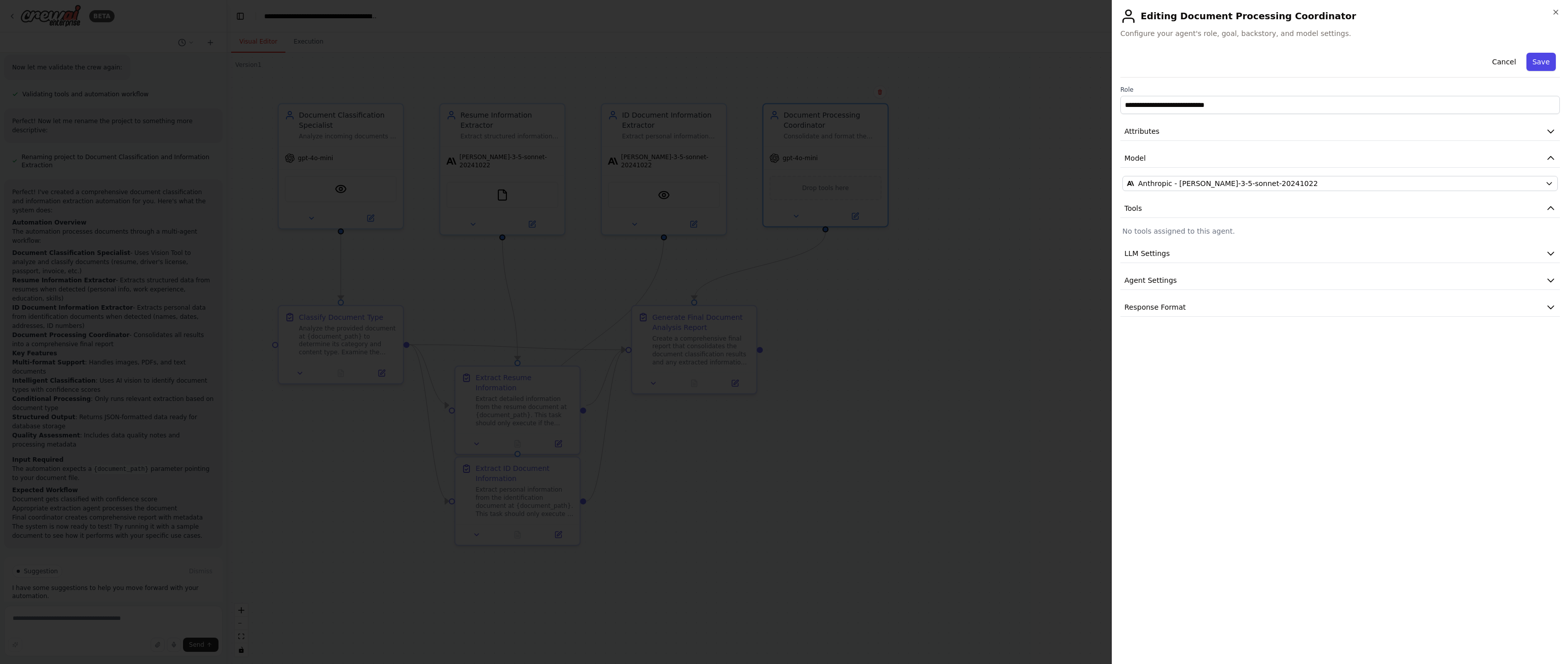
click at [1546, 61] on button "Save" at bounding box center [1541, 61] width 30 height 18
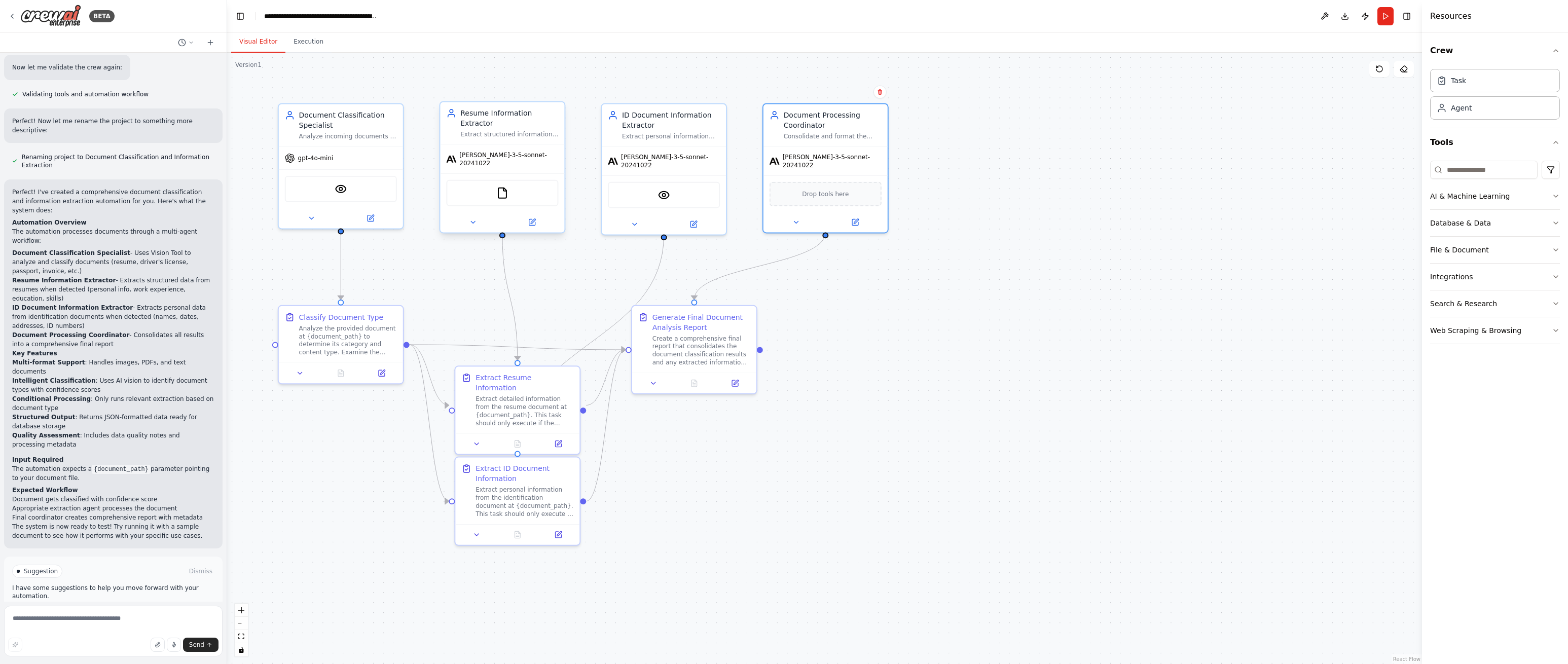
click at [512, 191] on div "FileReadTool" at bounding box center [502, 193] width 112 height 26
click at [537, 218] on button at bounding box center [531, 222] width 57 height 12
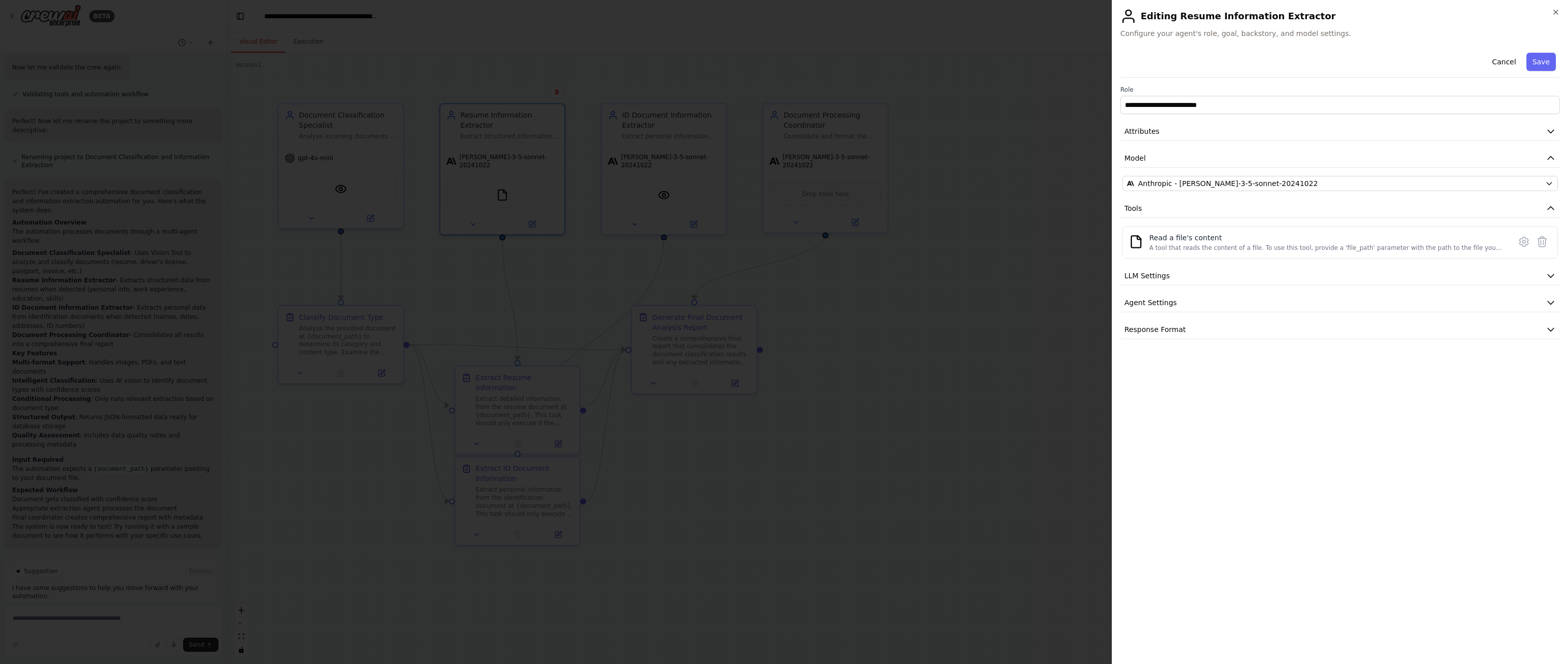
click at [1522, 243] on icon at bounding box center [1524, 241] width 3 height 3
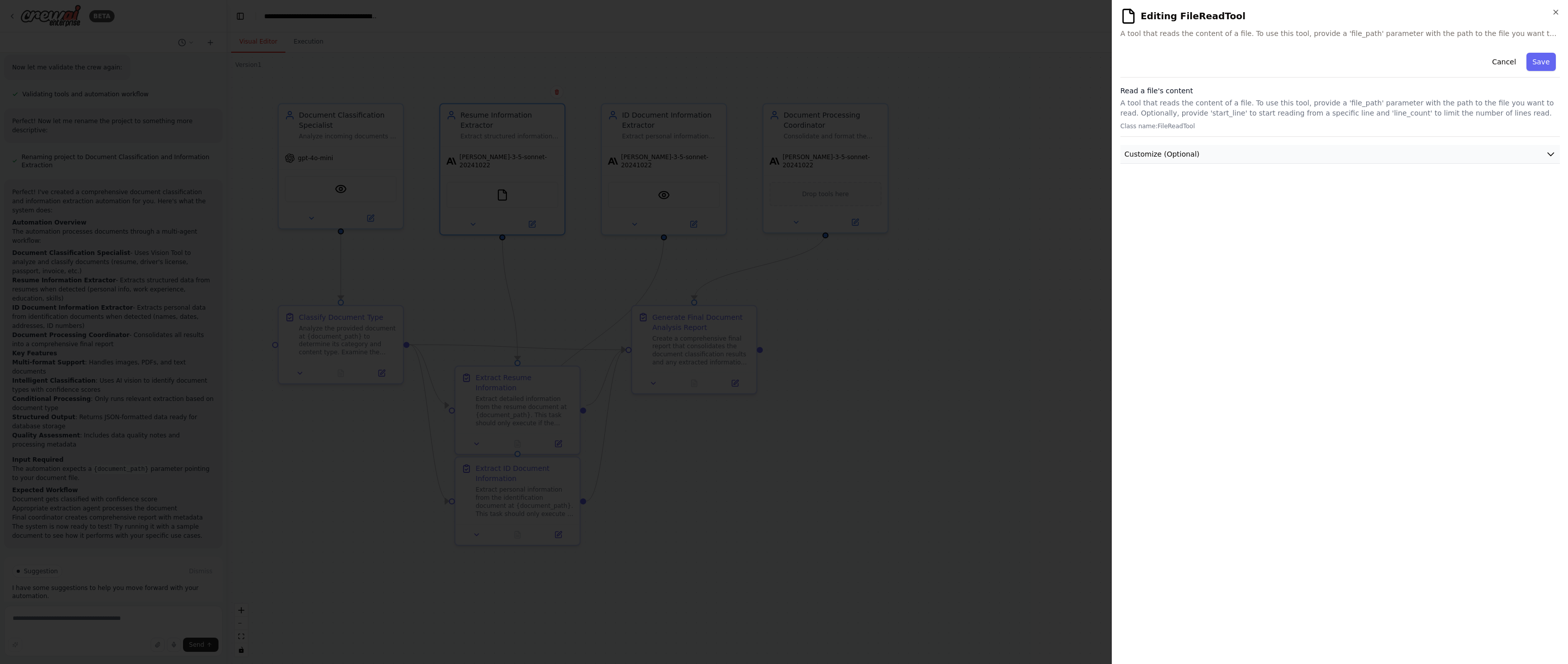
click at [1354, 150] on button "Customize (Optional)" at bounding box center [1340, 155] width 440 height 19
click at [1160, 185] on input "text" at bounding box center [1340, 191] width 435 height 18
click at [1535, 154] on button "Customize (Optional)" at bounding box center [1340, 155] width 440 height 19
click at [1558, 12] on icon "button" at bounding box center [1556, 12] width 8 height 8
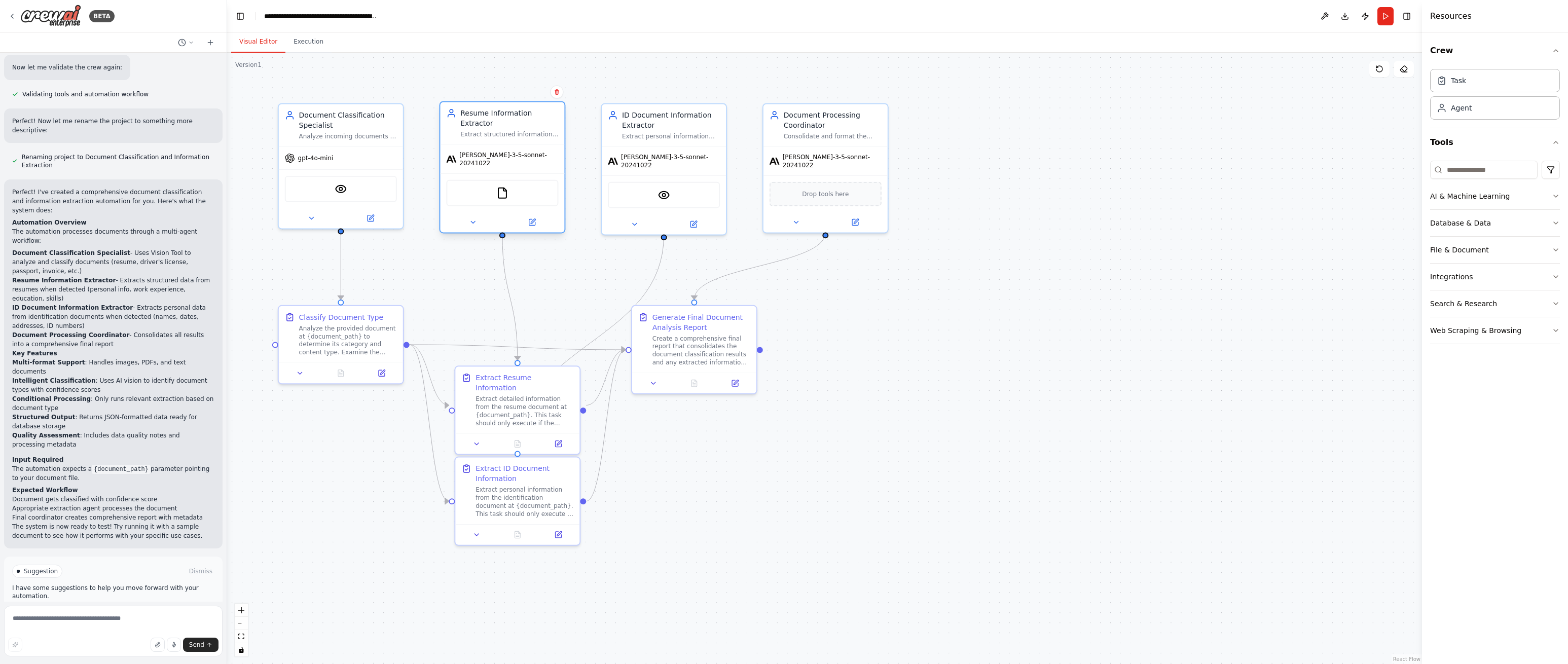
click at [526, 180] on div "FileReadTool" at bounding box center [502, 193] width 112 height 26
click at [478, 216] on button at bounding box center [472, 222] width 57 height 12
click at [472, 218] on icon at bounding box center [473, 222] width 8 height 8
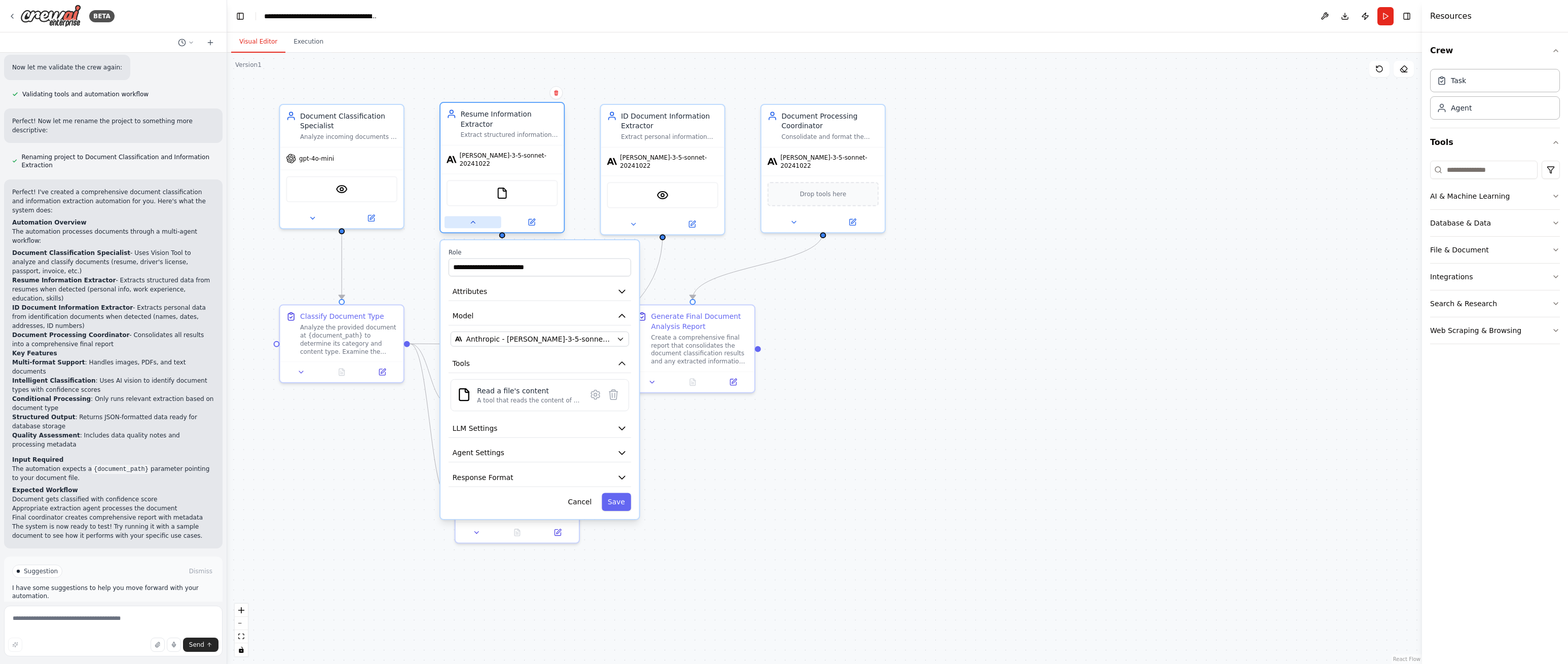
click at [472, 221] on icon at bounding box center [474, 222] width 4 height 2
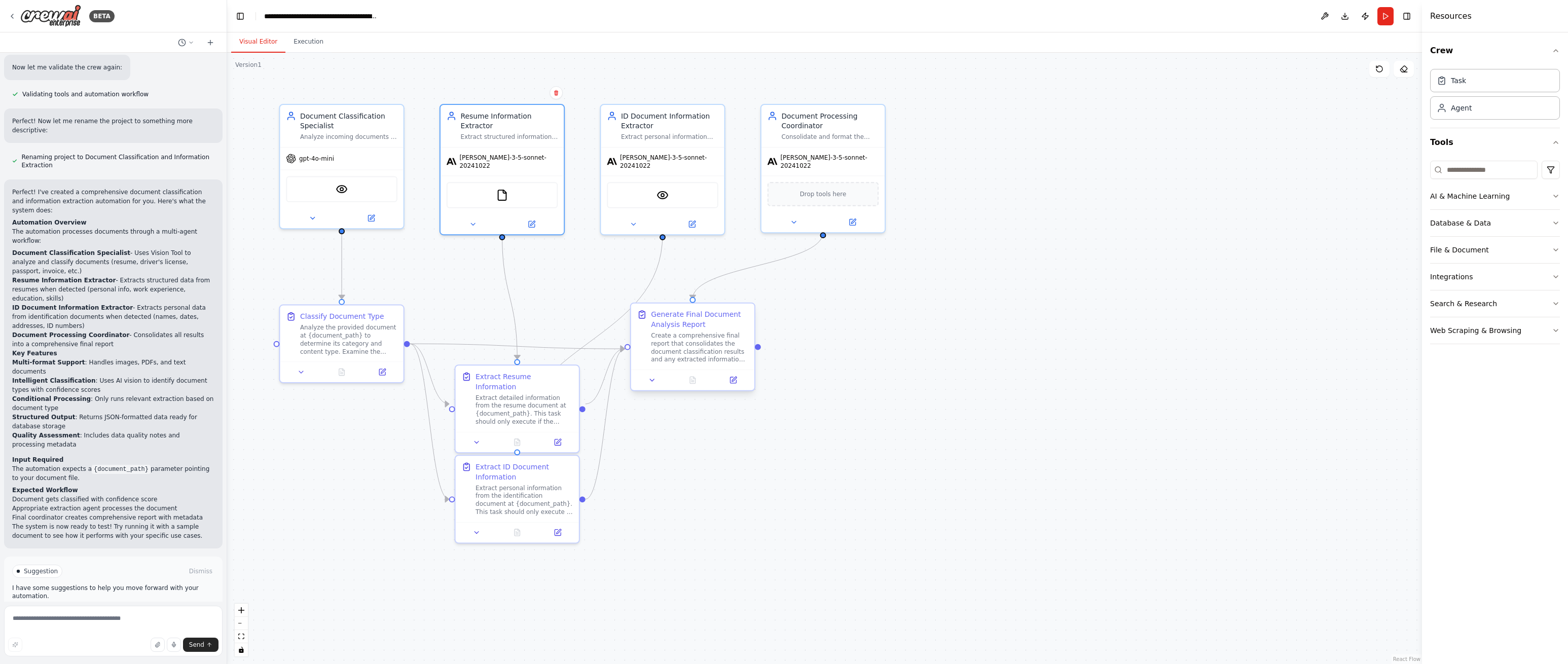
click at [698, 342] on div "Create a comprehensive final report that consolidates the document classificati…" at bounding box center [700, 348] width 98 height 32
click at [649, 380] on icon at bounding box center [652, 379] width 8 height 8
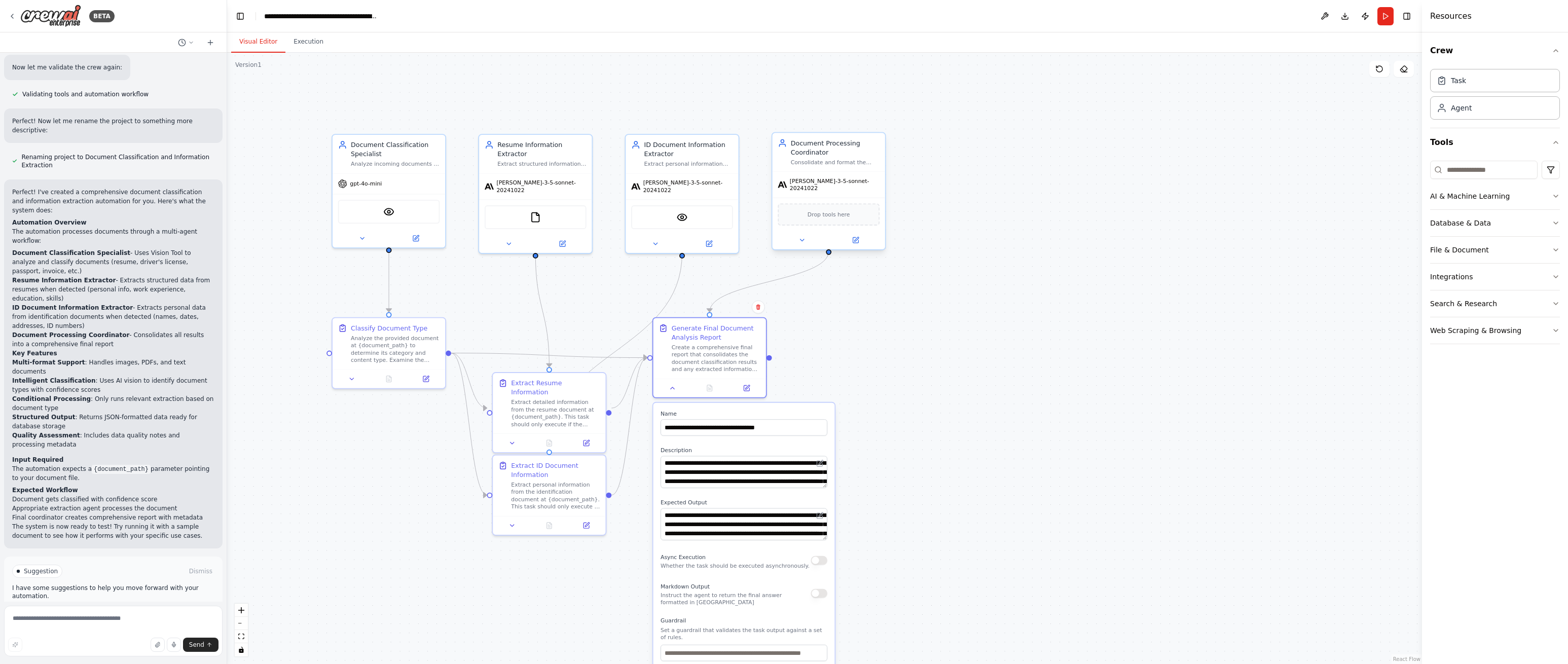
click at [836, 210] on span "Drop tools here" at bounding box center [828, 214] width 43 height 9
click at [809, 235] on button at bounding box center [802, 240] width 52 height 11
click at [673, 387] on icon at bounding box center [673, 387] width 7 height 7
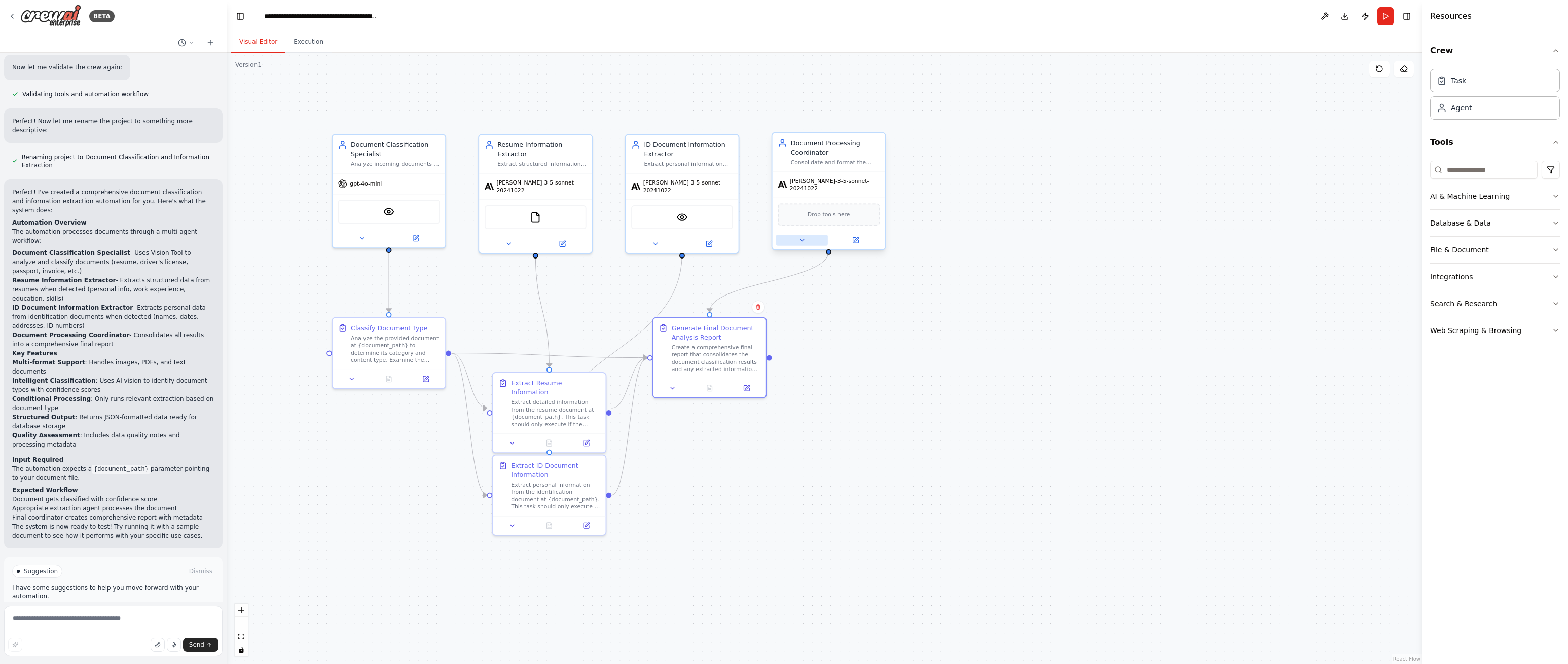
click at [801, 239] on icon at bounding box center [802, 240] width 4 height 2
click at [800, 239] on icon at bounding box center [802, 240] width 4 height 2
click at [859, 235] on button at bounding box center [855, 240] width 52 height 11
click at [856, 237] on icon at bounding box center [856, 240] width 6 height 6
click at [857, 237] on icon at bounding box center [857, 239] width 4 height 4
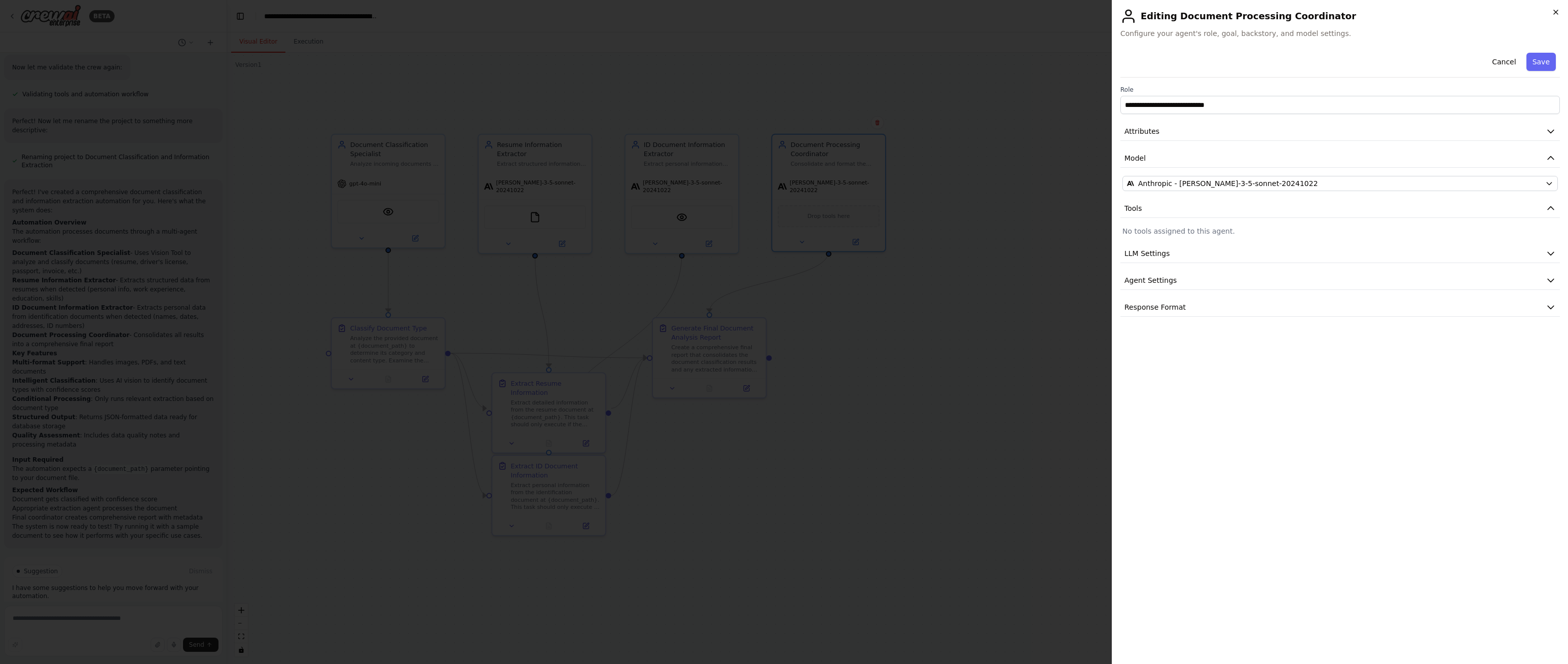
click at [1556, 11] on icon "button" at bounding box center [1556, 12] width 8 height 8
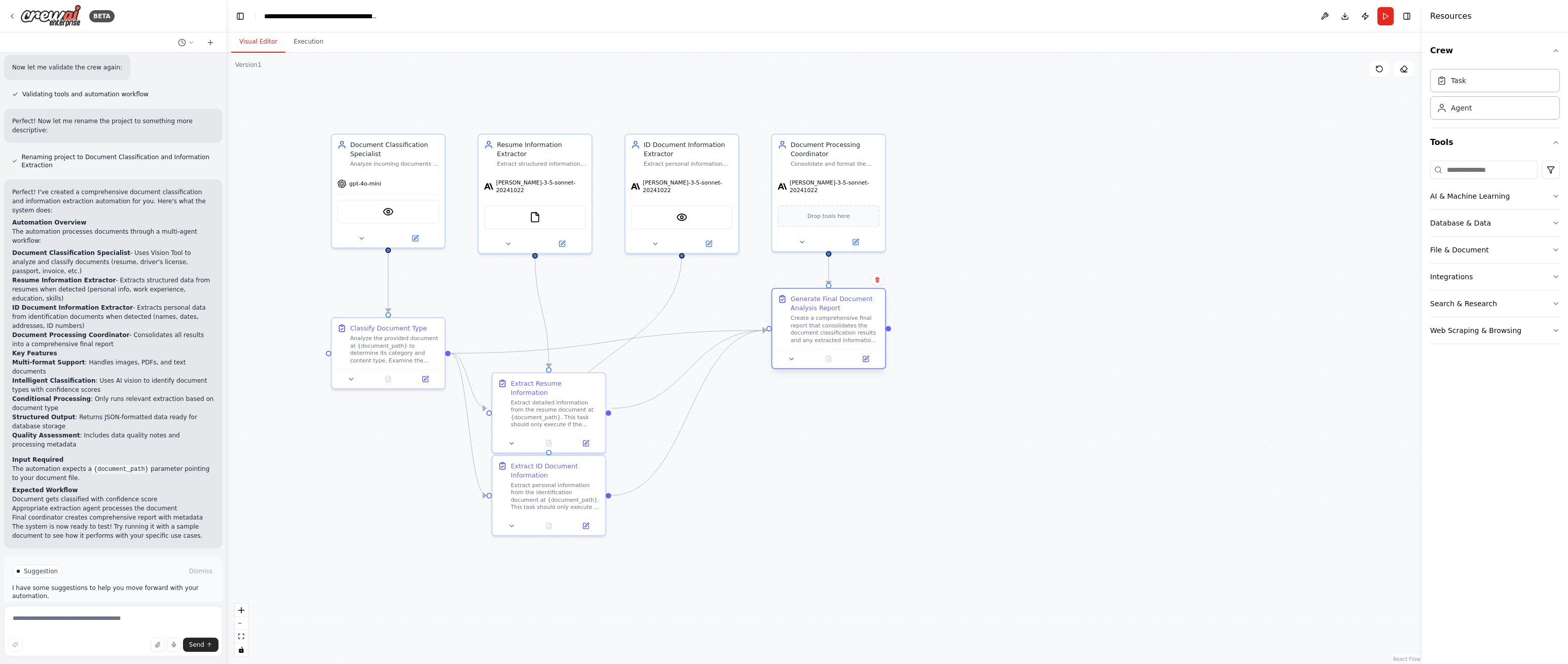
drag, startPoint x: 755, startPoint y: 325, endPoint x: 857, endPoint y: 296, distance: 106.0
click at [857, 296] on div "Generate Final Document Analysis Report" at bounding box center [834, 303] width 89 height 18
drag, startPoint x: 566, startPoint y: 377, endPoint x: 554, endPoint y: 379, distance: 12.2
click at [554, 378] on div "Extract Resume Information" at bounding box center [541, 386] width 89 height 18
drag, startPoint x: 574, startPoint y: 471, endPoint x: 709, endPoint y: 535, distance: 149.4
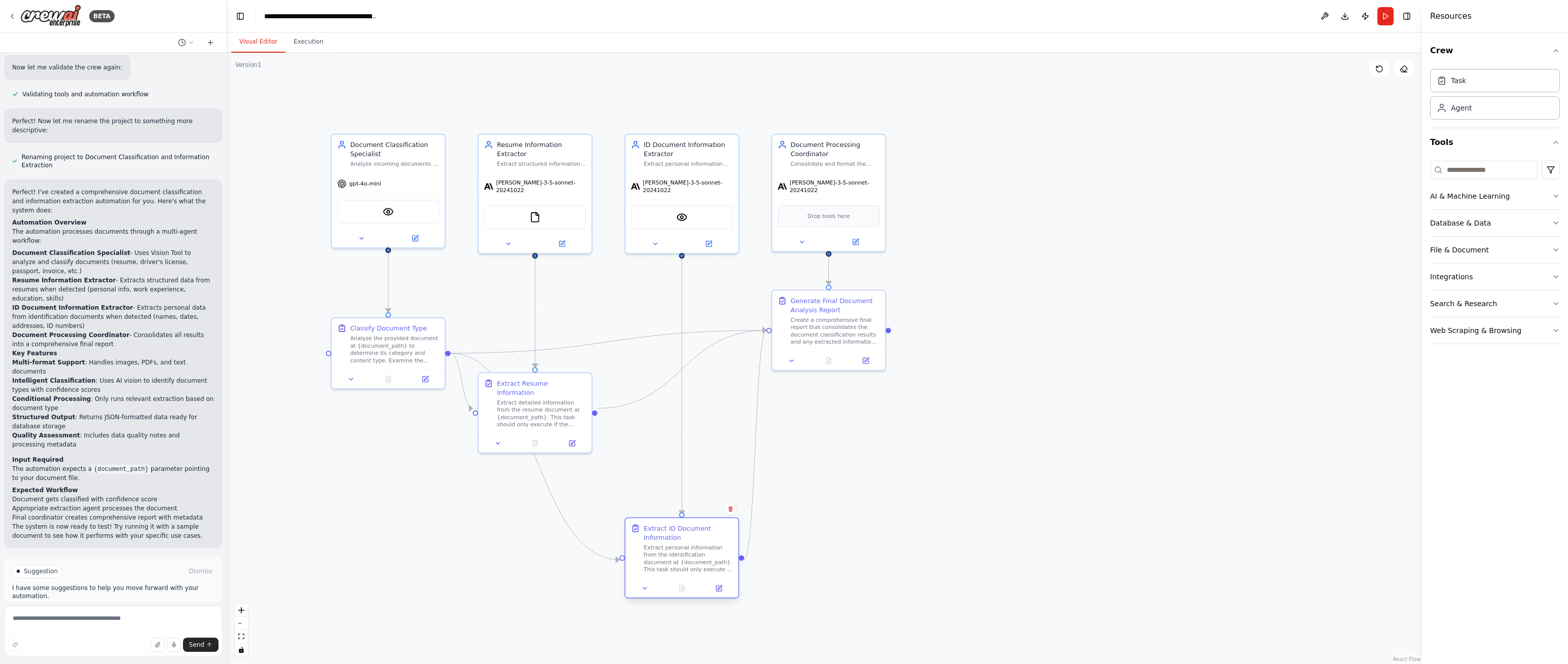
click at [709, 535] on div "Extract ID Document Information" at bounding box center [688, 532] width 89 height 18
click at [840, 479] on div ".deletable-edge-delete-btn { width: 20px; height: 20px; border: 0px solid #ffff…" at bounding box center [824, 358] width 1195 height 611
drag, startPoint x: 394, startPoint y: 325, endPoint x: 405, endPoint y: 355, distance: 32.0
click at [406, 354] on div "Classify Document Type" at bounding box center [391, 355] width 77 height 9
drag, startPoint x: 551, startPoint y: 366, endPoint x: 550, endPoint y: 293, distance: 73.0
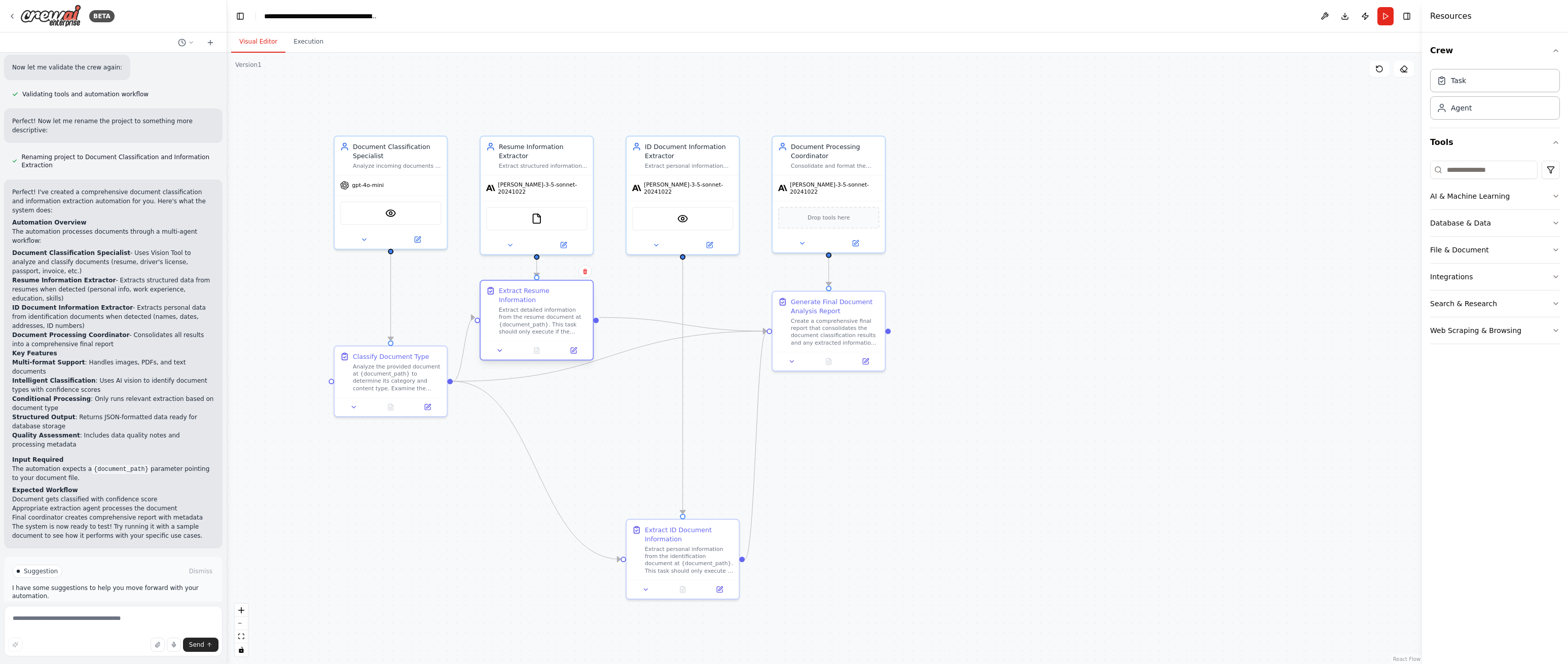
click at [550, 293] on div "Extract Resume Information" at bounding box center [543, 295] width 89 height 18
drag, startPoint x: 414, startPoint y: 344, endPoint x: 413, endPoint y: 295, distance: 49.0
click at [410, 295] on div "Classify Document Type Analyze the provided document at {document_path} to dete…" at bounding box center [390, 315] width 112 height 51
drag, startPoint x: 573, startPoint y: 285, endPoint x: 575, endPoint y: 299, distance: 14.1
click at [575, 299] on div "Extract Resume Information Extract detailed information from the resume documen…" at bounding box center [536, 319] width 112 height 60
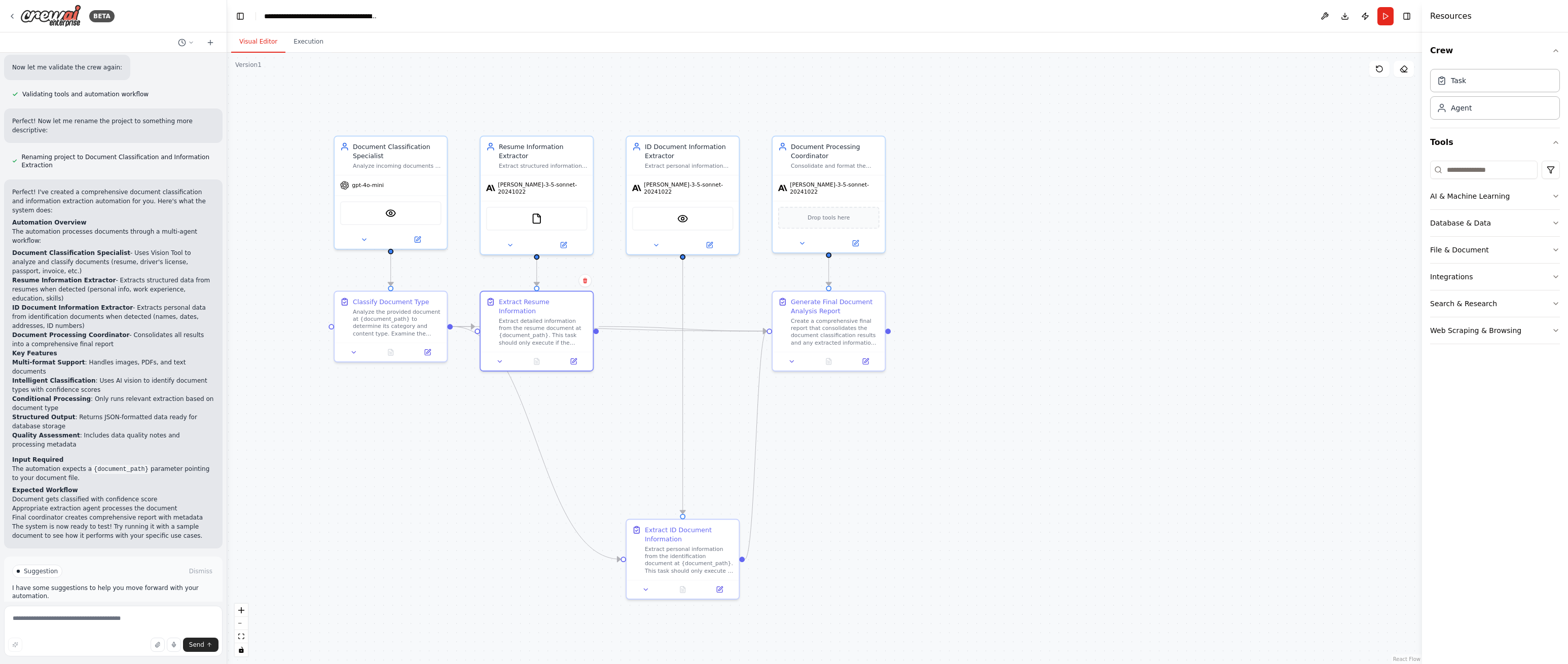
scroll to position [457, 0]
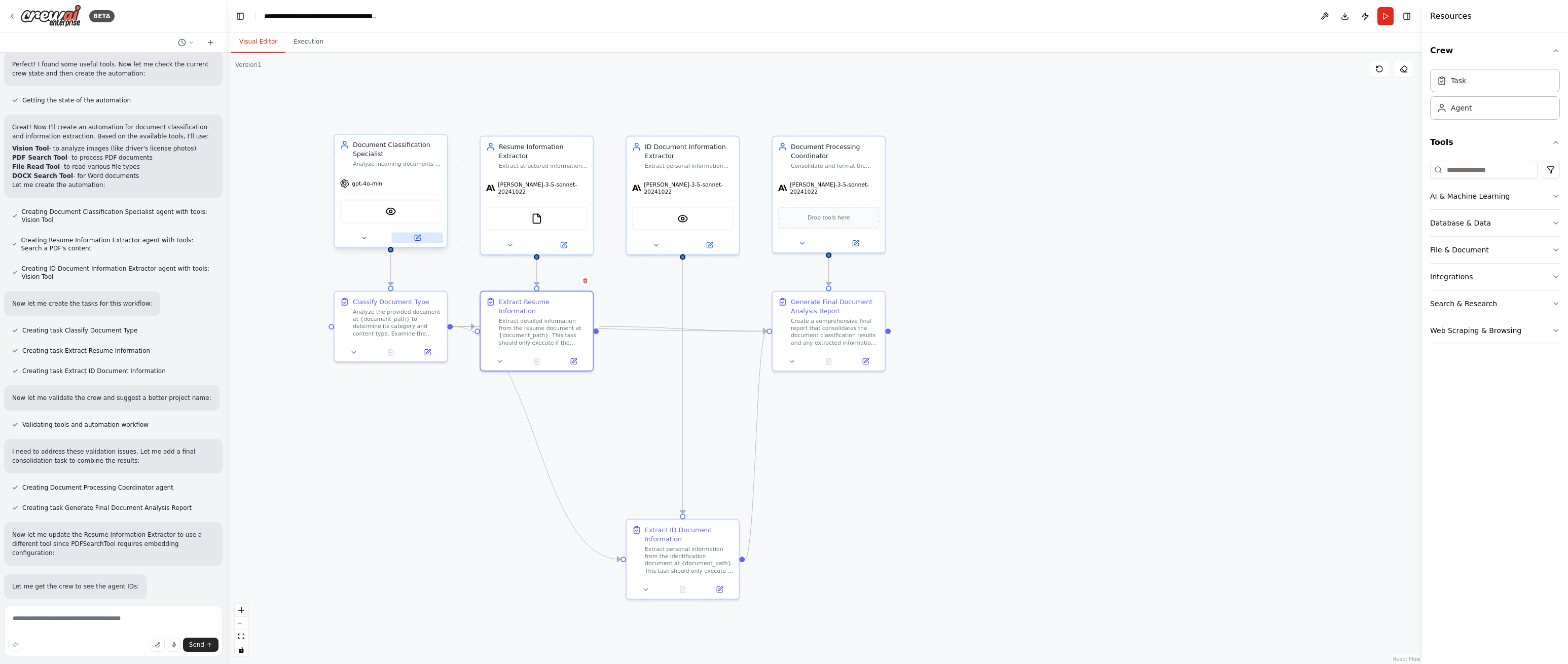
click at [418, 236] on icon at bounding box center [419, 237] width 4 height 4
click at [419, 237] on icon at bounding box center [419, 237] width 4 height 4
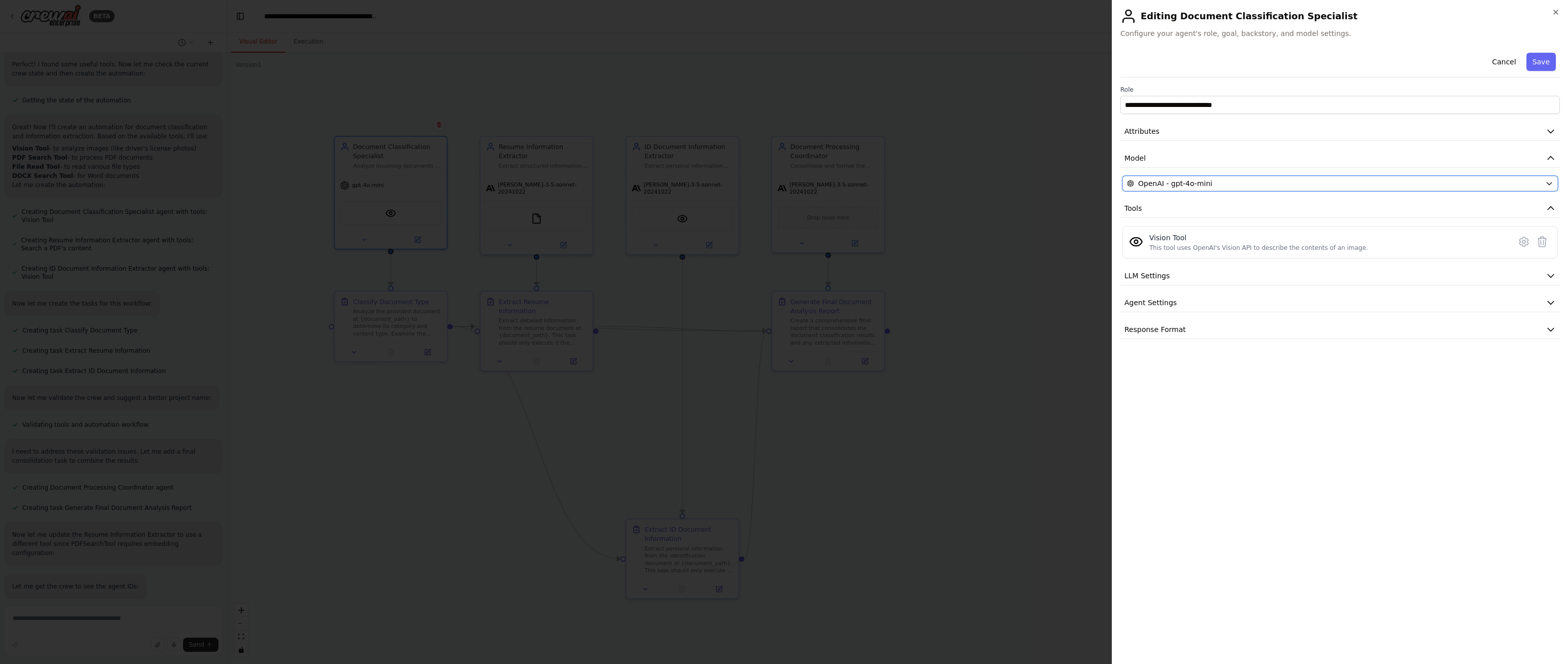
click at [1295, 181] on div "OpenAI - gpt-4o-mini" at bounding box center [1334, 184] width 414 height 10
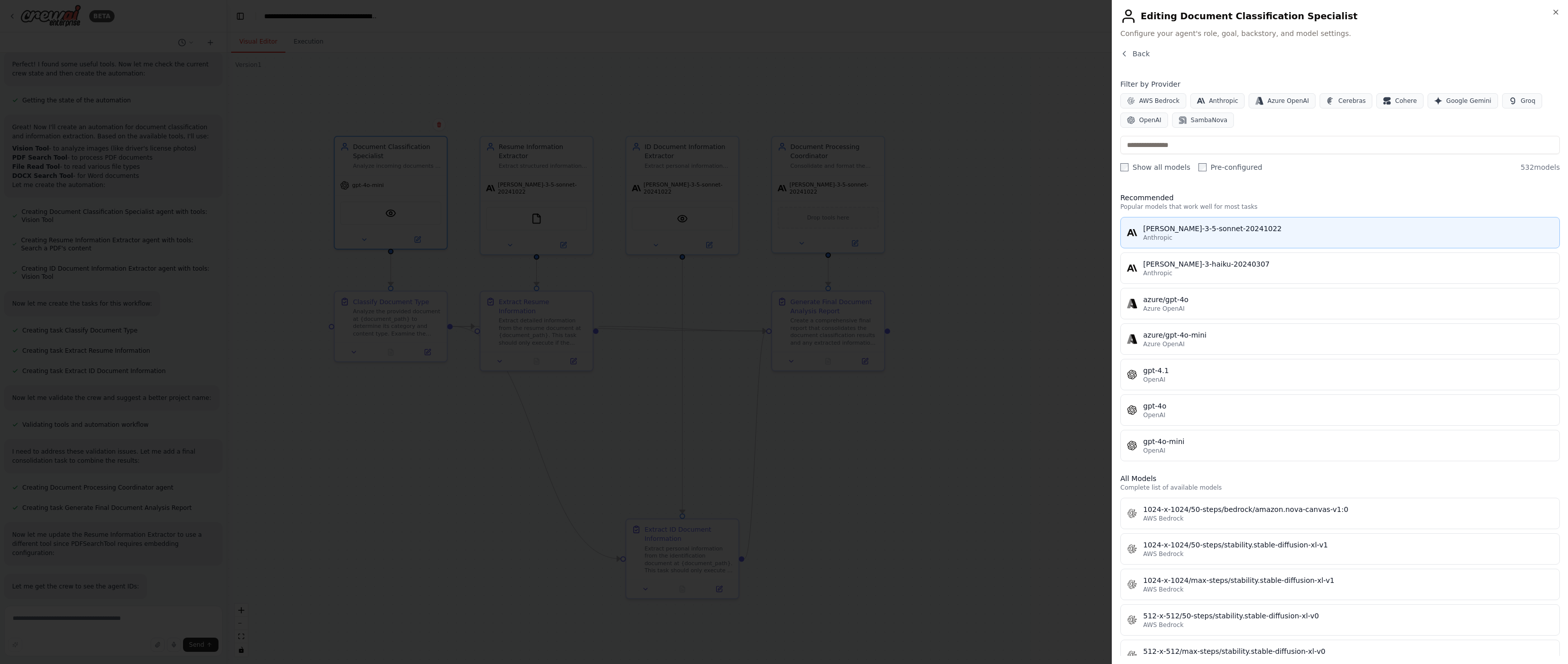
click at [1240, 228] on div "claude-3-5-sonnet-20241022" at bounding box center [1348, 228] width 410 height 10
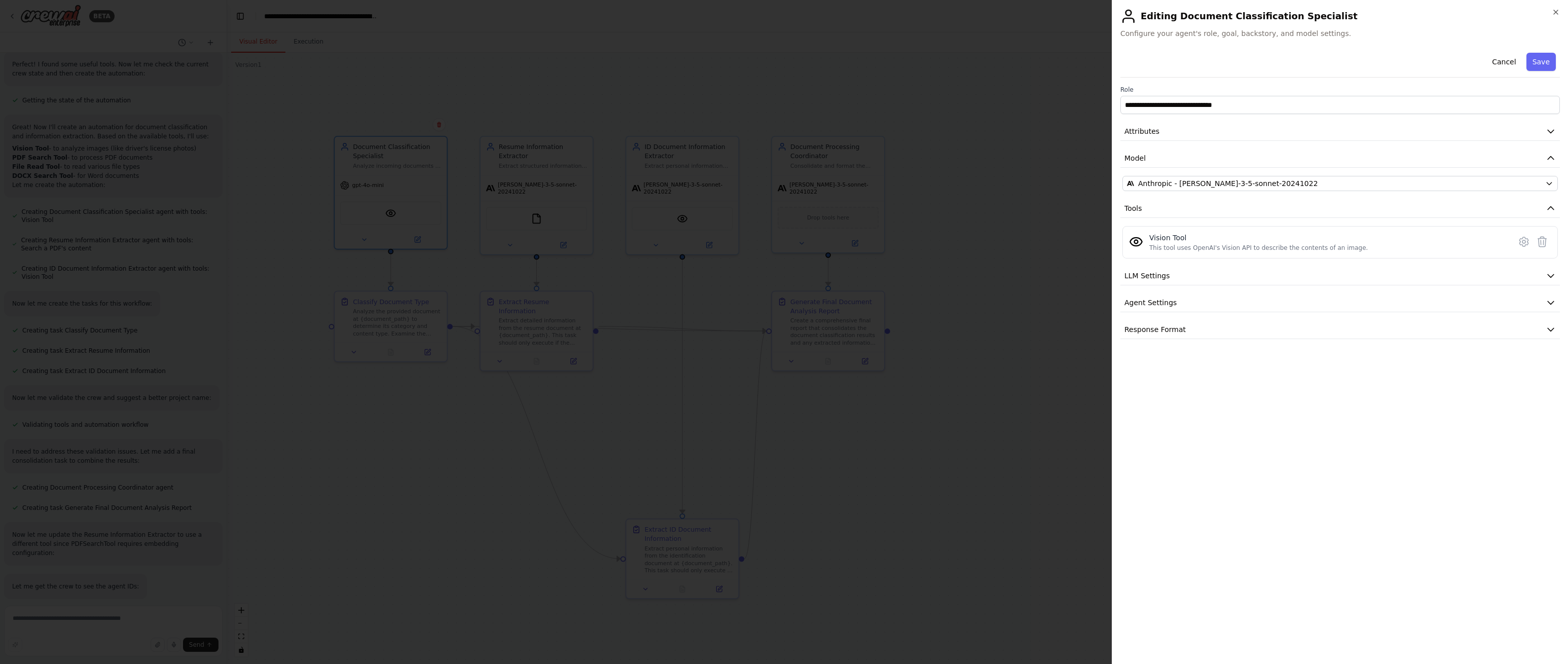
click at [1537, 68] on button "Save" at bounding box center [1541, 61] width 30 height 18
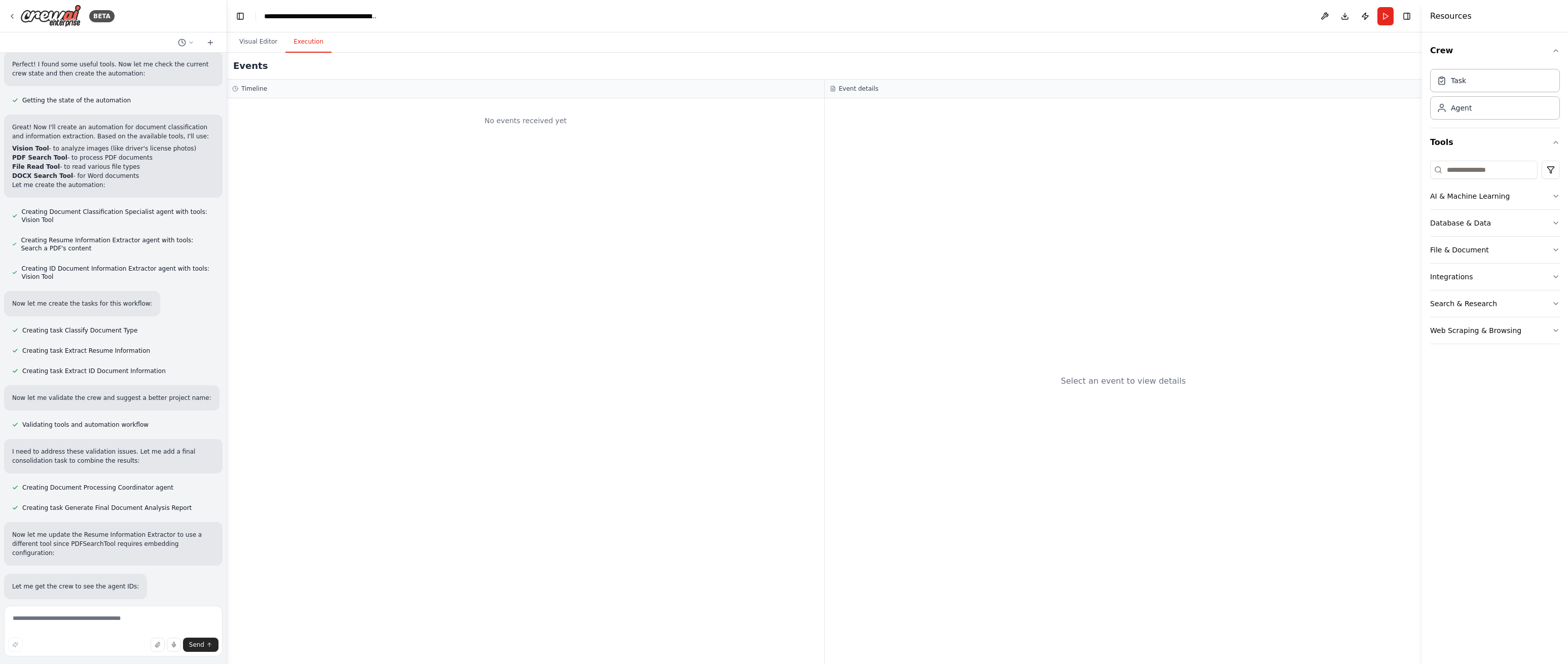
click at [298, 40] on button "Execution" at bounding box center [309, 41] width 46 height 21
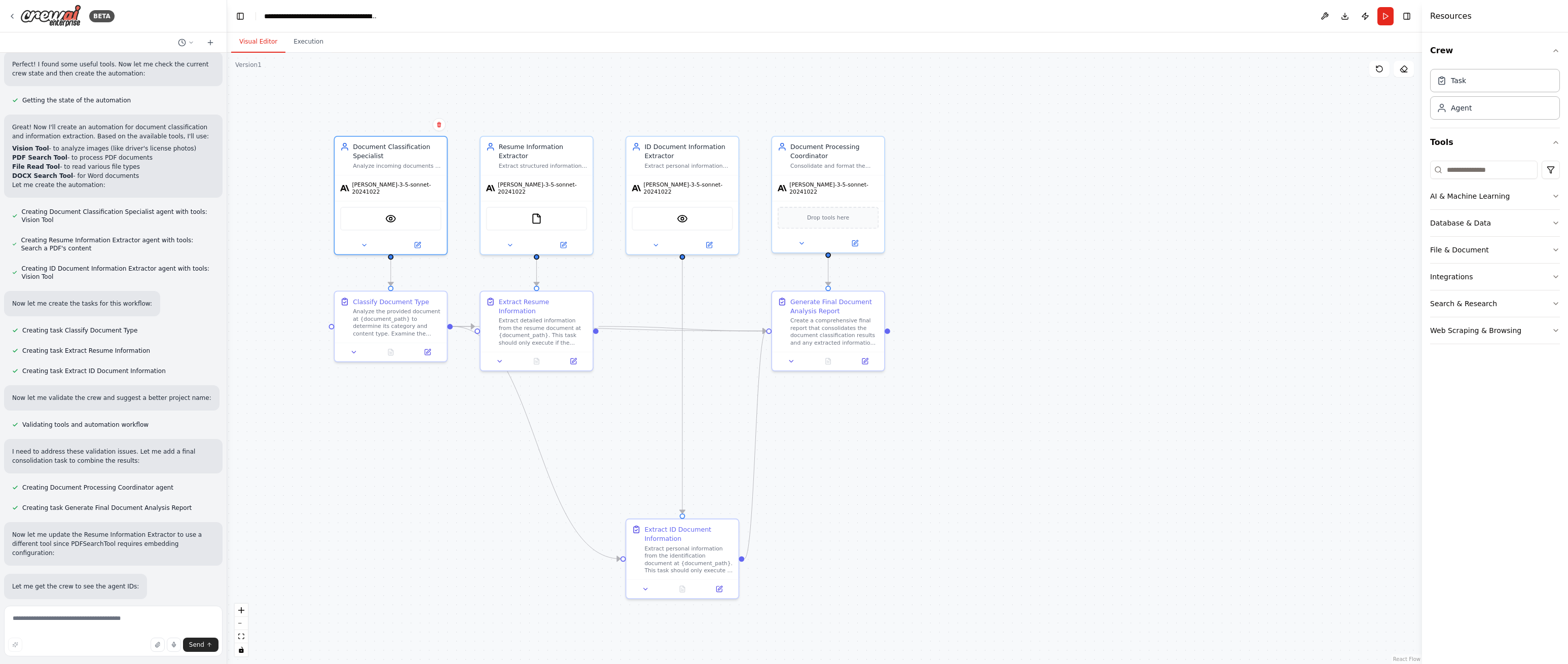
click at [264, 41] on button "Visual Editor" at bounding box center [258, 41] width 54 height 21
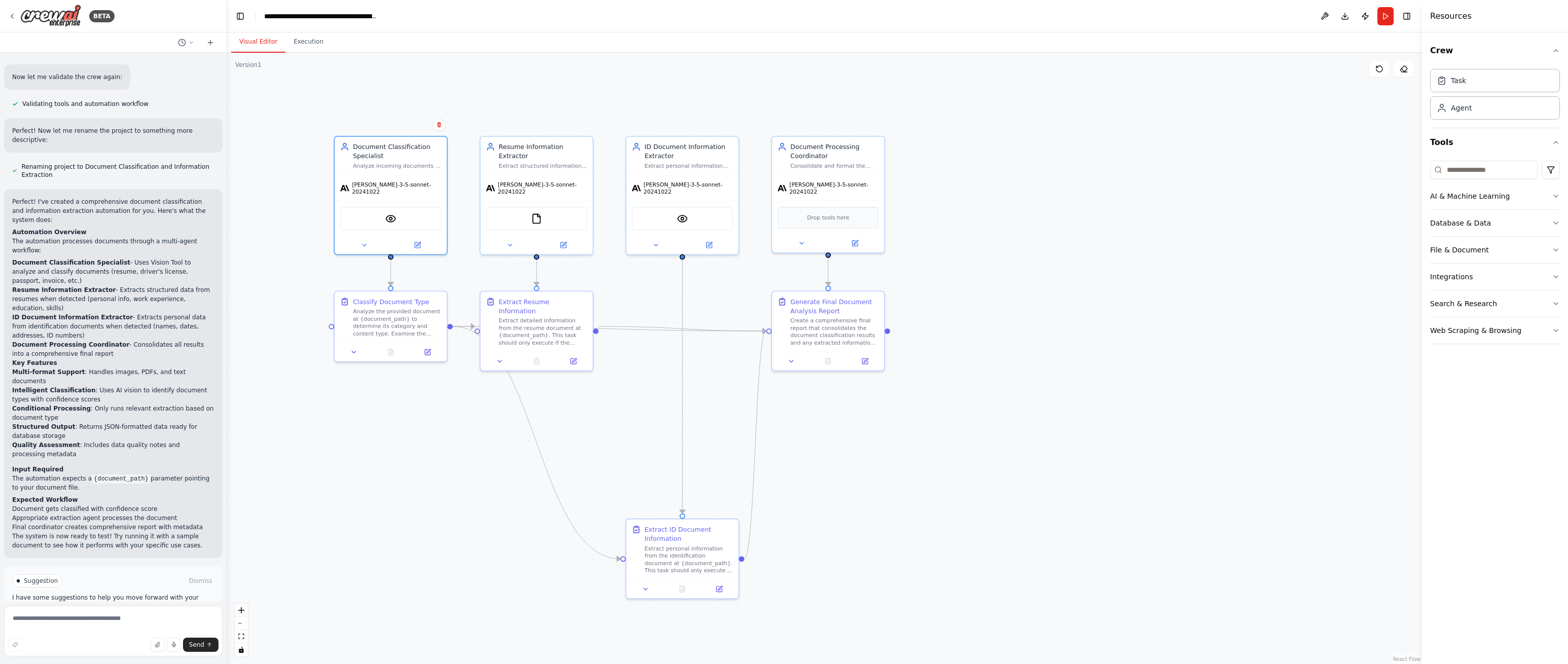
scroll to position [1121, 0]
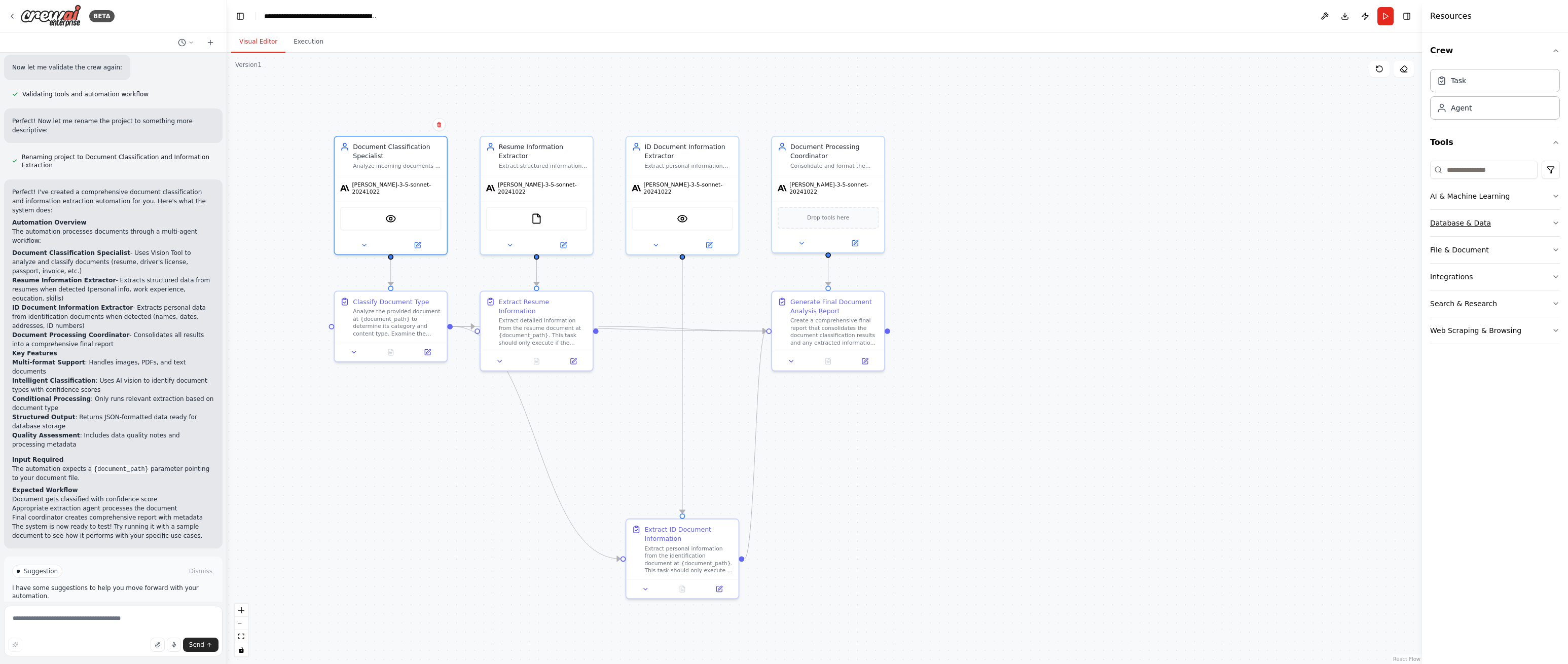
click at [1526, 221] on button "Database & Data" at bounding box center [1495, 223] width 130 height 26
click at [1525, 221] on button "Database & Data" at bounding box center [1495, 223] width 130 height 26
click at [1522, 251] on button "File & Document" at bounding box center [1495, 250] width 130 height 26
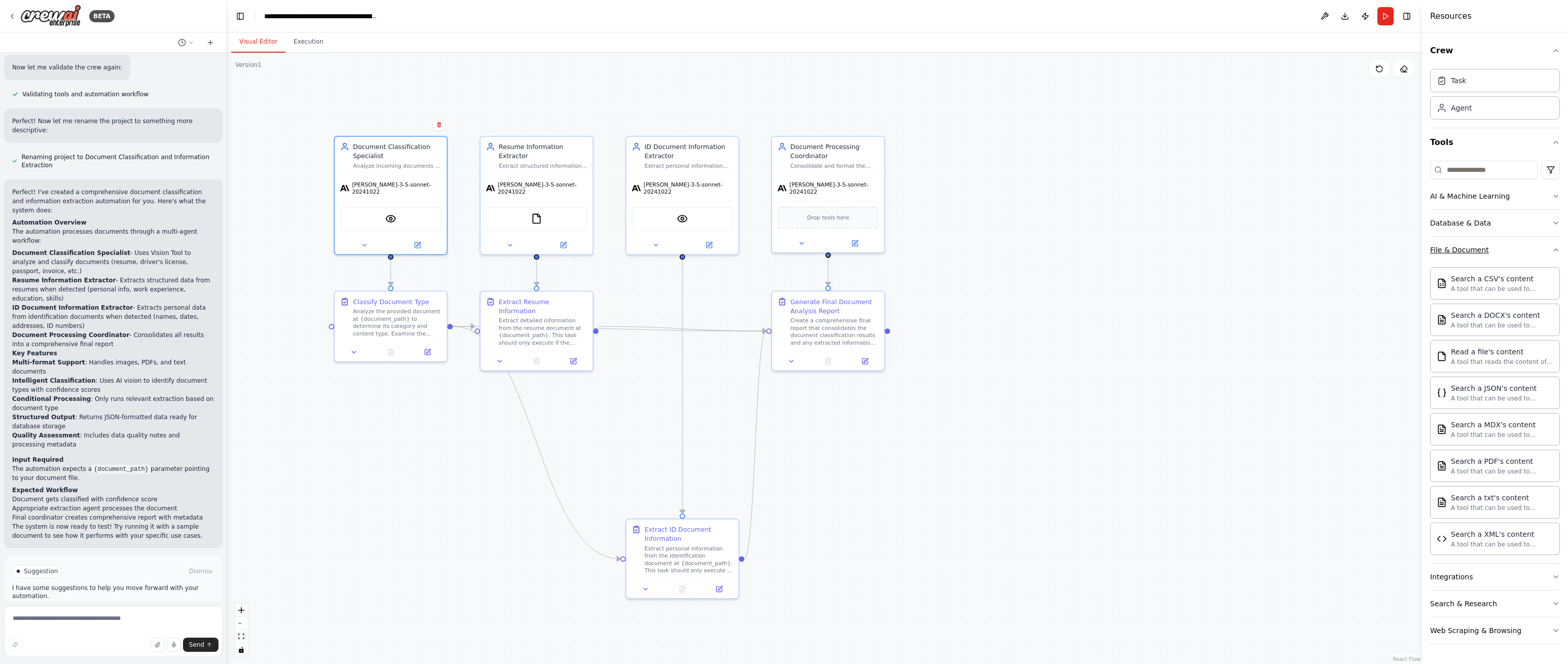
click at [1512, 248] on button "File & Document" at bounding box center [1495, 250] width 130 height 26
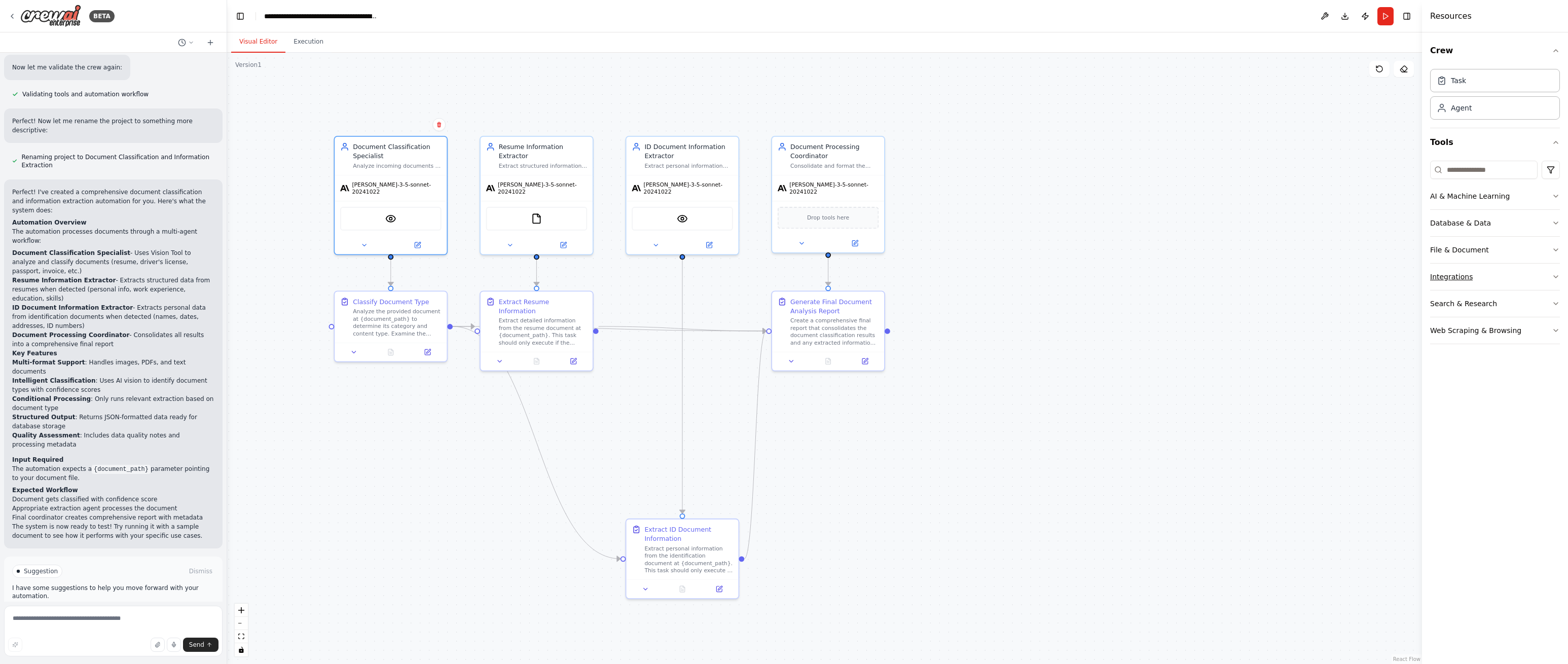
click at [1525, 279] on button "Integrations" at bounding box center [1495, 277] width 130 height 26
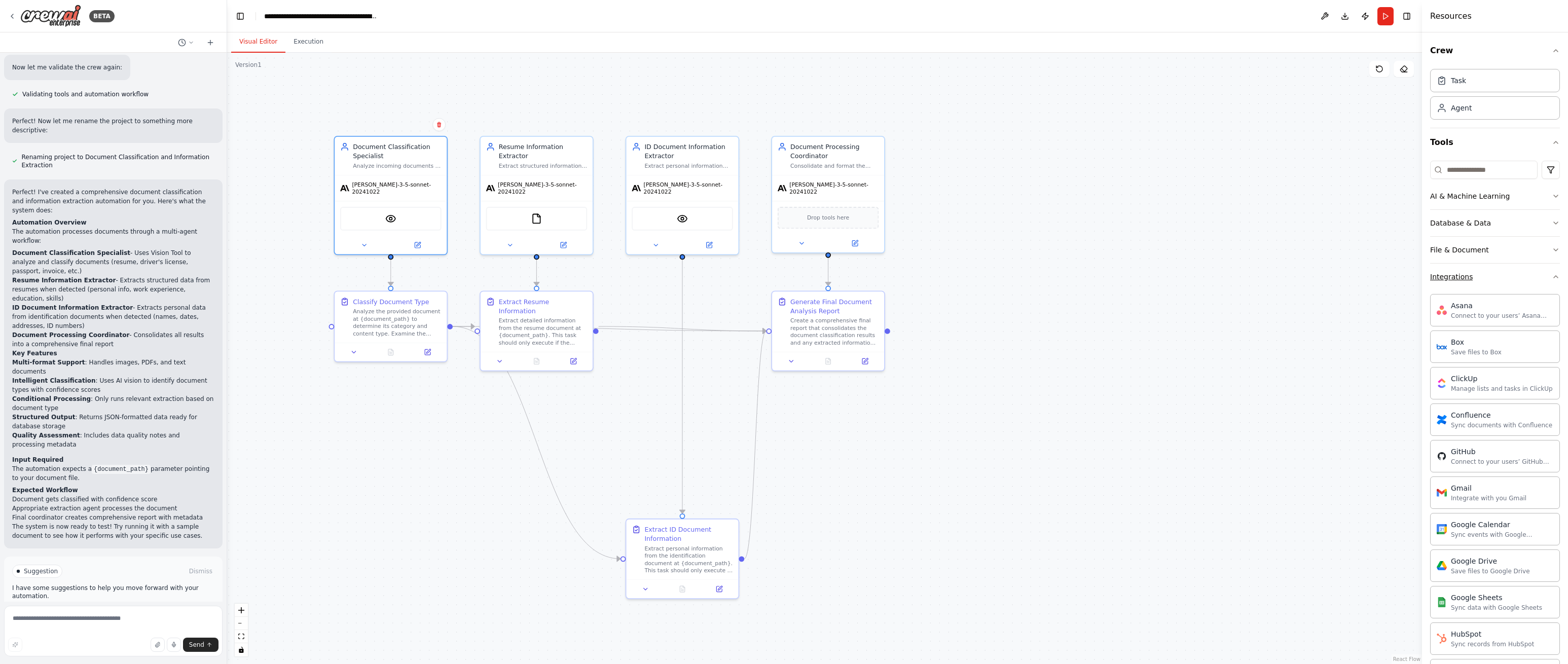
click at [1524, 275] on button "Integrations" at bounding box center [1495, 277] width 130 height 26
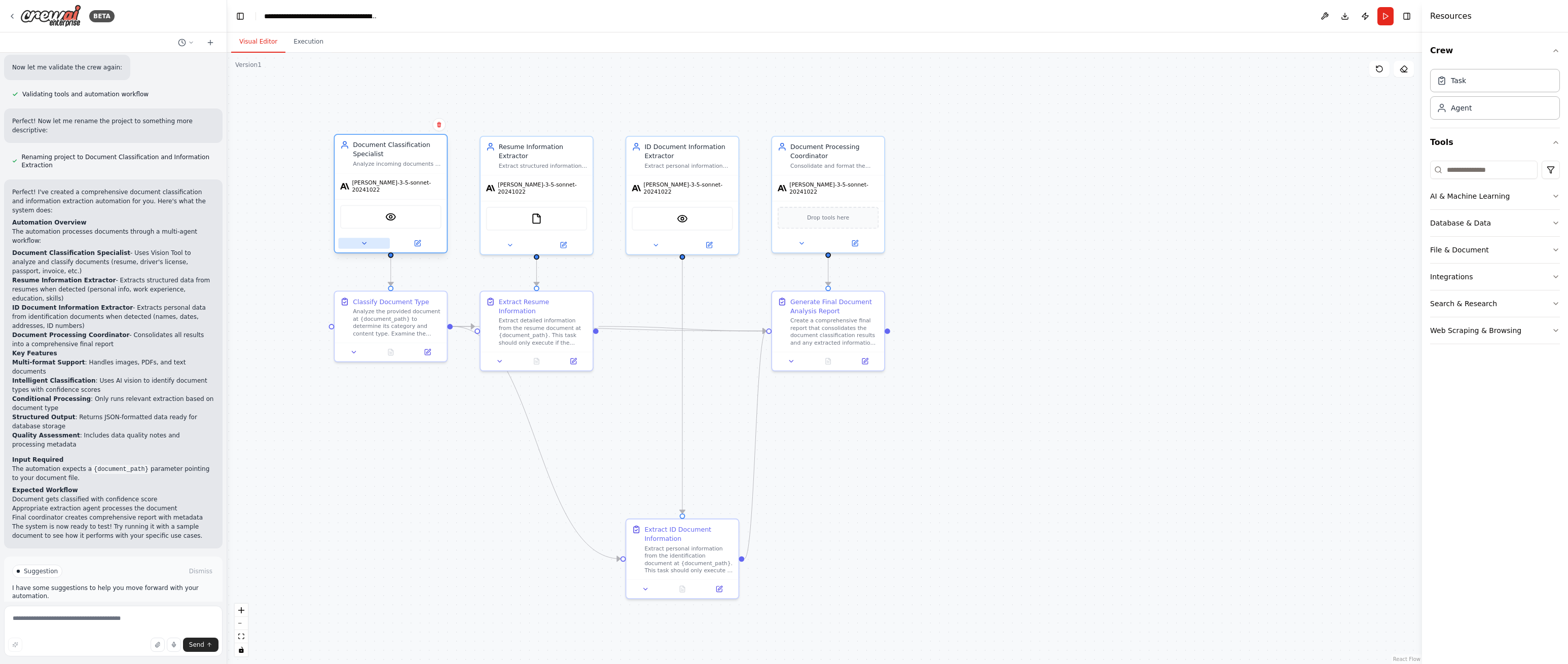
click at [364, 242] on icon at bounding box center [364, 243] width 4 height 2
click at [418, 241] on icon at bounding box center [418, 243] width 6 height 6
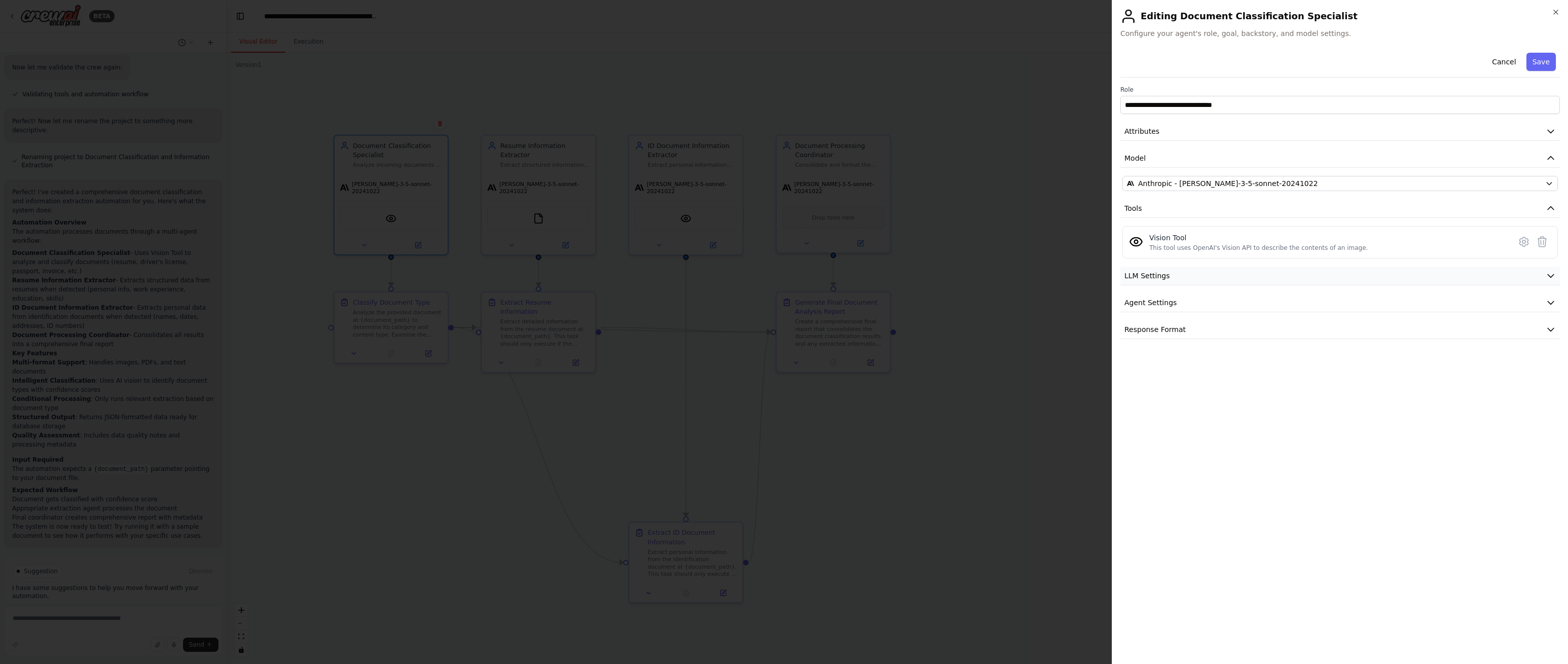
click at [1248, 275] on button "LLM Settings" at bounding box center [1340, 276] width 440 height 19
click at [1248, 275] on button "LLM Settings" at bounding box center [1340, 276] width 440 height 19
click at [1251, 299] on button "Agent Settings" at bounding box center [1340, 303] width 440 height 19
click at [1250, 298] on button "Agent Settings" at bounding box center [1340, 303] width 440 height 19
click at [1256, 327] on button "Response Format" at bounding box center [1340, 329] width 440 height 19
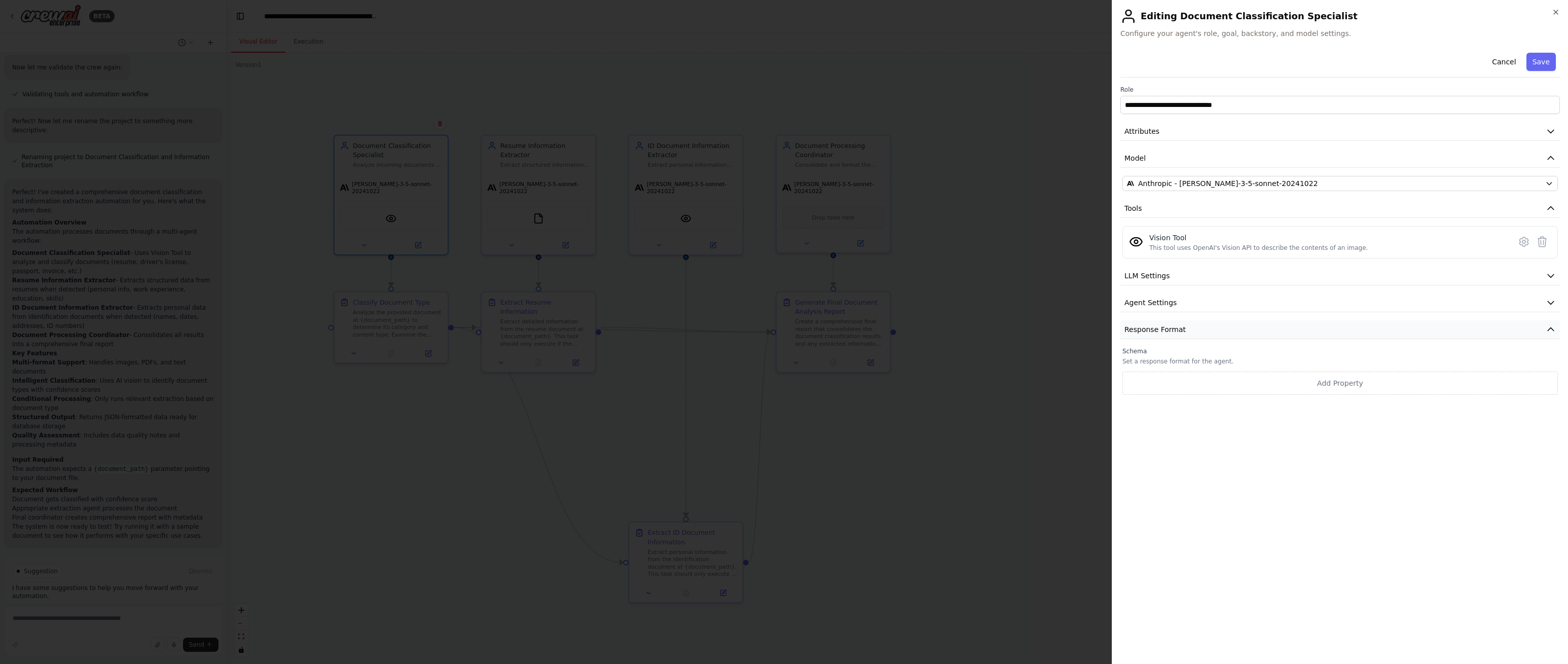
click at [1256, 327] on button "Response Format" at bounding box center [1340, 329] width 440 height 19
click at [1496, 60] on button "Cancel" at bounding box center [1504, 61] width 36 height 18
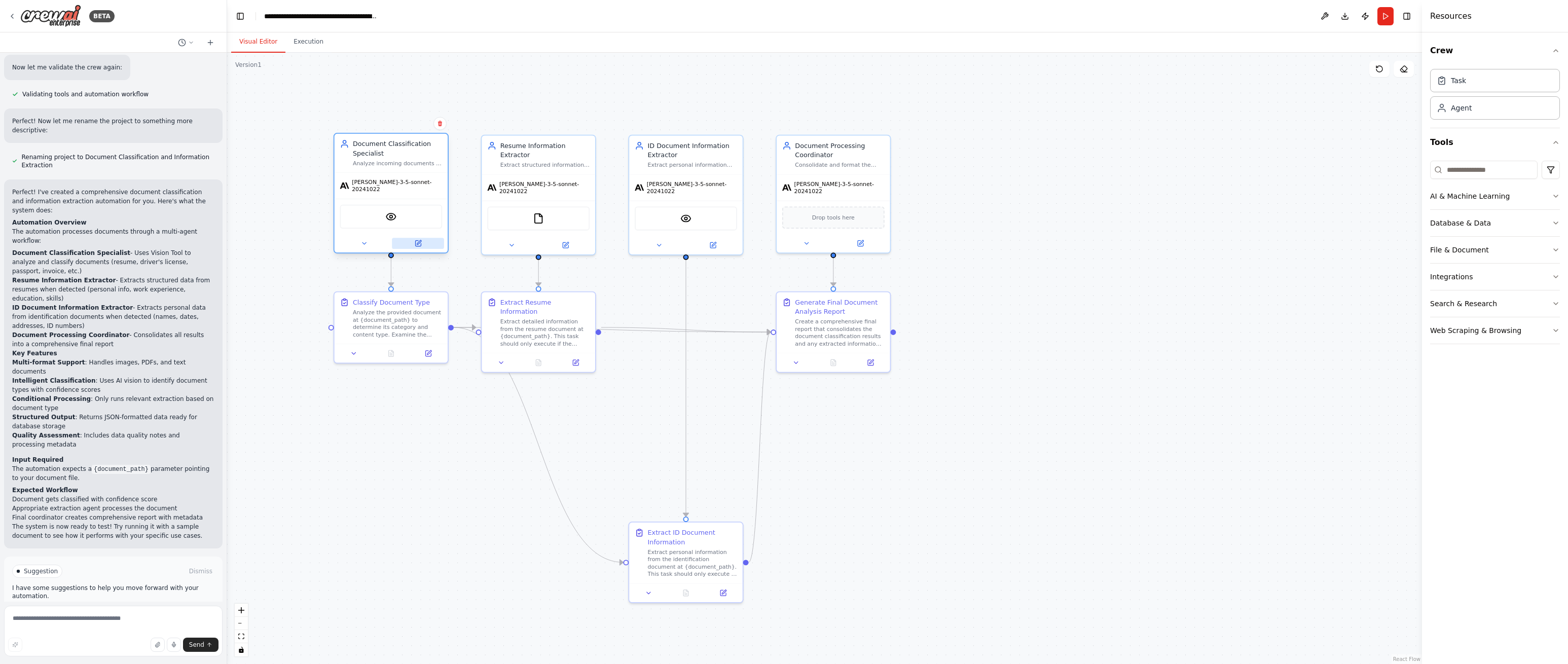
click at [417, 240] on icon at bounding box center [419, 242] width 4 height 4
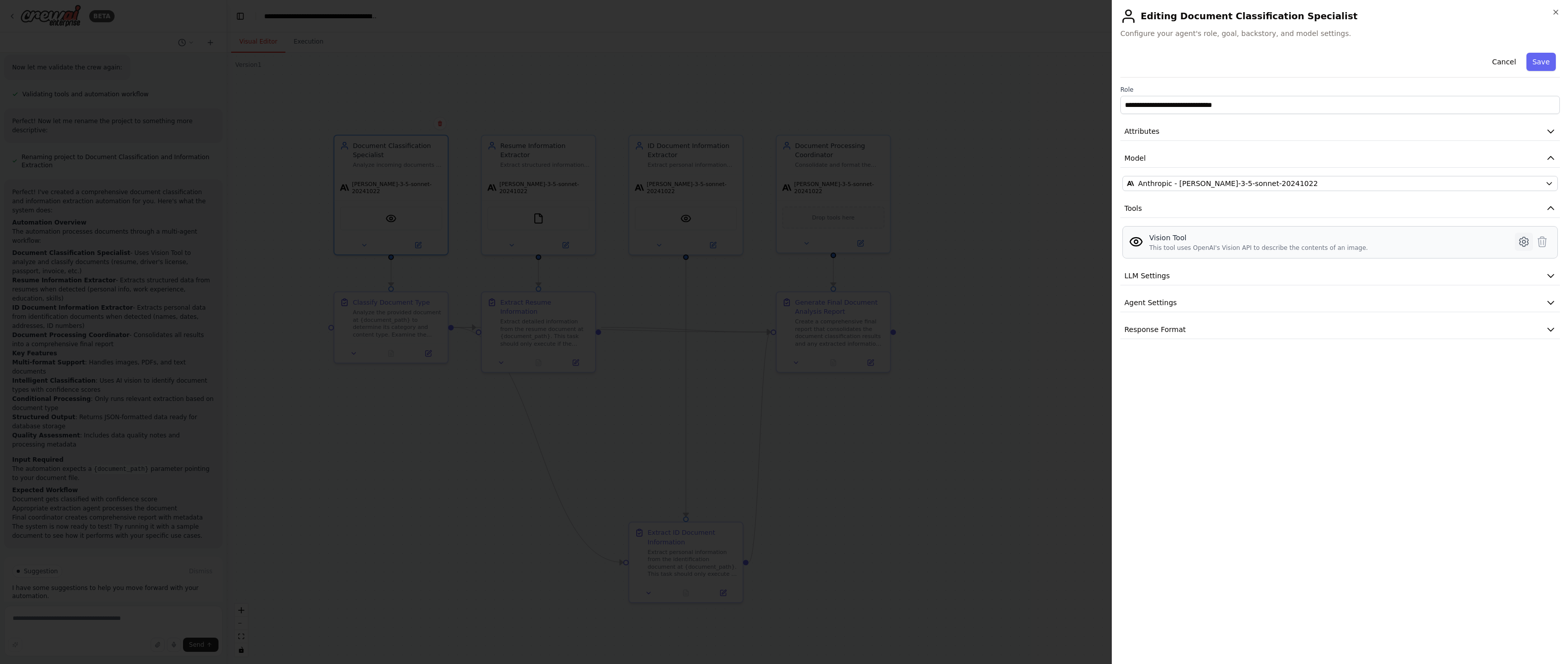
click at [1520, 241] on icon at bounding box center [1524, 241] width 9 height 9
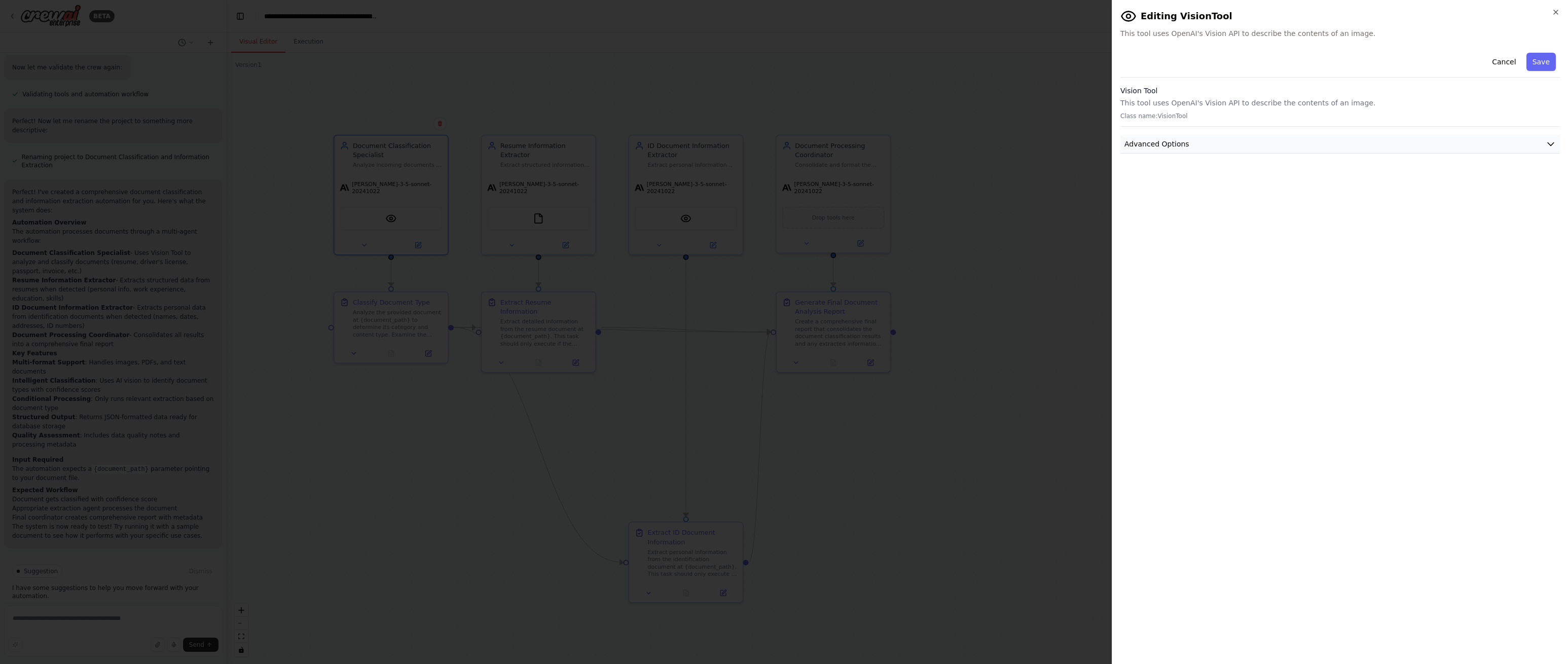
click at [1305, 146] on button "Advanced Options" at bounding box center [1340, 145] width 440 height 19
click at [1549, 145] on icon "button" at bounding box center [1551, 144] width 10 height 10
click at [1504, 66] on button "Cancel" at bounding box center [1504, 61] width 36 height 18
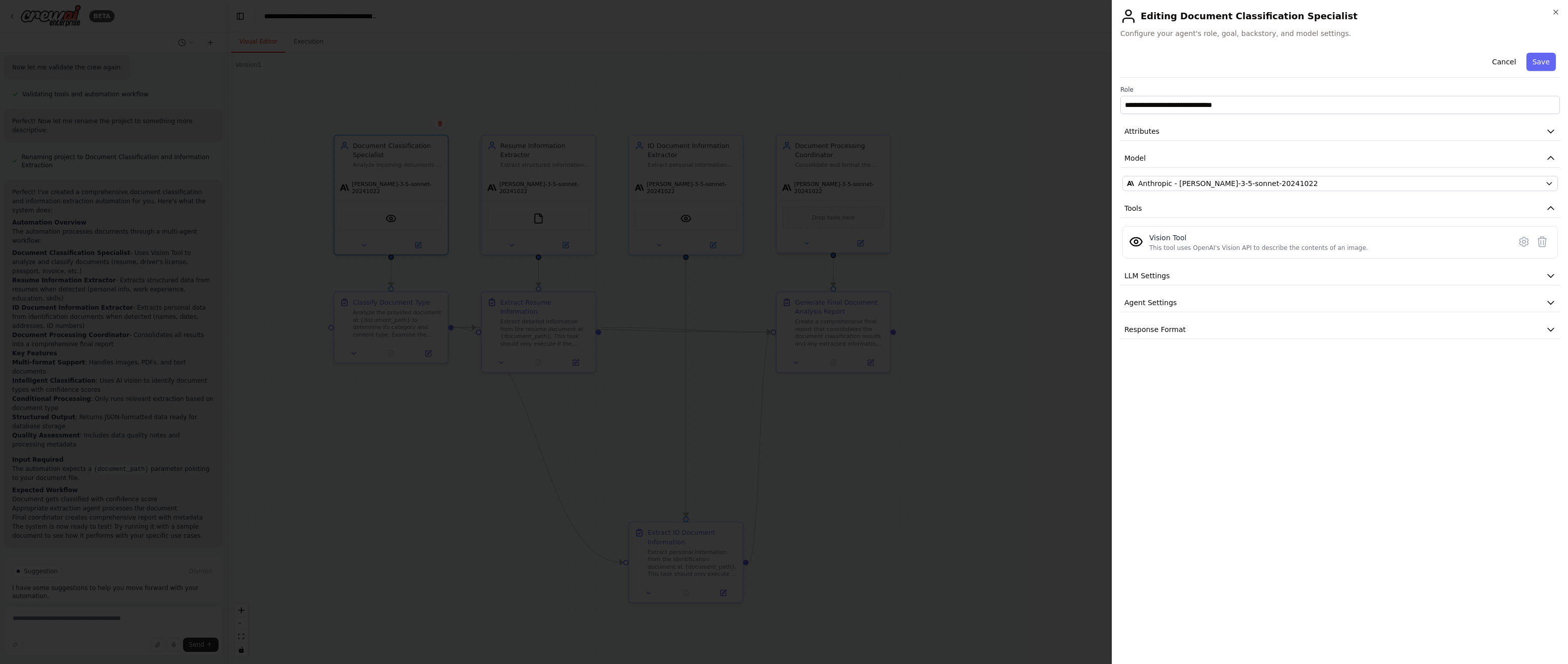
drag, startPoint x: 1500, startPoint y: 61, endPoint x: 1490, endPoint y: 62, distance: 10.0
click at [1499, 61] on button "Cancel" at bounding box center [1504, 61] width 36 height 18
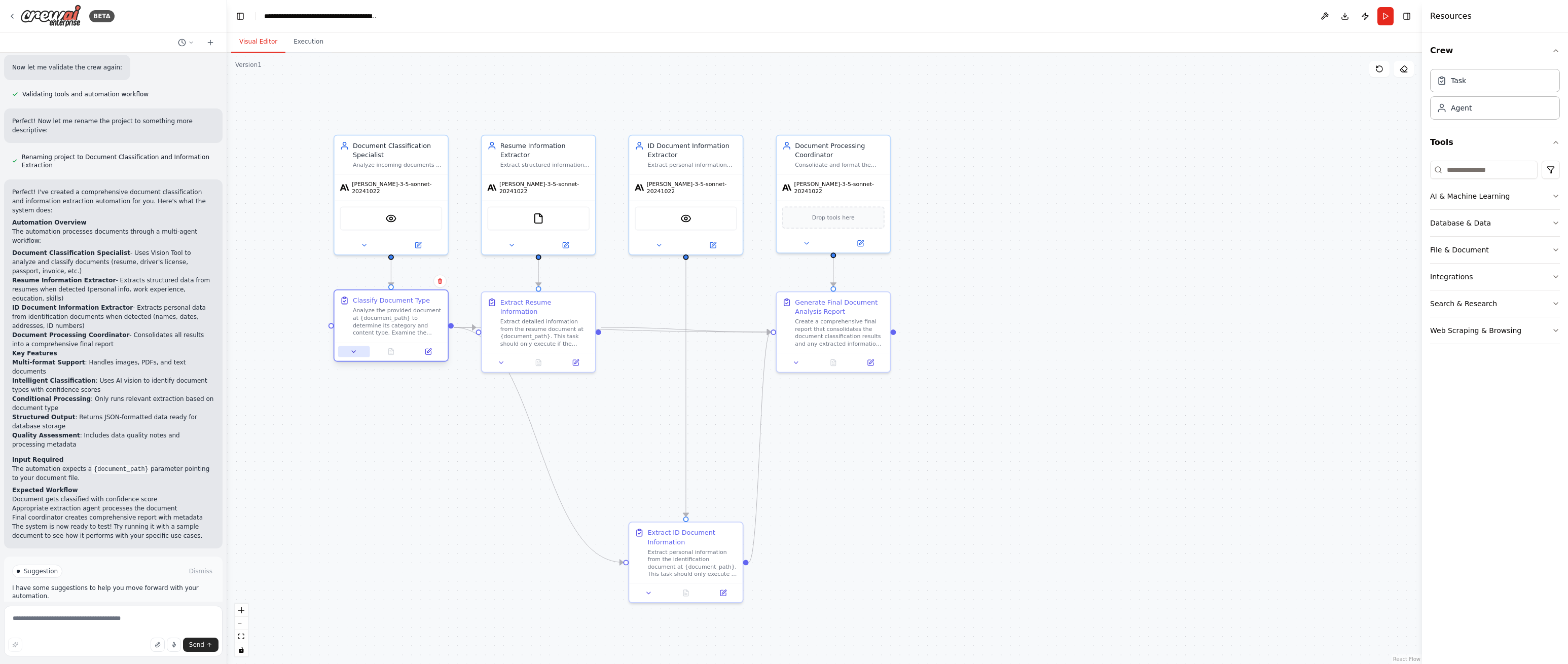
click at [355, 350] on icon at bounding box center [354, 351] width 8 height 8
click at [356, 352] on icon at bounding box center [354, 351] width 7 height 7
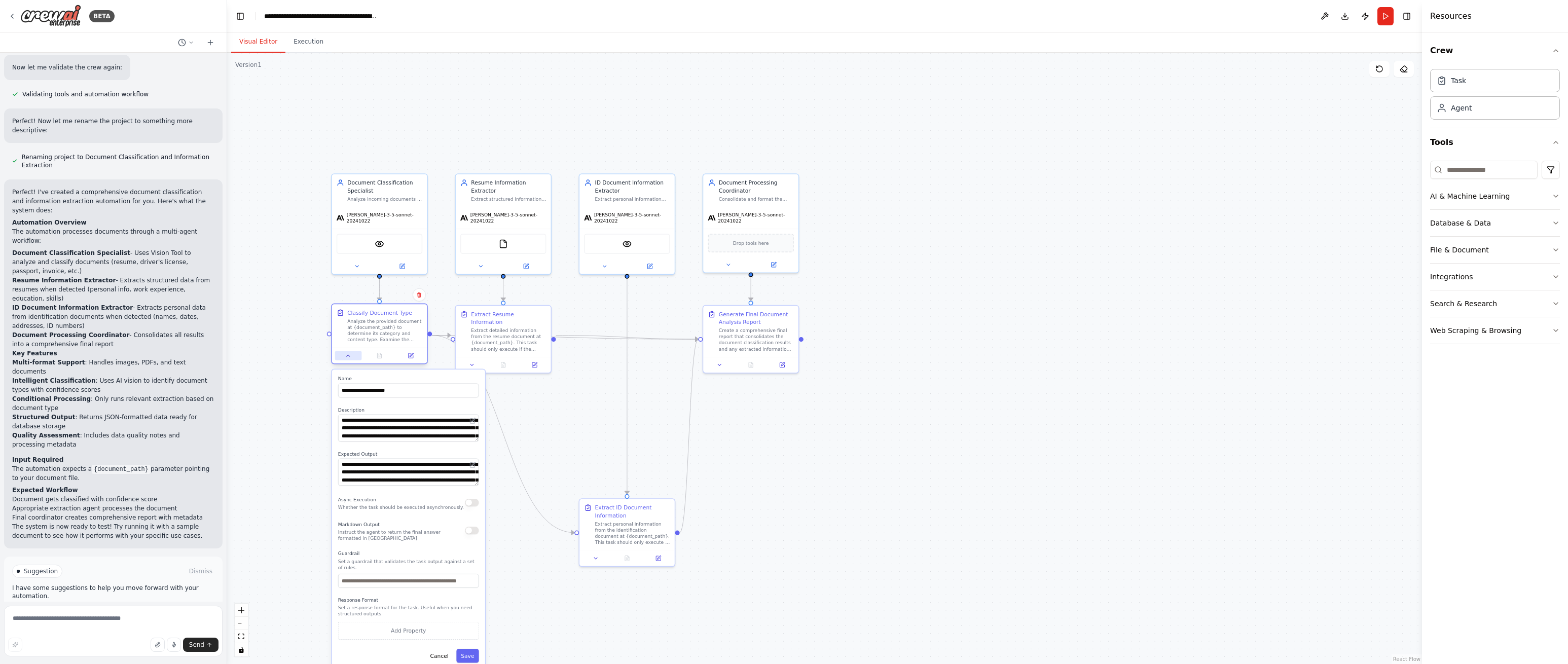
click at [349, 358] on icon at bounding box center [348, 355] width 6 height 6
click at [348, 355] on icon at bounding box center [348, 355] width 3 height 1
click at [347, 354] on icon at bounding box center [348, 355] width 6 height 6
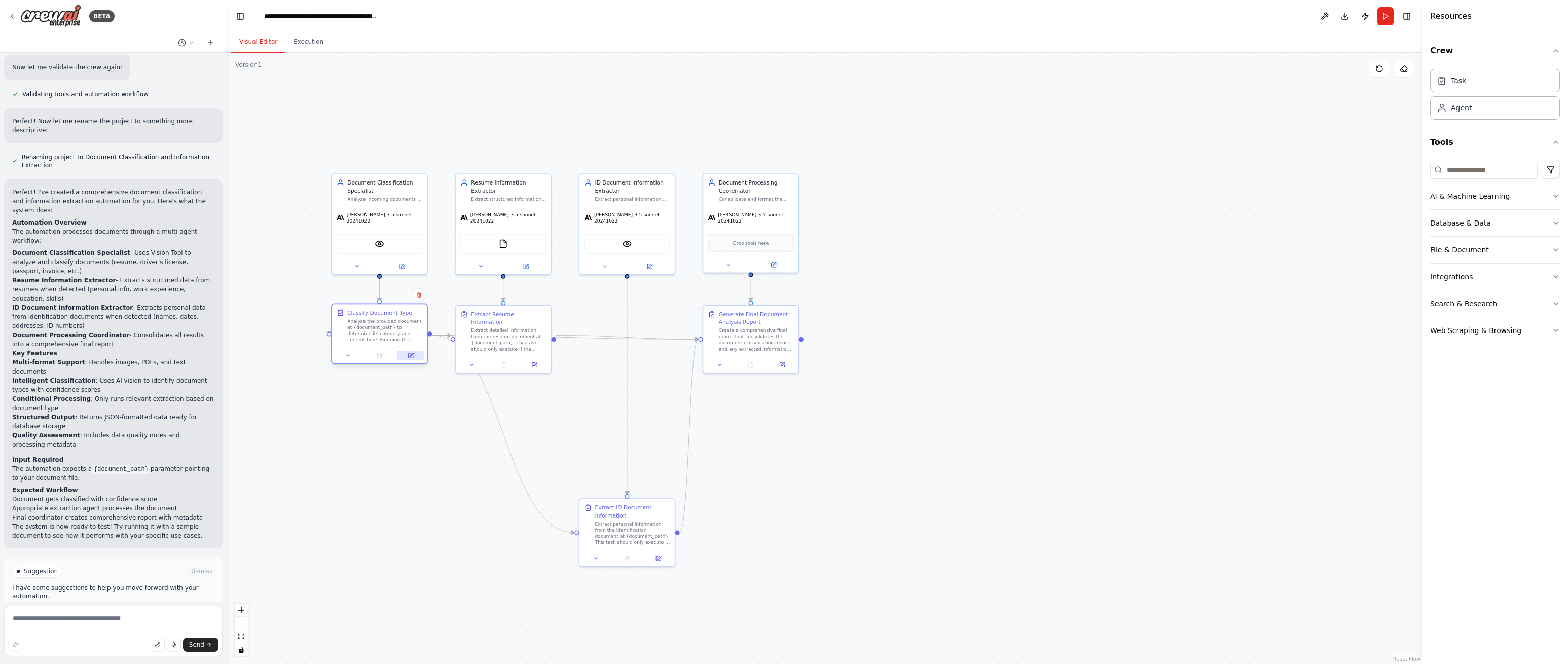
click at [411, 355] on icon at bounding box center [411, 355] width 4 height 4
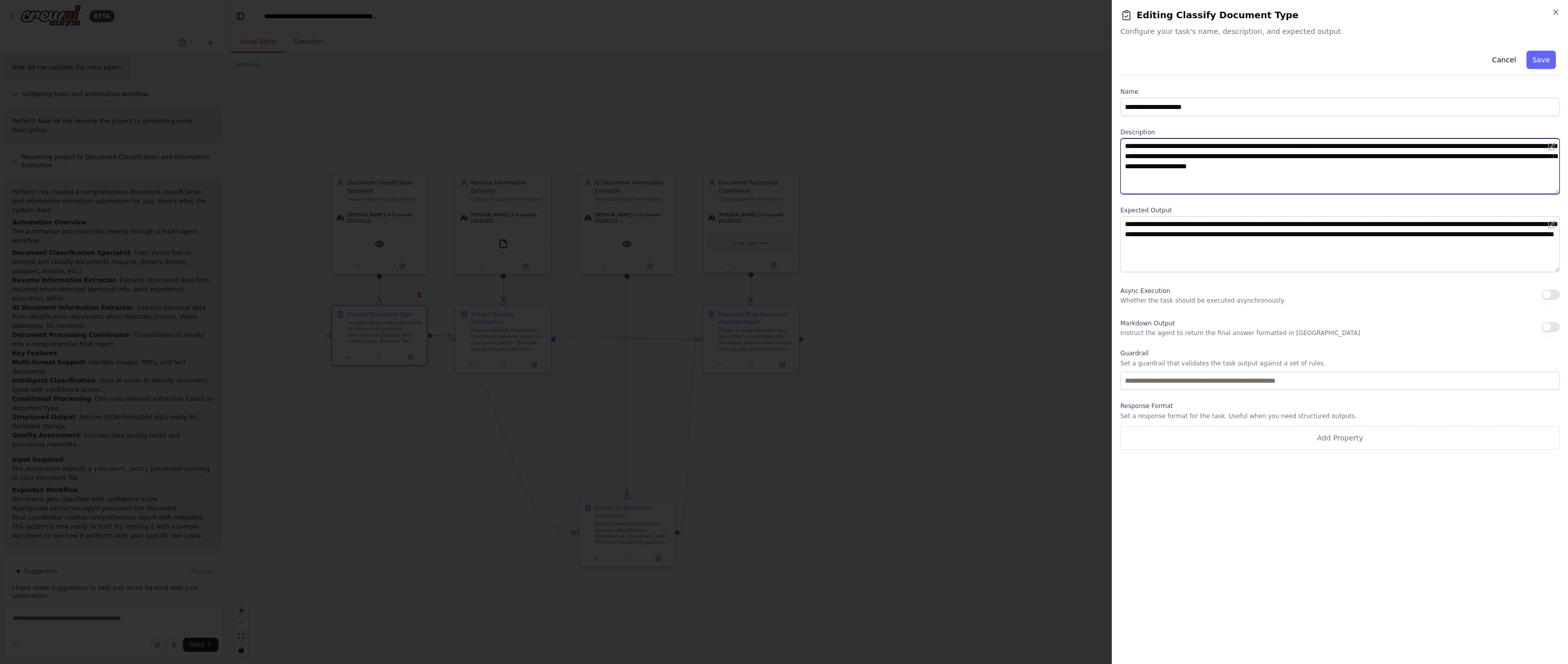
click at [1463, 154] on textarea "**********" at bounding box center [1340, 165] width 440 height 56
type textarea "**********"
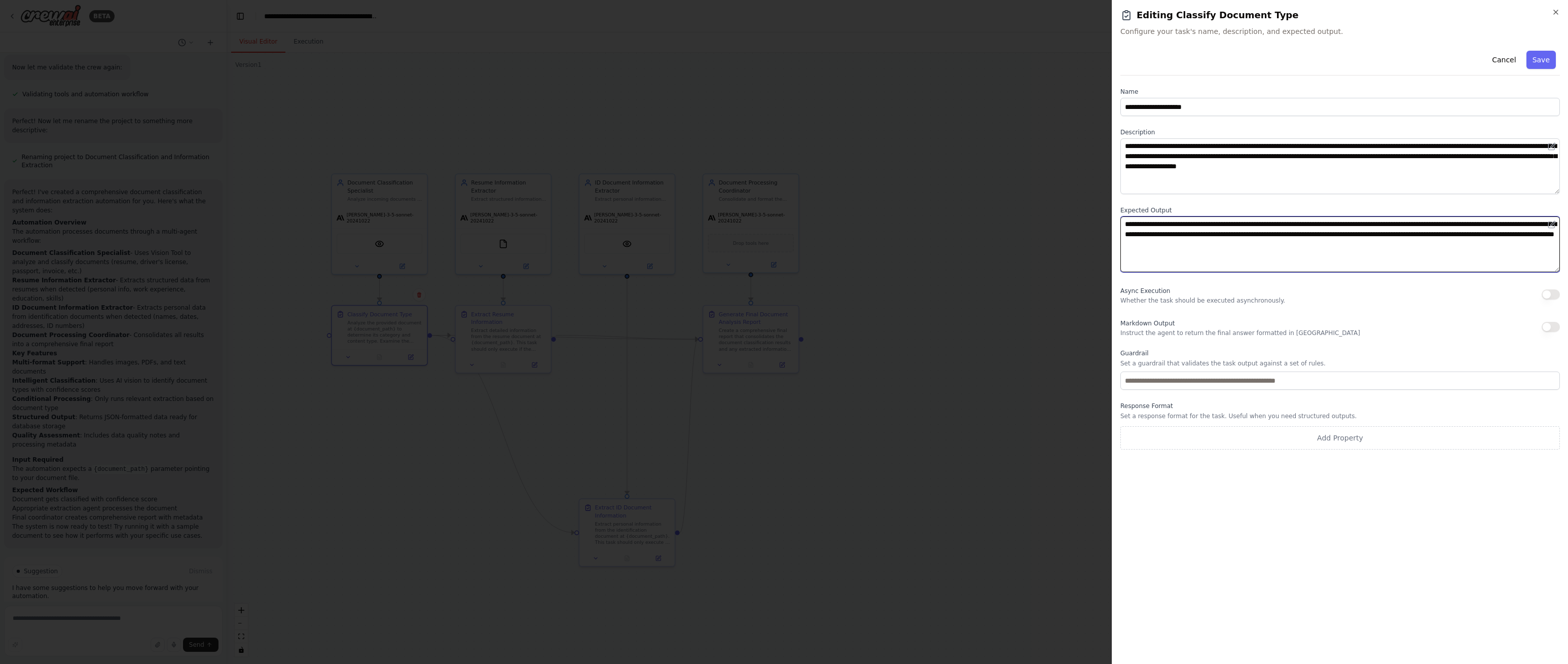
click at [1334, 223] on textarea "**********" at bounding box center [1340, 243] width 440 height 56
type textarea "**********"
click at [1538, 63] on button "Save" at bounding box center [1541, 59] width 30 height 18
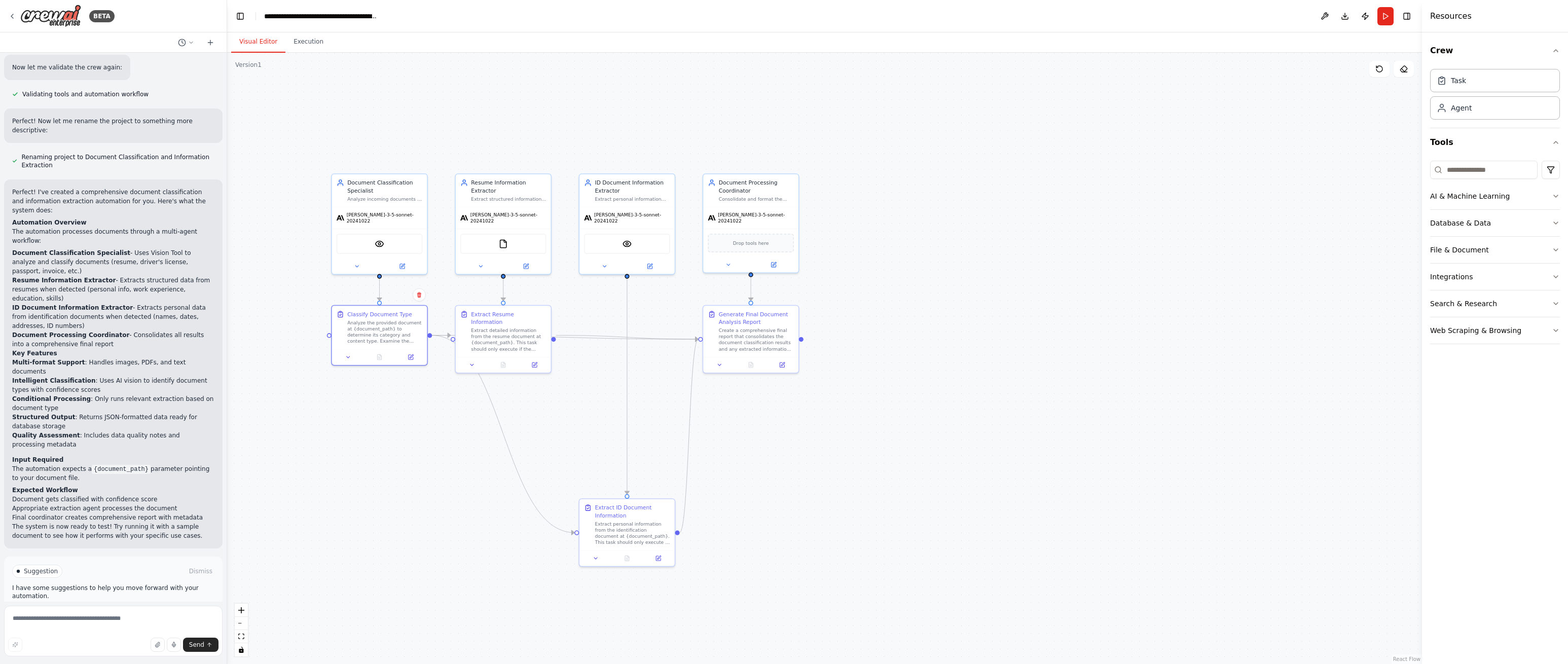
click at [1384, 17] on button "Run" at bounding box center [1386, 16] width 16 height 18
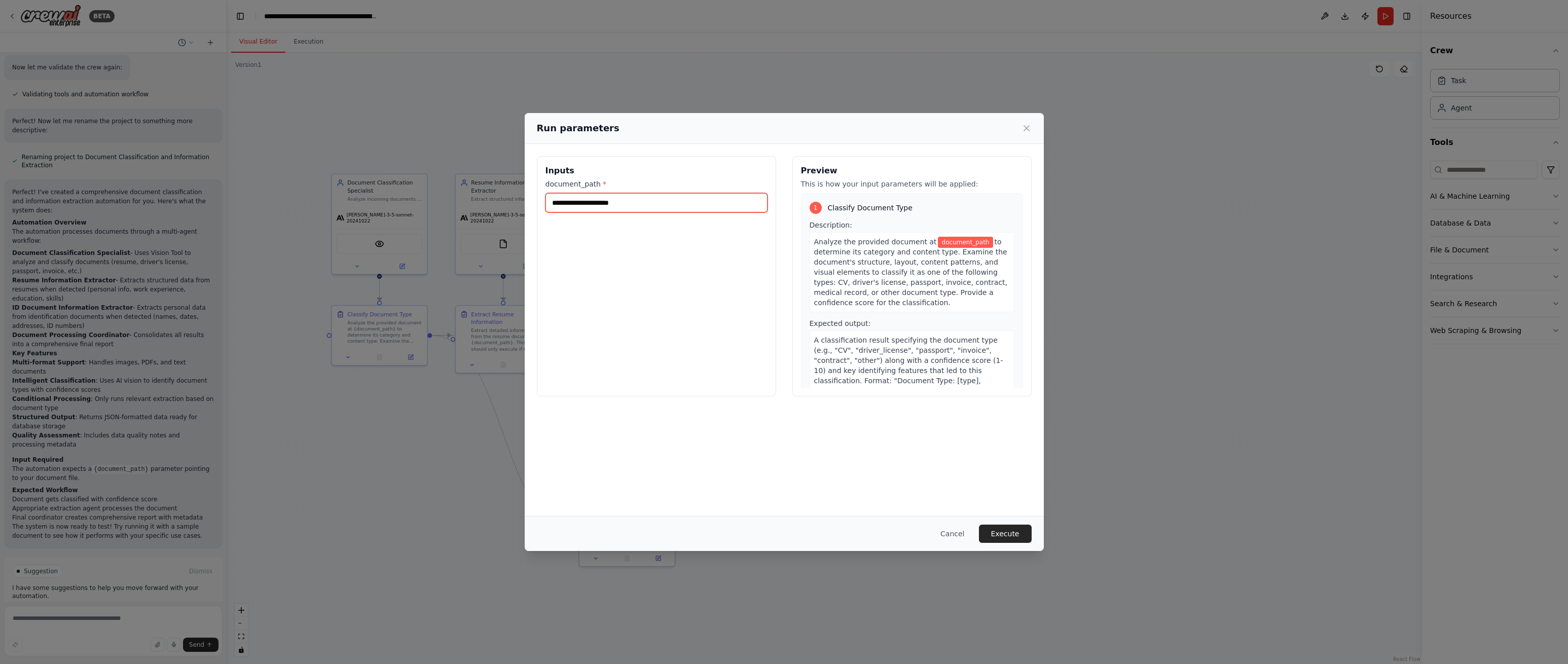
click at [650, 204] on input "document_path *" at bounding box center [656, 202] width 222 height 20
click at [955, 537] on button "Cancel" at bounding box center [952, 533] width 40 height 18
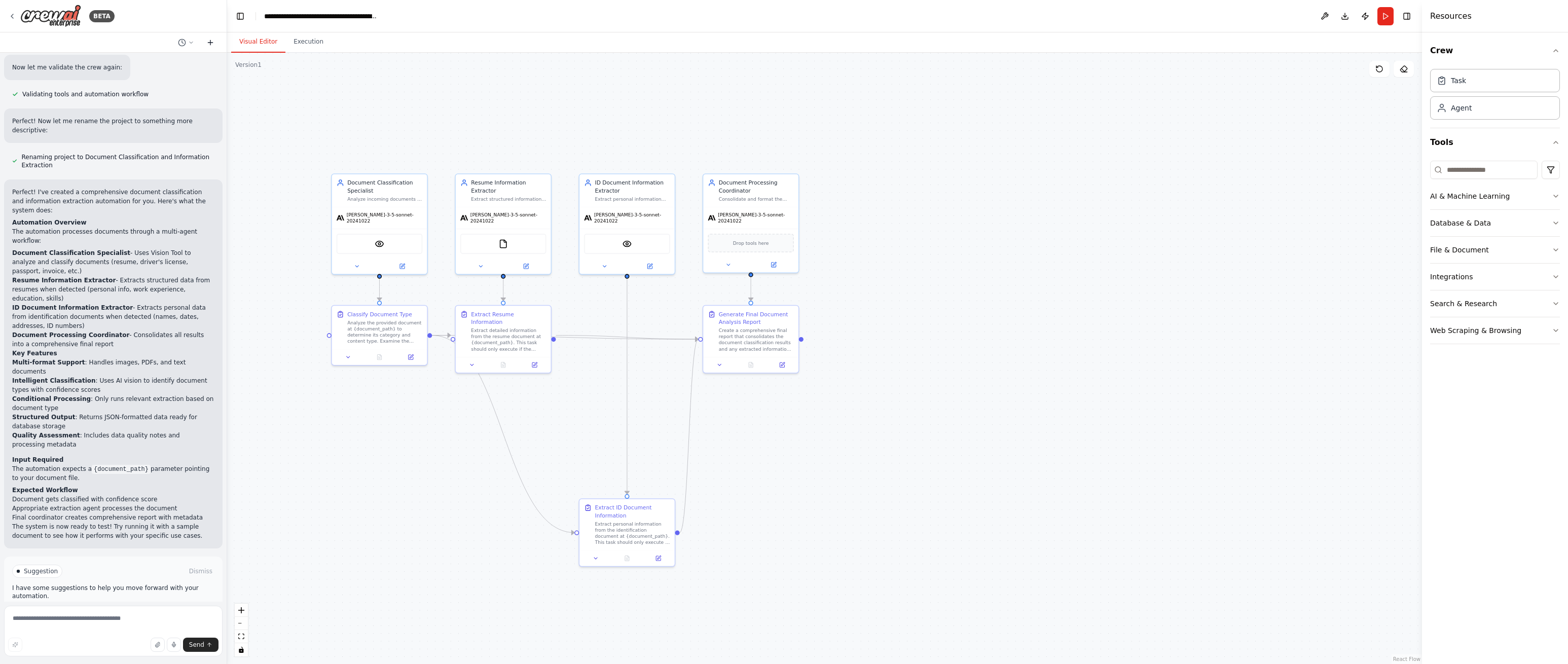
click at [210, 43] on icon at bounding box center [210, 42] width 8 height 8
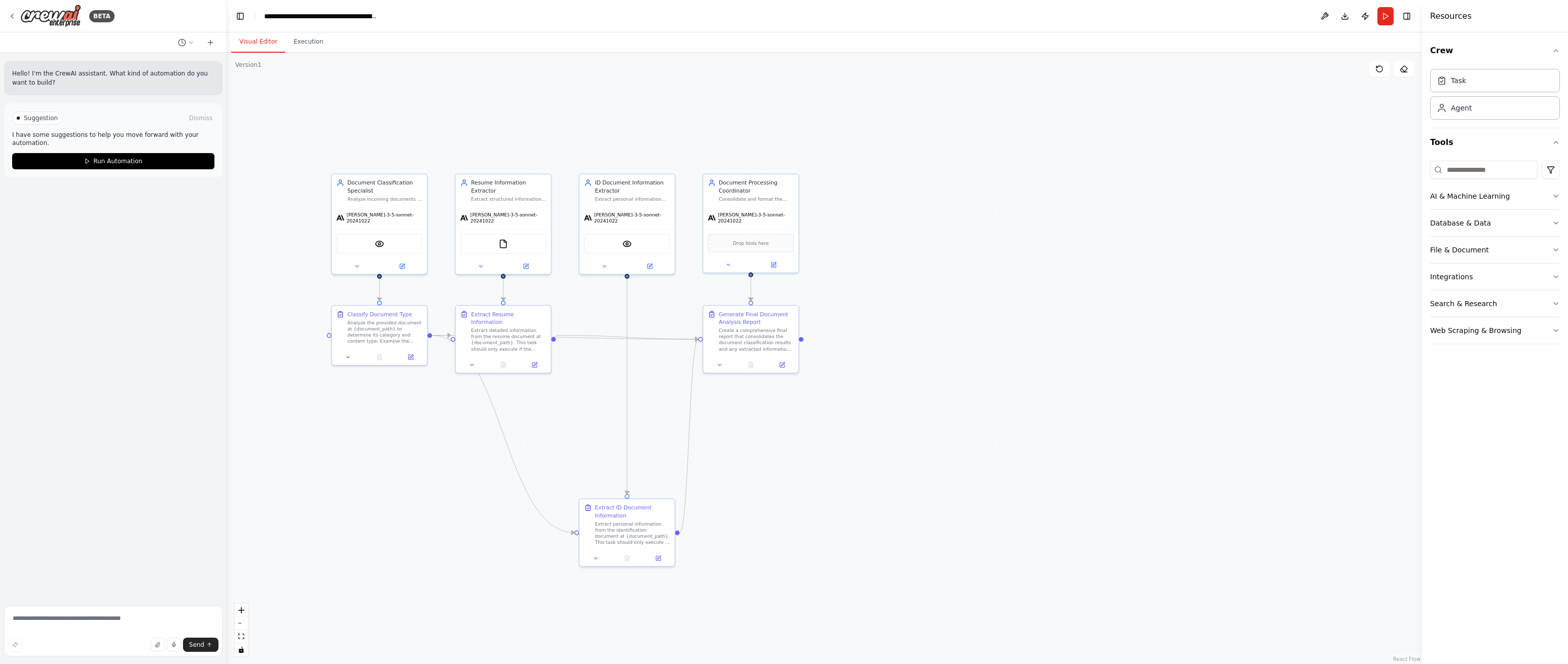
drag, startPoint x: 160, startPoint y: 130, endPoint x: 145, endPoint y: 128, distance: 15.1
click at [159, 131] on p "I have some suggestions to help you move forward with your automation." at bounding box center [113, 139] width 202 height 16
click at [65, 124] on div "Suggestion Dismiss" at bounding box center [113, 118] width 202 height 13
drag, startPoint x: 109, startPoint y: 82, endPoint x: 96, endPoint y: 83, distance: 13.0
click at [106, 82] on p "Hello! I'm the CrewAI assistant. What kind of automation do you want to build?" at bounding box center [113, 77] width 202 height 18
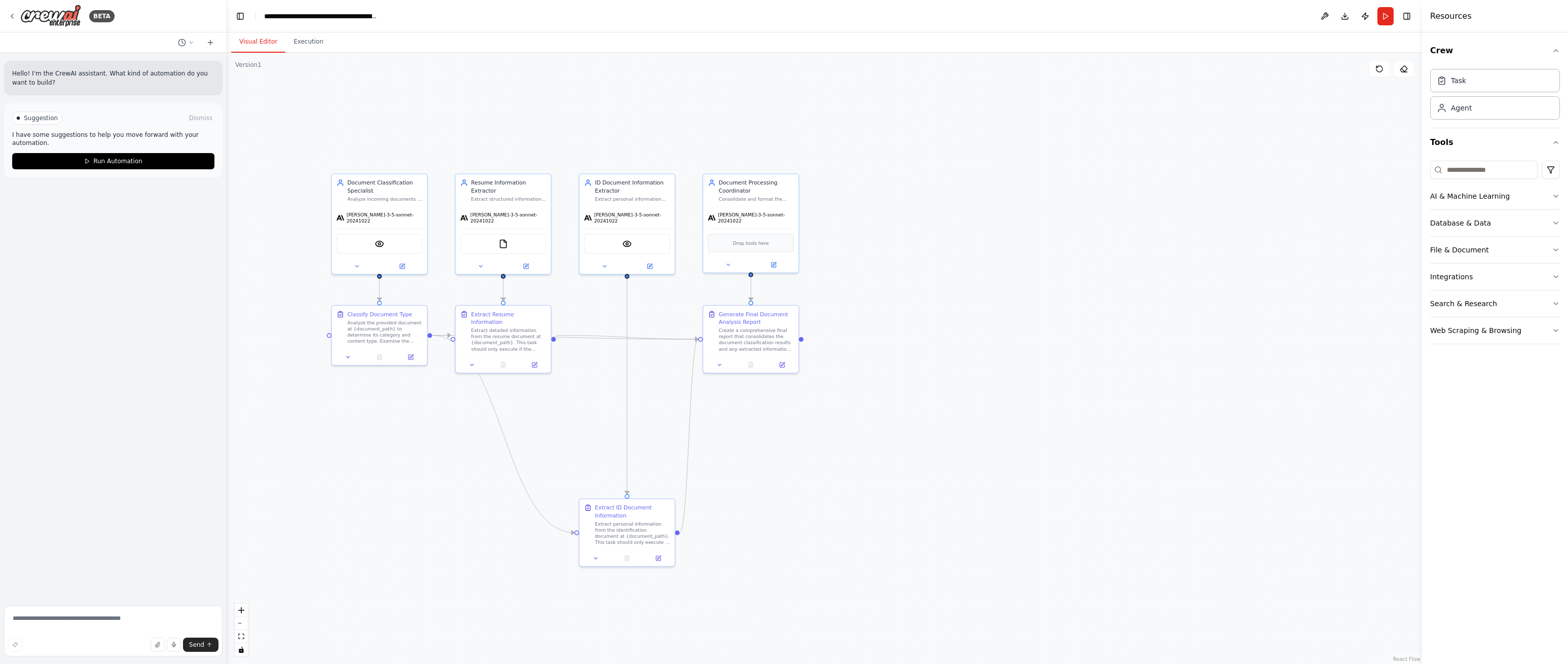
click at [44, 132] on p "I have some suggestions to help you move forward with your automation." at bounding box center [113, 139] width 202 height 16
click at [191, 40] on icon at bounding box center [191, 43] width 6 height 6
click at [157, 81] on span "When we received new documents, I want to determine the document category or co…" at bounding box center [142, 79] width 66 height 8
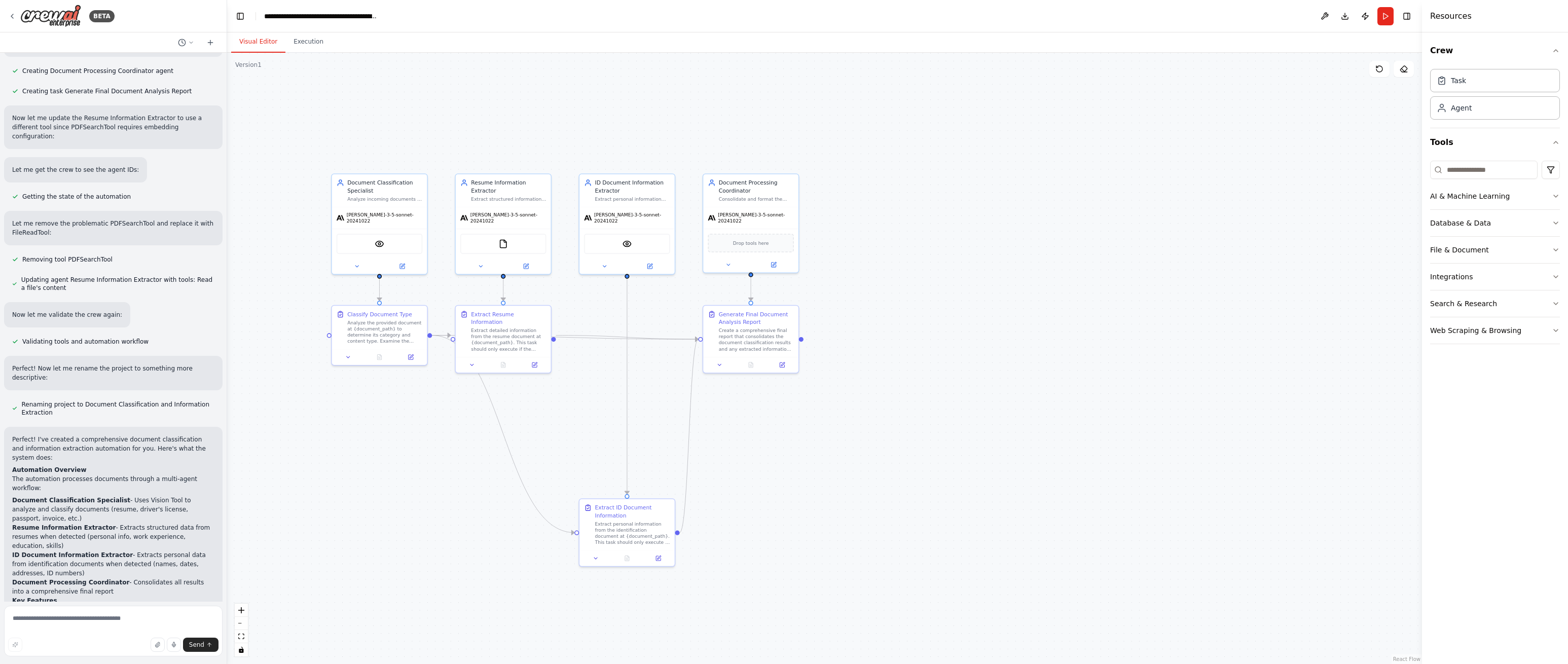
scroll to position [1109, 0]
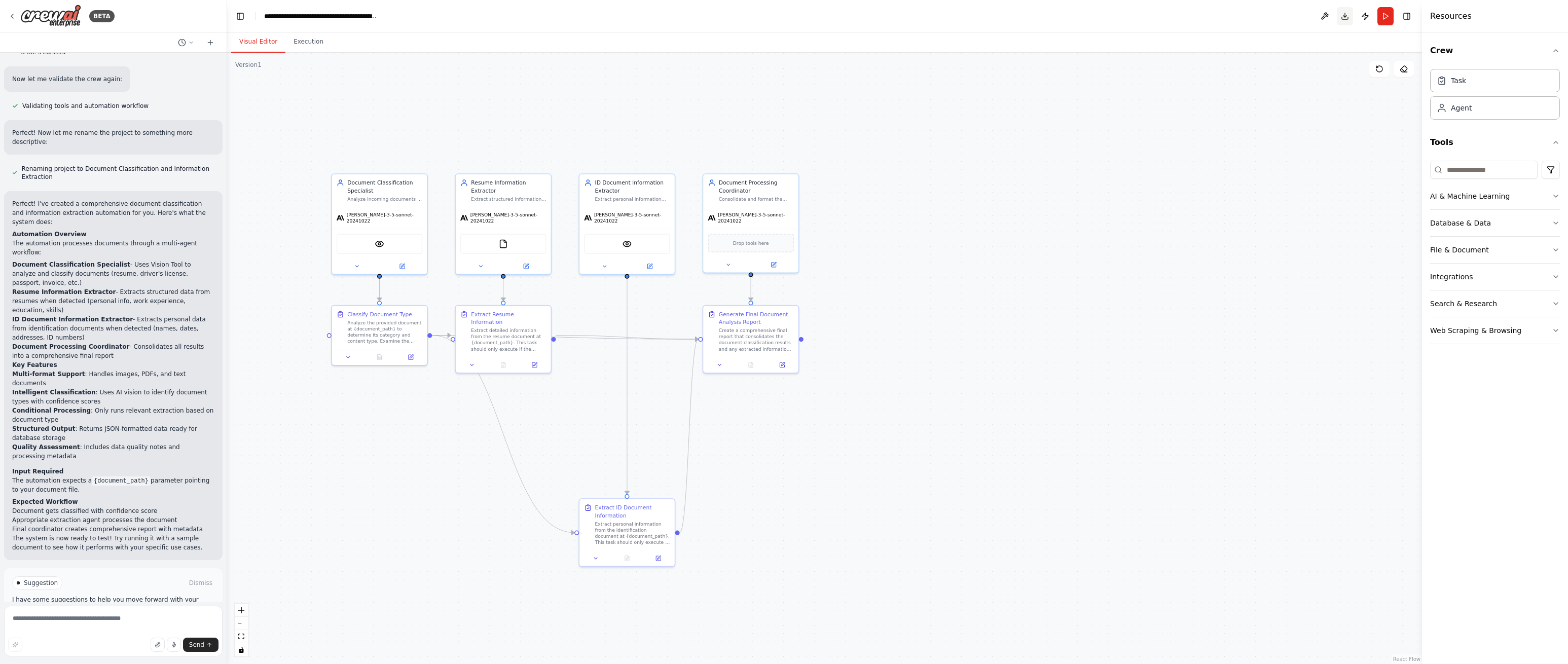
click at [1347, 25] on header "**********" at bounding box center [824, 16] width 1195 height 33
click at [1346, 19] on button "Download" at bounding box center [1345, 16] width 16 height 18
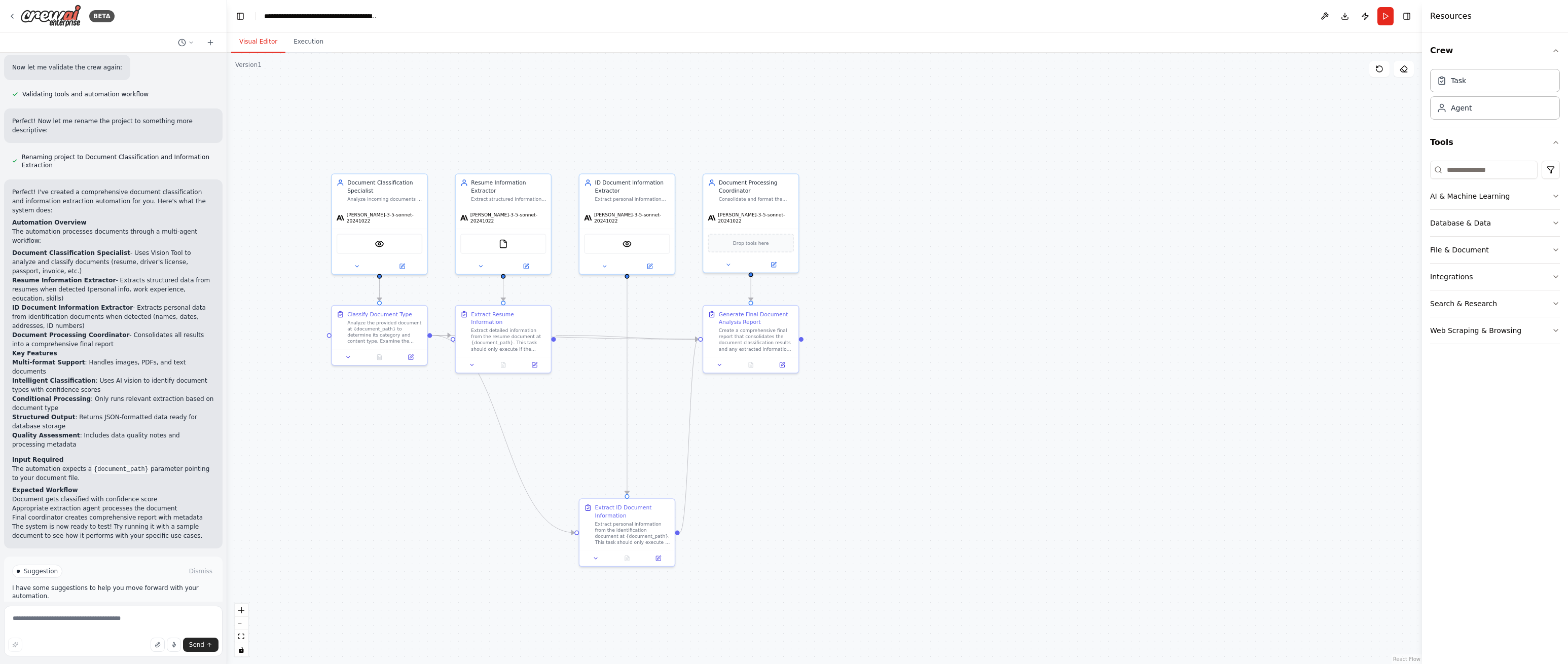
click at [43, 567] on span "Suggestion" at bounding box center [40, 571] width 34 height 8
click at [114, 610] on span "Run Automation" at bounding box center [118, 613] width 49 height 8
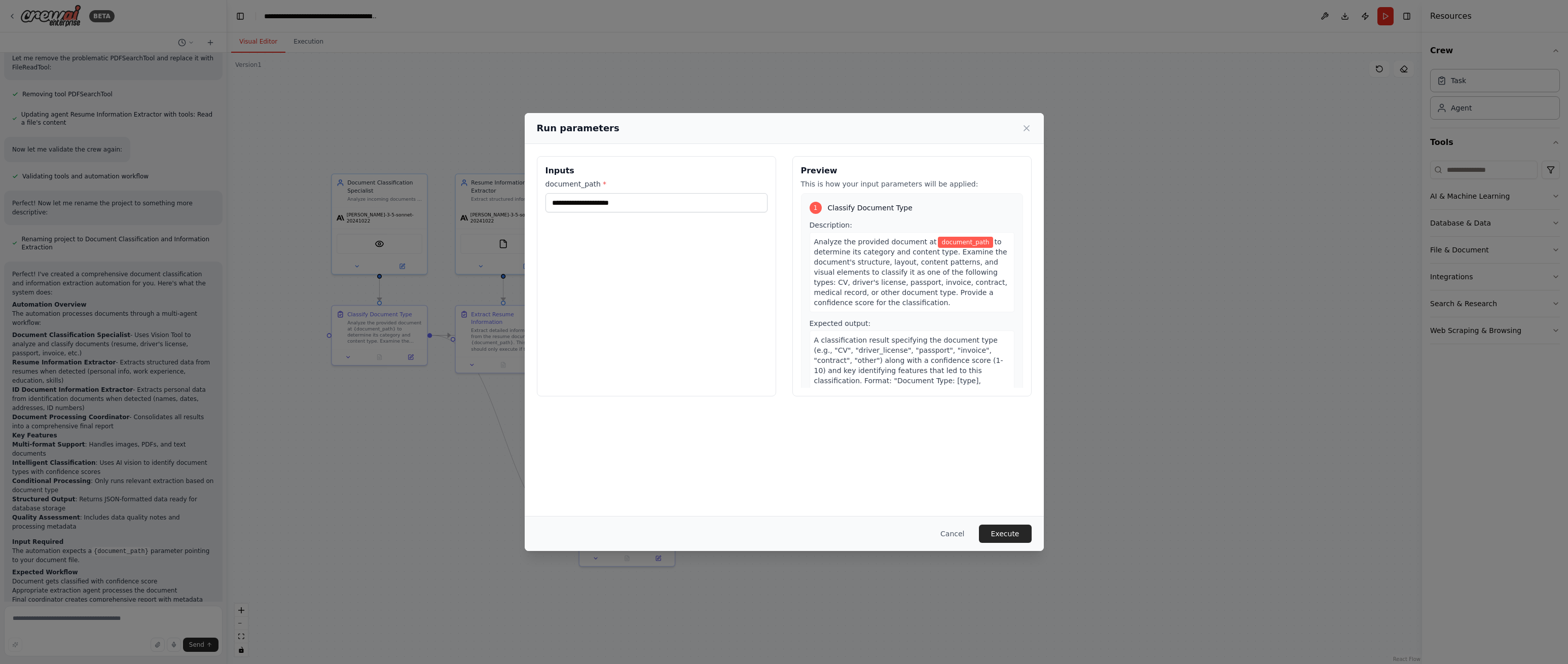
click at [946, 537] on button "Cancel" at bounding box center [952, 533] width 40 height 18
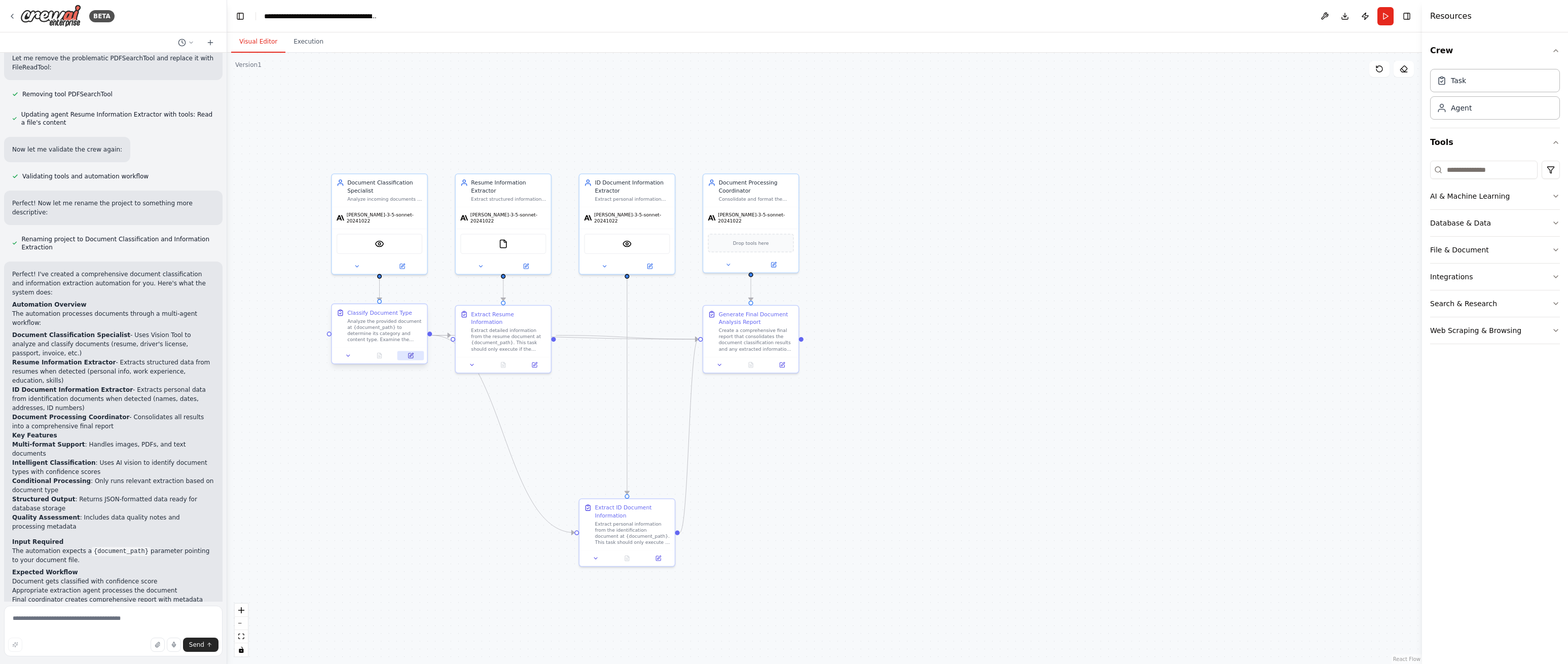
click at [406, 357] on button at bounding box center [411, 355] width 26 height 9
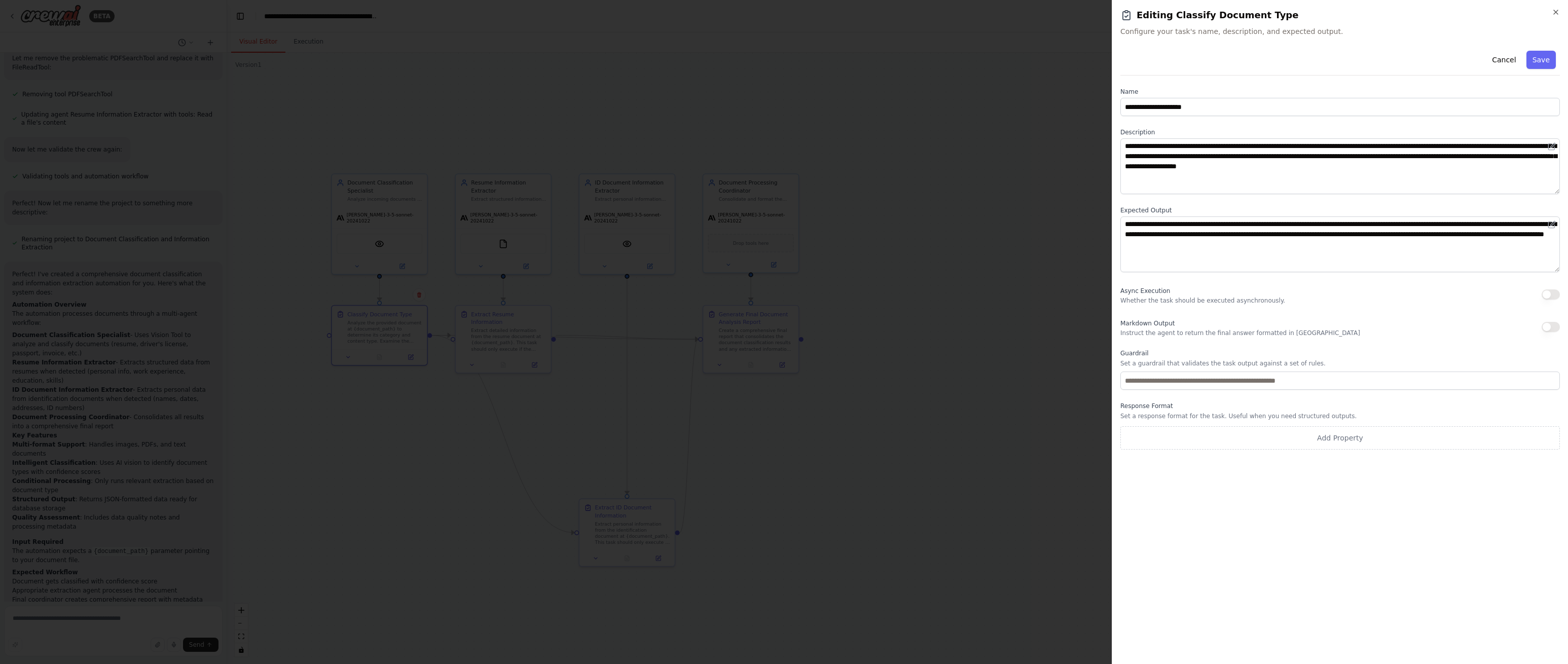
drag, startPoint x: 1554, startPoint y: 14, endPoint x: 1531, endPoint y: 20, distance: 23.8
click at [1554, 14] on icon "button" at bounding box center [1556, 12] width 4 height 4
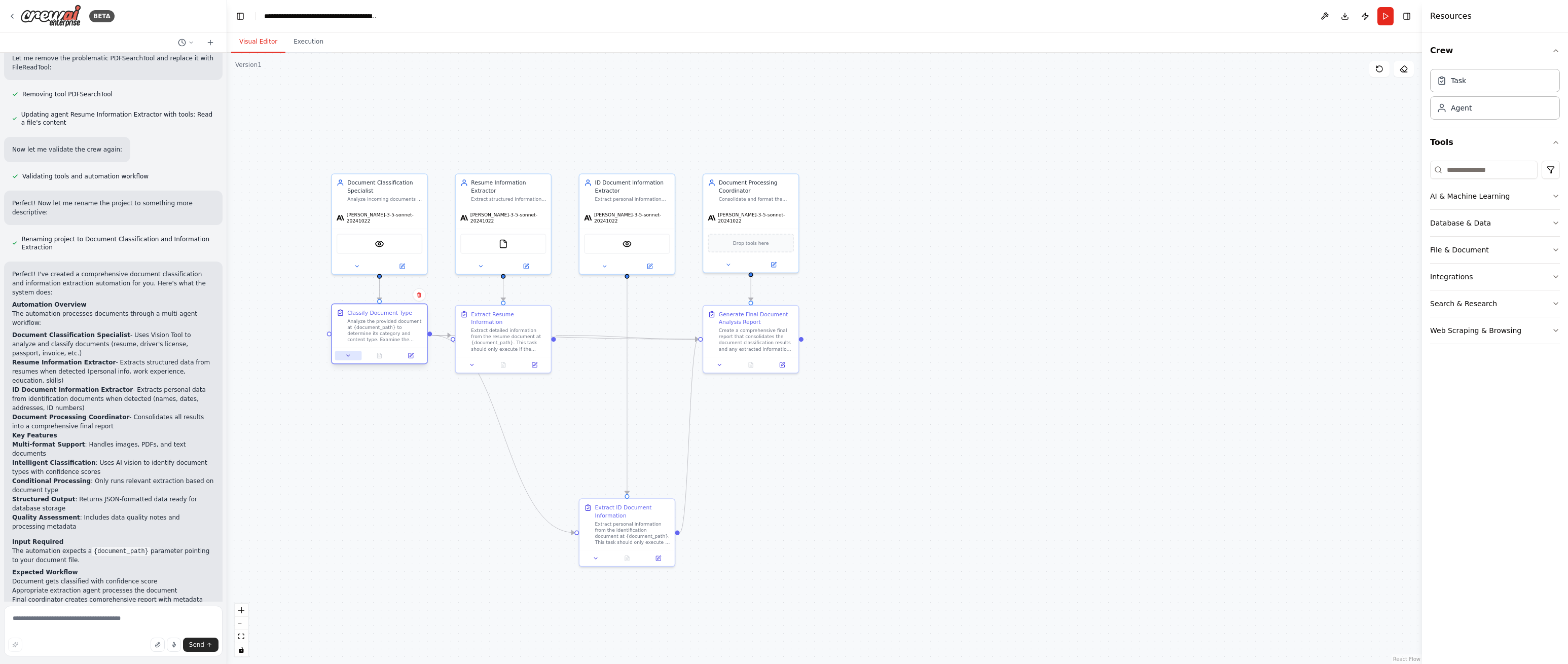
click at [349, 354] on icon at bounding box center [348, 355] width 6 height 6
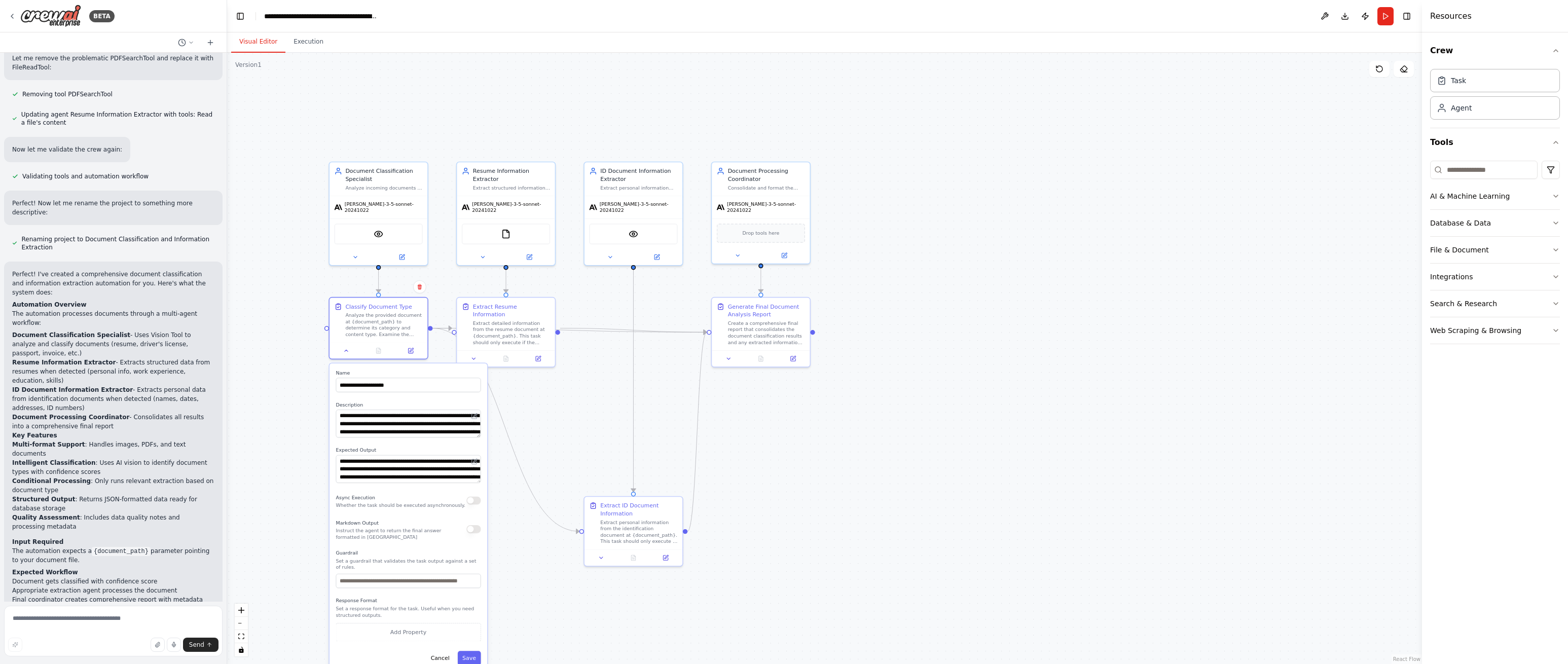
click at [302, 410] on div ".deletable-edge-delete-btn { width: 20px; height: 20px; border: 0px solid #ffff…" at bounding box center [824, 358] width 1195 height 611
click at [346, 352] on icon at bounding box center [346, 348] width 7 height 7
click at [346, 349] on icon at bounding box center [346, 349] width 3 height 1
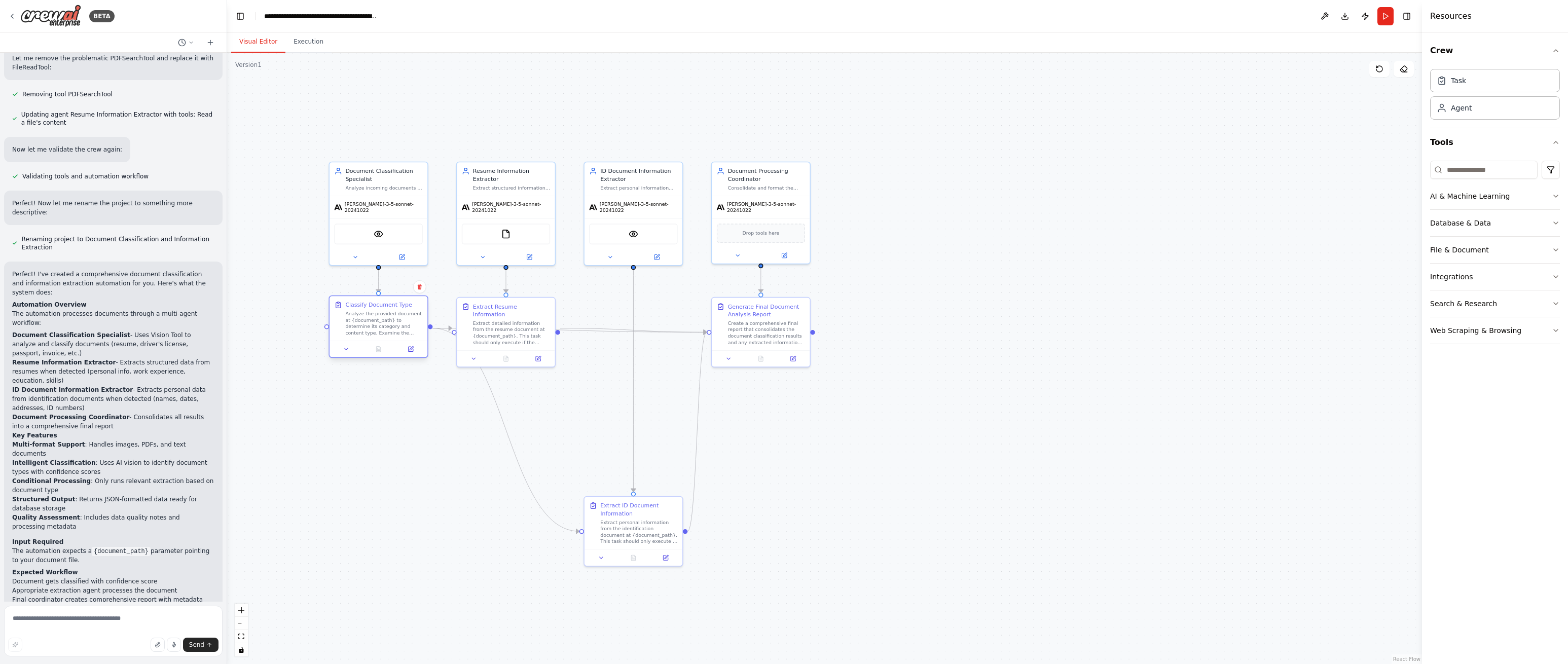
click at [396, 331] on div "Analyze the provided document at {document_path} to determine its category and …" at bounding box center [384, 323] width 77 height 25
click at [362, 251] on button at bounding box center [355, 255] width 45 height 9
click at [357, 252] on icon at bounding box center [355, 255] width 7 height 7
click at [356, 252] on icon at bounding box center [355, 255] width 7 height 7
click at [382, 315] on div "Analyze the provided document at {document_path} to determine its category and …" at bounding box center [384, 323] width 77 height 25
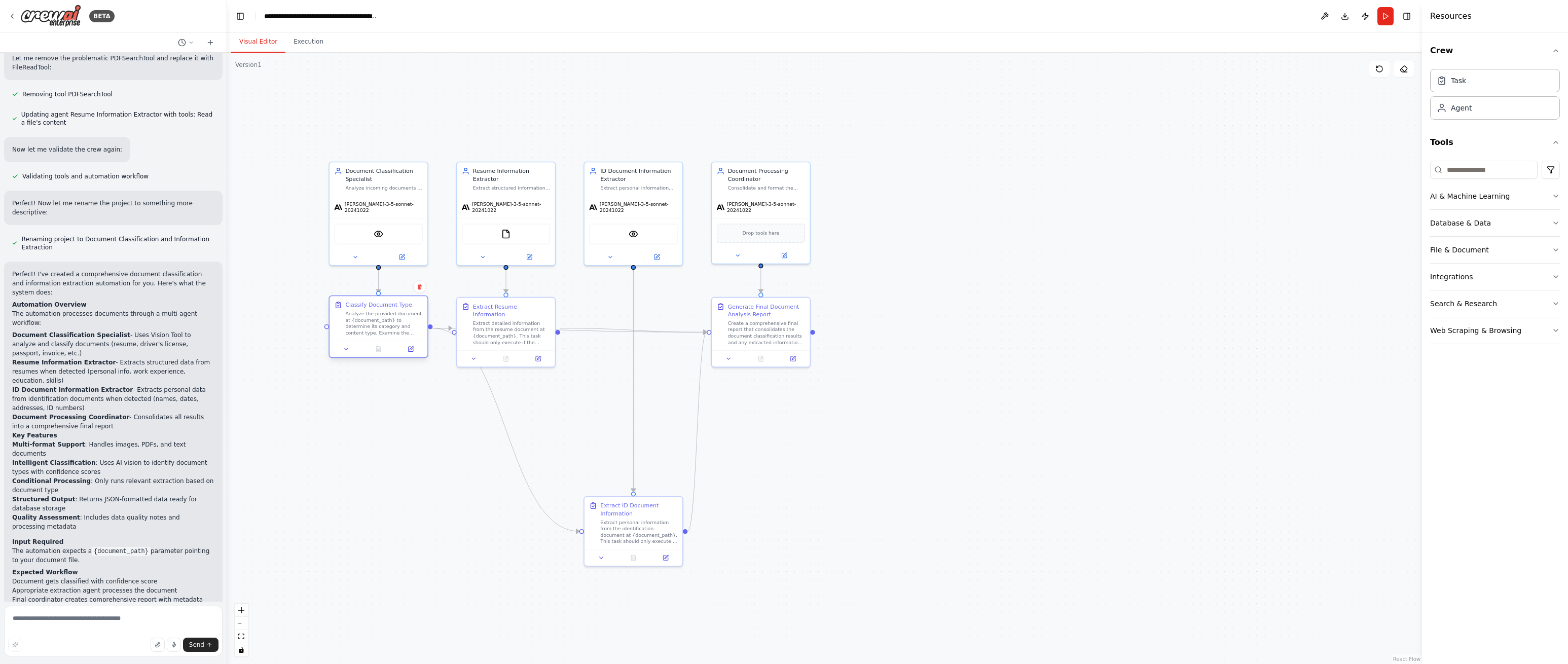
click at [381, 307] on div "Classify Document Type" at bounding box center [379, 305] width 67 height 8
click at [411, 350] on icon at bounding box center [411, 349] width 4 height 4
click at [412, 347] on icon at bounding box center [411, 348] width 4 height 4
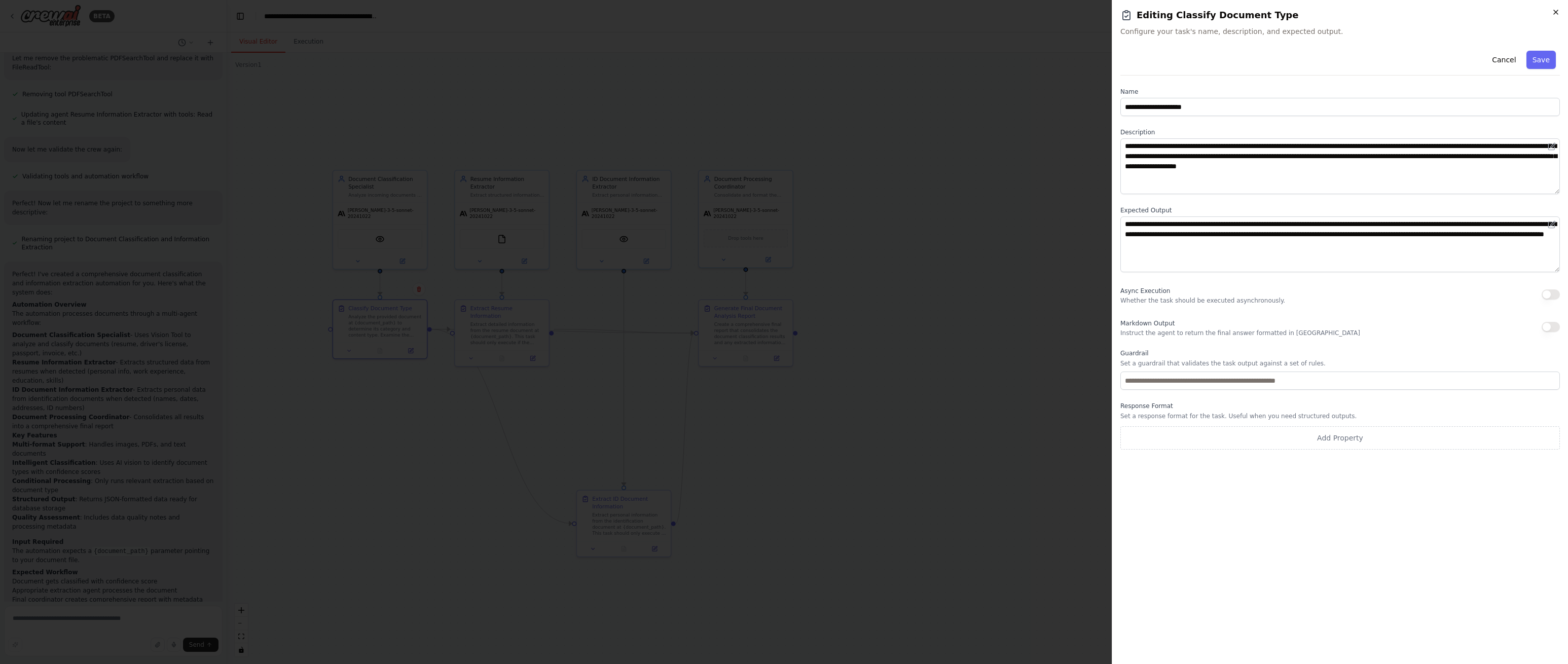
click at [1554, 14] on icon "button" at bounding box center [1556, 12] width 4 height 4
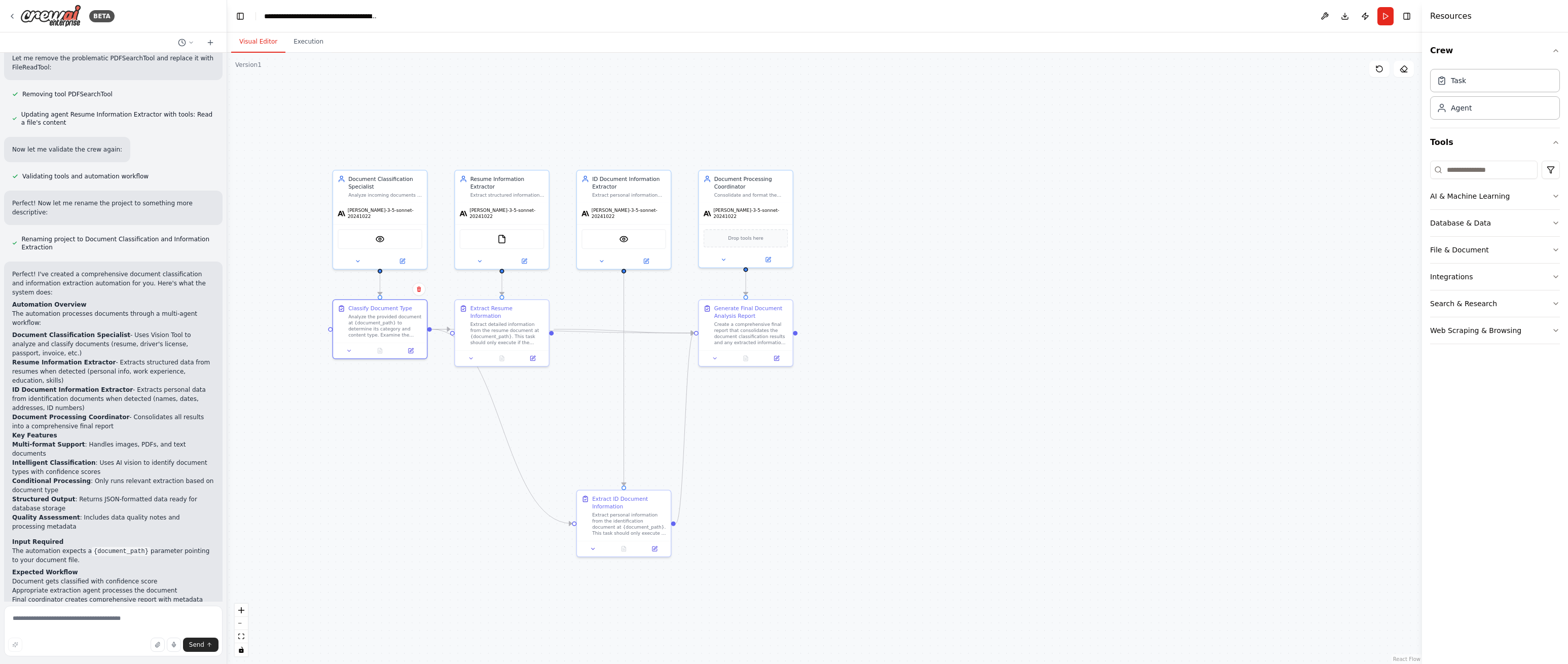
click at [112, 547] on code "{document_path}" at bounding box center [121, 551] width 59 height 9
click at [385, 203] on div "claude-3-5-sonnet-20241022" at bounding box center [380, 211] width 94 height 21
click at [405, 256] on icon at bounding box center [403, 259] width 6 height 6
click at [401, 257] on icon at bounding box center [402, 259] width 4 height 4
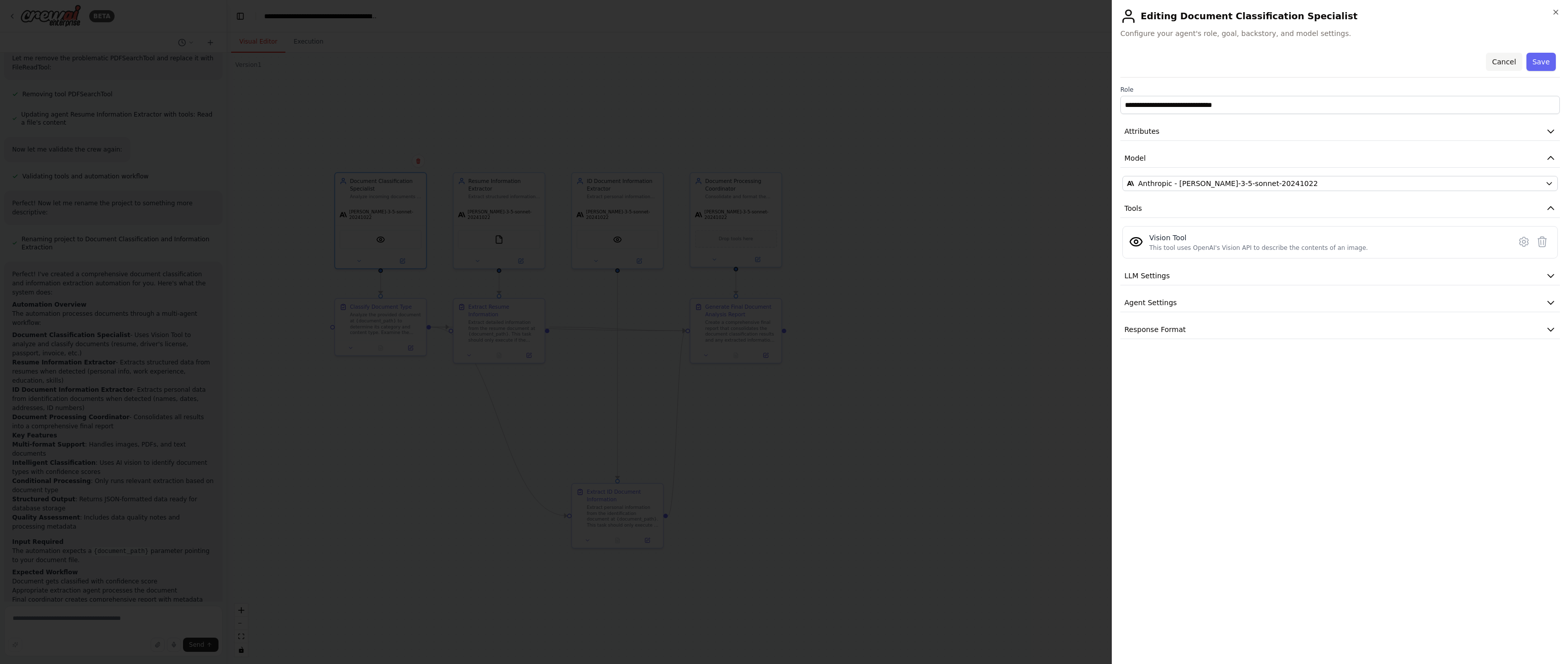
click at [1505, 57] on button "Cancel" at bounding box center [1504, 61] width 36 height 18
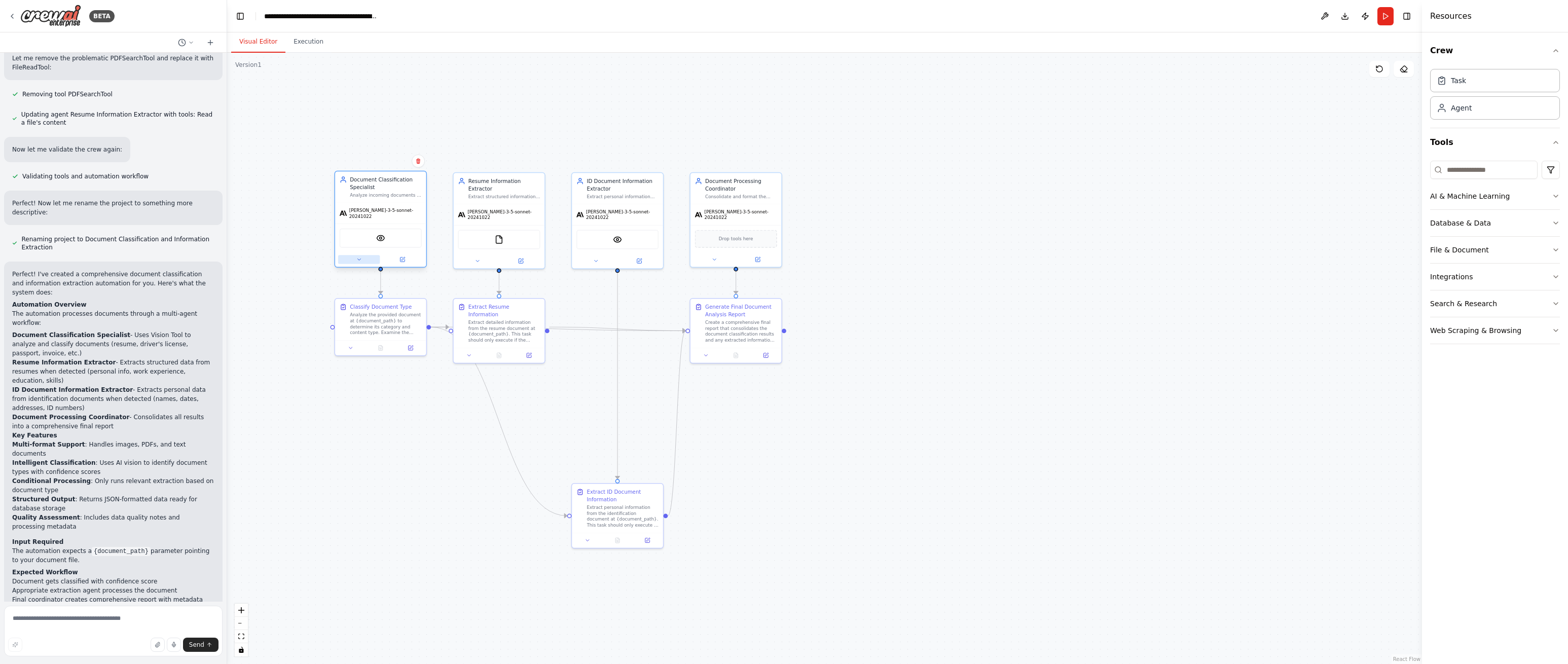
click at [357, 256] on icon at bounding box center [359, 259] width 6 height 6
click at [359, 256] on icon at bounding box center [359, 259] width 6 height 6
click at [359, 259] on icon at bounding box center [359, 259] width 3 height 1
click at [352, 347] on icon at bounding box center [351, 347] width 6 height 6
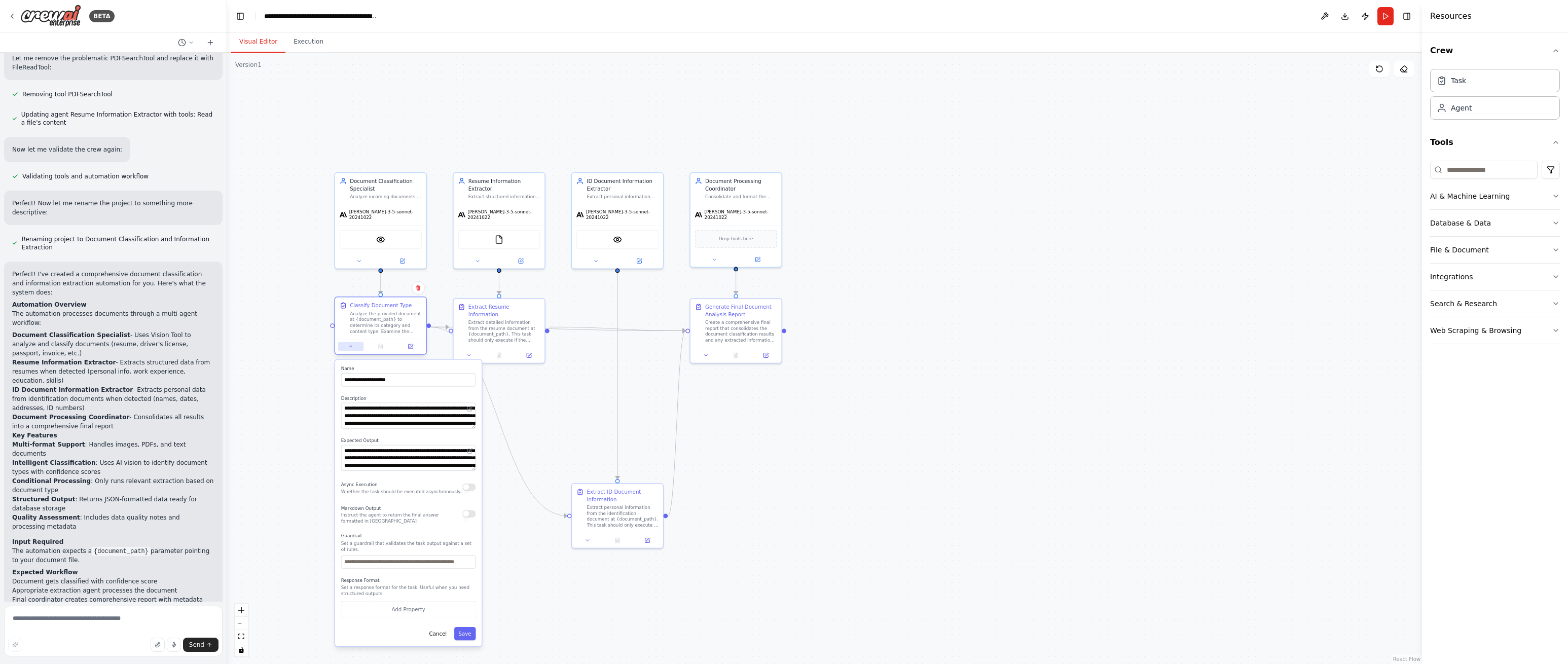
click at [355, 345] on button at bounding box center [351, 346] width 25 height 9
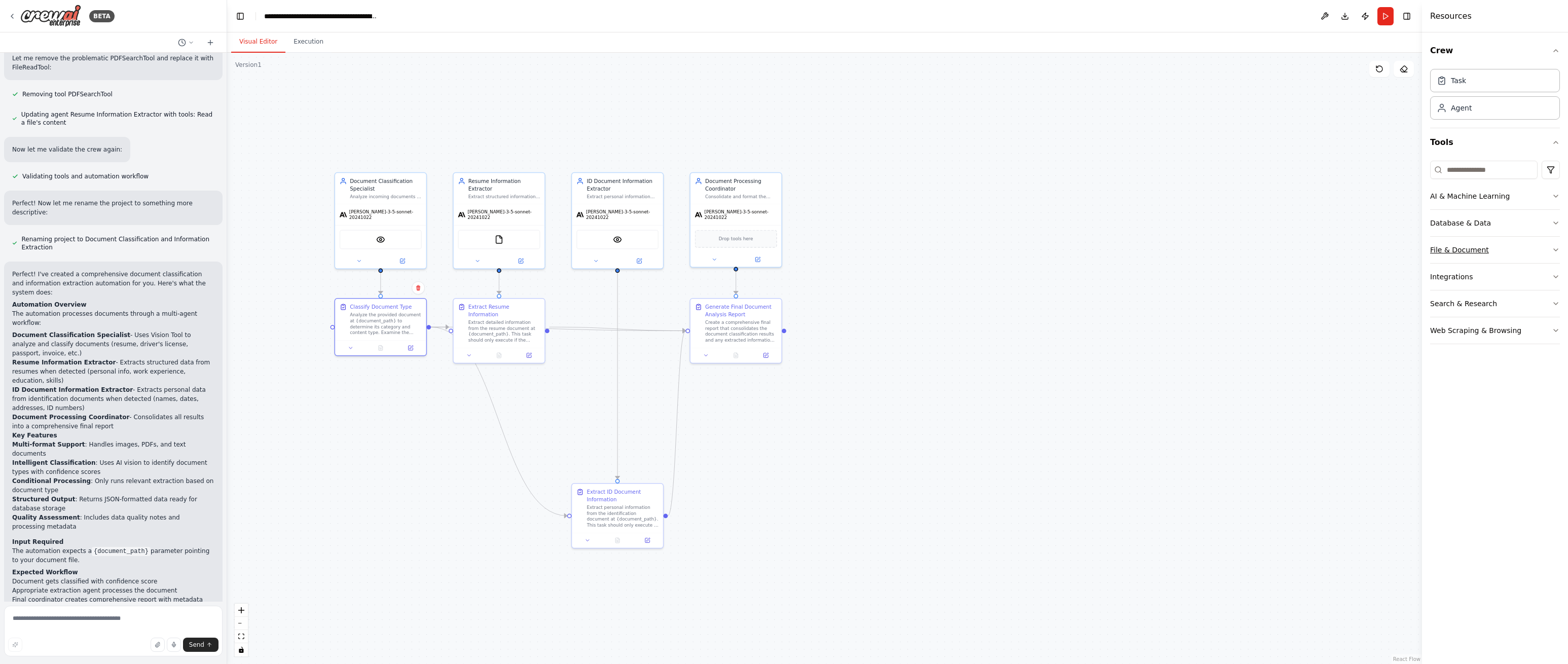
click at [1536, 248] on button "File & Document" at bounding box center [1495, 250] width 130 height 26
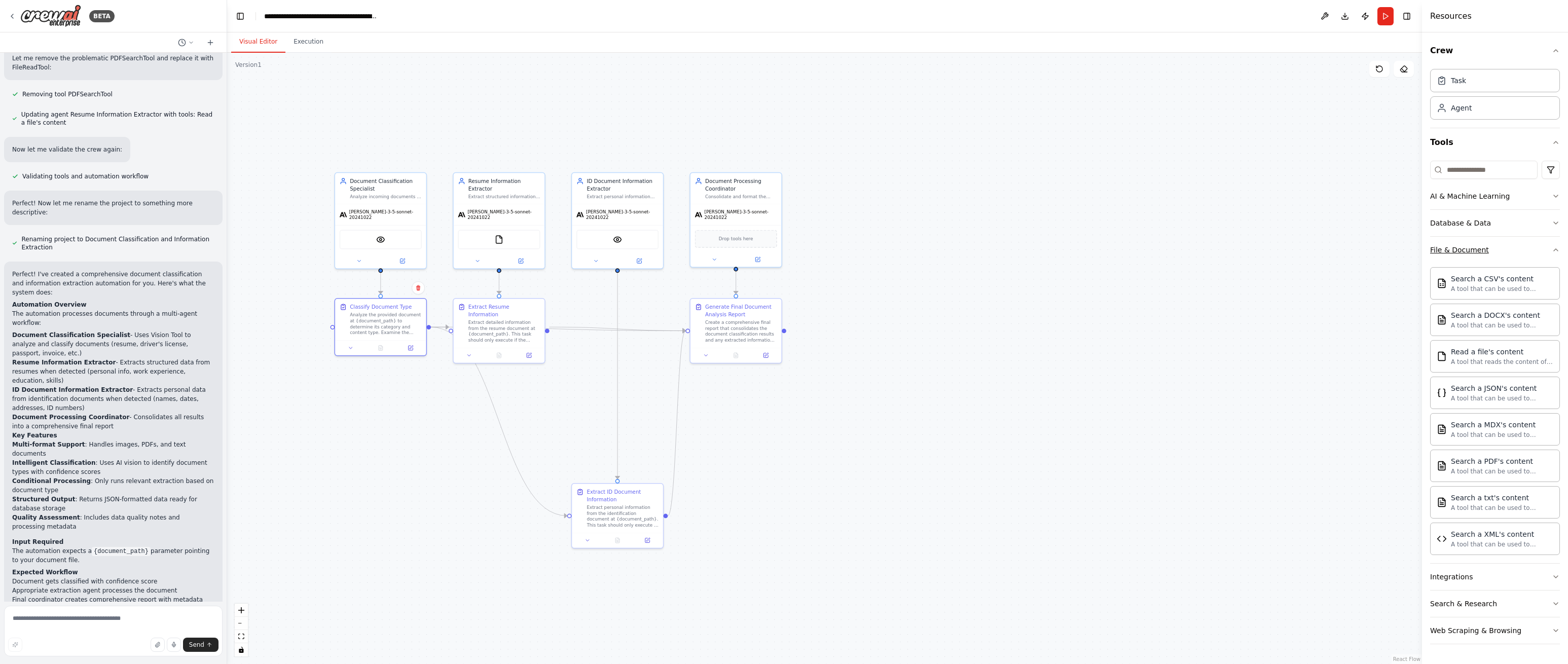
click at [1536, 249] on button "File & Document" at bounding box center [1495, 250] width 130 height 26
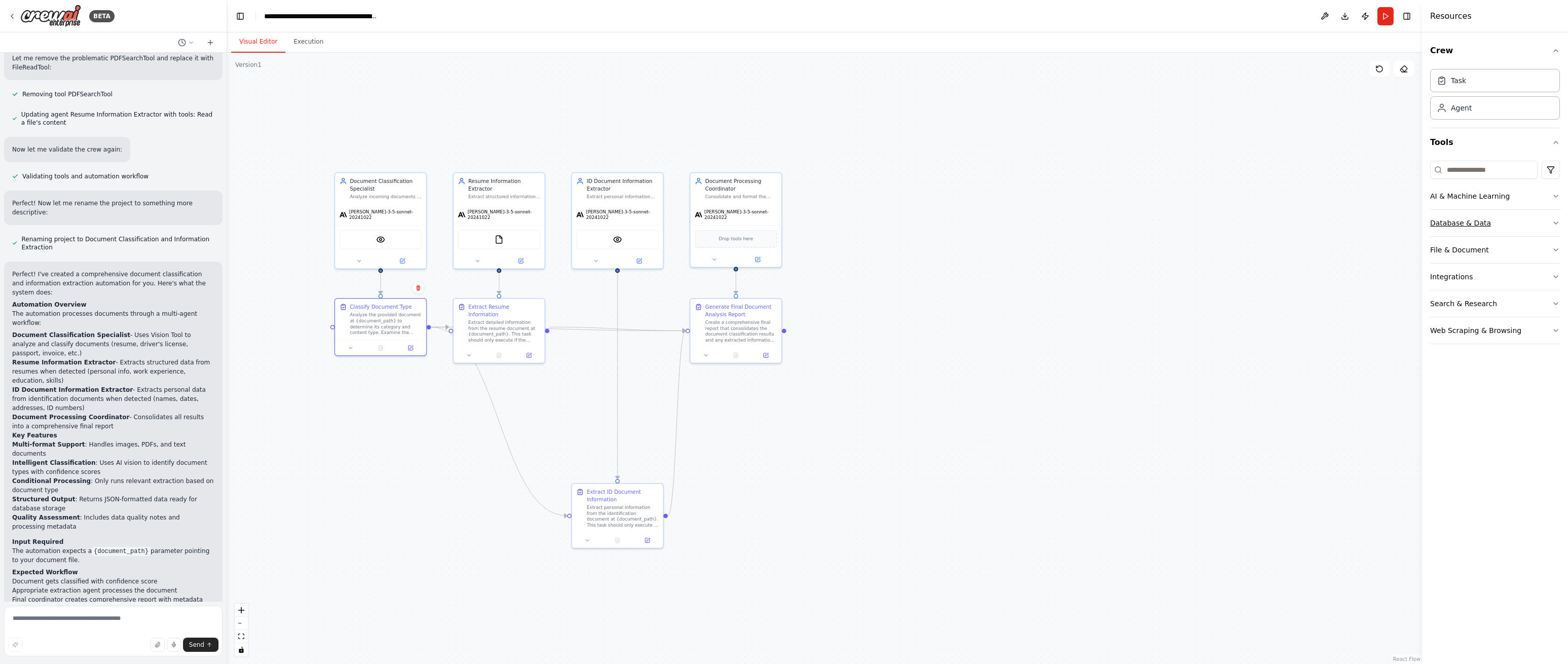
click at [1547, 225] on button "Database & Data" at bounding box center [1495, 223] width 130 height 26
click at [1546, 225] on button "Database & Data" at bounding box center [1495, 223] width 130 height 26
click at [1547, 197] on button "AI & Machine Learning" at bounding box center [1495, 196] width 130 height 26
click at [1554, 143] on icon "button" at bounding box center [1556, 142] width 8 height 8
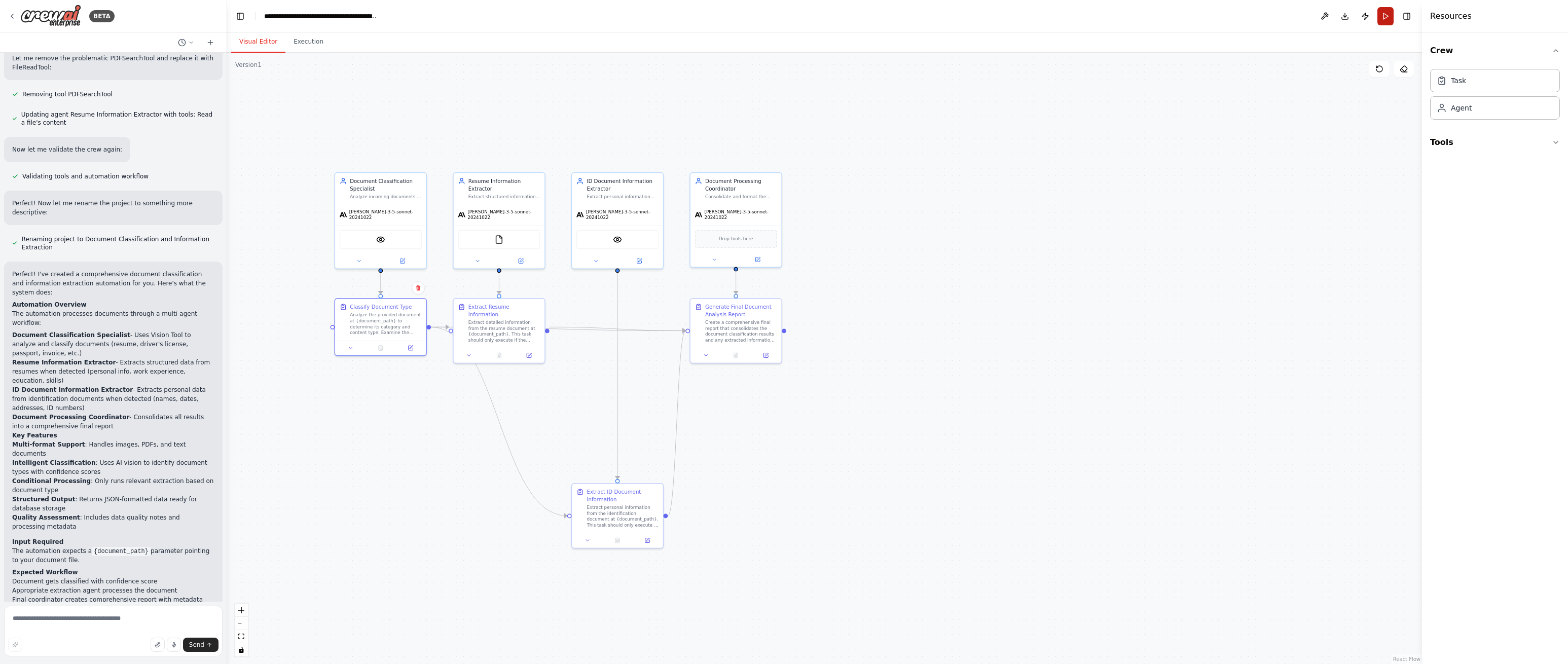
click at [1384, 16] on button "Run" at bounding box center [1386, 16] width 16 height 18
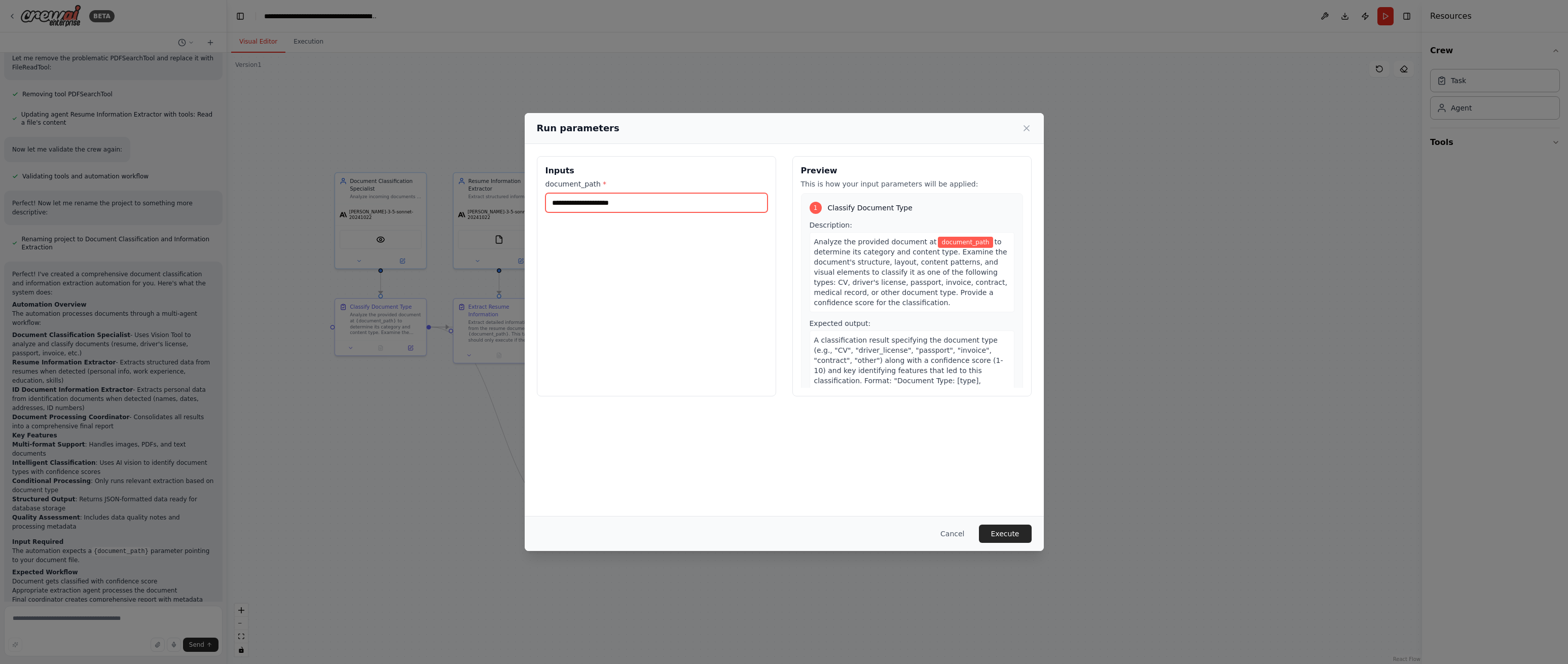
click at [641, 207] on input "document_path *" at bounding box center [656, 202] width 222 height 20
paste input "**********"
type input "**********"
click at [1012, 534] on button "Execute" at bounding box center [1005, 533] width 53 height 18
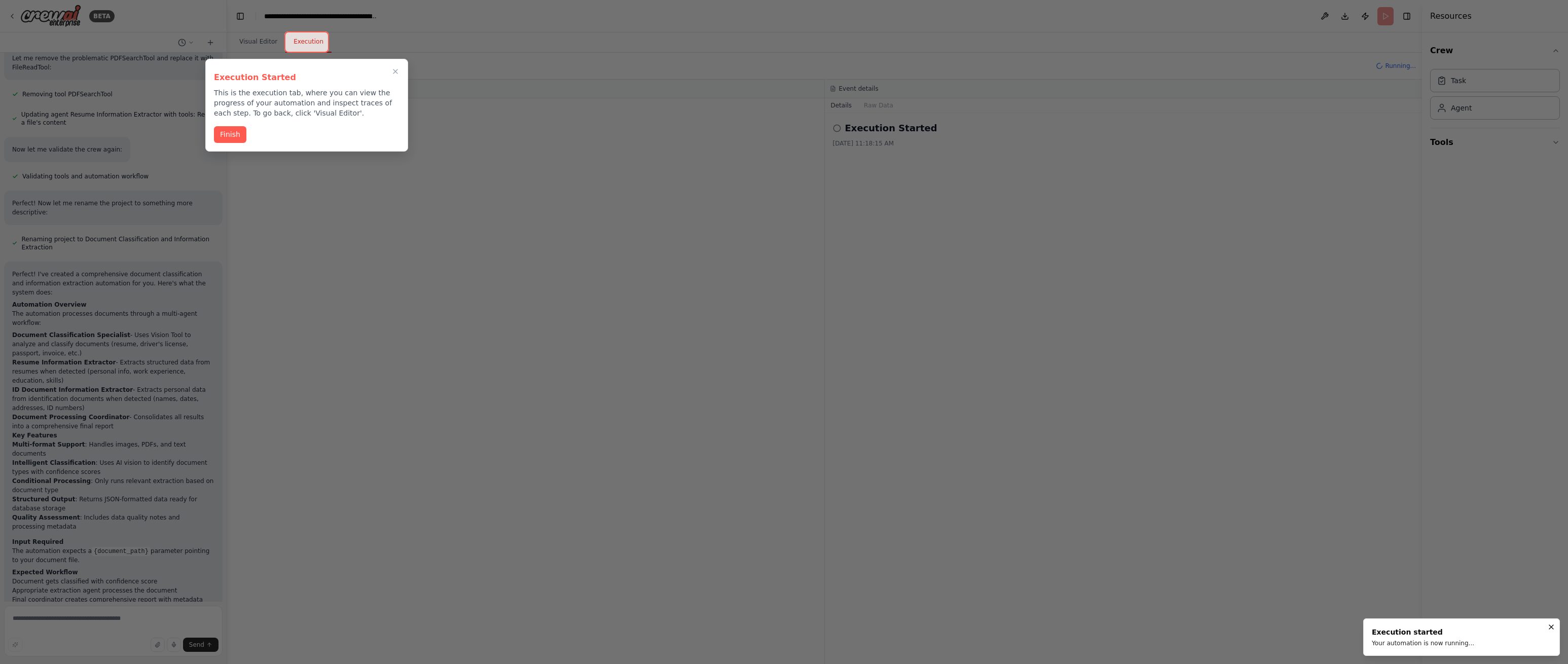
click at [236, 137] on button "Finish" at bounding box center [230, 134] width 33 height 17
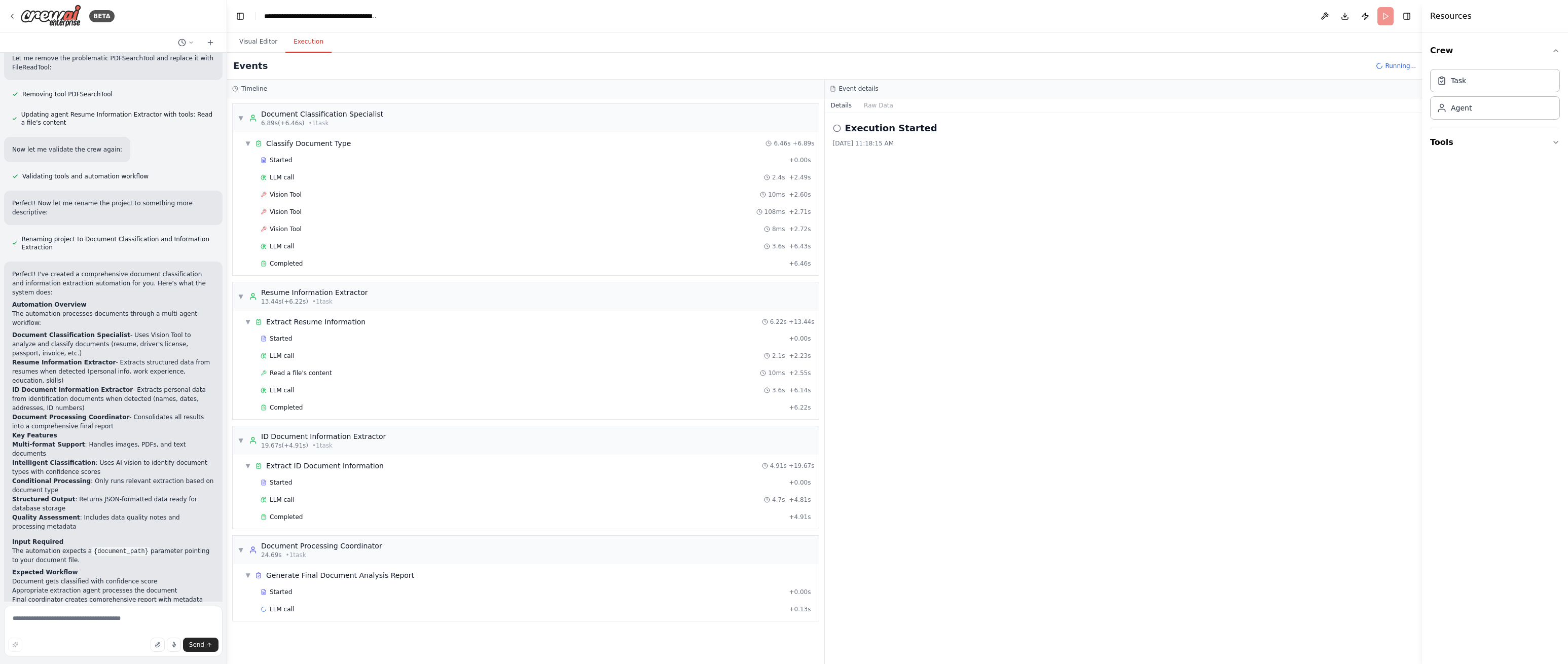
scroll to position [1121, 0]
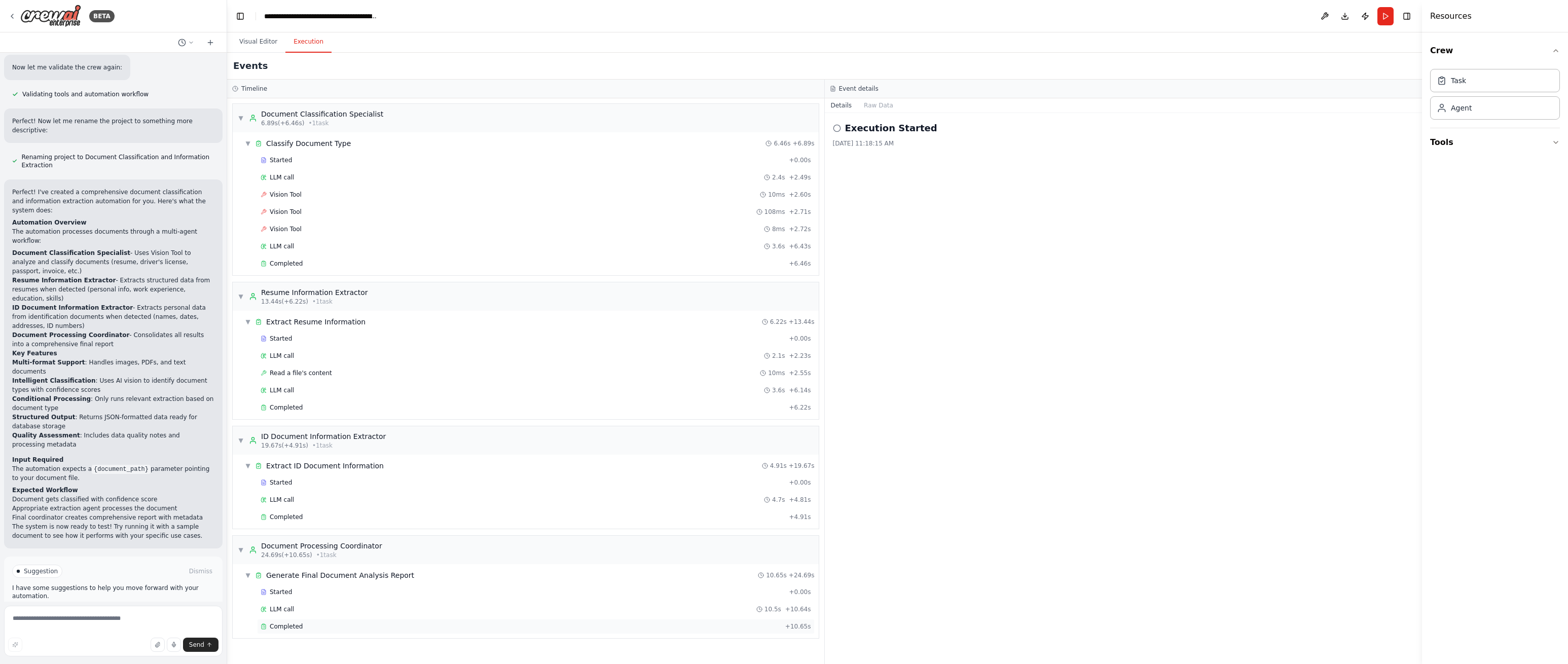
click at [290, 625] on span "Completed" at bounding box center [286, 626] width 33 height 8
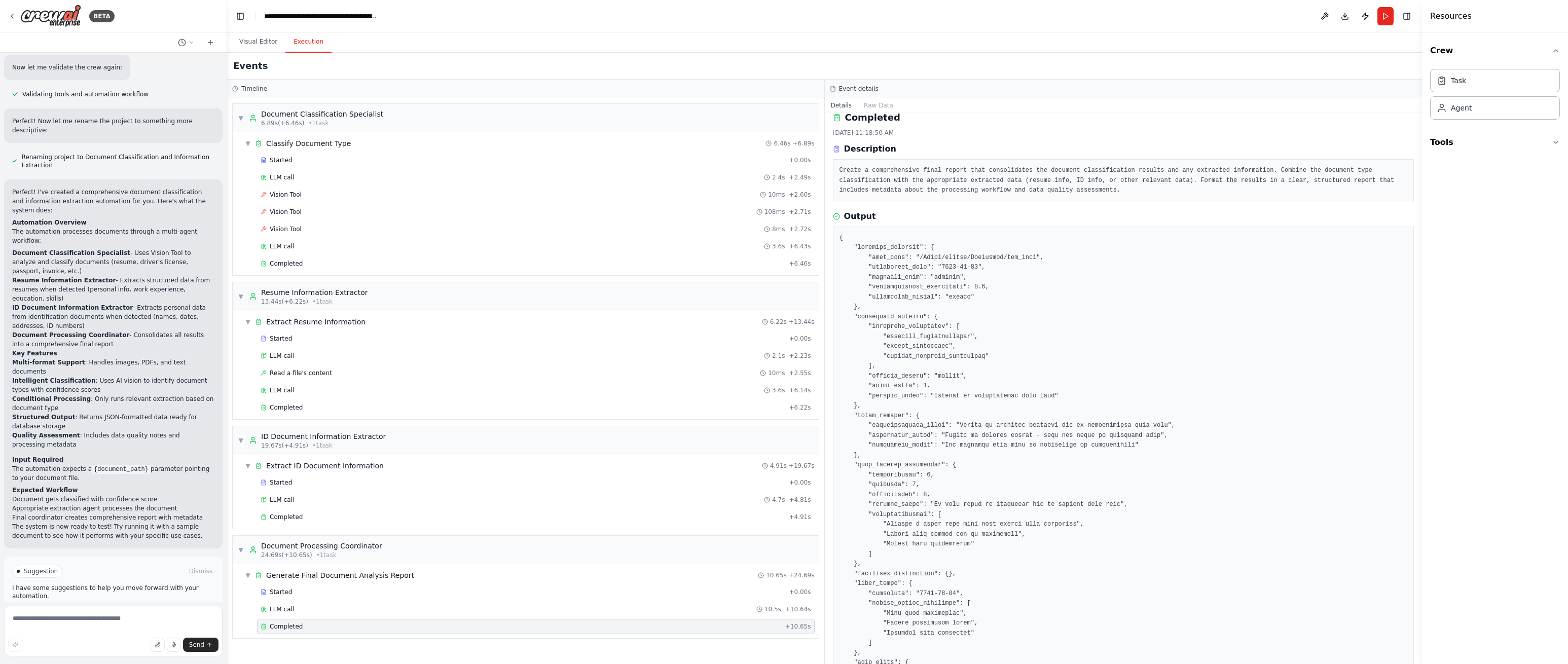
scroll to position [0, 0]
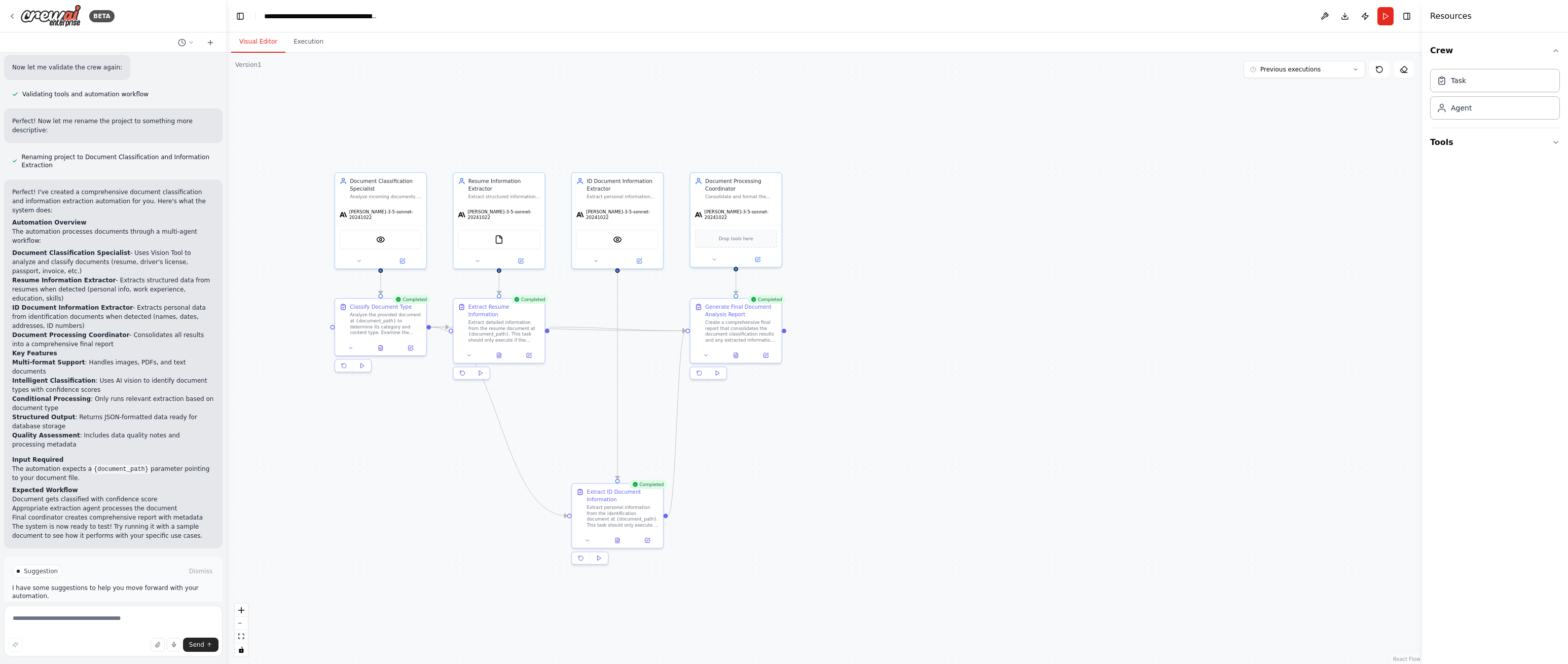
click at [264, 38] on button "Visual Editor" at bounding box center [258, 41] width 54 height 21
click at [364, 320] on div "Analyze the provided document at {document_path} to determine its category and …" at bounding box center [386, 322] width 72 height 24
click at [369, 322] on div "Analyze the provided document at {document_path} to determine its category and …" at bounding box center [386, 322] width 72 height 24
click at [377, 345] on icon at bounding box center [380, 347] width 6 height 6
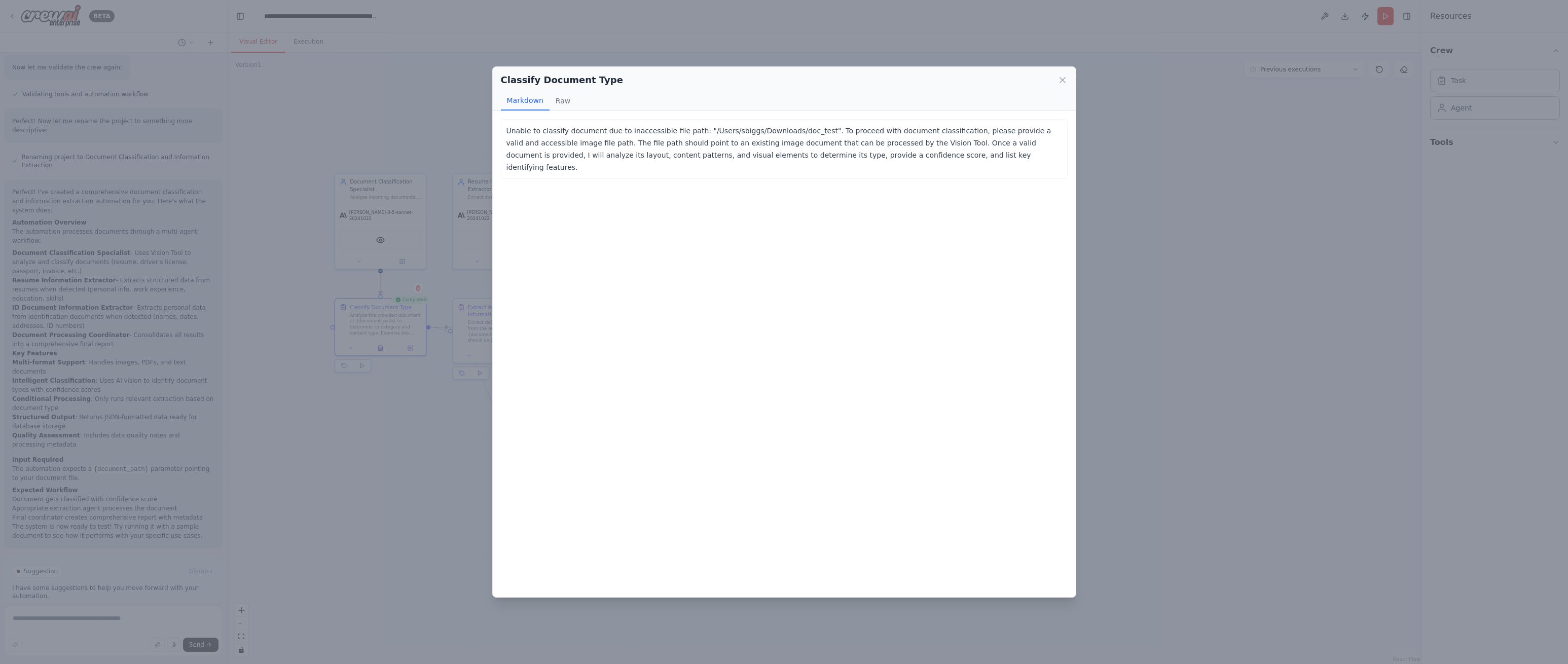
click at [1066, 81] on icon at bounding box center [1063, 80] width 10 height 10
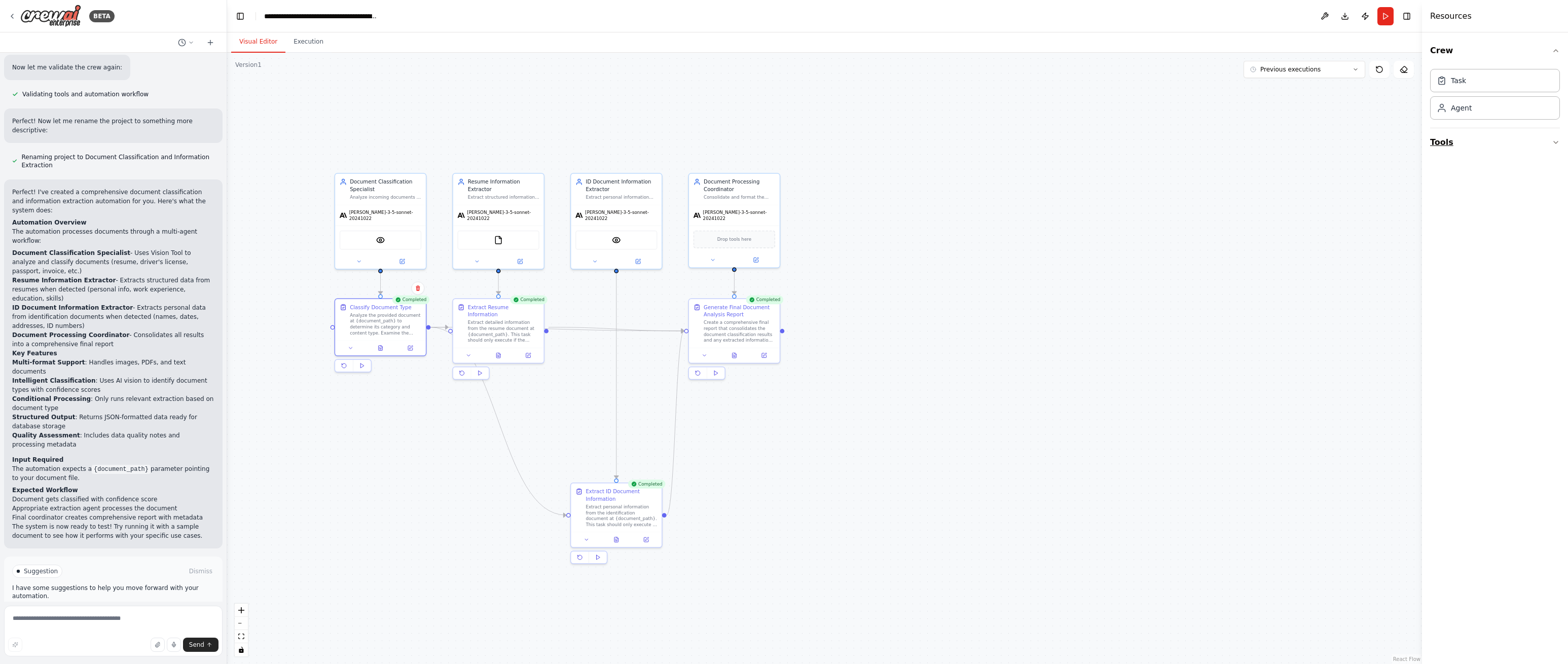
click at [1502, 138] on button "Tools" at bounding box center [1495, 142] width 130 height 28
click at [1547, 224] on button "Database & Data" at bounding box center [1495, 223] width 130 height 26
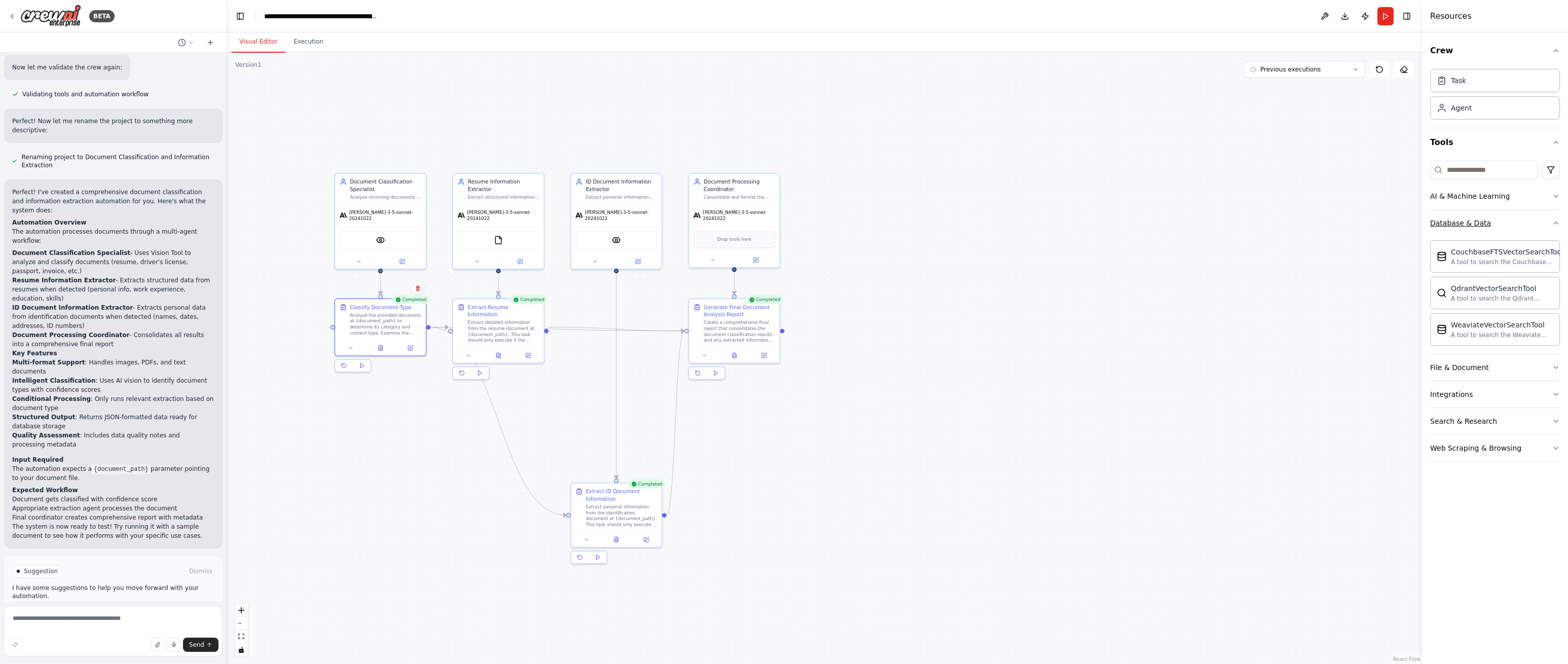
click at [1547, 224] on button "Database & Data" at bounding box center [1495, 223] width 130 height 26
click at [1548, 254] on button "File & Document" at bounding box center [1495, 250] width 130 height 26
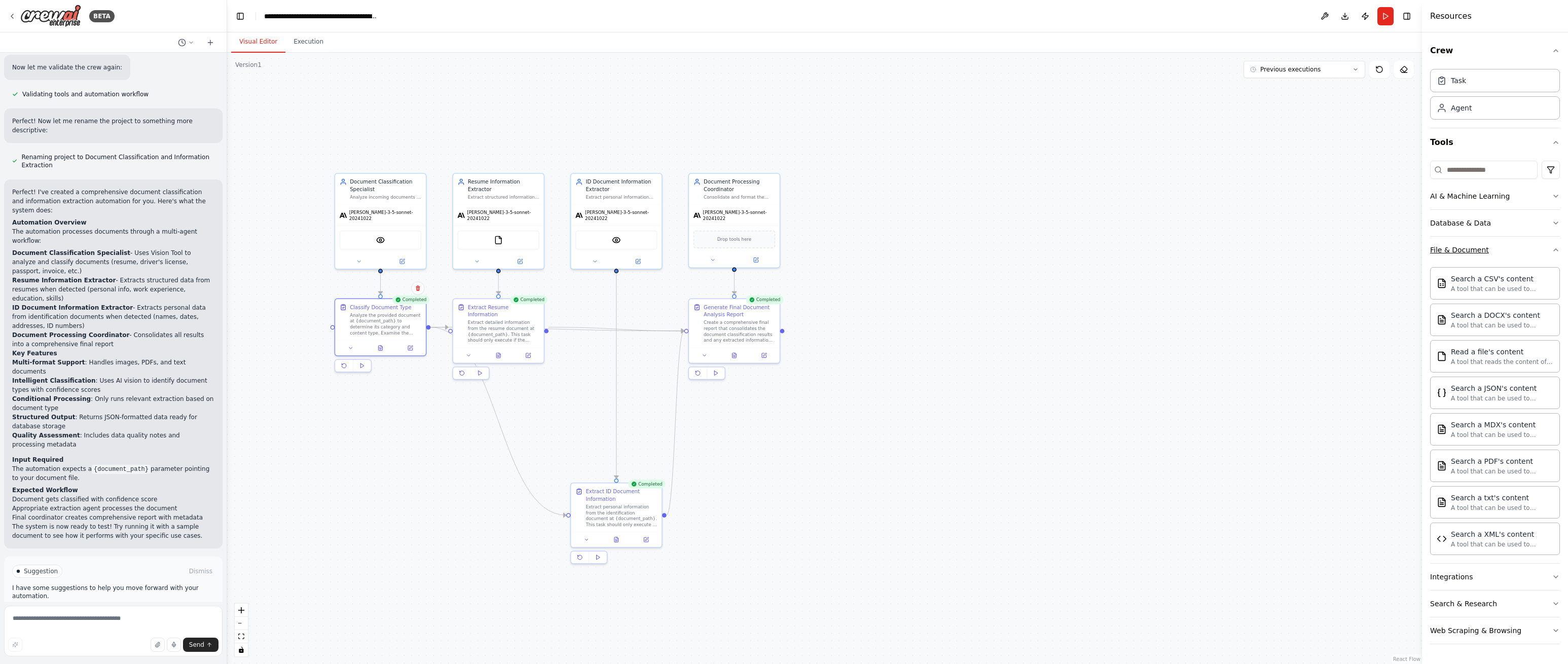
click at [1542, 250] on button "File & Document" at bounding box center [1495, 250] width 130 height 26
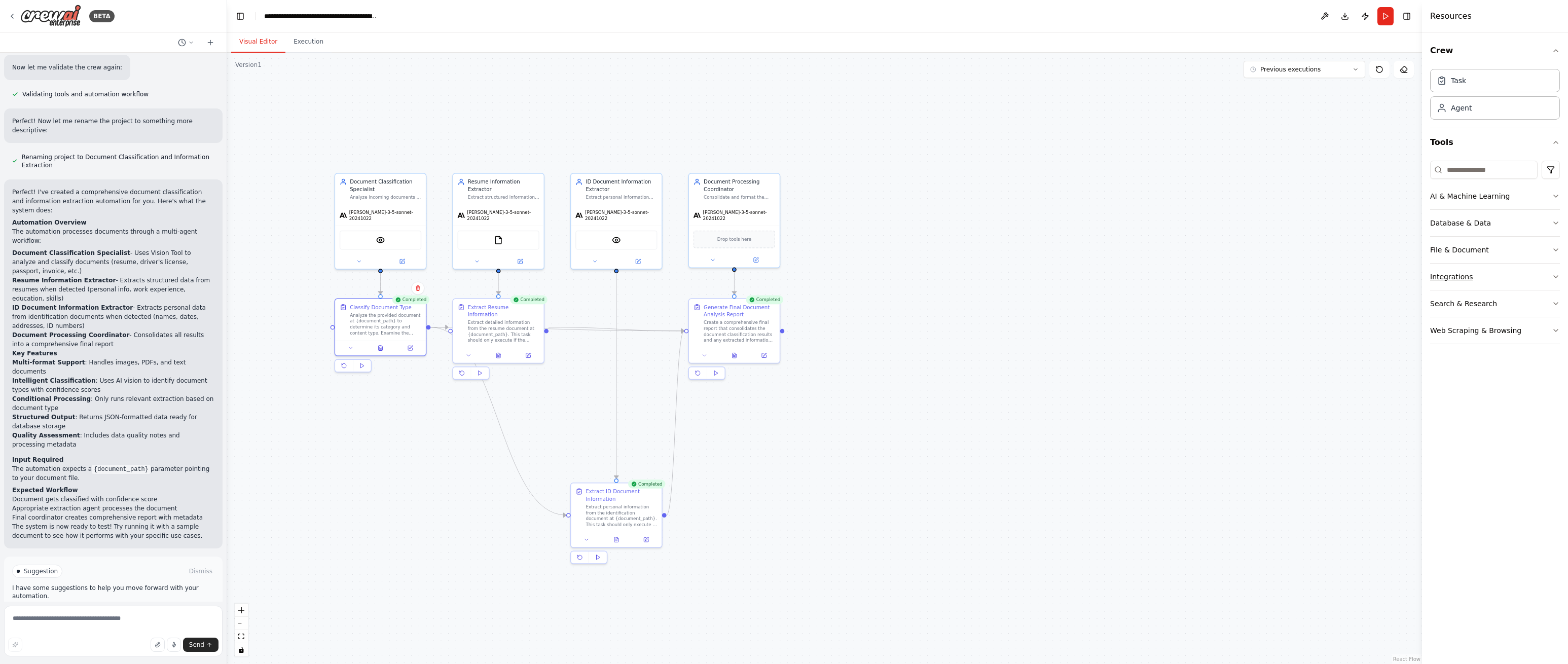
click at [1522, 282] on button "Integrations" at bounding box center [1495, 277] width 130 height 26
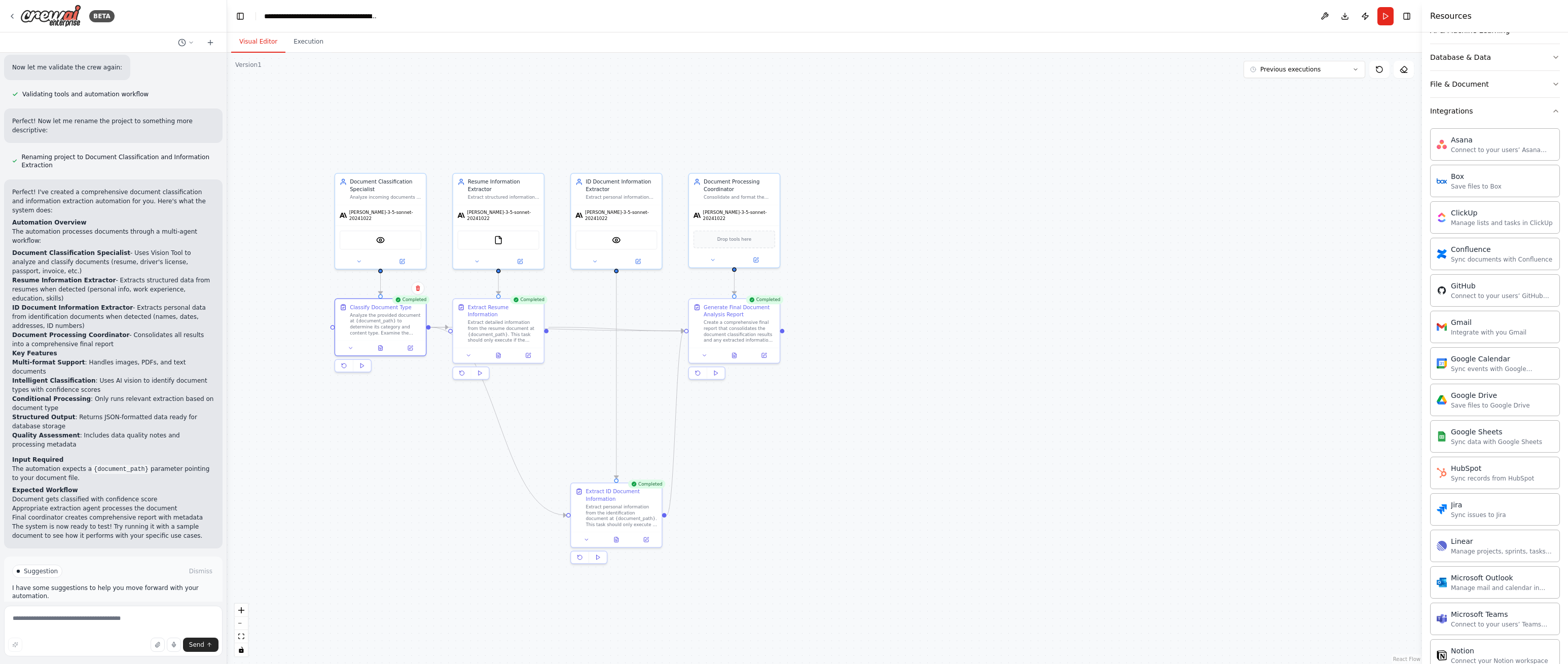
scroll to position [138, 0]
click at [1546, 135] on button "Integrations" at bounding box center [1495, 138] width 130 height 26
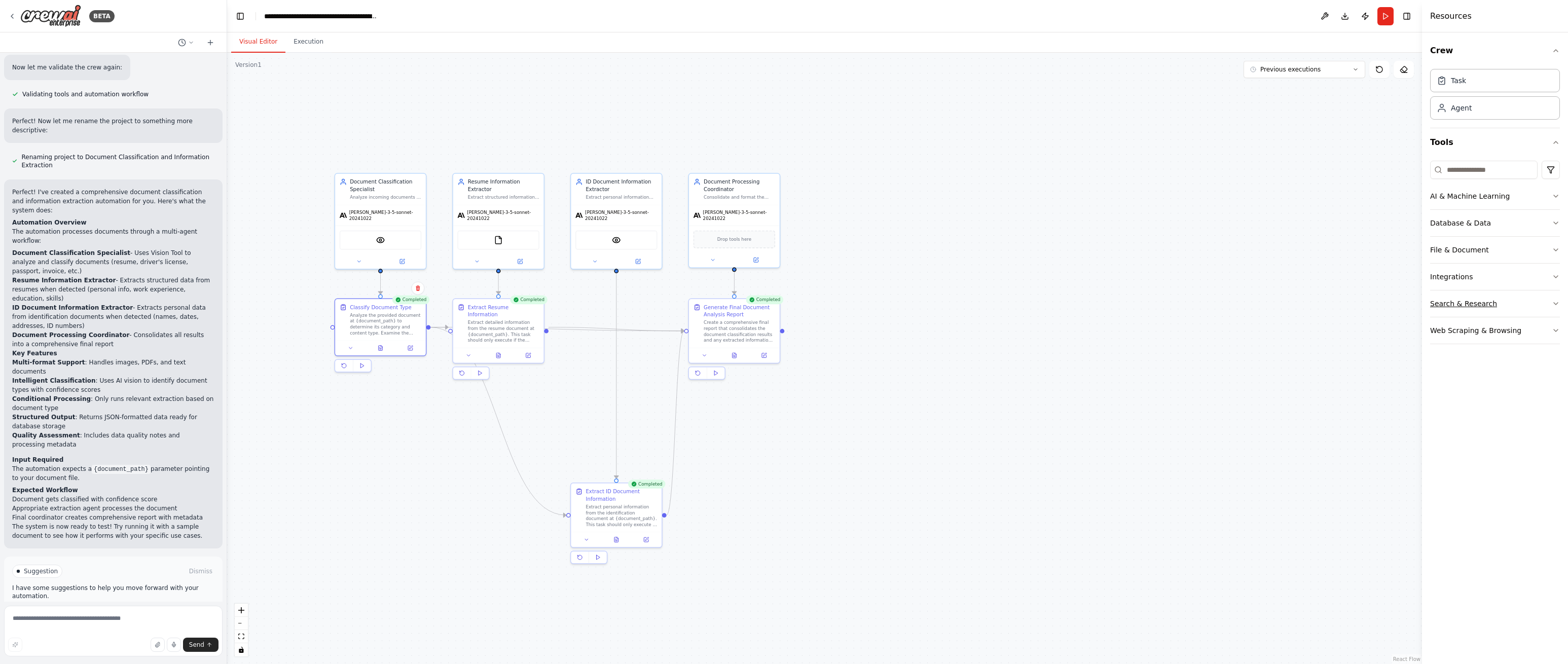
click at [1548, 299] on button "Search & Research" at bounding box center [1495, 303] width 130 height 26
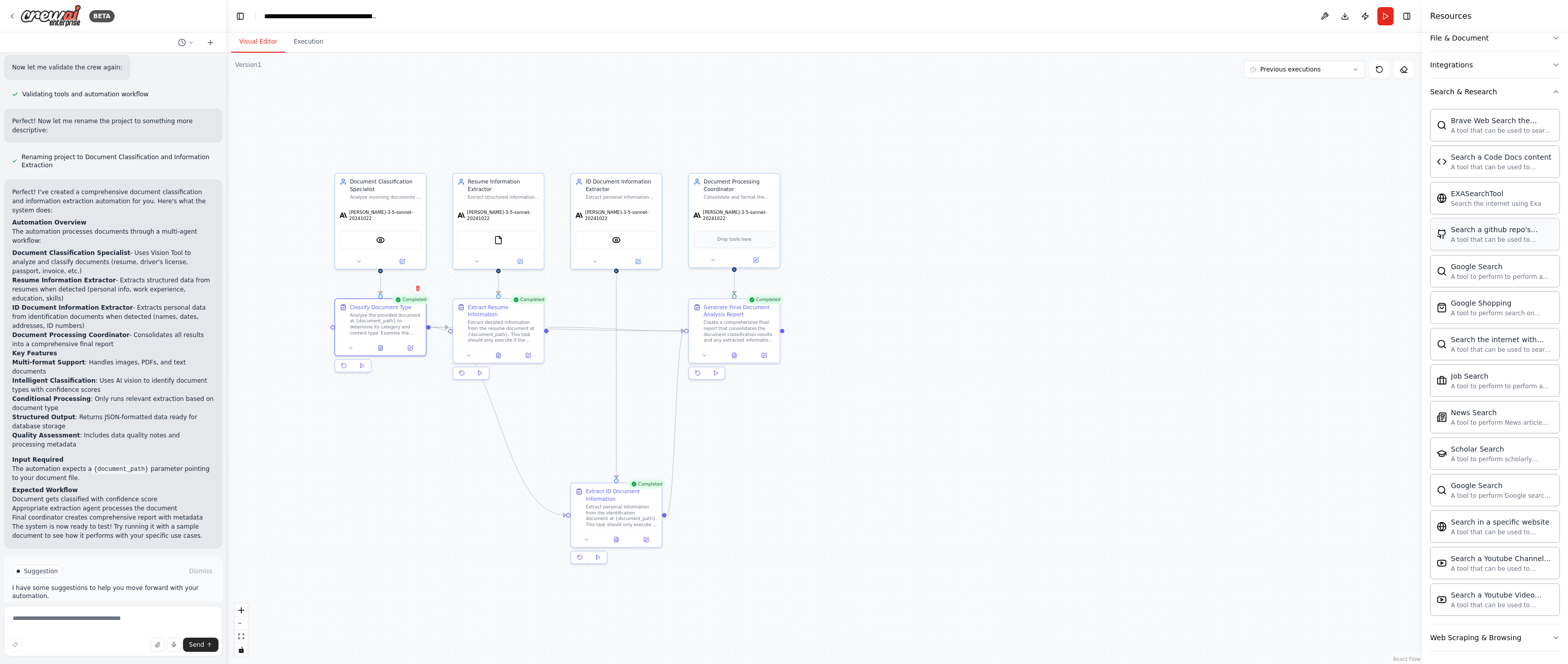
scroll to position [213, 0]
click at [12, 16] on icon at bounding box center [12, 16] width 8 height 8
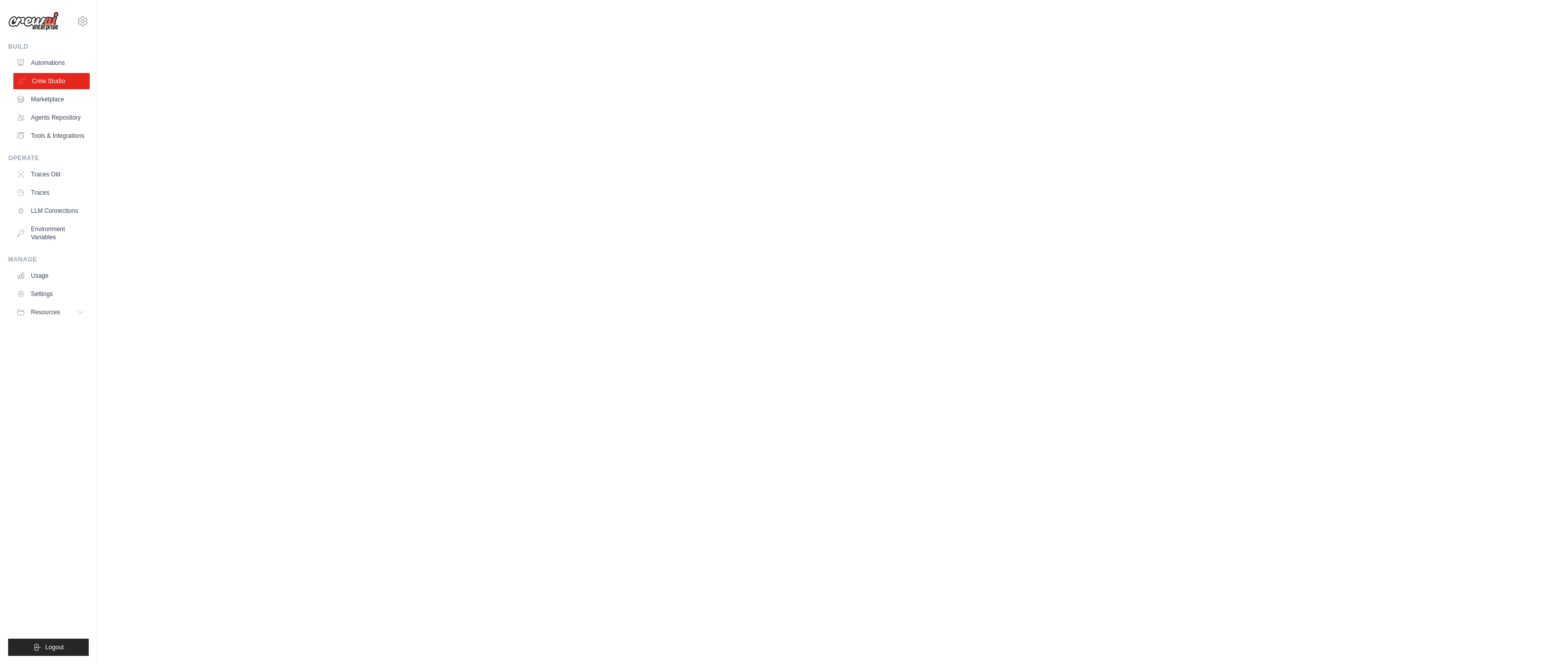
click at [50, 77] on link "Crew Studio" at bounding box center [51, 81] width 77 height 16
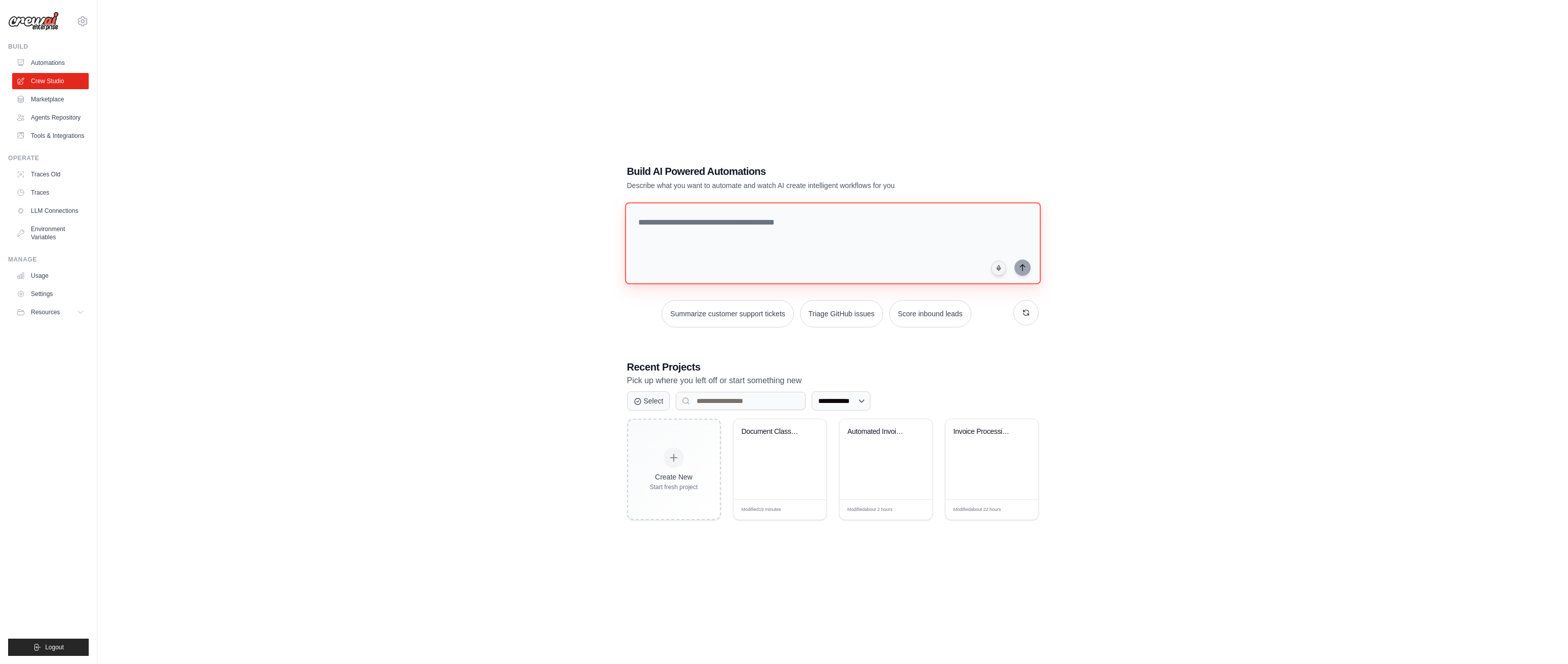
click at [740, 225] on textarea at bounding box center [832, 243] width 416 height 82
click at [706, 231] on textarea at bounding box center [832, 243] width 416 height 82
paste textarea "**********"
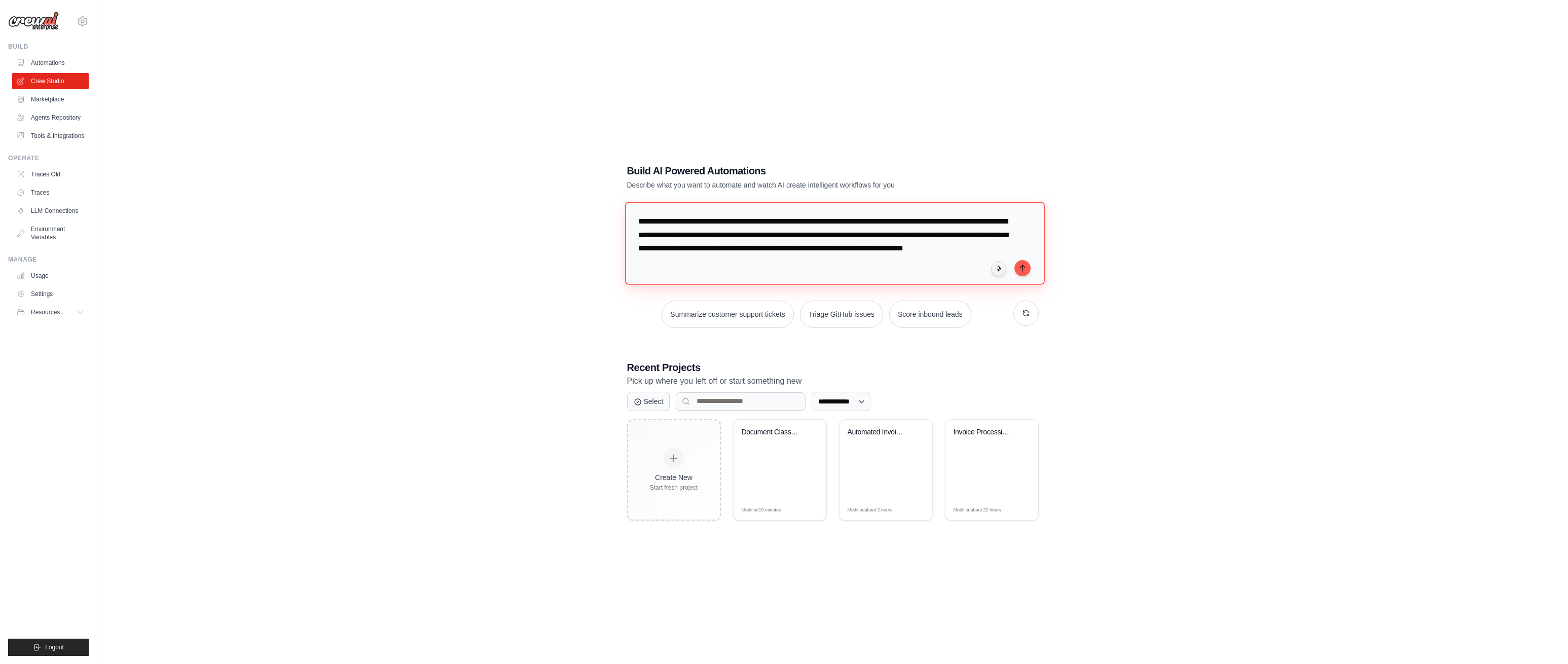
scroll to position [11, 0]
paste textarea "**********"
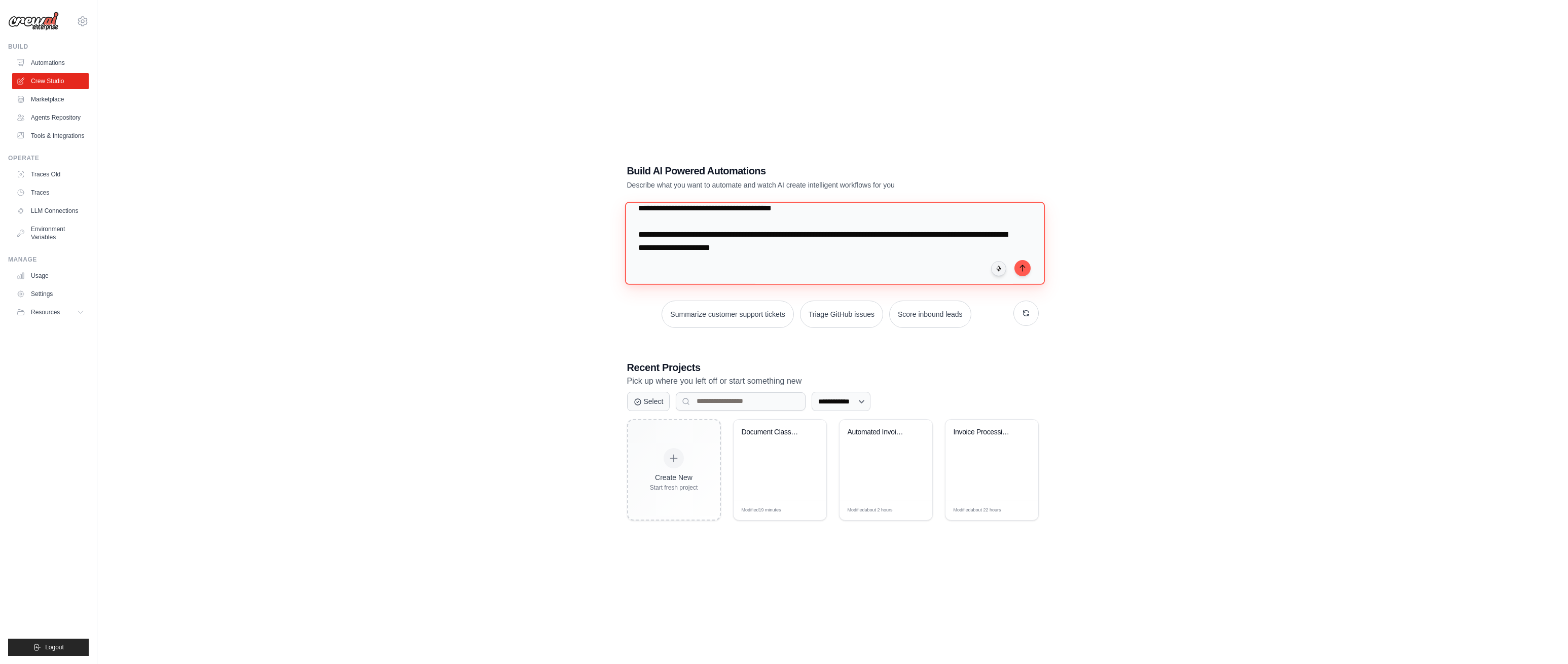
scroll to position [120, 0]
drag, startPoint x: 711, startPoint y: 256, endPoint x: 622, endPoint y: 250, distance: 89.2
click at [622, 250] on div "**********" at bounding box center [833, 342] width 436 height 389
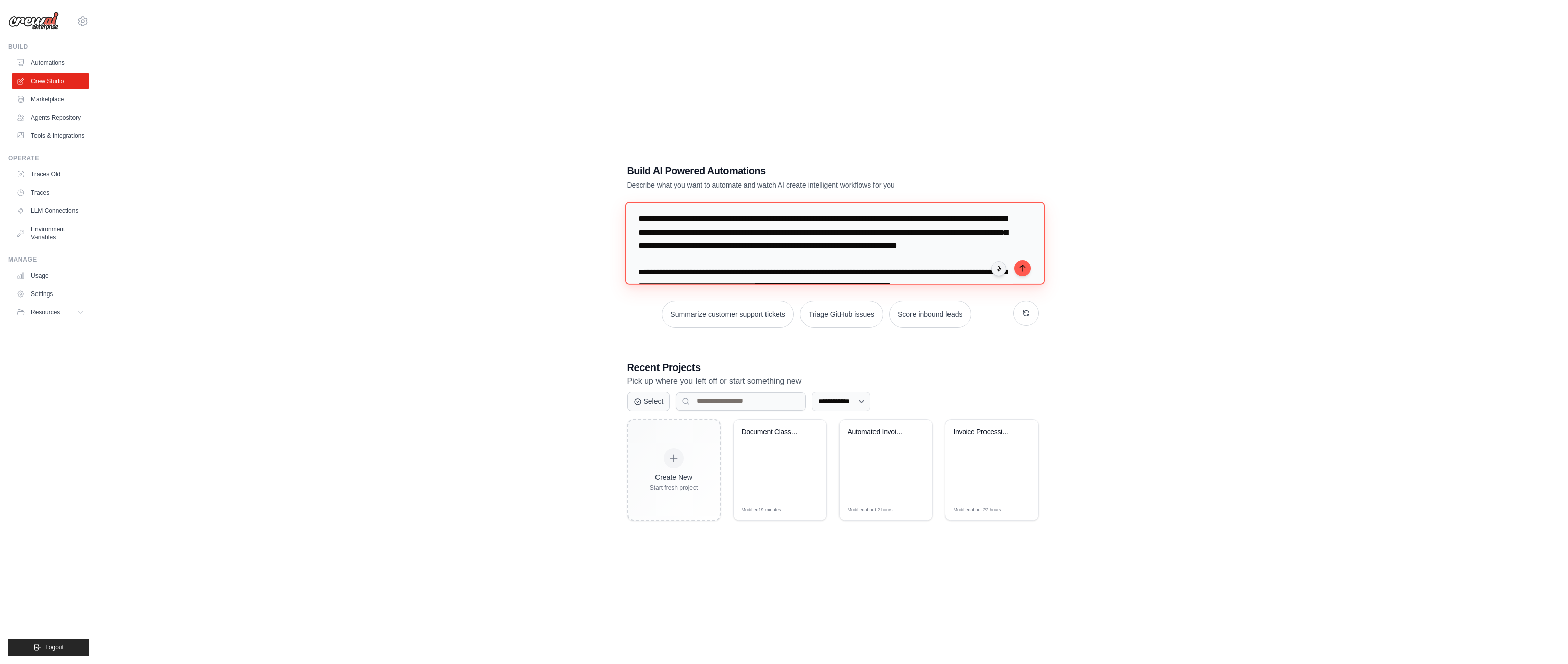
scroll to position [1, 0]
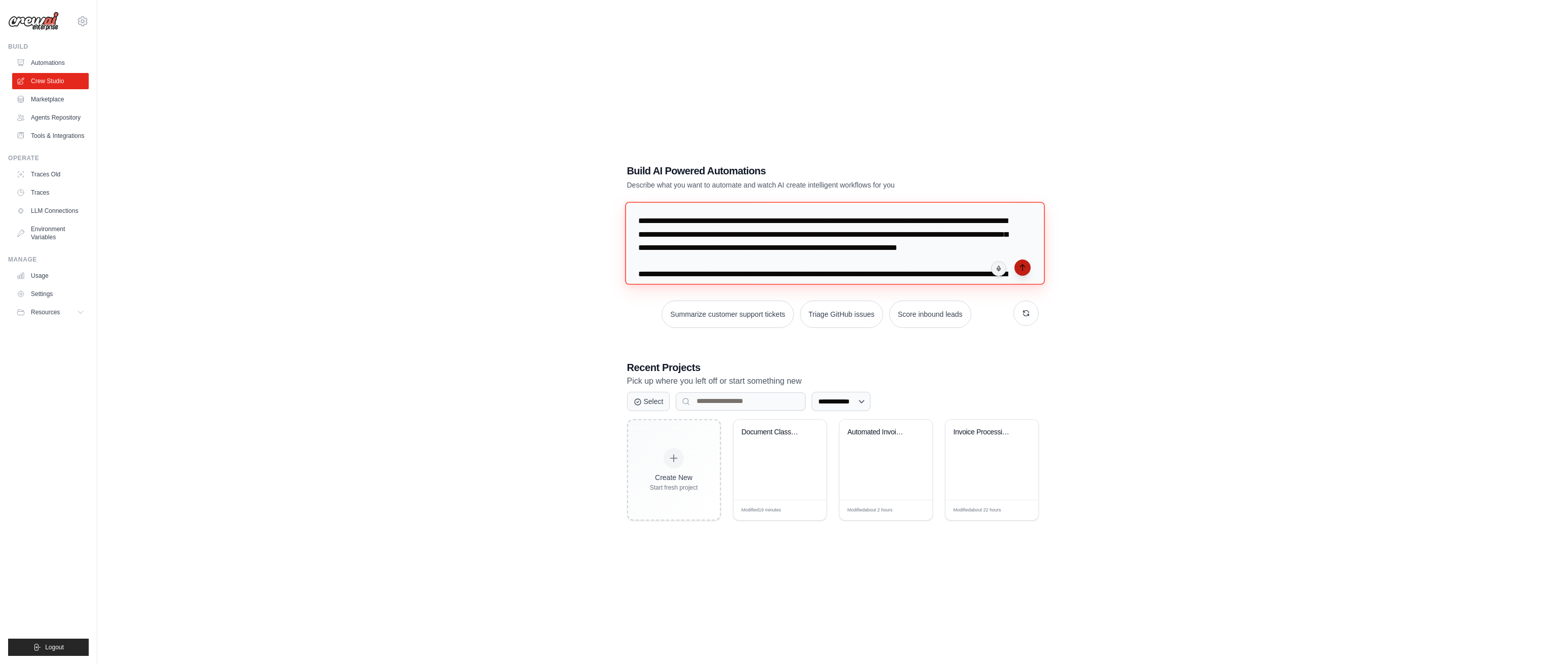
type textarea "**********"
click at [1023, 266] on icon "submit" at bounding box center [1022, 267] width 8 height 8
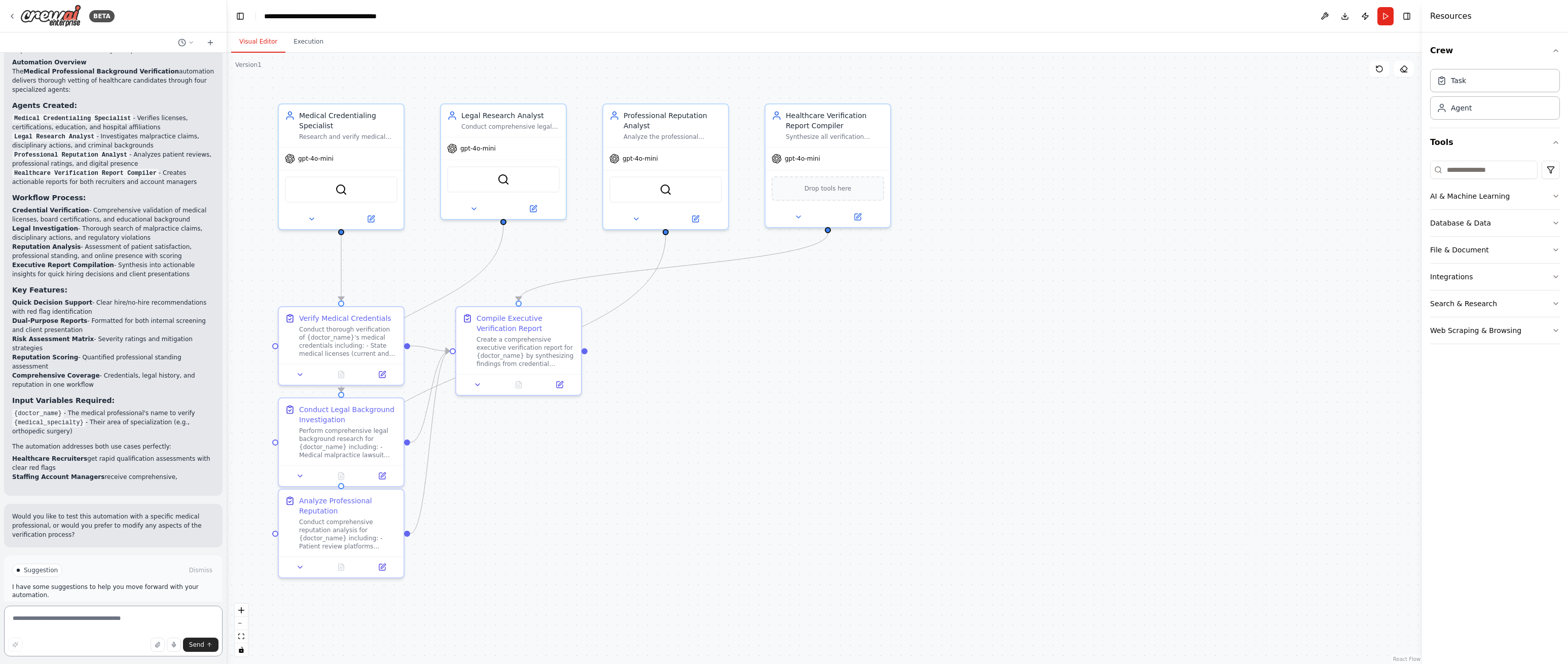
scroll to position [712, 0]
click at [111, 609] on span "Run Automation" at bounding box center [118, 613] width 49 height 8
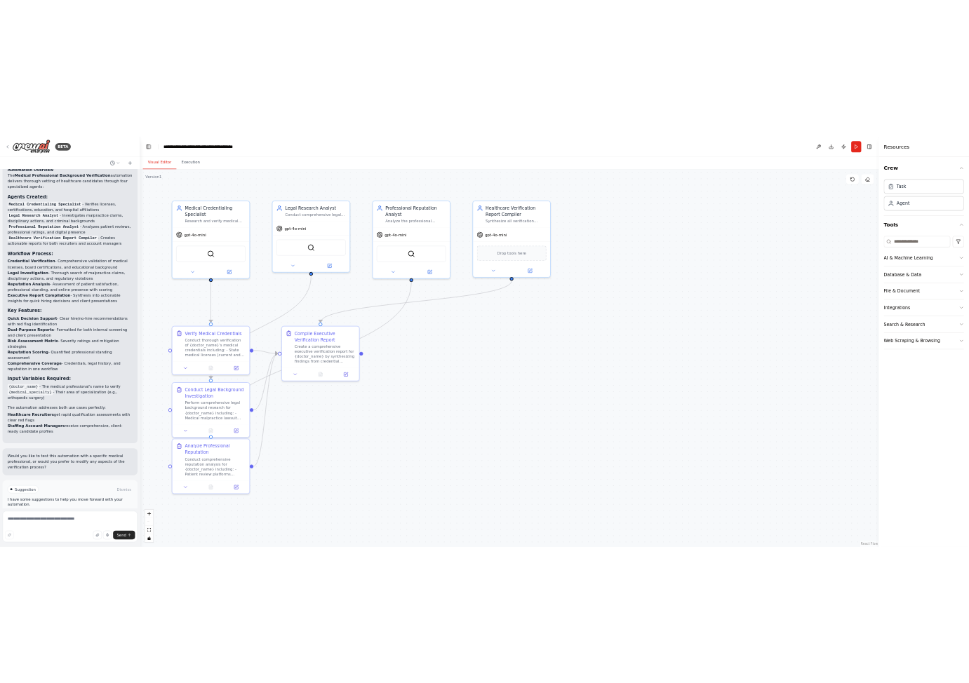
scroll to position [871, 0]
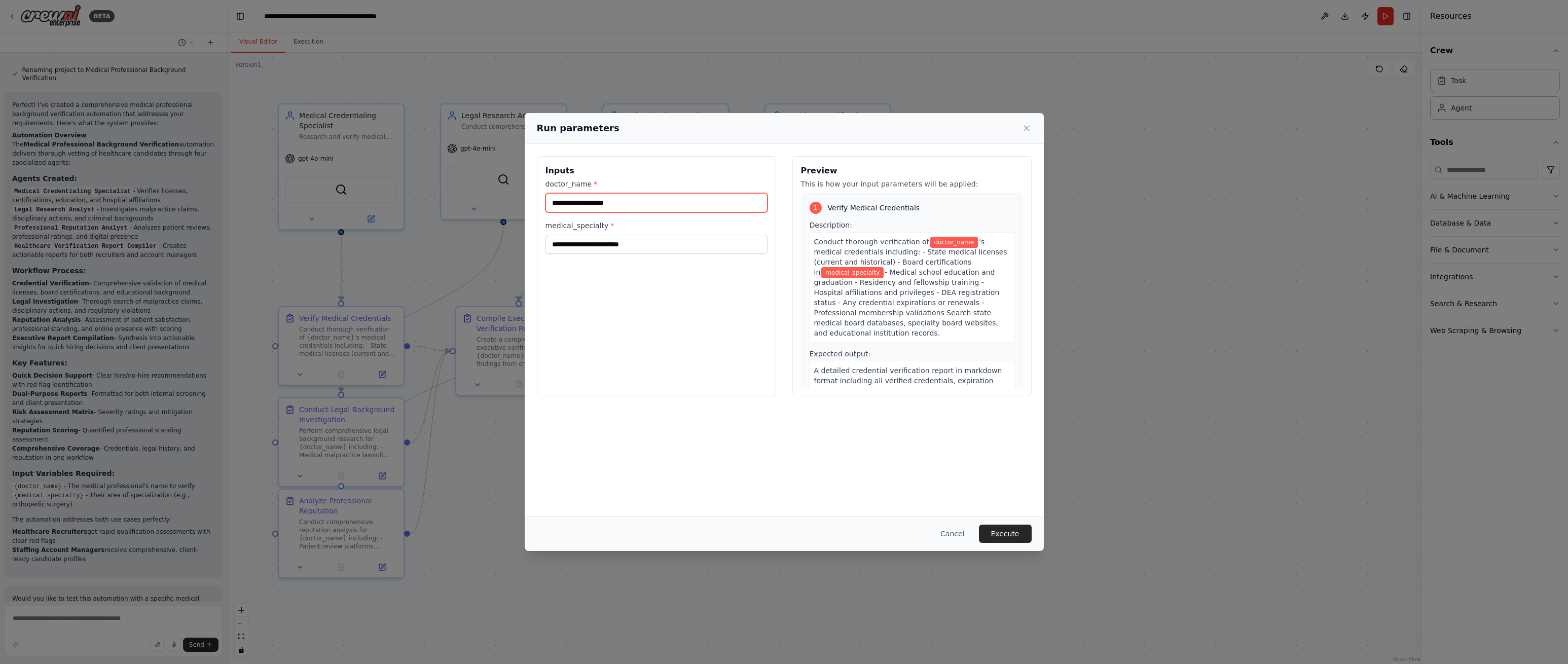
click at [620, 204] on input "doctor_name *" at bounding box center [656, 202] width 222 height 20
click at [601, 202] on input "doctor_name *" at bounding box center [656, 202] width 222 height 20
paste input "**********"
type input "**********"
click at [583, 242] on input "medical_specialty *" at bounding box center [656, 244] width 222 height 20
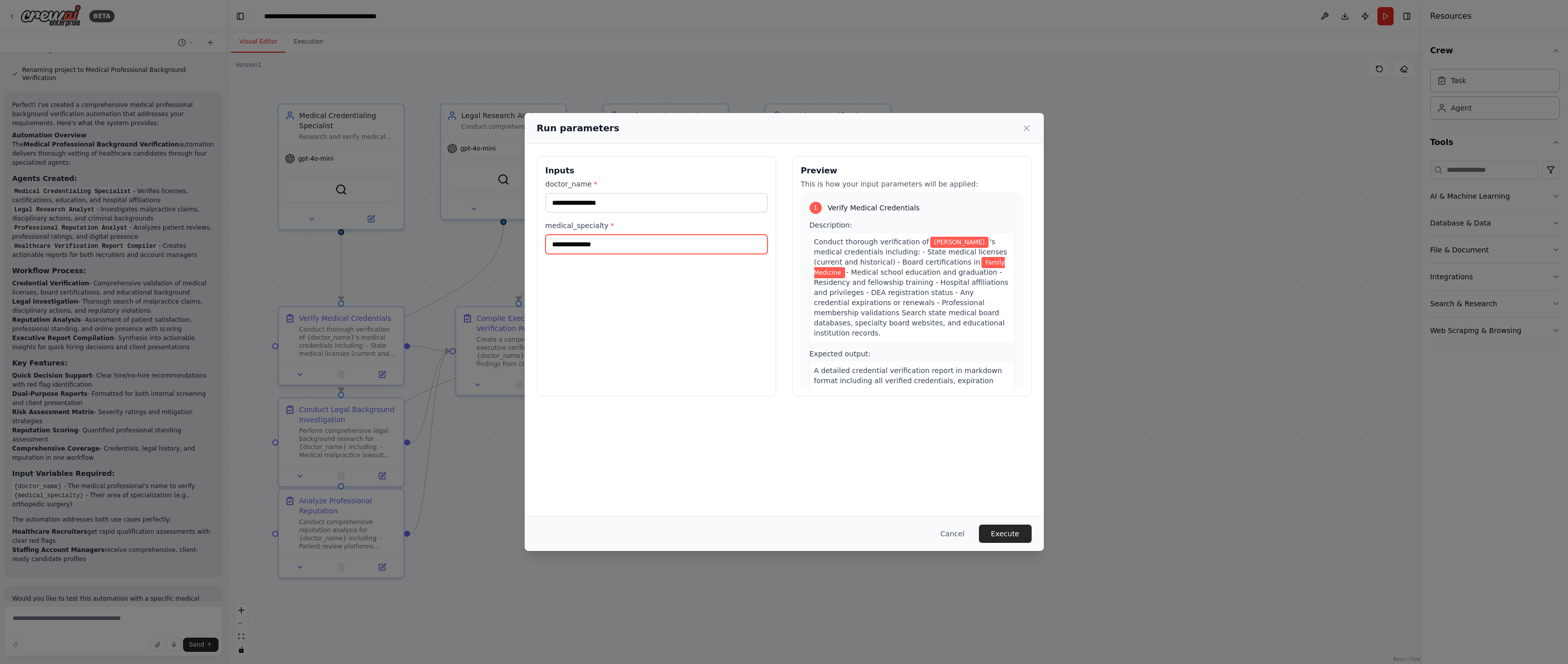
type input "**********"
click at [1005, 531] on button "Execute" at bounding box center [1005, 533] width 53 height 18
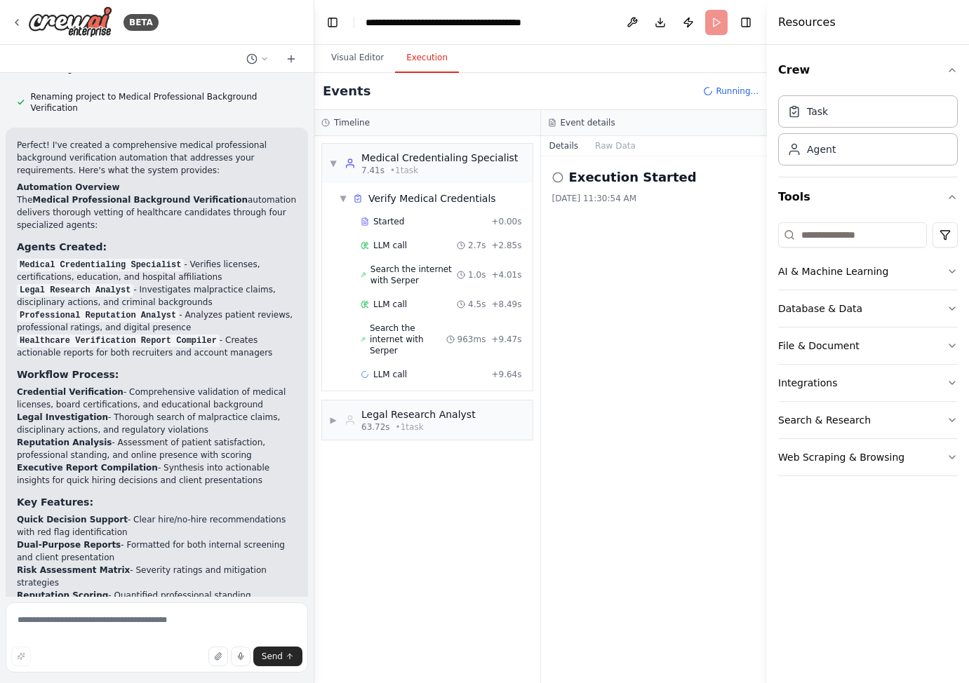
scroll to position [1107, 0]
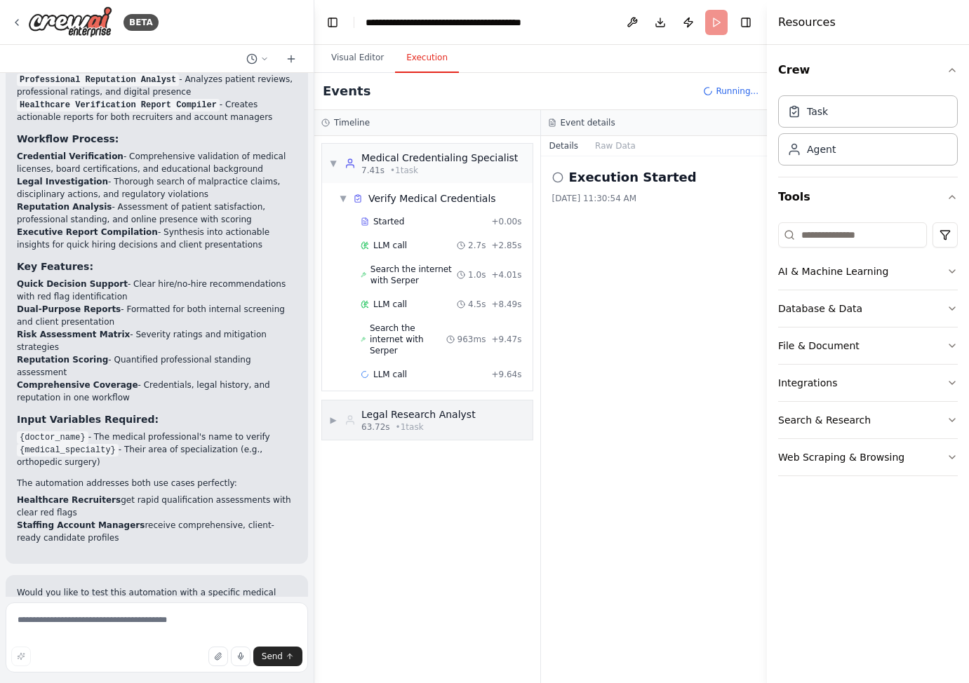
click at [413, 407] on div "Legal Research Analyst" at bounding box center [418, 414] width 114 height 14
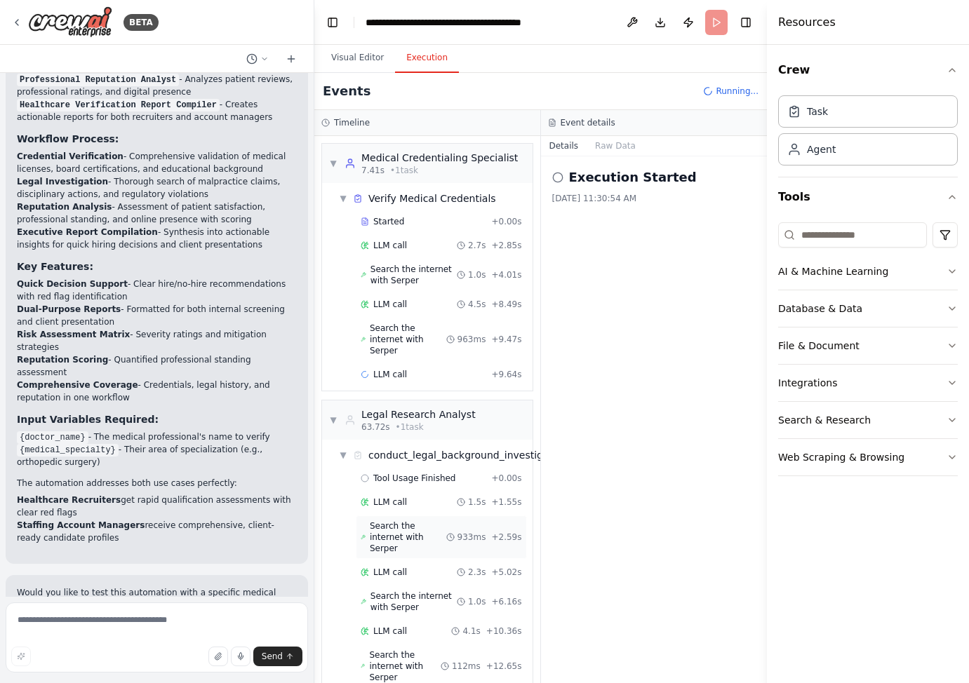
scroll to position [17, 0]
